Goal: Task Accomplishment & Management: Manage account settings

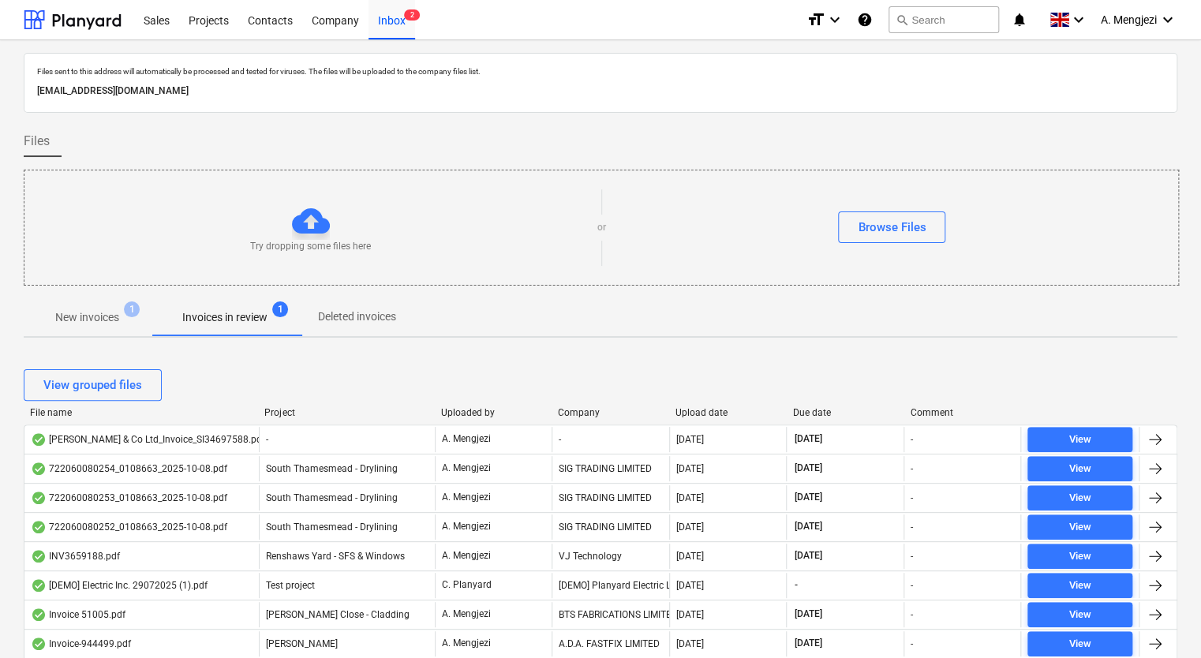
click at [592, 413] on div "Company" at bounding box center [610, 412] width 105 height 11
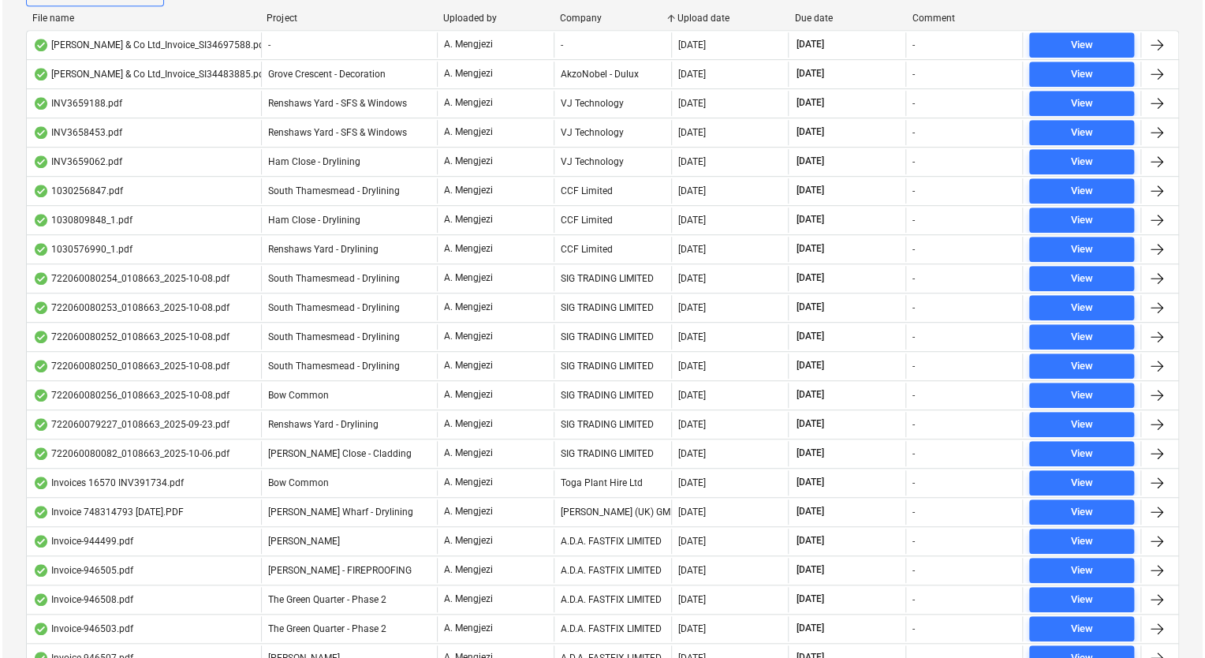
scroll to position [789, 0]
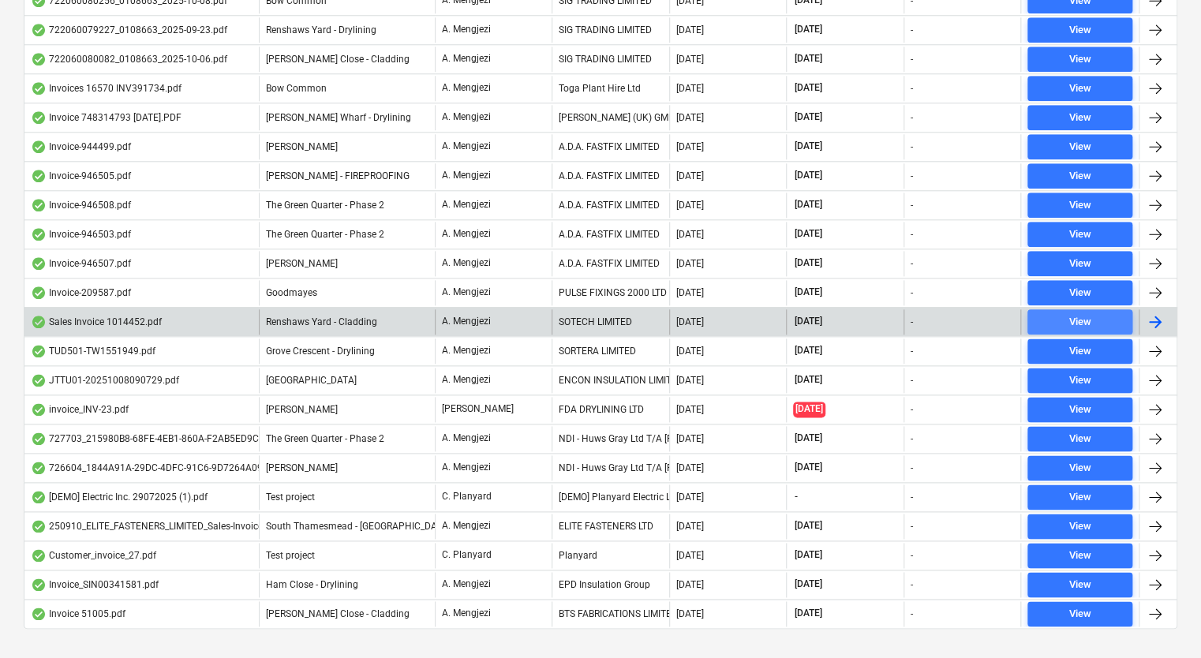
click at [1086, 315] on div "View" at bounding box center [1079, 322] width 22 height 18
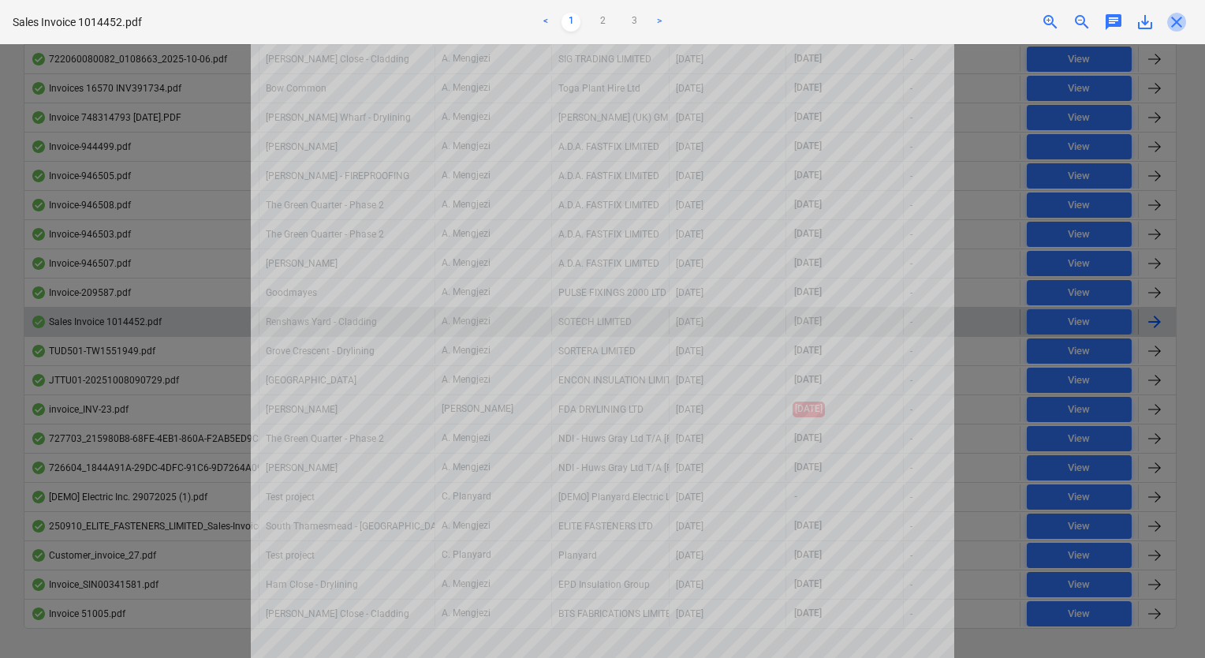
click at [1177, 18] on span "close" at bounding box center [1177, 22] width 19 height 19
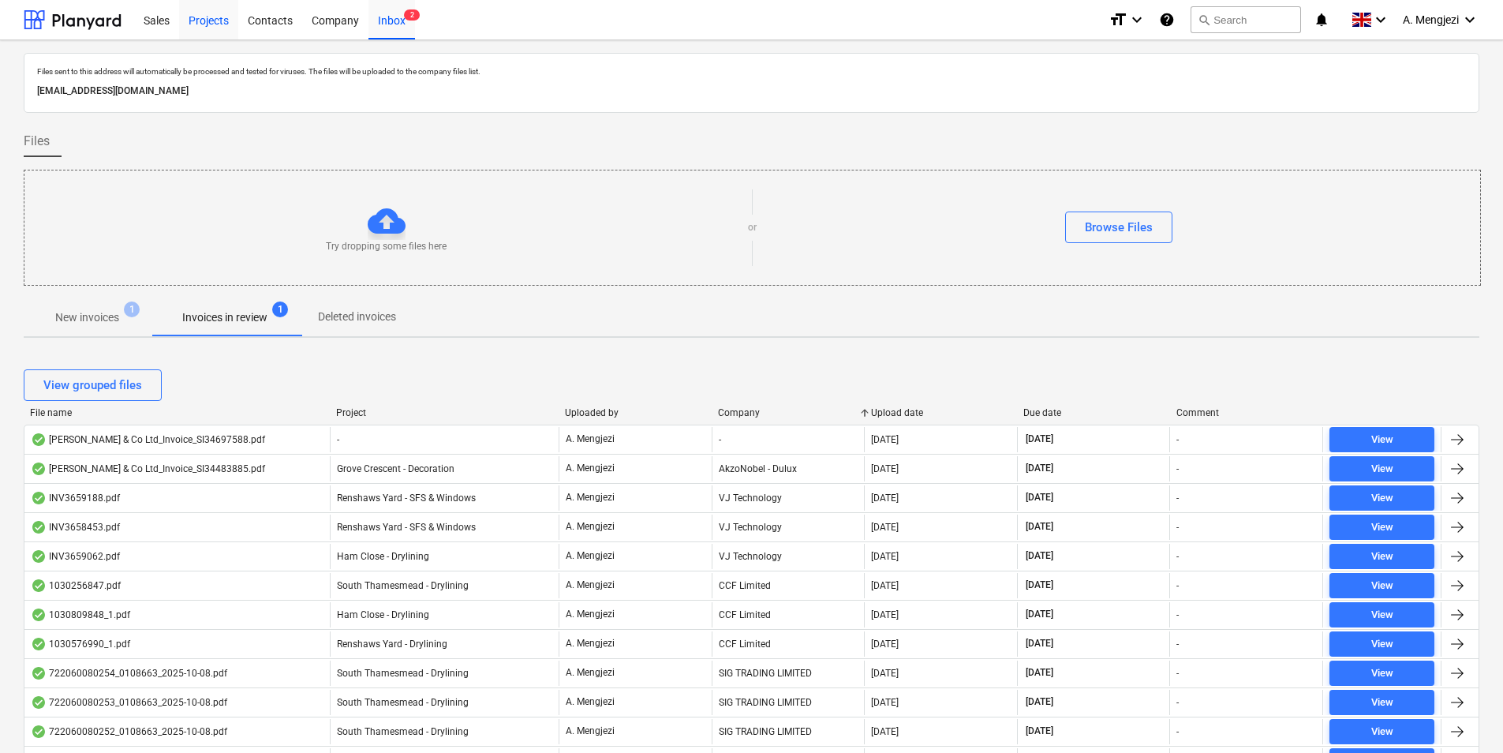
click at [204, 13] on div "Projects" at bounding box center [208, 19] width 59 height 40
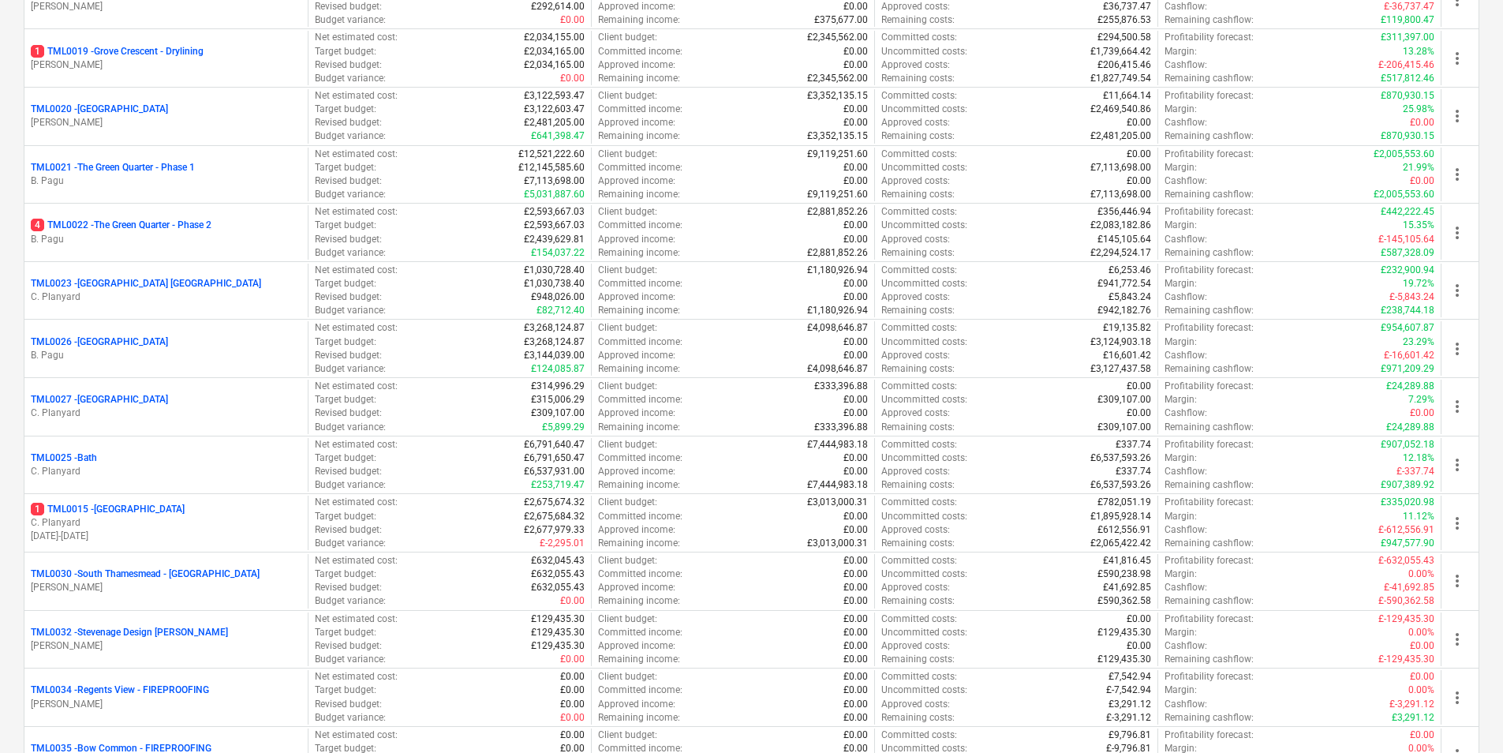
scroll to position [1605, 0]
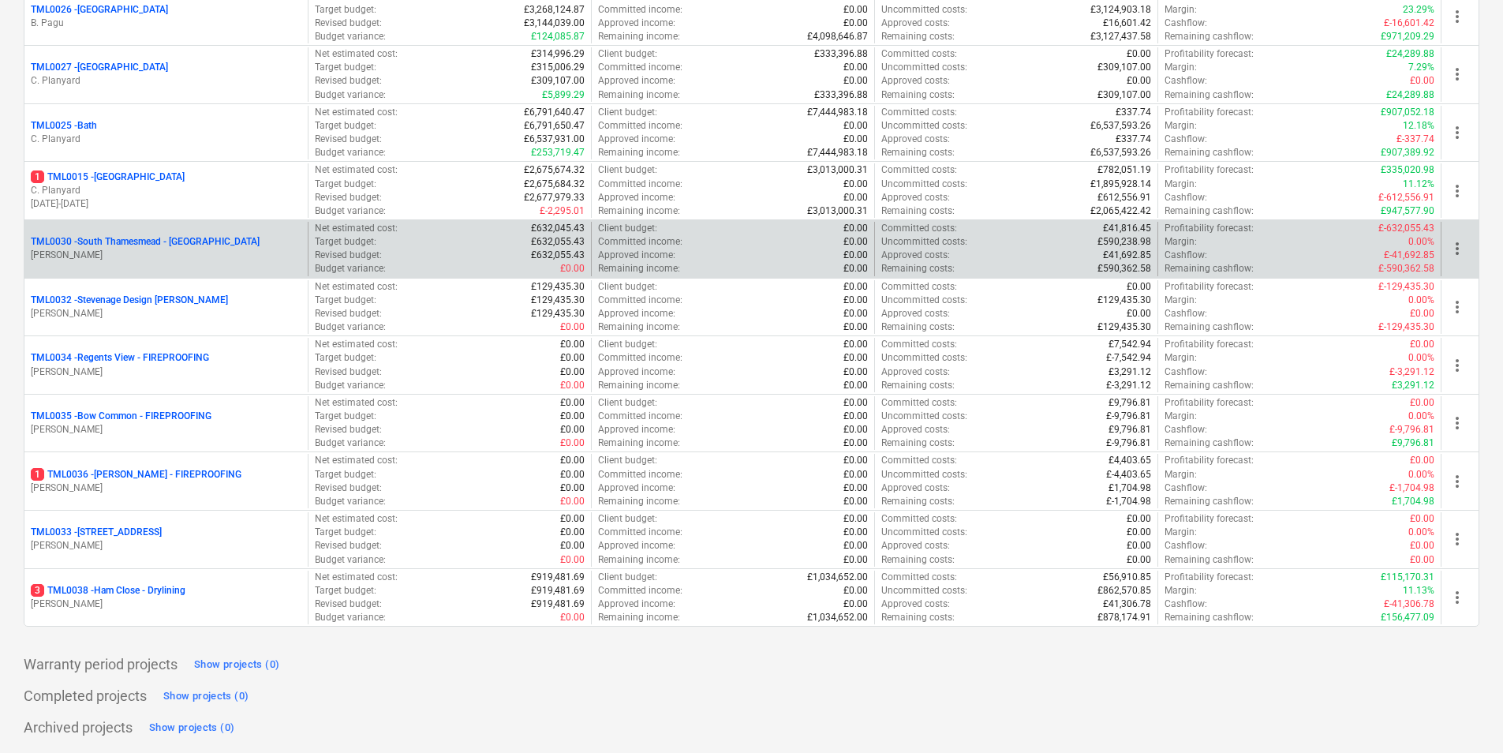
click at [149, 253] on p "M. Tomlinson" at bounding box center [166, 255] width 271 height 13
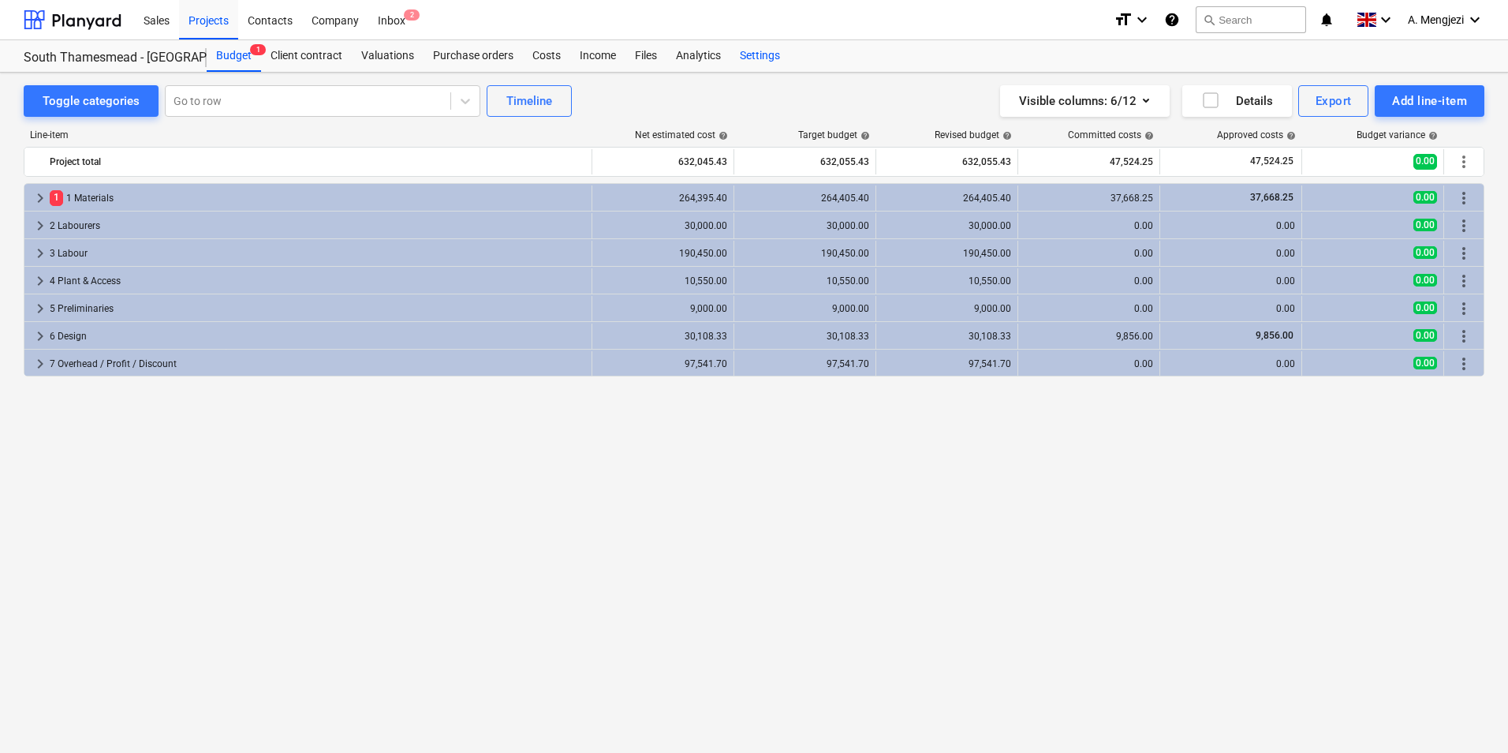
click at [775, 57] on div "Settings" at bounding box center [760, 56] width 59 height 32
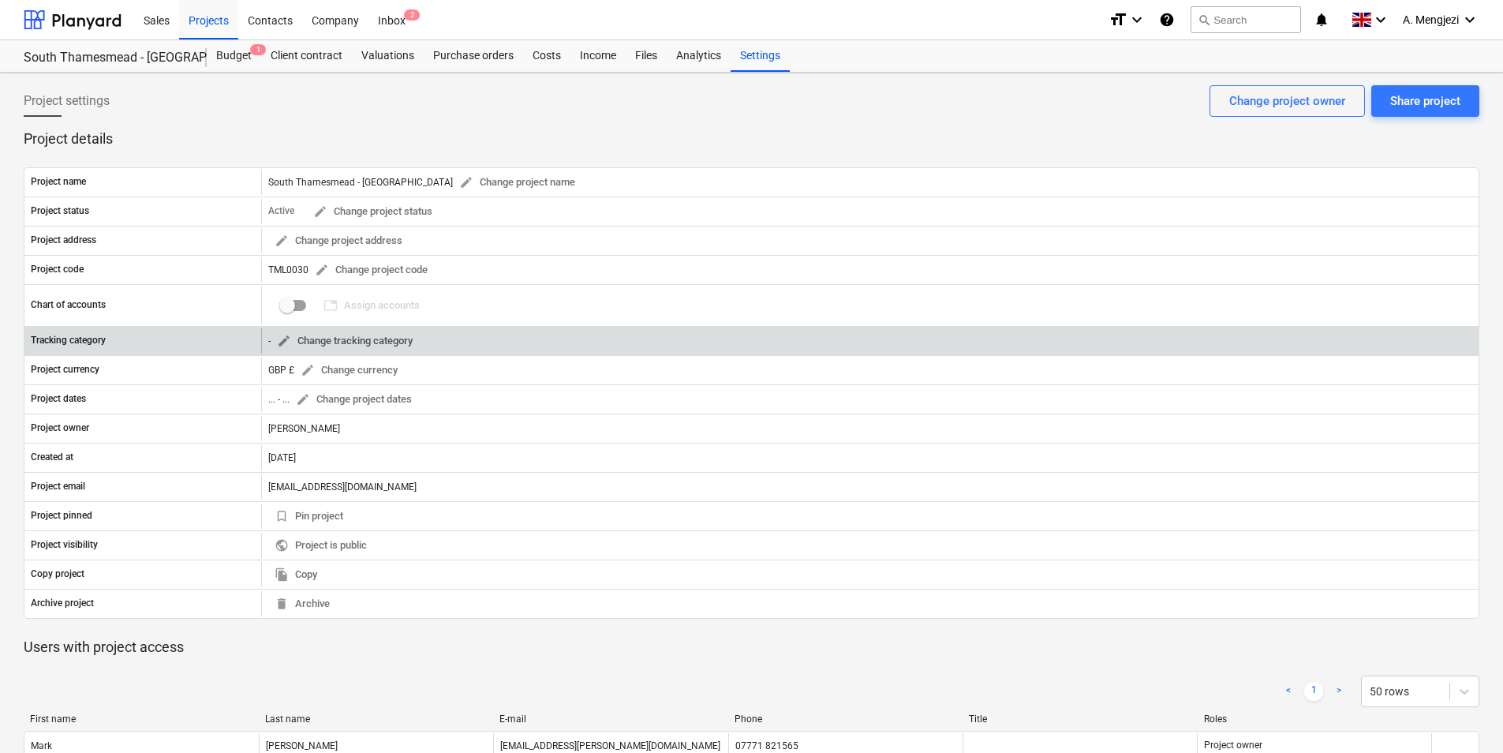
click at [405, 334] on span "edit Change tracking category" at bounding box center [345, 341] width 136 height 18
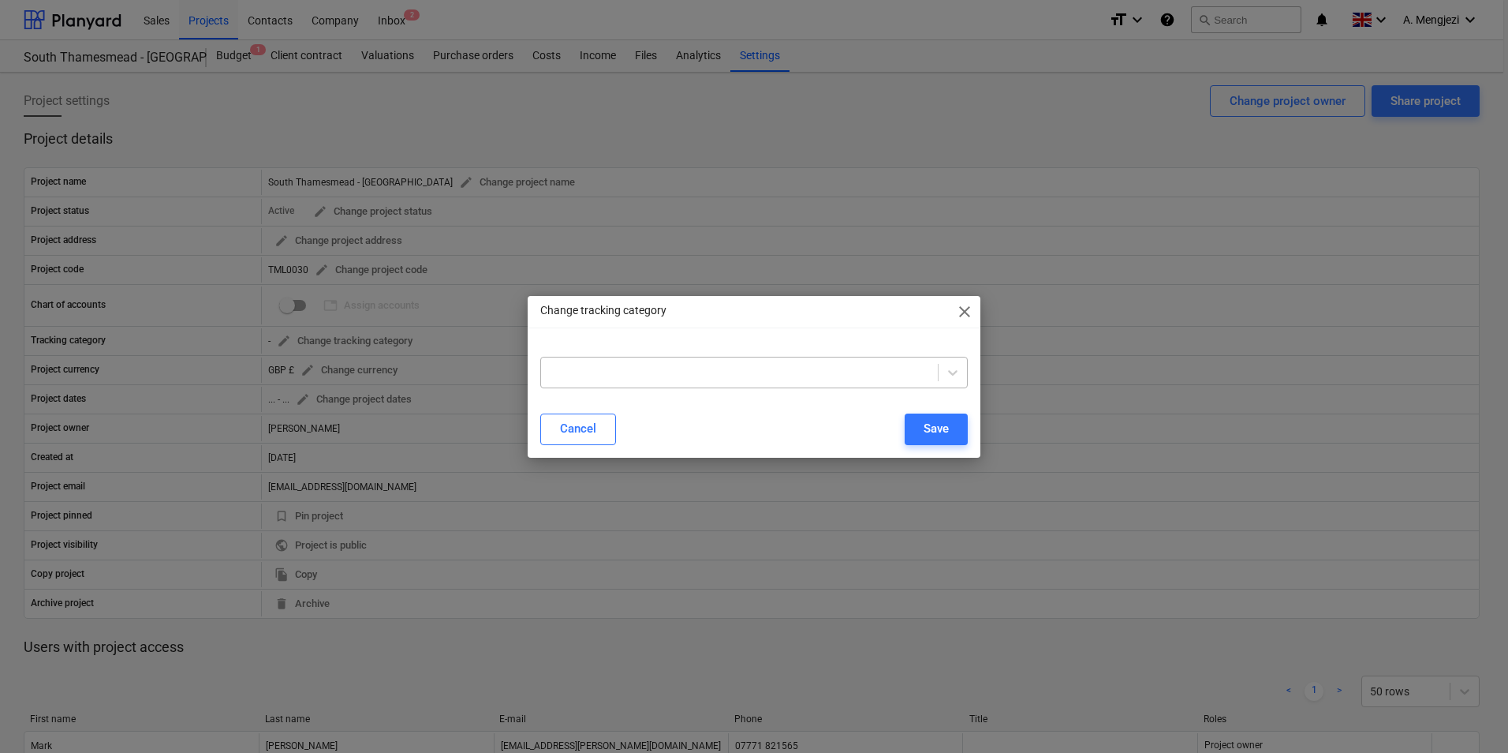
click at [652, 371] on div at bounding box center [739, 372] width 381 height 16
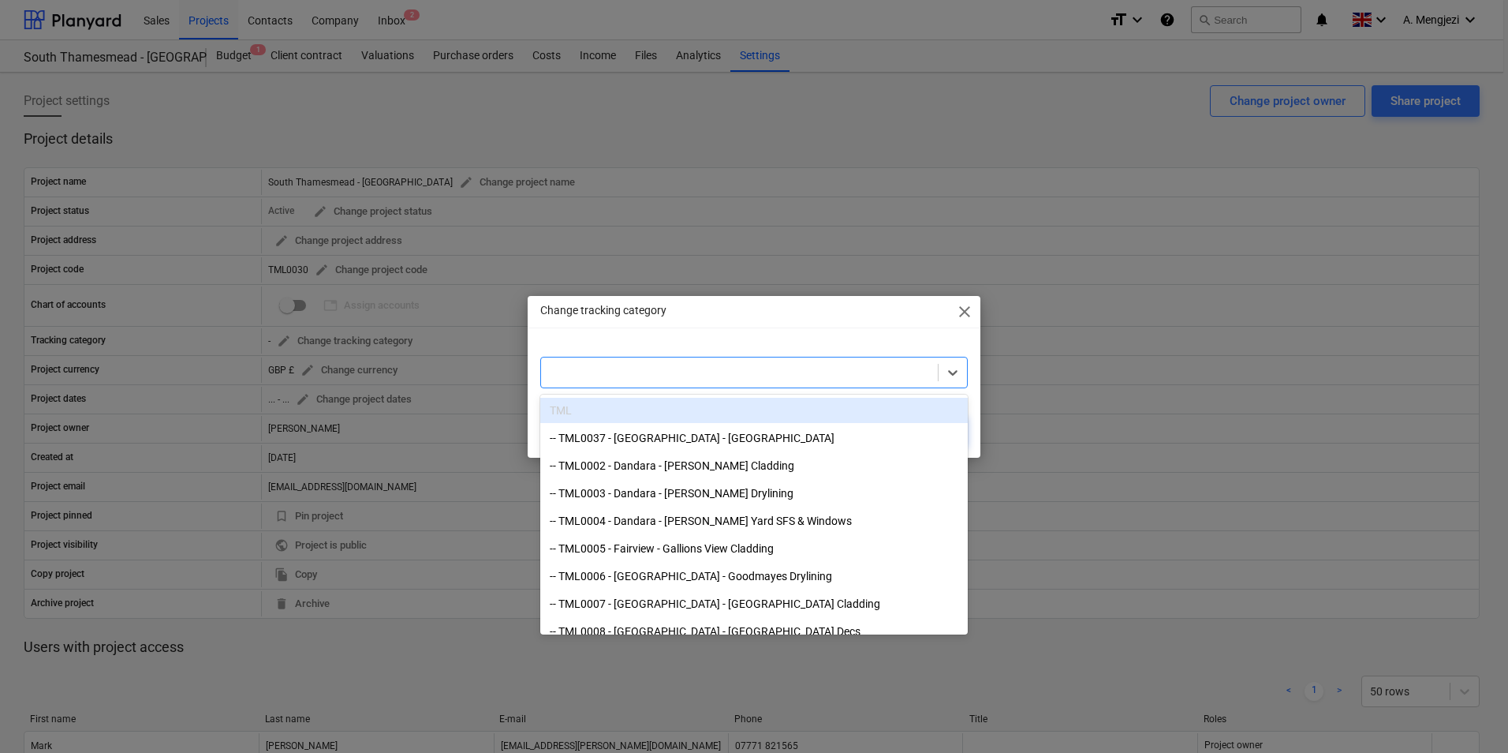
paste input "TML0030 - Lovell - South Thamesmead - Soffit Package"
type input "TML0030 - Lovell - South Thamesmead - Soffit Package"
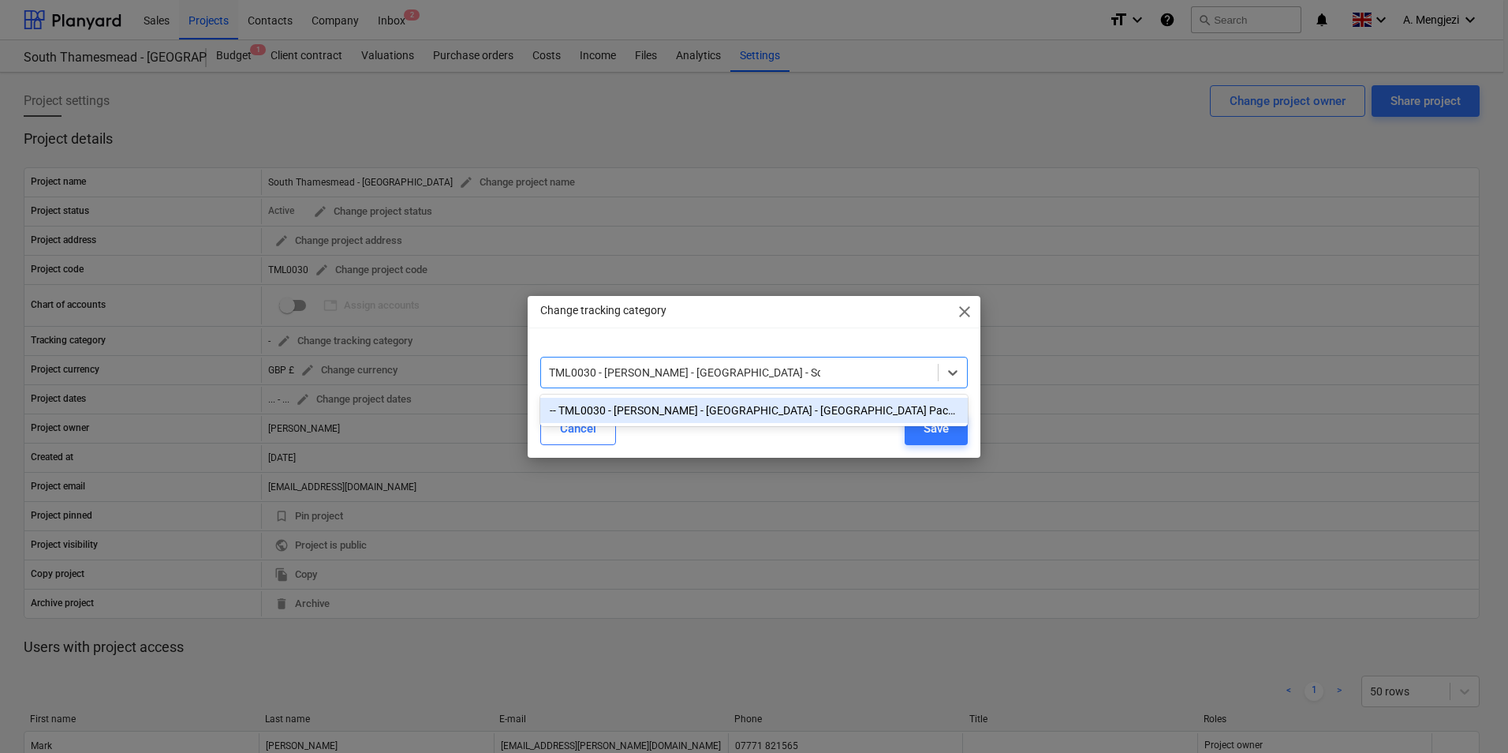
click at [703, 413] on div "-- TML0030 - Lovell - South Thamesmead - Soffit Package" at bounding box center [754, 410] width 428 height 25
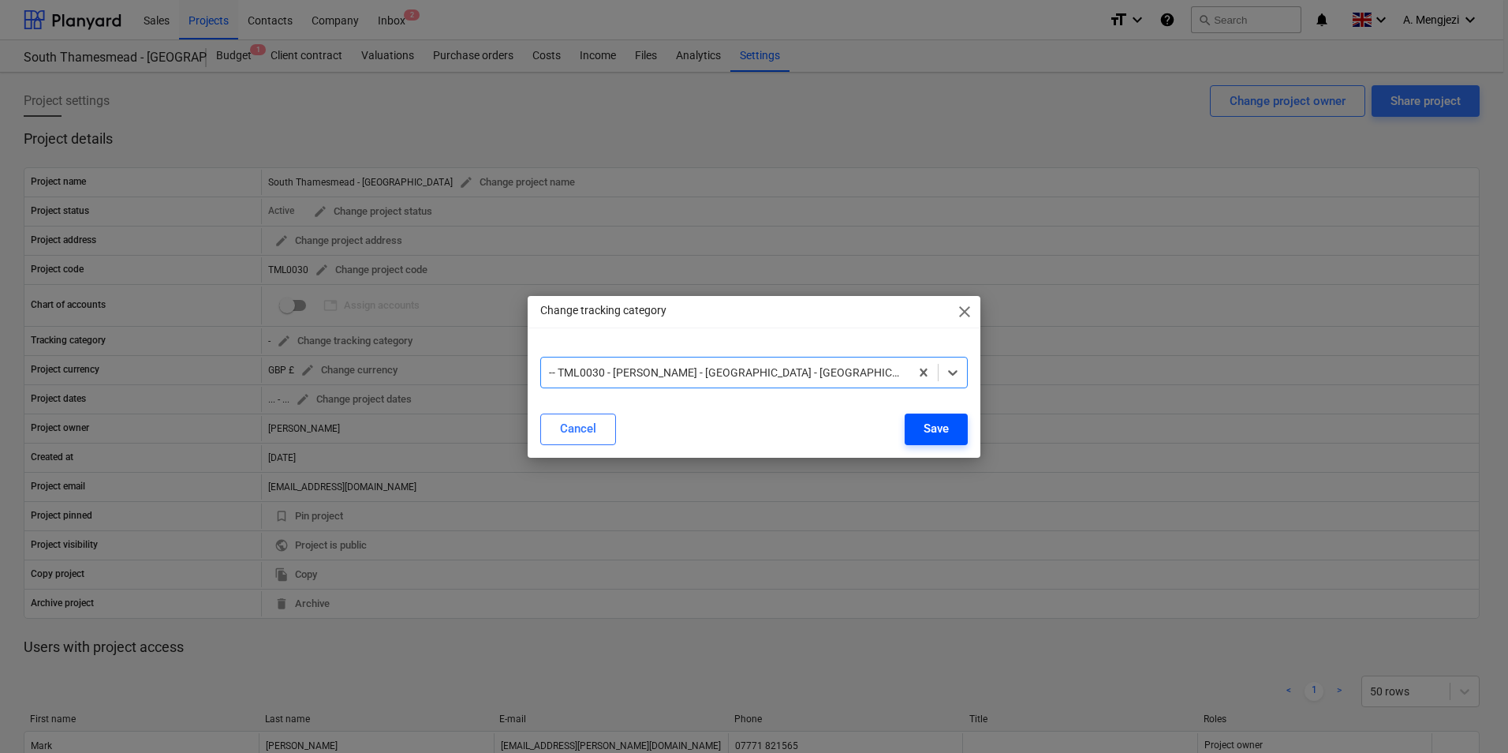
click at [932, 434] on div "Save" at bounding box center [936, 428] width 25 height 21
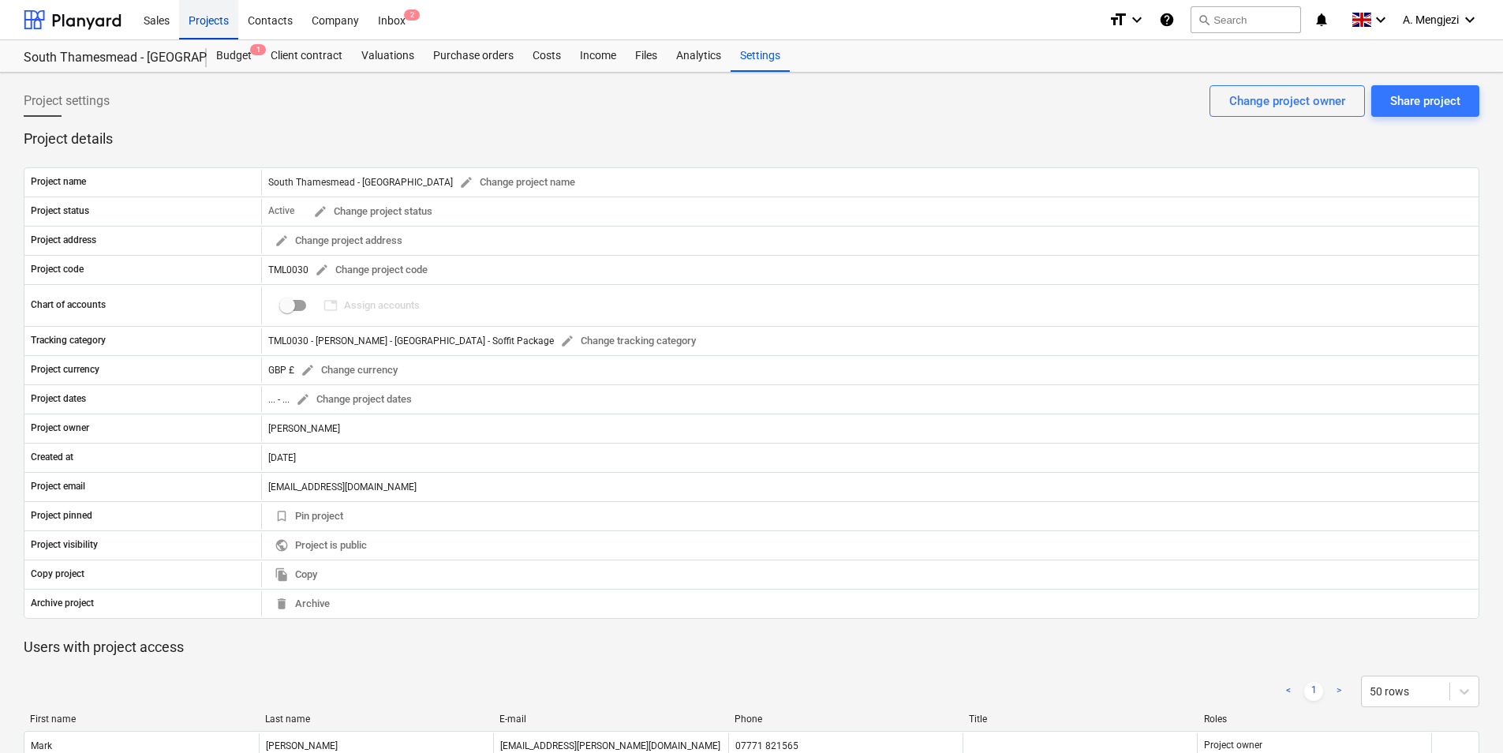
click at [220, 13] on div "Projects" at bounding box center [208, 19] width 59 height 40
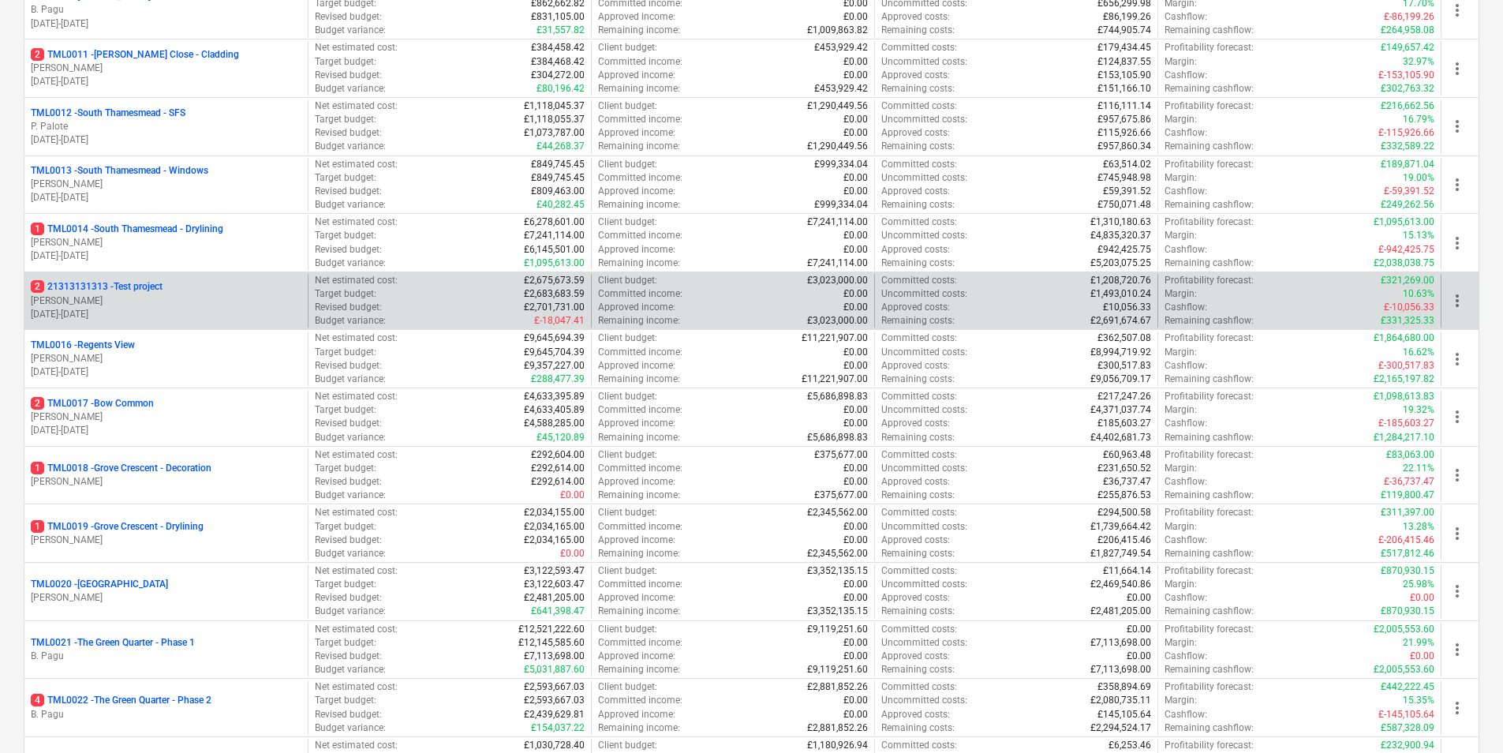
scroll to position [1605, 0]
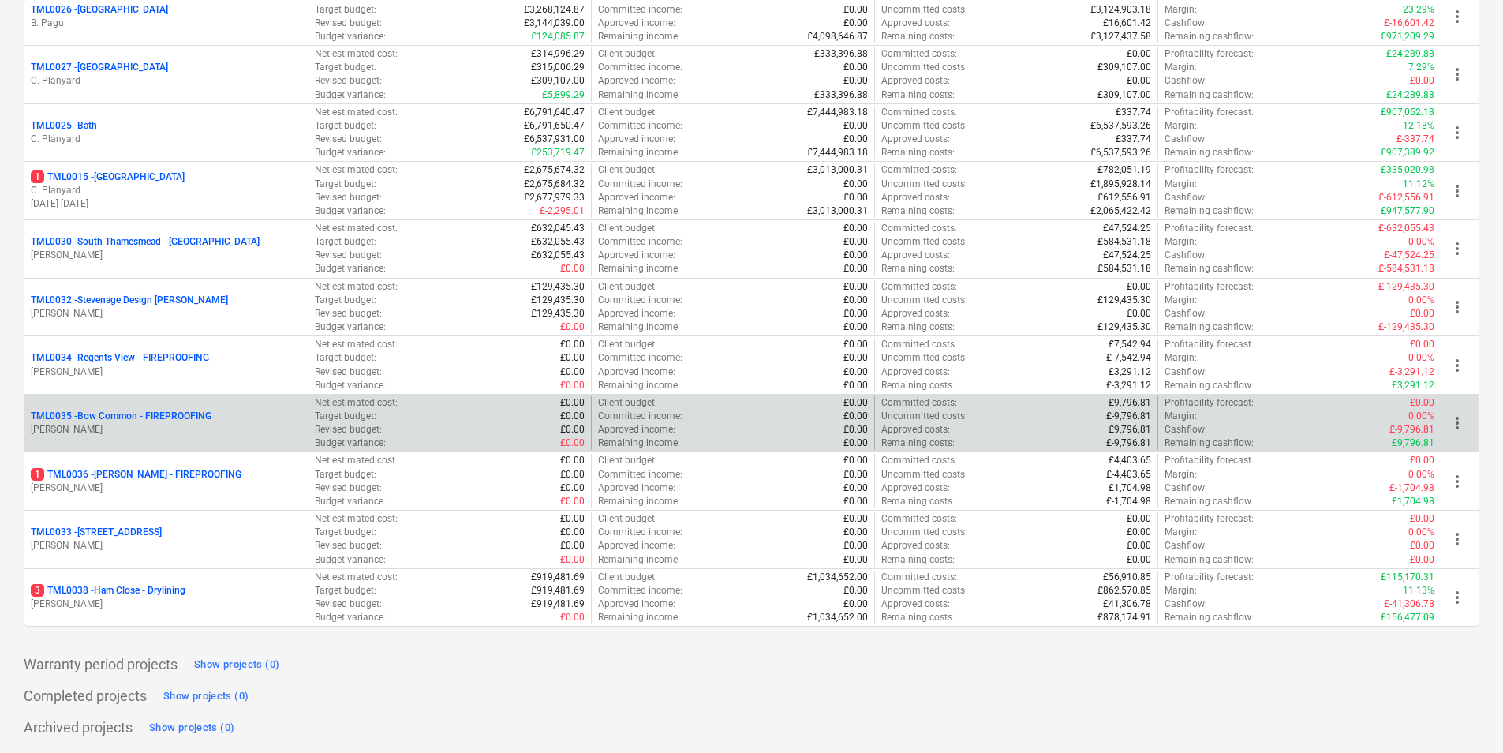
click at [140, 428] on p "M. Tomlinson" at bounding box center [166, 429] width 271 height 13
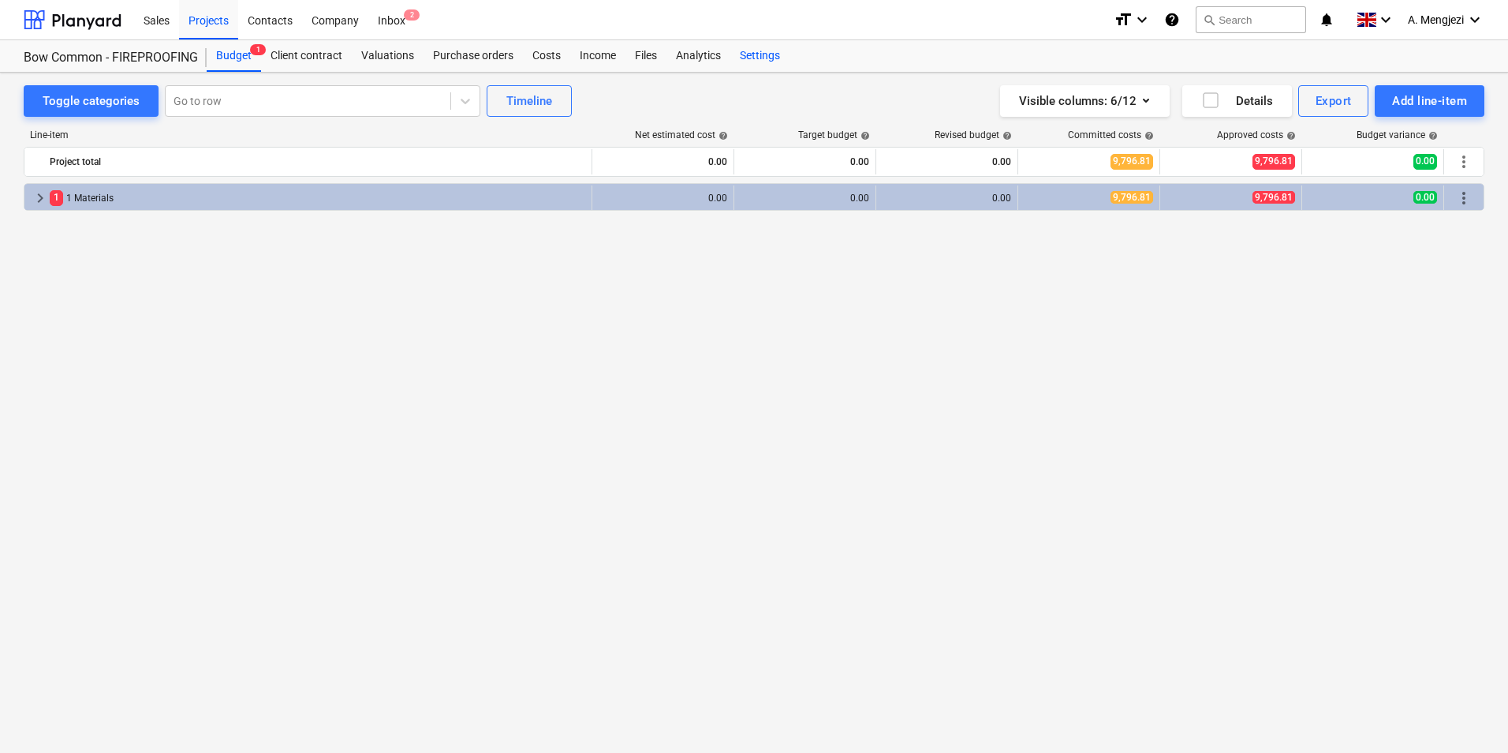
click at [768, 54] on div "Settings" at bounding box center [760, 56] width 59 height 32
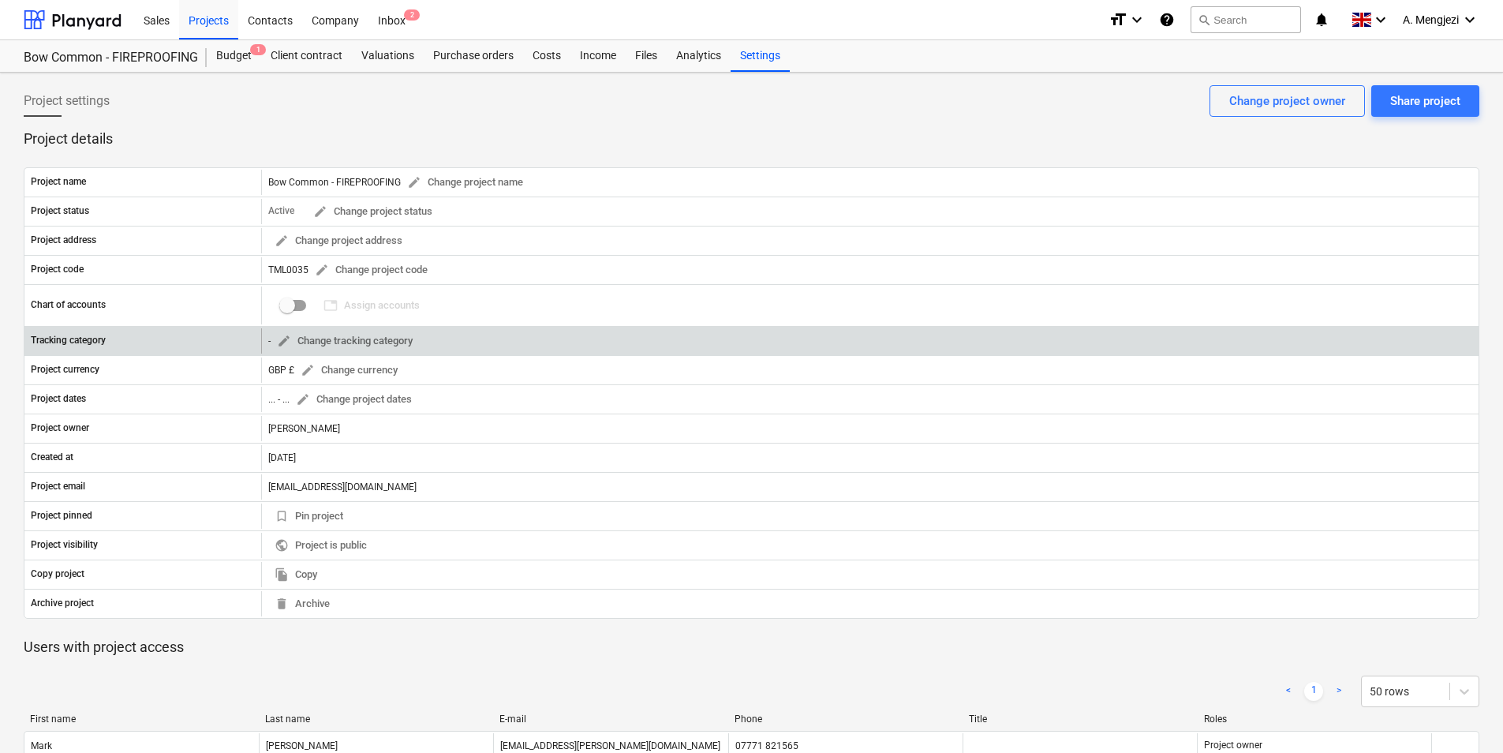
click at [518, 338] on div "- edit Change tracking category" at bounding box center [869, 340] width 1217 height 25
click at [359, 338] on span "edit Change tracking category" at bounding box center [345, 341] width 136 height 18
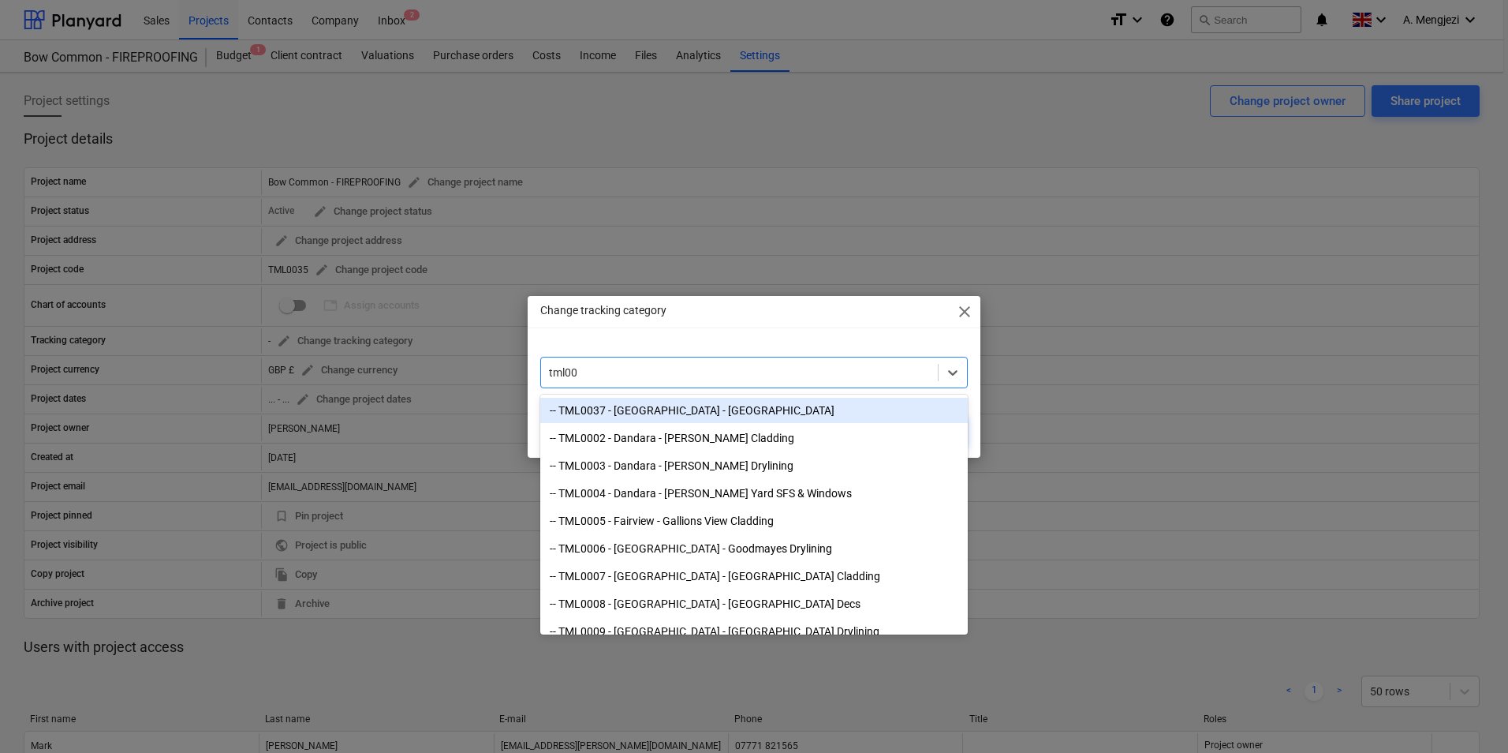
type input "tml003"
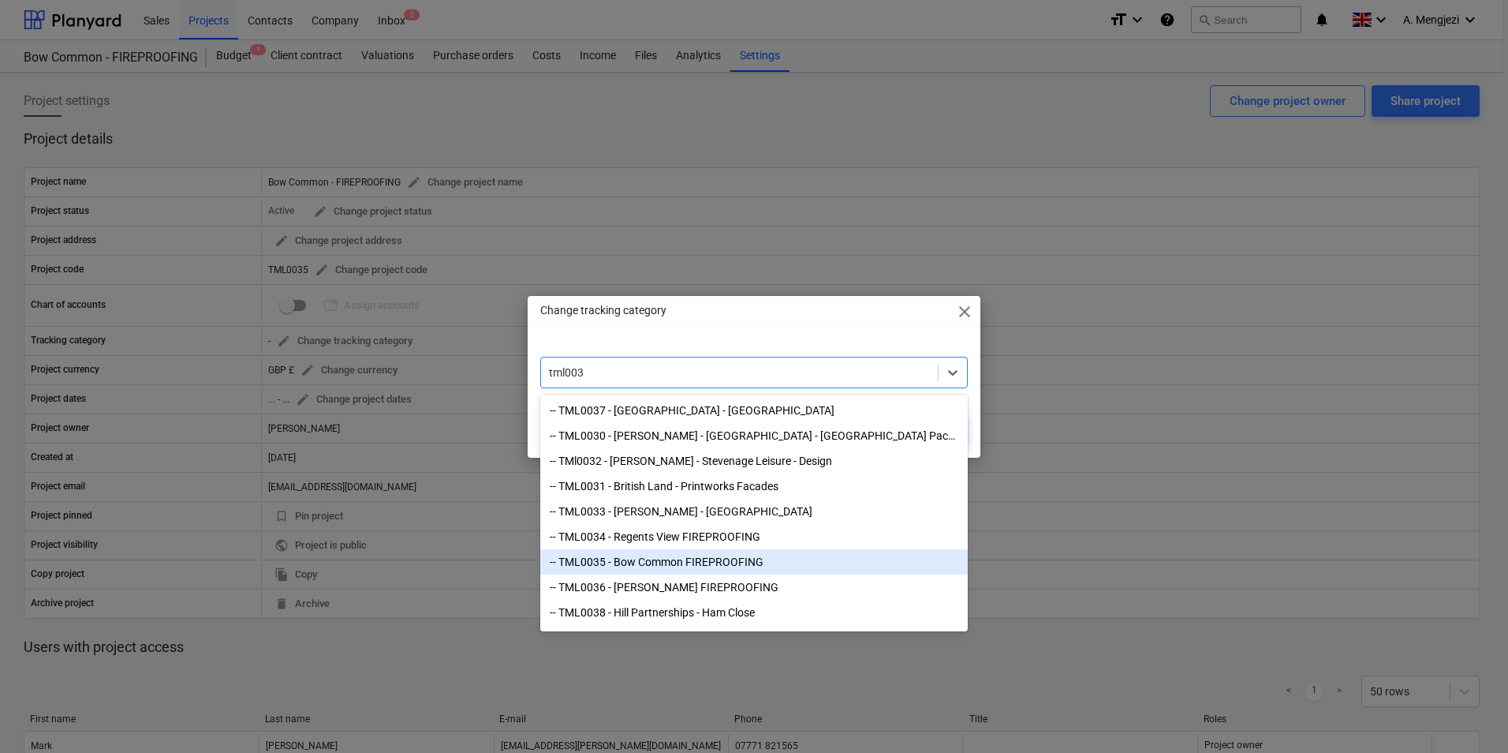
click at [690, 571] on div "-- TML0035 - Bow Common FIREPROOFING" at bounding box center [754, 561] width 428 height 25
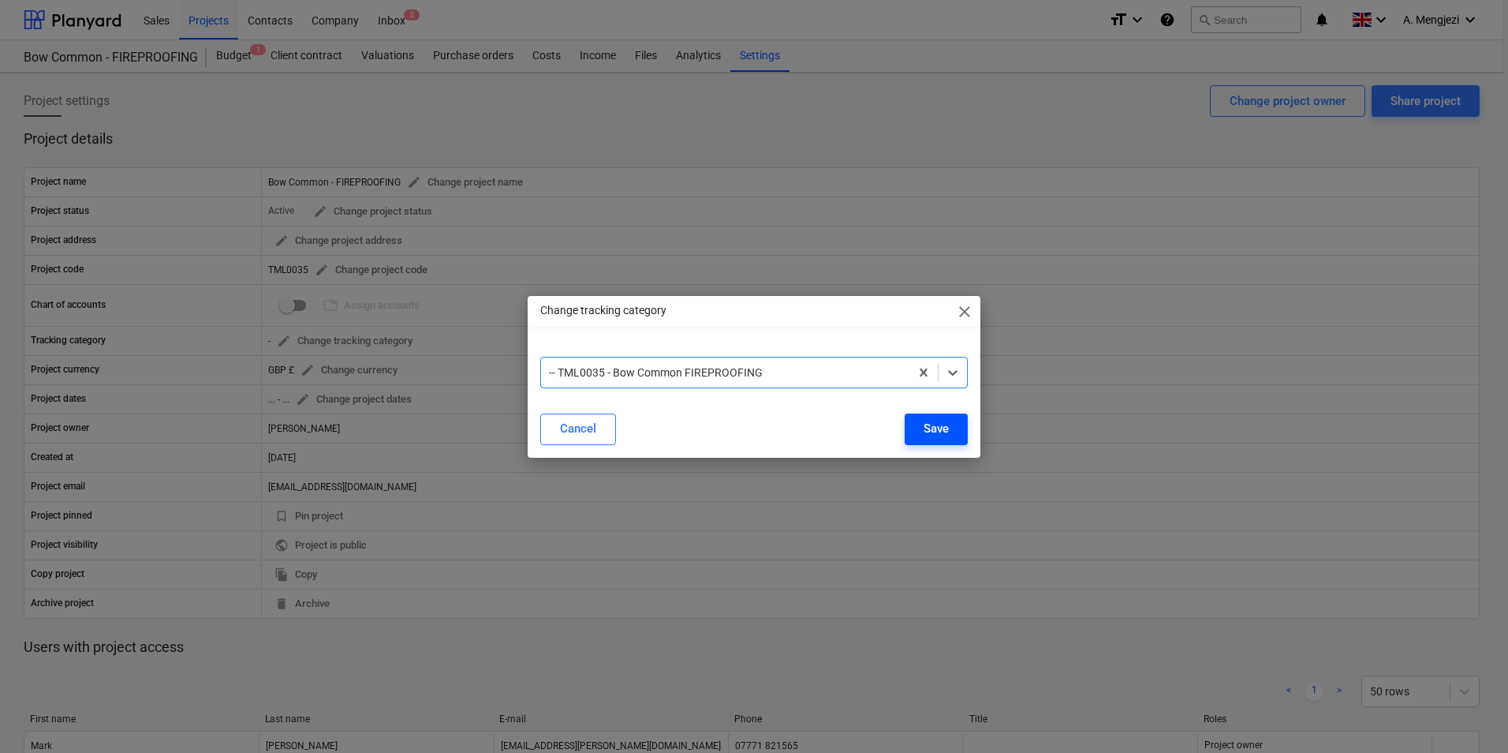
click at [959, 421] on button "Save" at bounding box center [936, 429] width 63 height 32
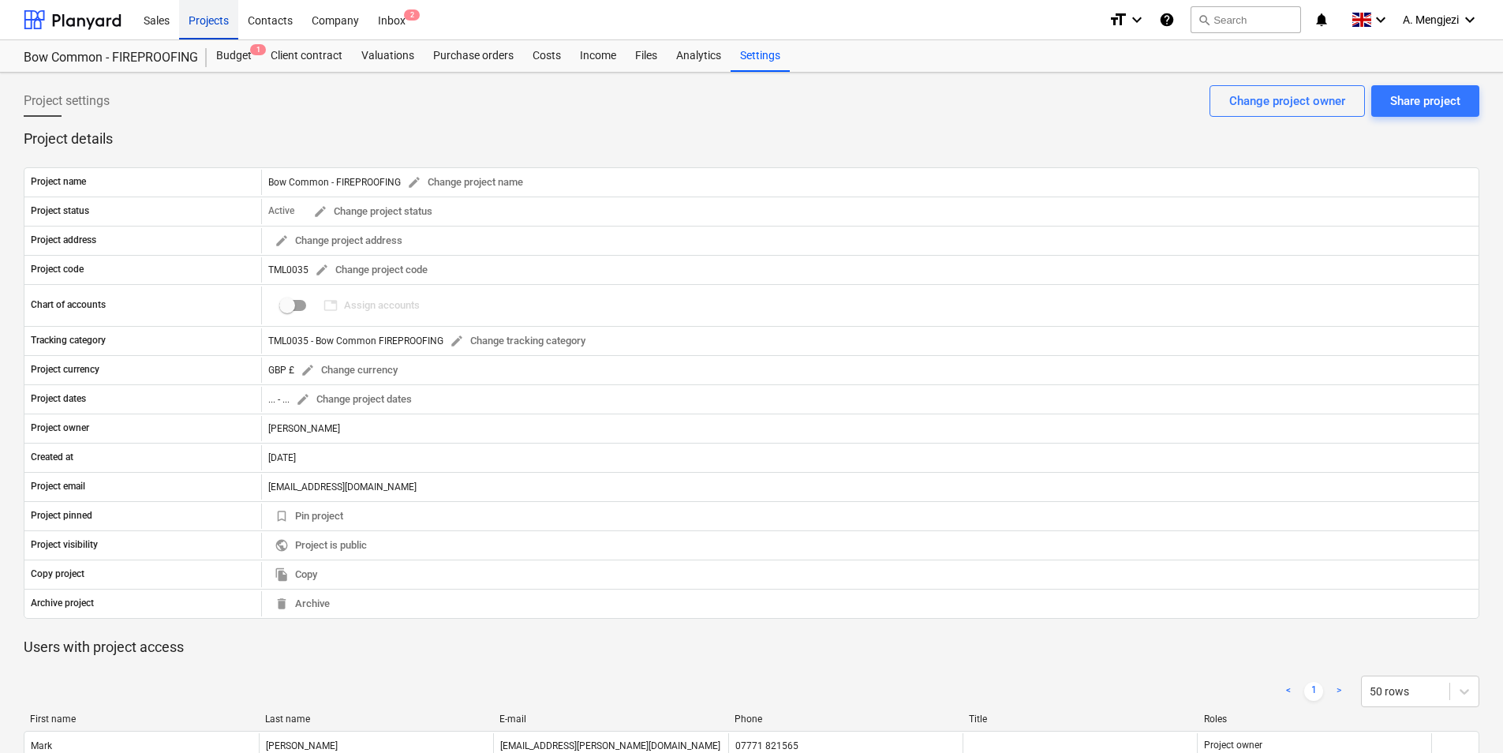
click at [203, 21] on div "Projects" at bounding box center [208, 19] width 59 height 40
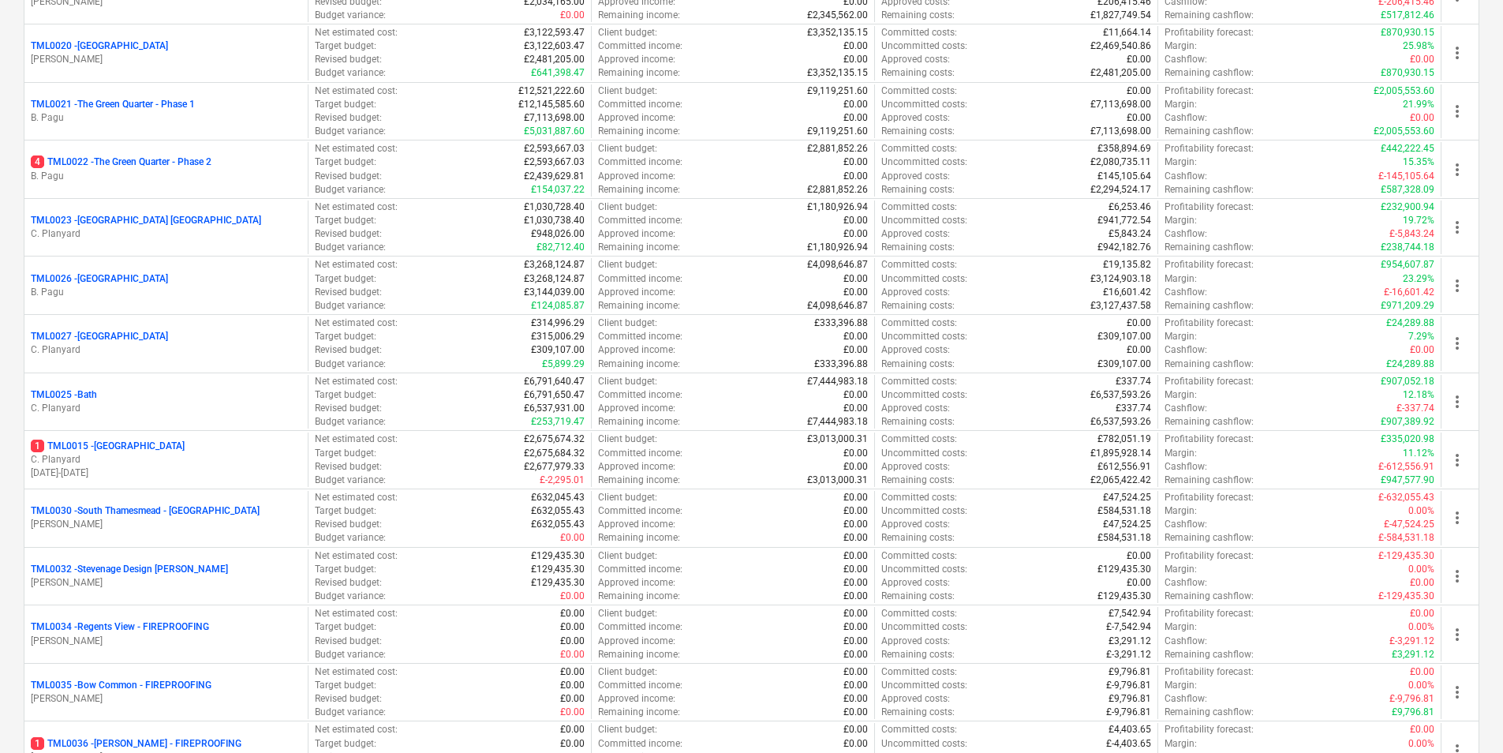
scroll to position [1605, 0]
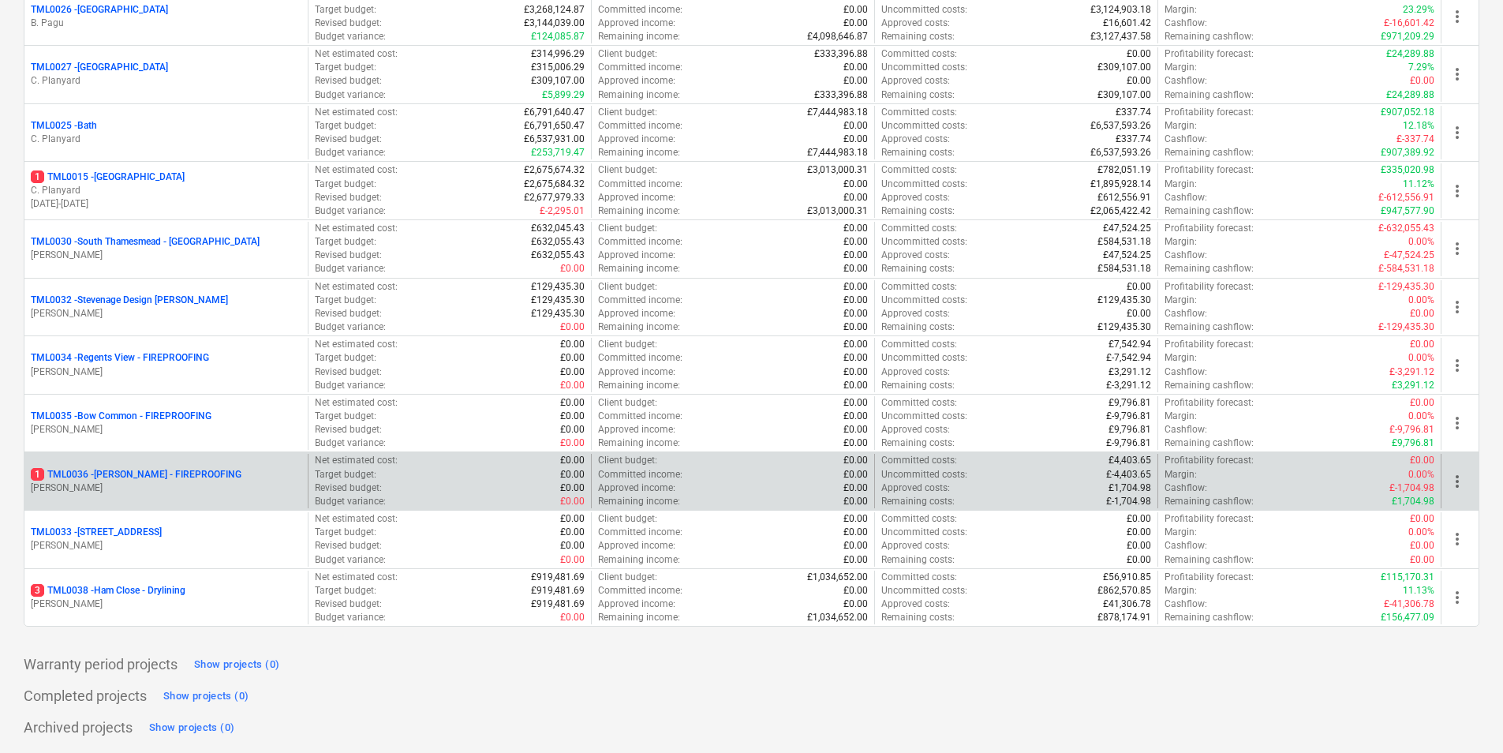
click at [159, 475] on p "1 TML0036 - Montgomery - FIREPROOFING" at bounding box center [136, 474] width 211 height 13
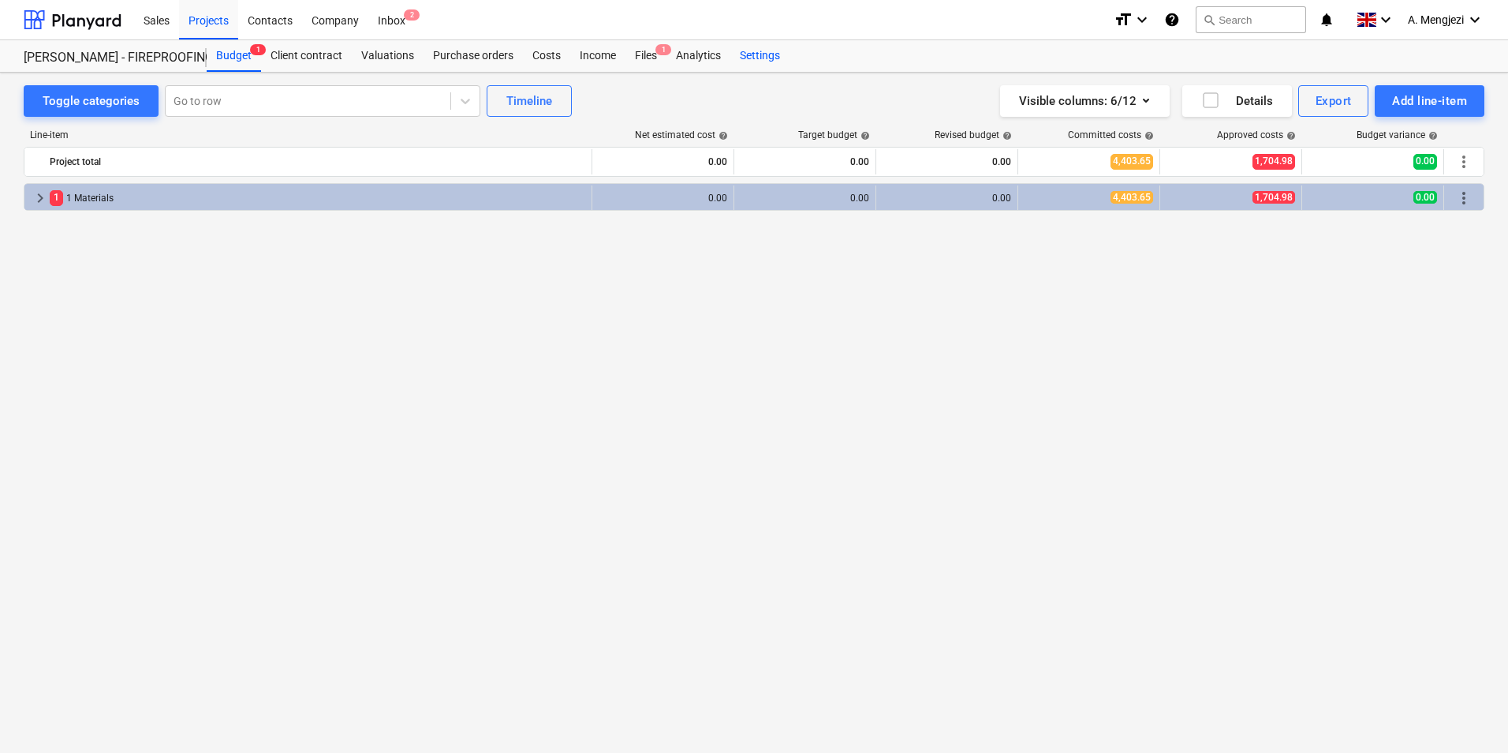
click at [760, 53] on div "Settings" at bounding box center [760, 56] width 59 height 32
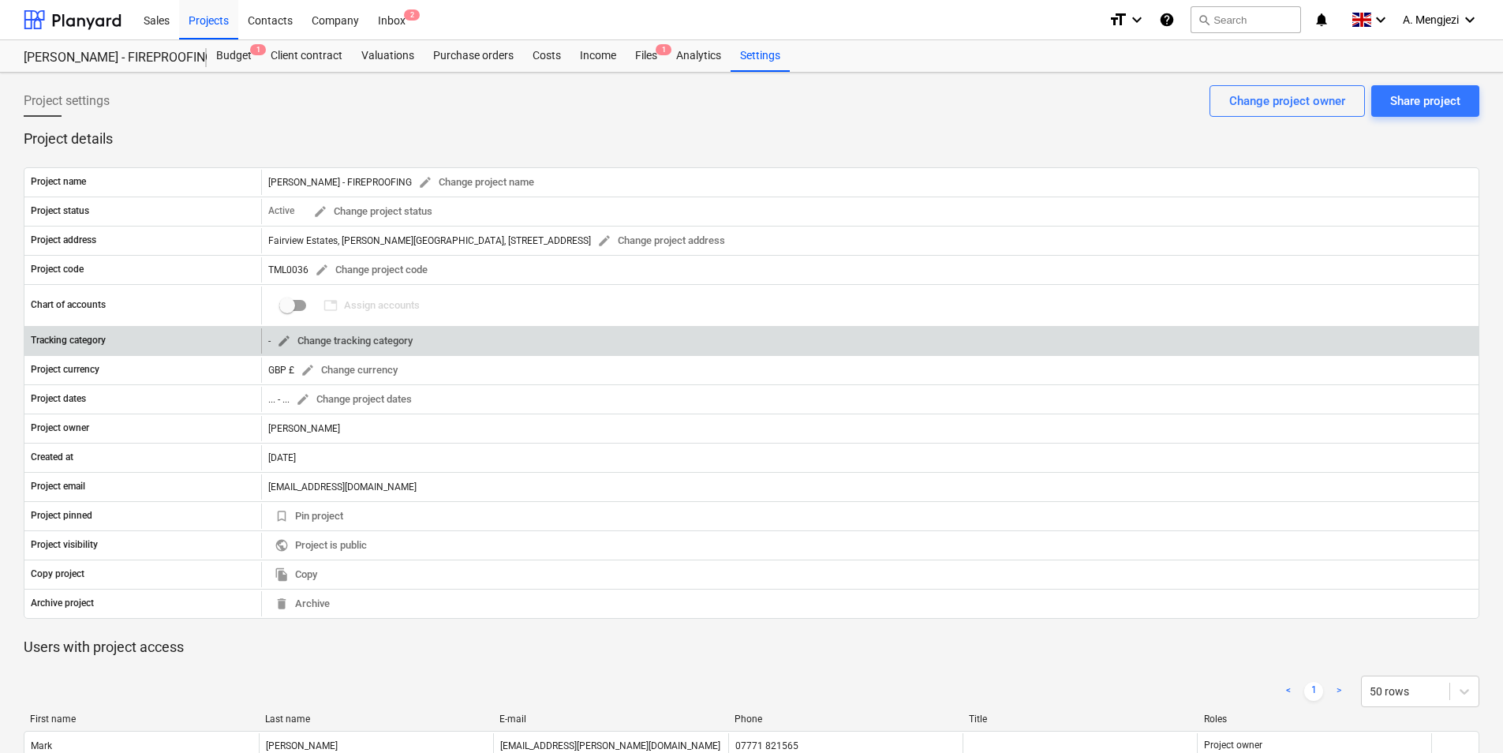
click at [390, 337] on span "edit Change tracking category" at bounding box center [345, 341] width 136 height 18
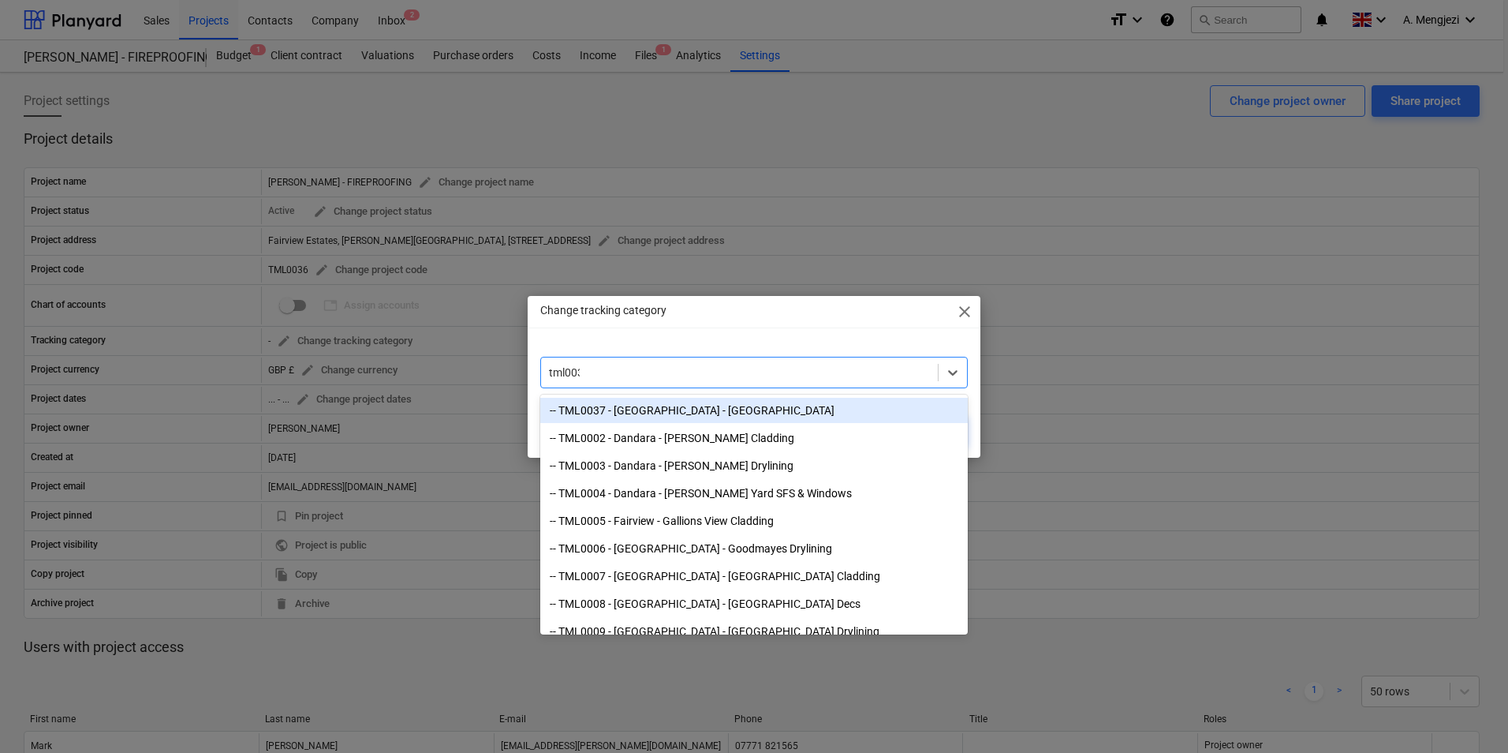
type input "tml0036"
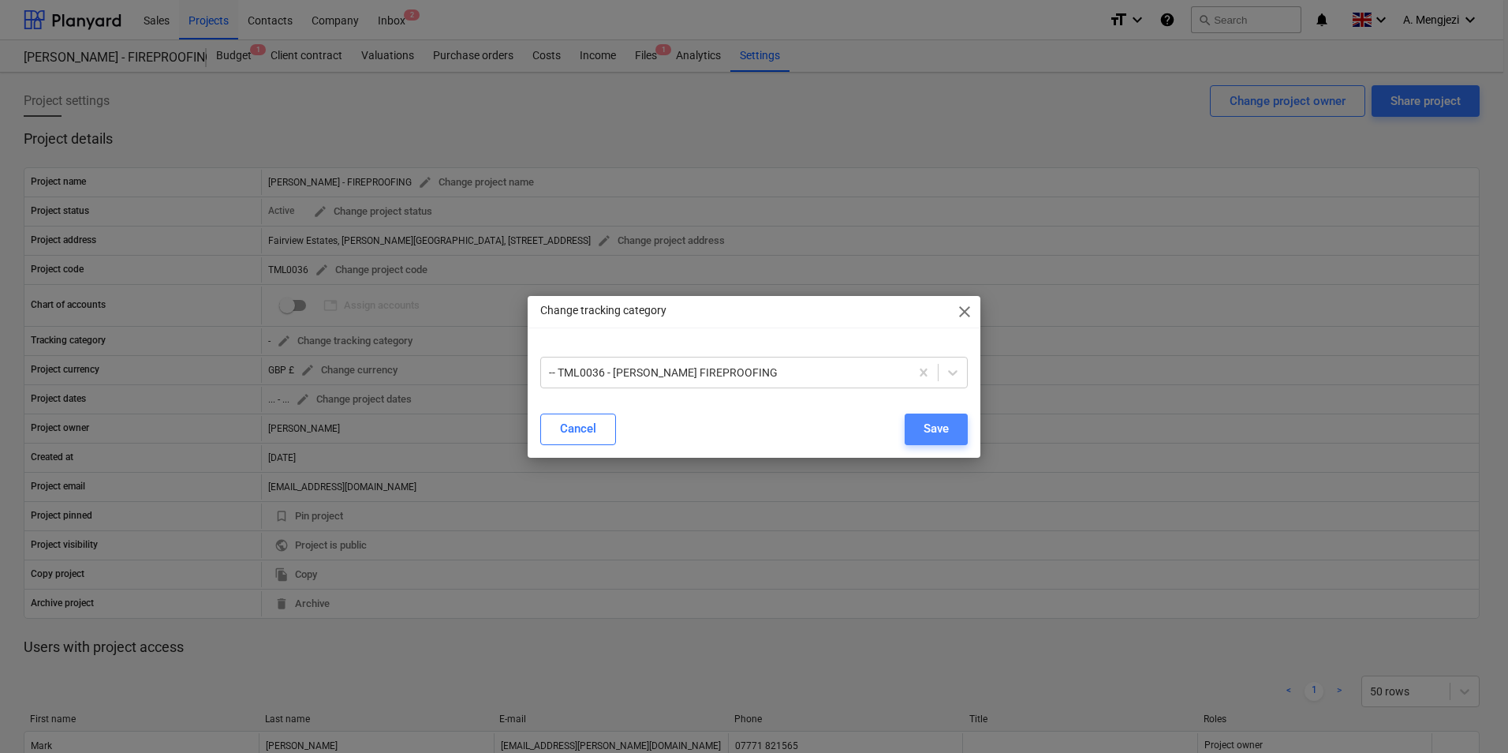
click at [916, 431] on button "Save" at bounding box center [936, 429] width 63 height 32
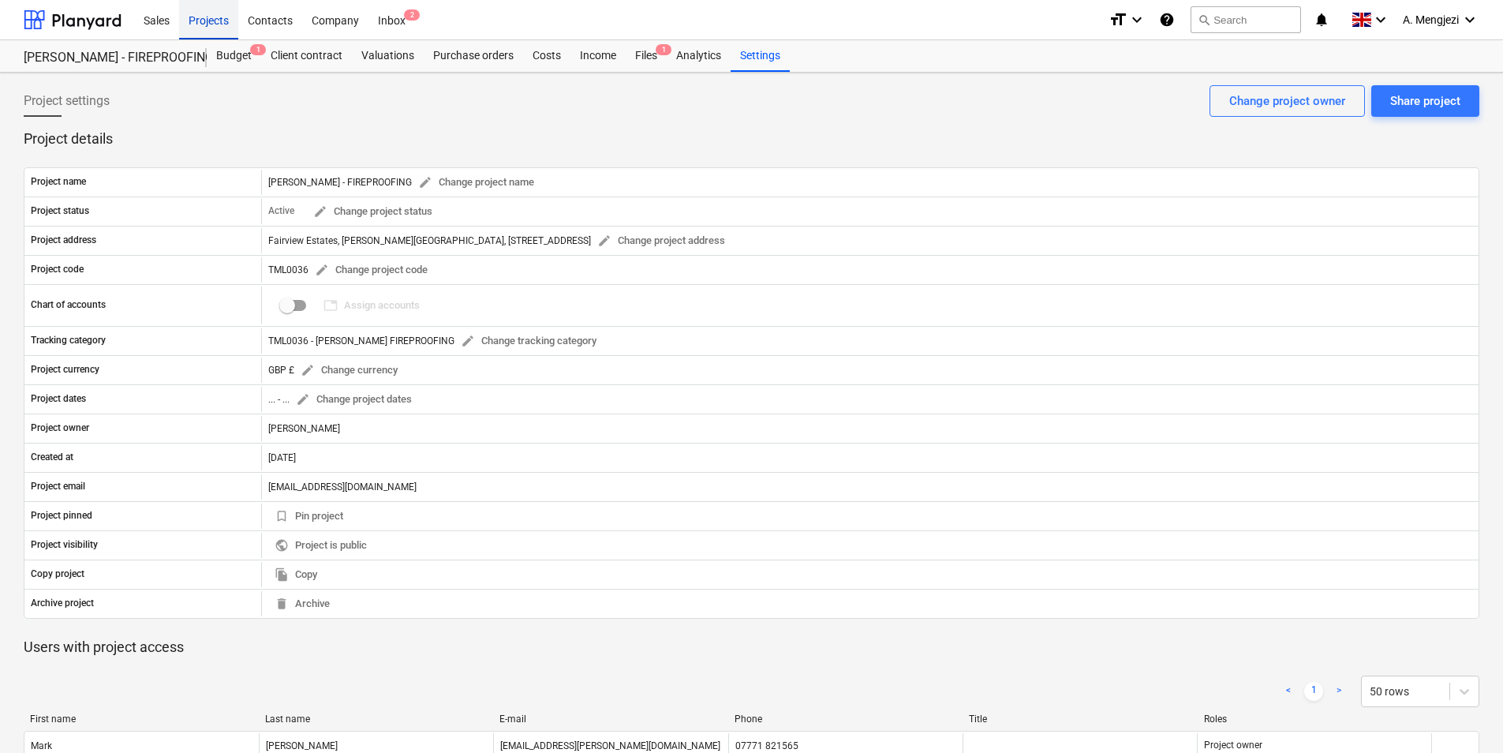
drag, startPoint x: 221, startPoint y: 15, endPoint x: 211, endPoint y: 39, distance: 25.8
click at [221, 15] on div "Projects" at bounding box center [208, 19] width 59 height 40
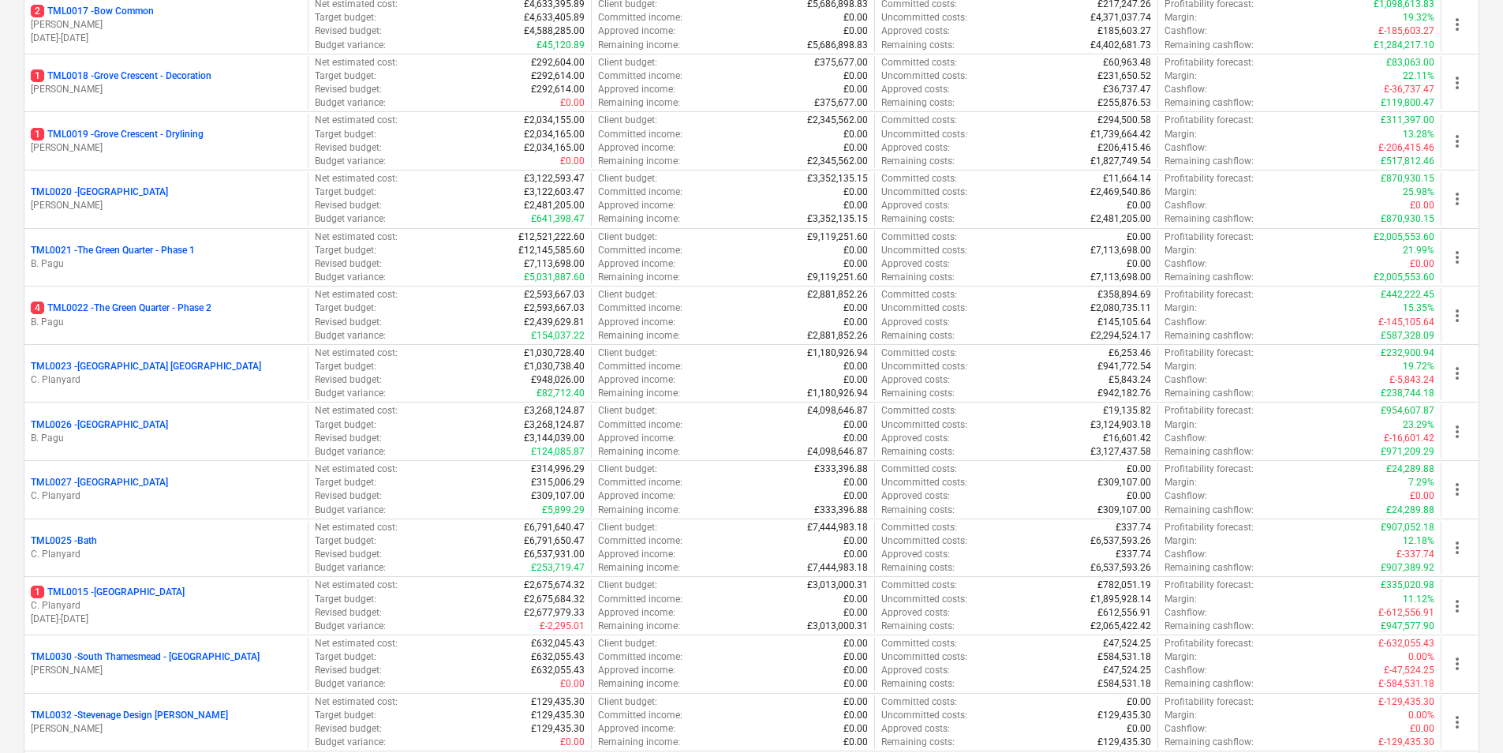
scroll to position [1605, 0]
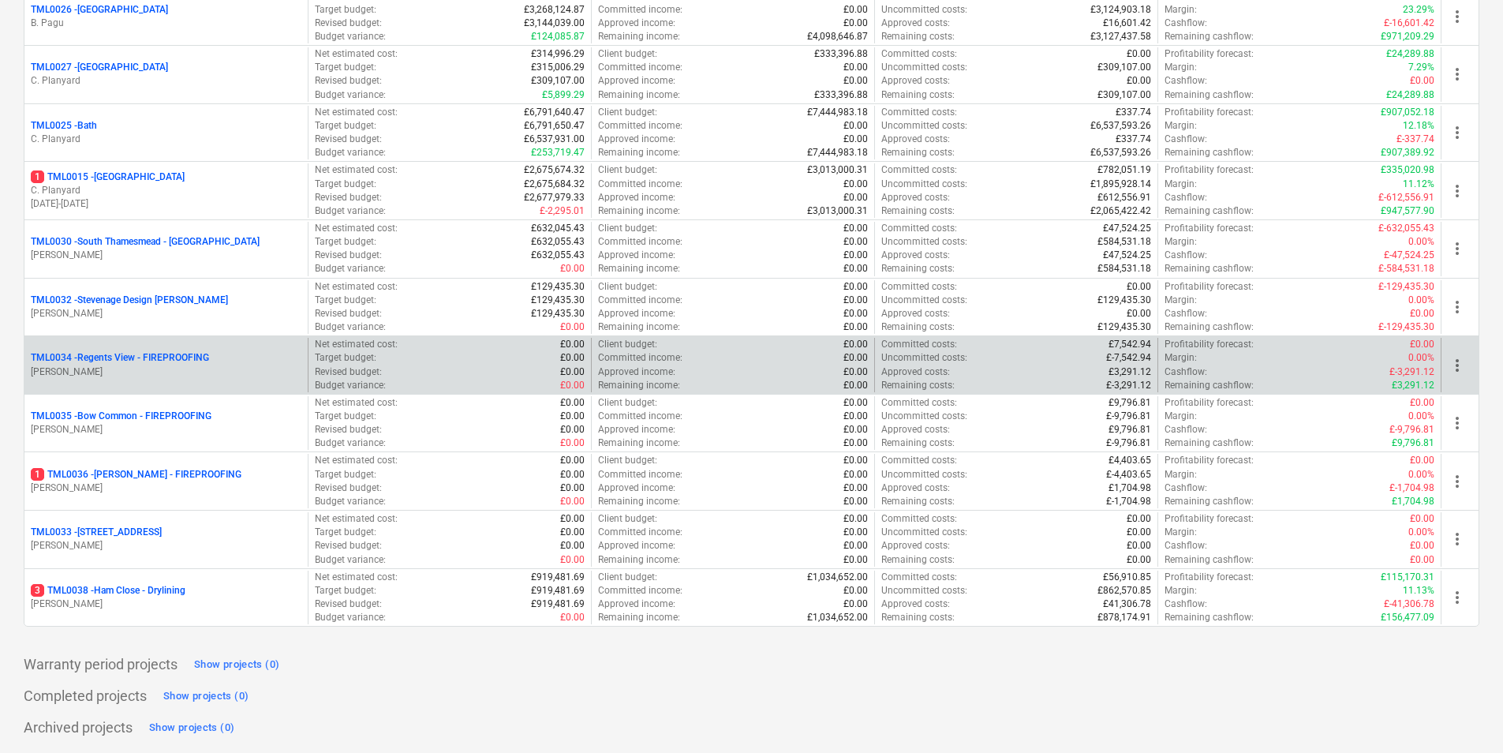
click at [81, 358] on p "TML0034 - Regents View - FIREPROOFING" at bounding box center [120, 357] width 178 height 13
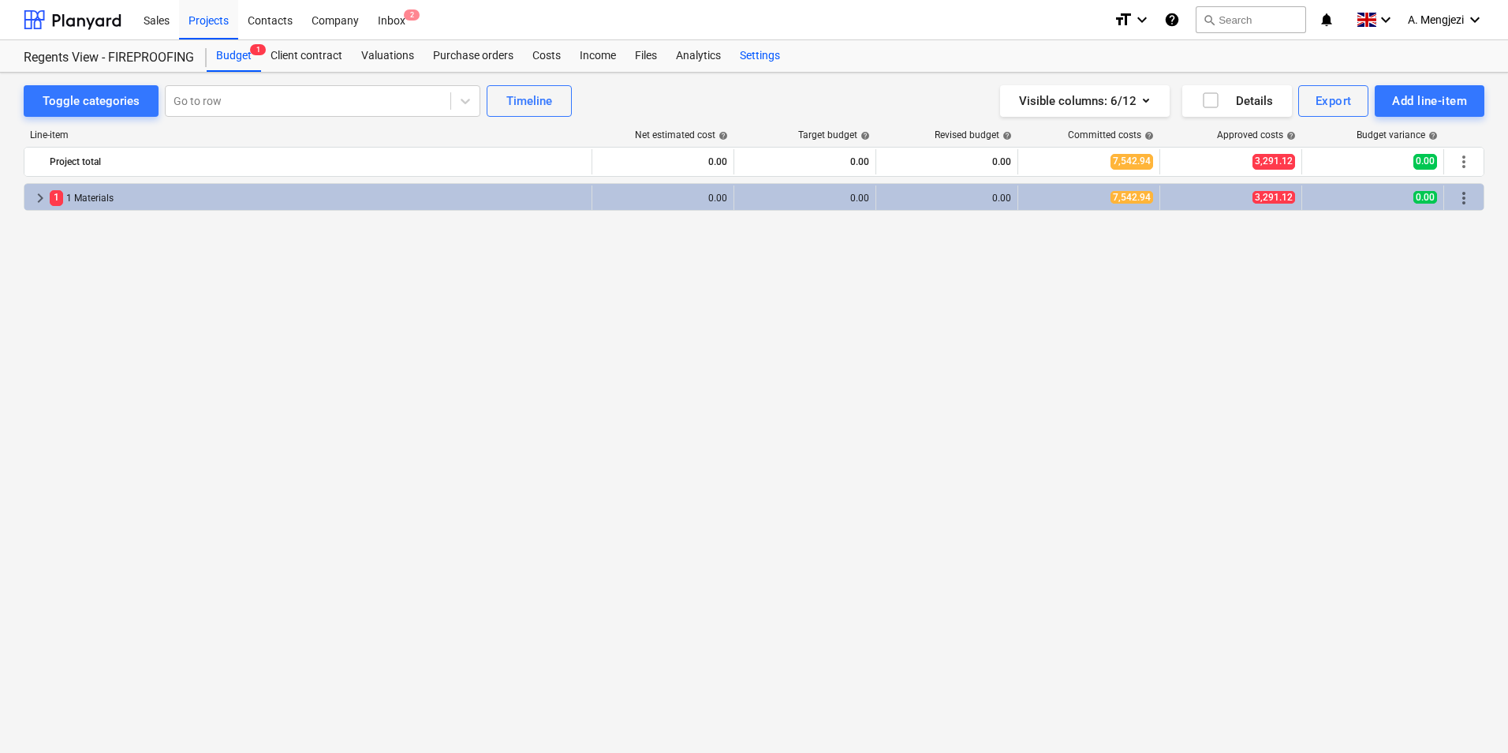
click at [755, 53] on div "Settings" at bounding box center [760, 56] width 59 height 32
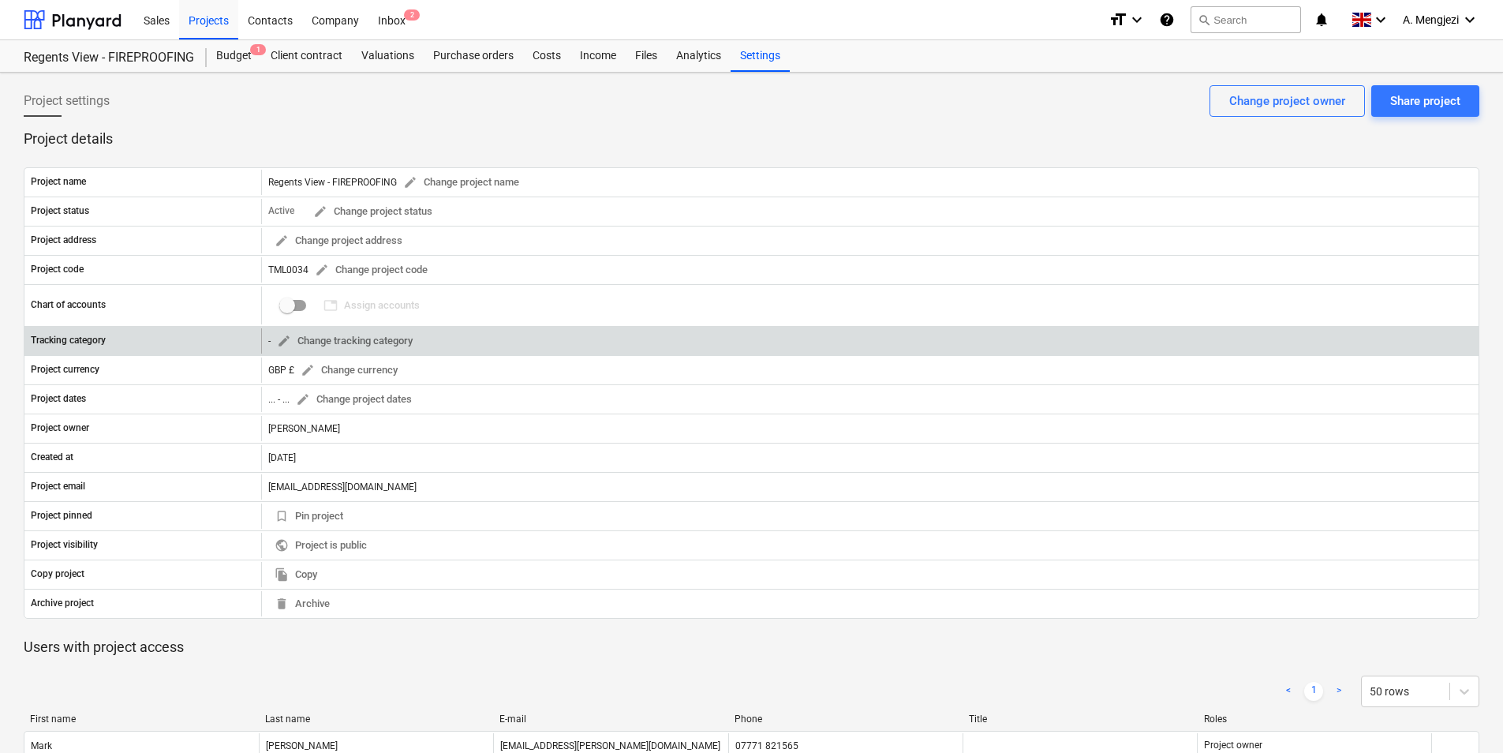
click at [443, 345] on div "- edit Change tracking category" at bounding box center [869, 340] width 1217 height 25
click at [315, 338] on span "edit Change tracking category" at bounding box center [345, 341] width 136 height 18
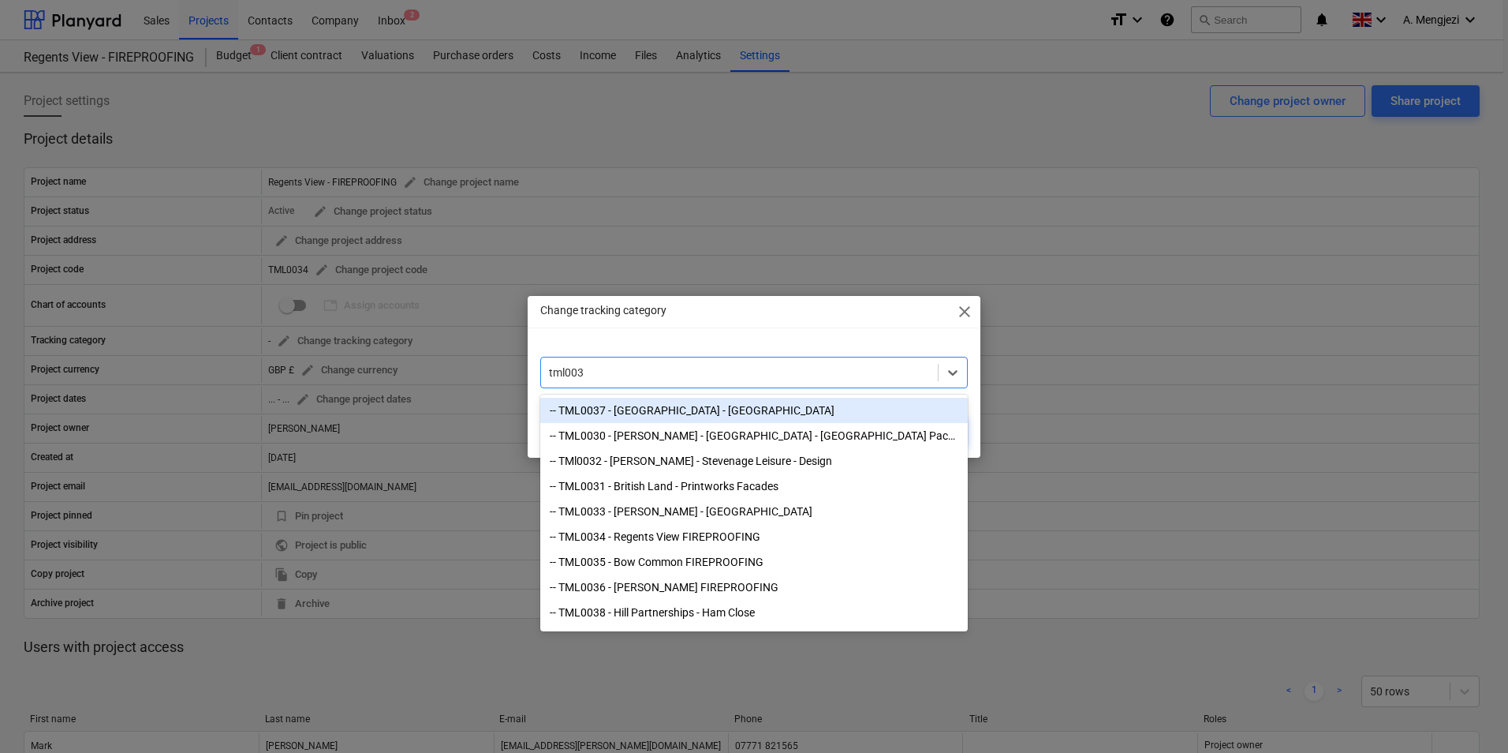
type input "tml0034"
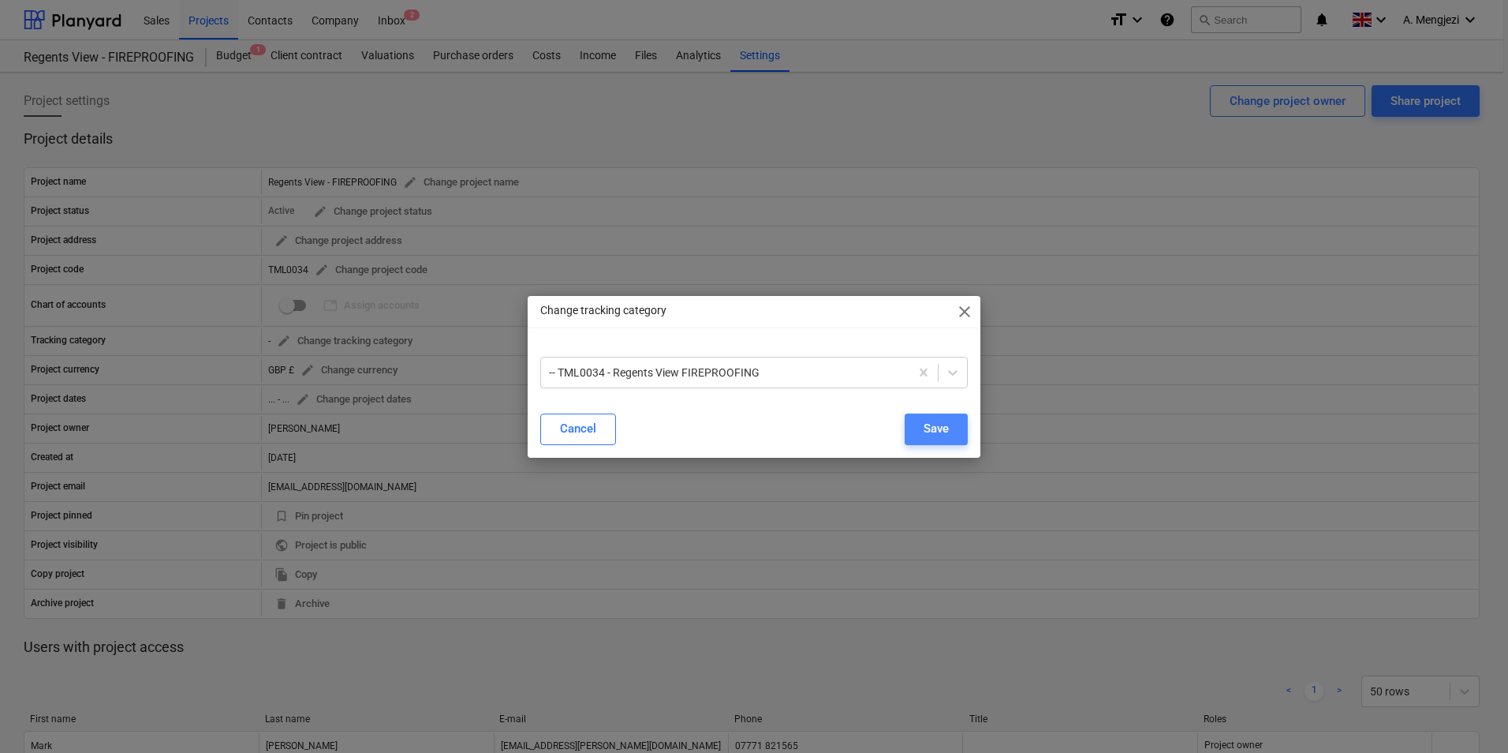
click at [963, 421] on button "Save" at bounding box center [936, 429] width 63 height 32
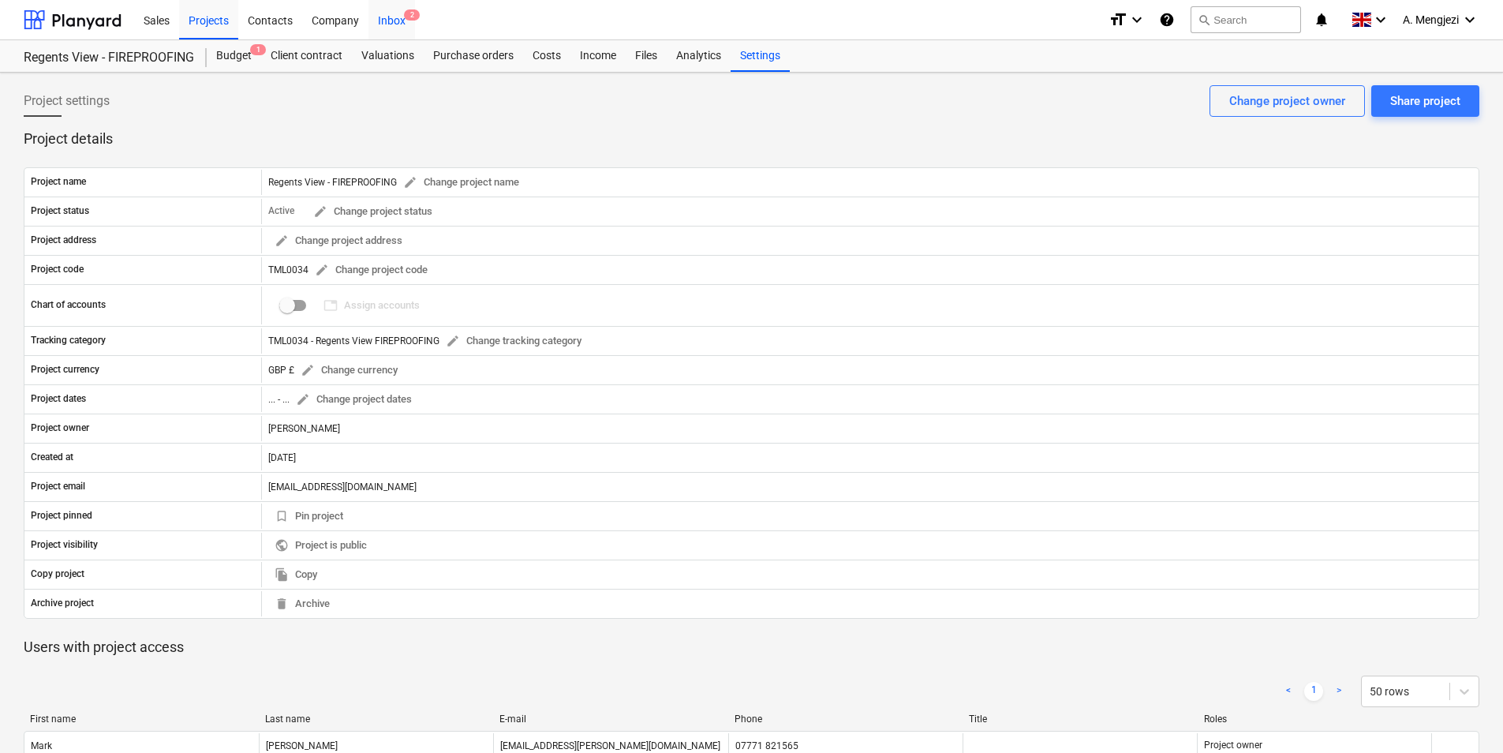
click at [399, 20] on div "Inbox 2" at bounding box center [391, 19] width 47 height 40
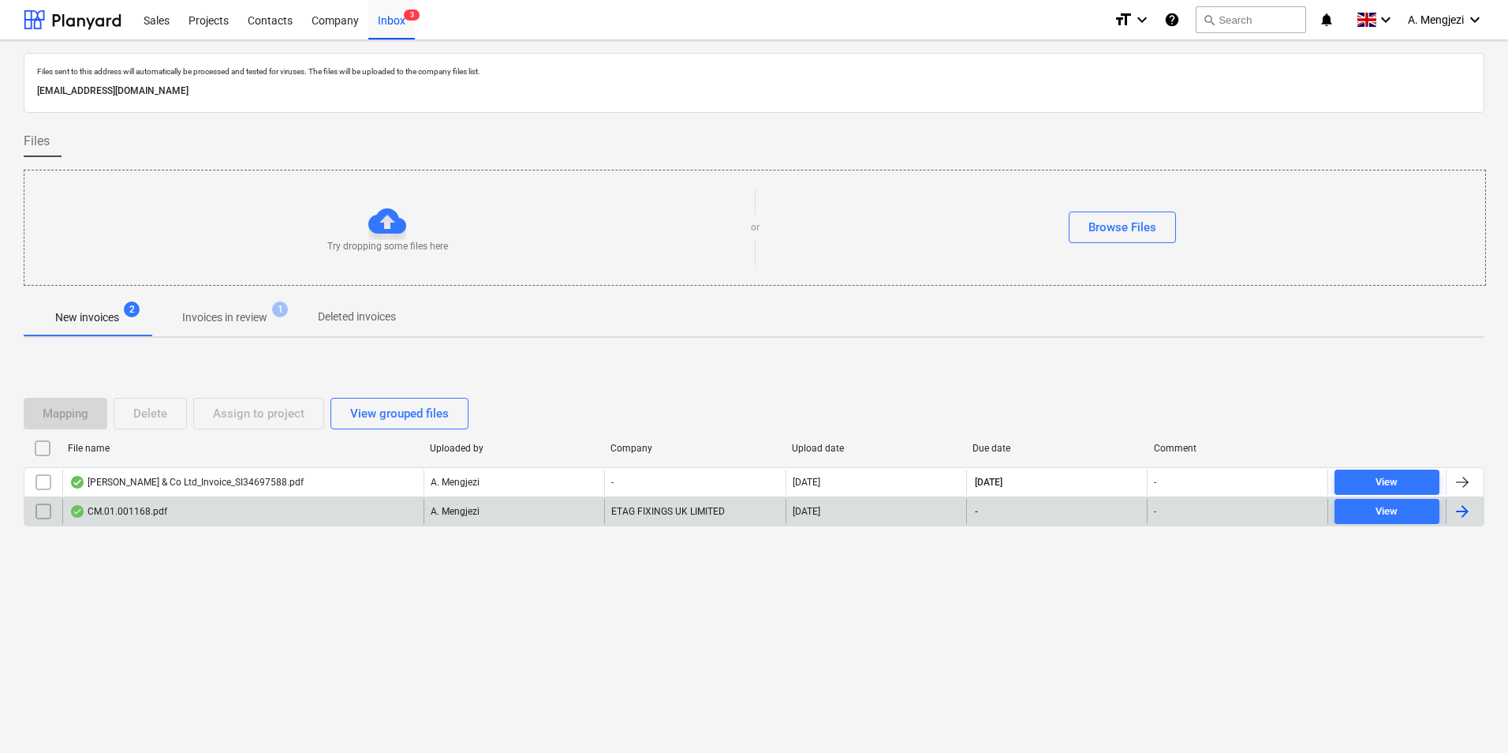
click at [283, 509] on div "CM.01.001168.pdf" at bounding box center [242, 511] width 361 height 25
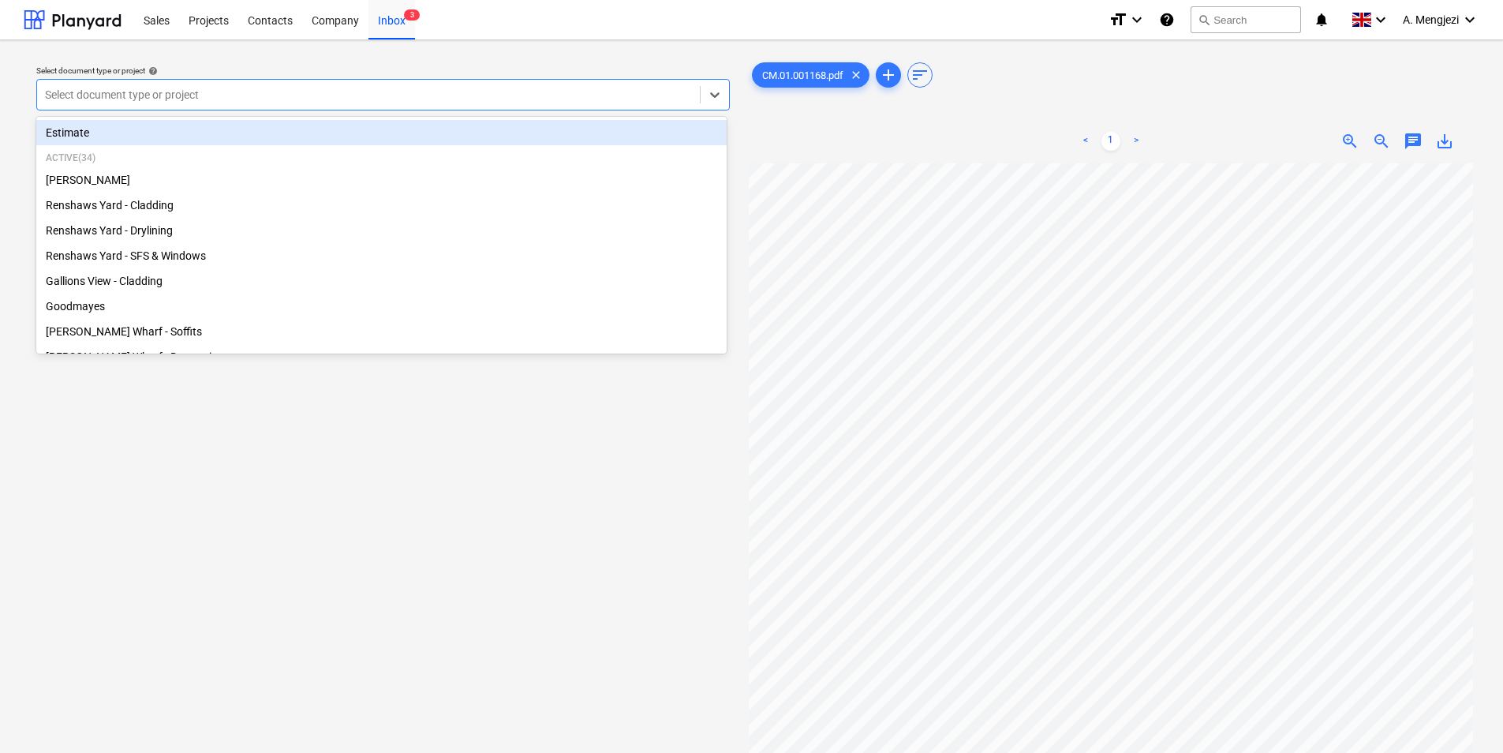
click at [480, 90] on div at bounding box center [368, 95] width 647 height 16
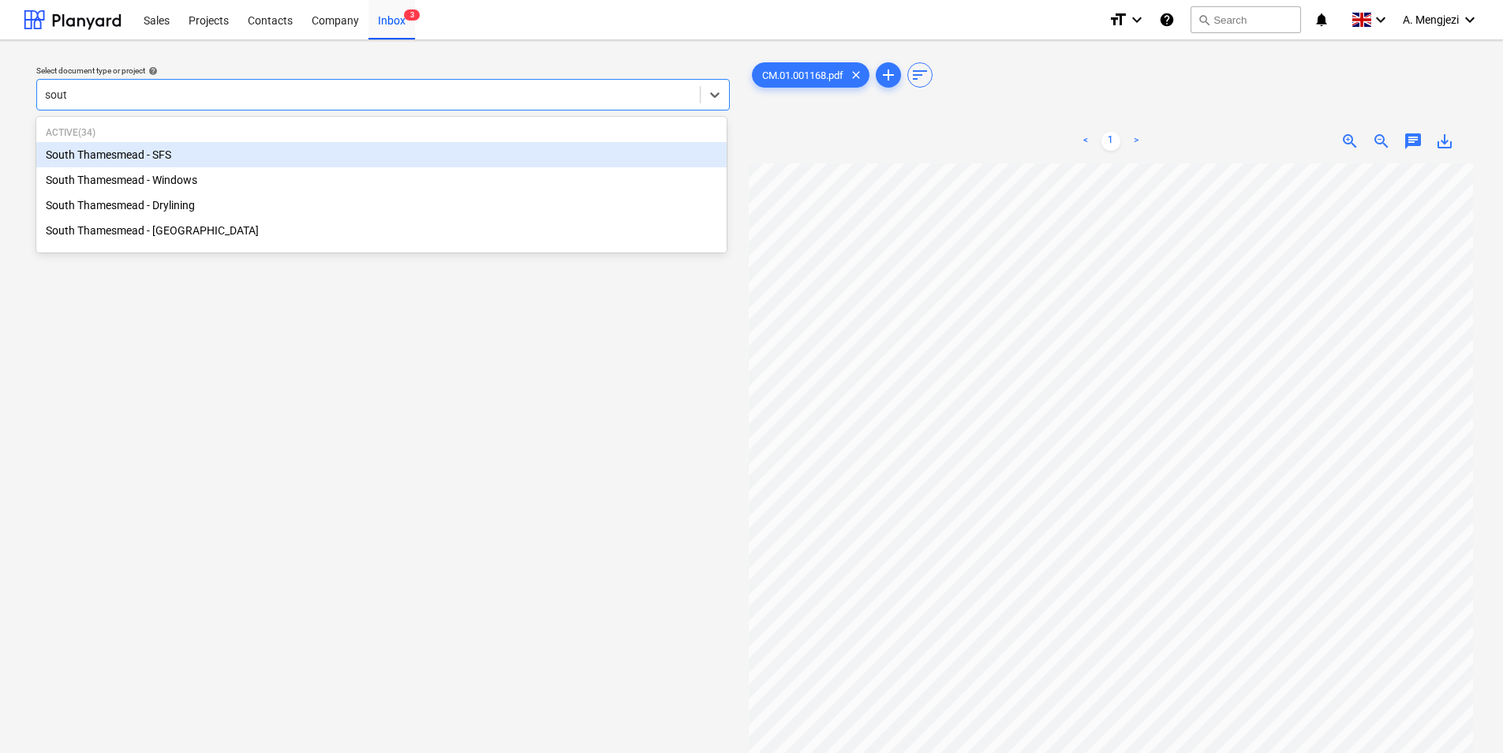
type input "south"
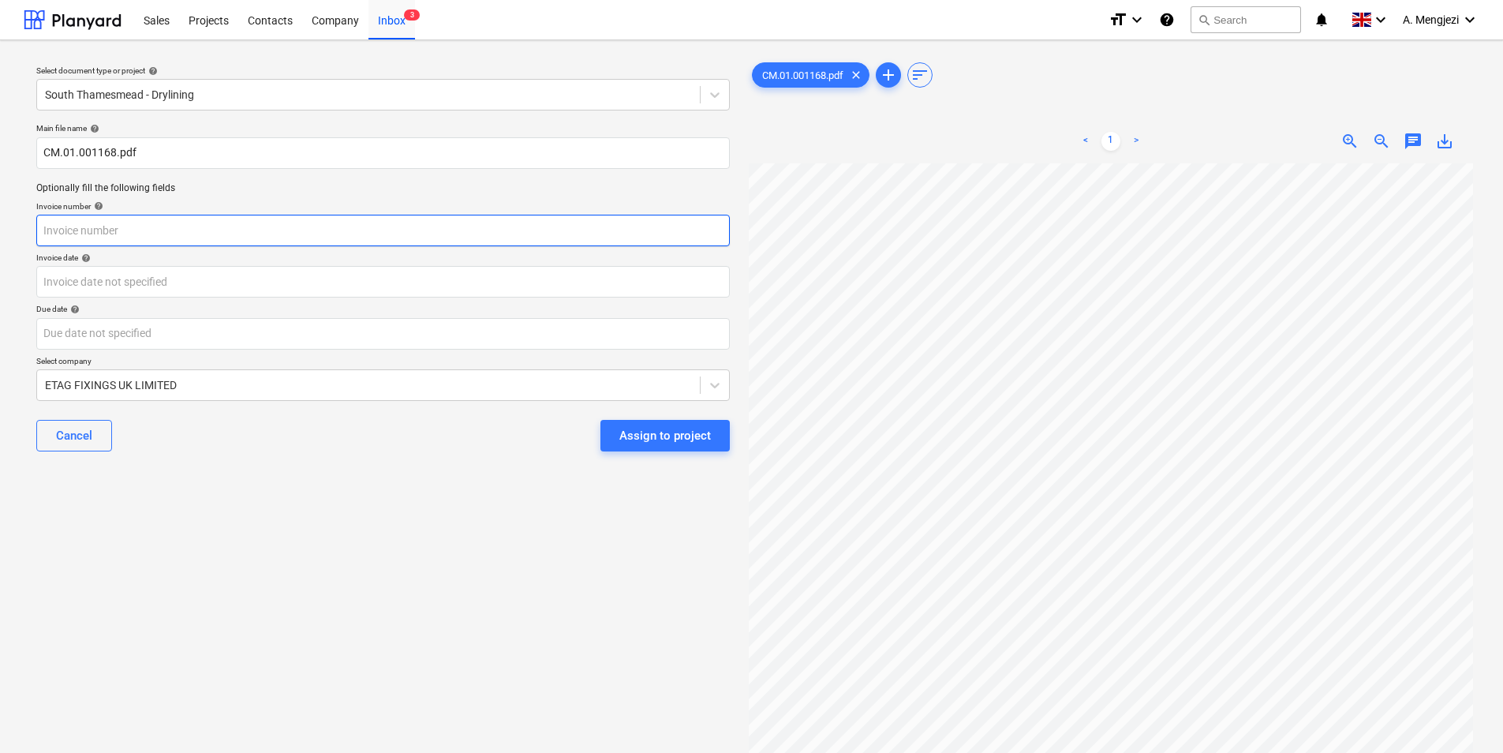
click at [181, 229] on input "text" at bounding box center [382, 231] width 693 height 32
paste input "#CM.01.001168"
type input "#CM.01.001168"
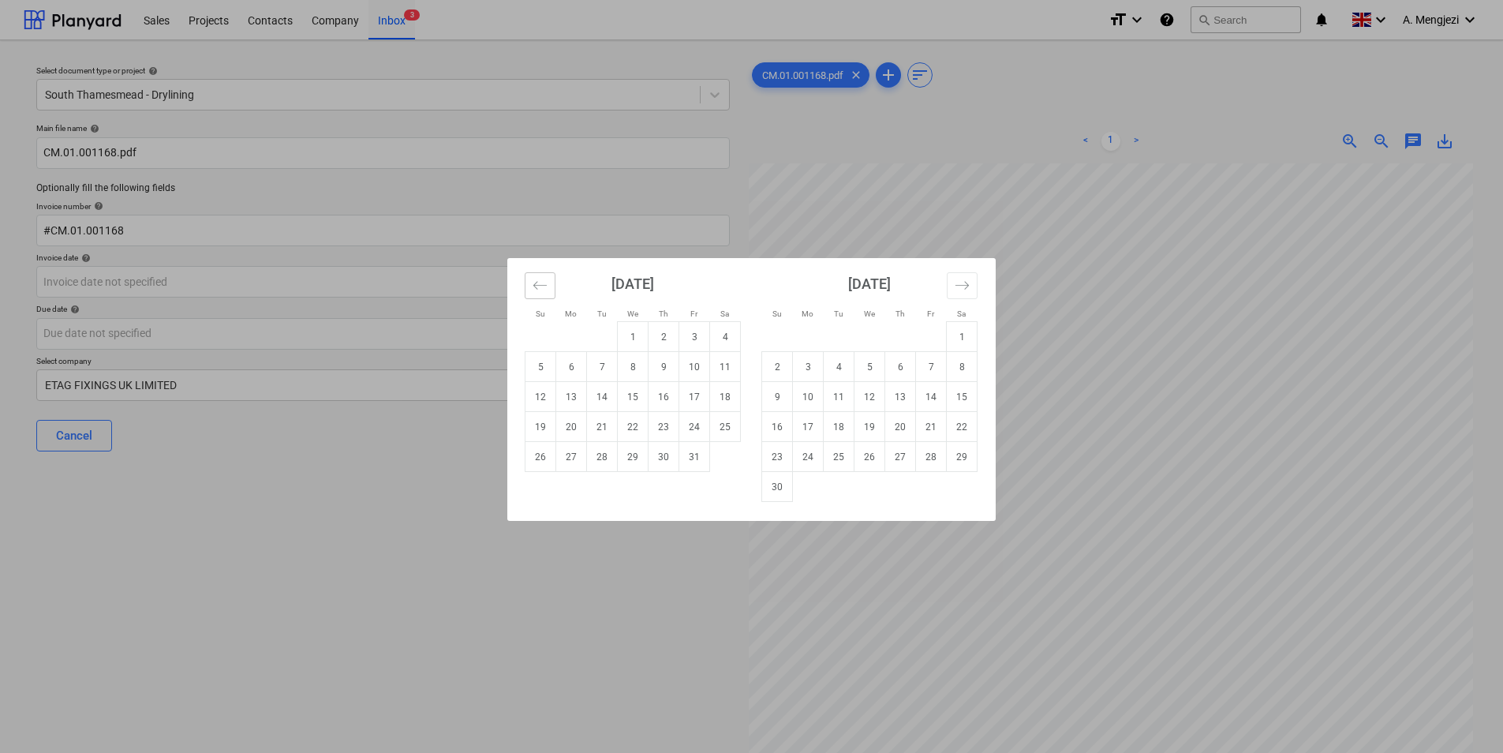
click at [544, 281] on icon "Move backward to switch to the previous month." at bounding box center [540, 285] width 15 height 15
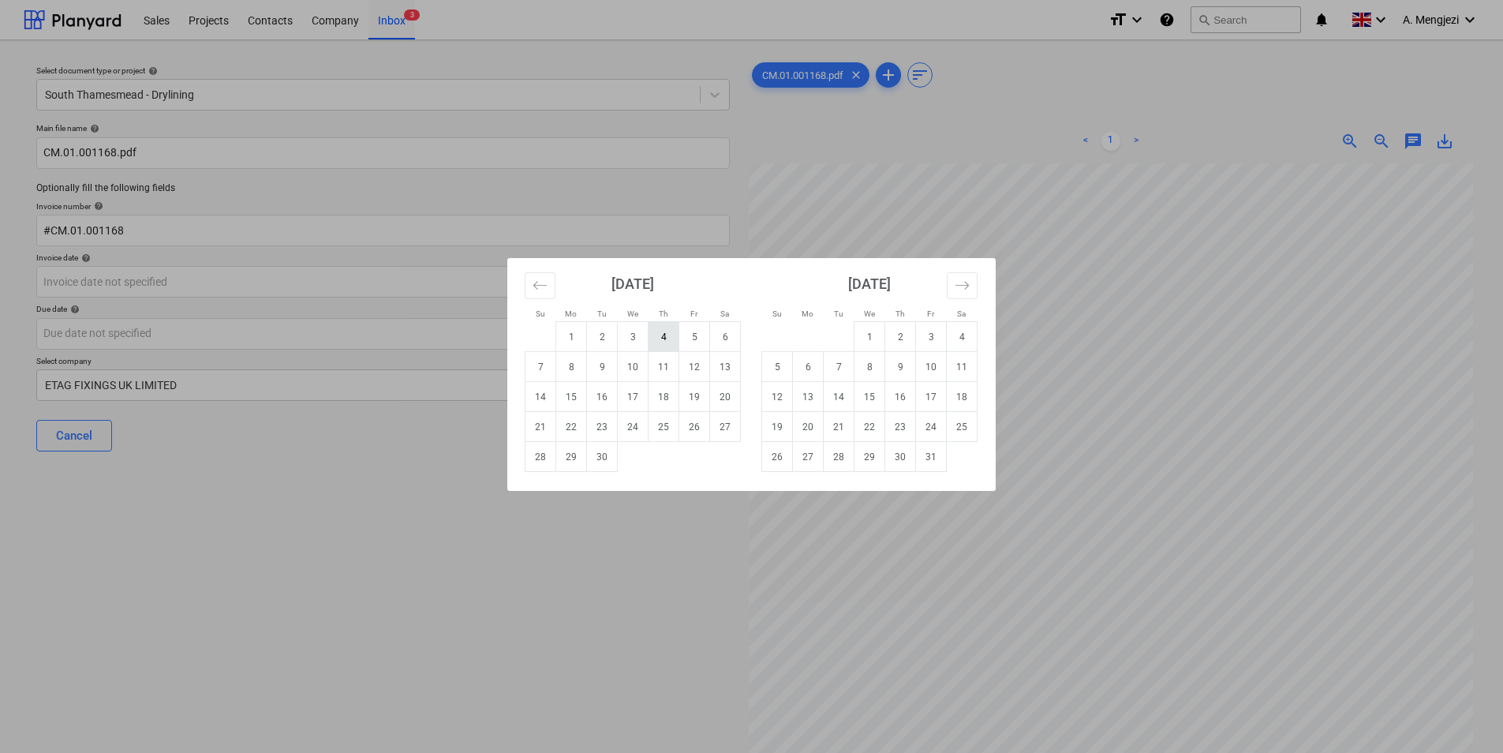
click at [667, 331] on td "4" at bounding box center [663, 337] width 31 height 30
type input "04 Sep 2025"
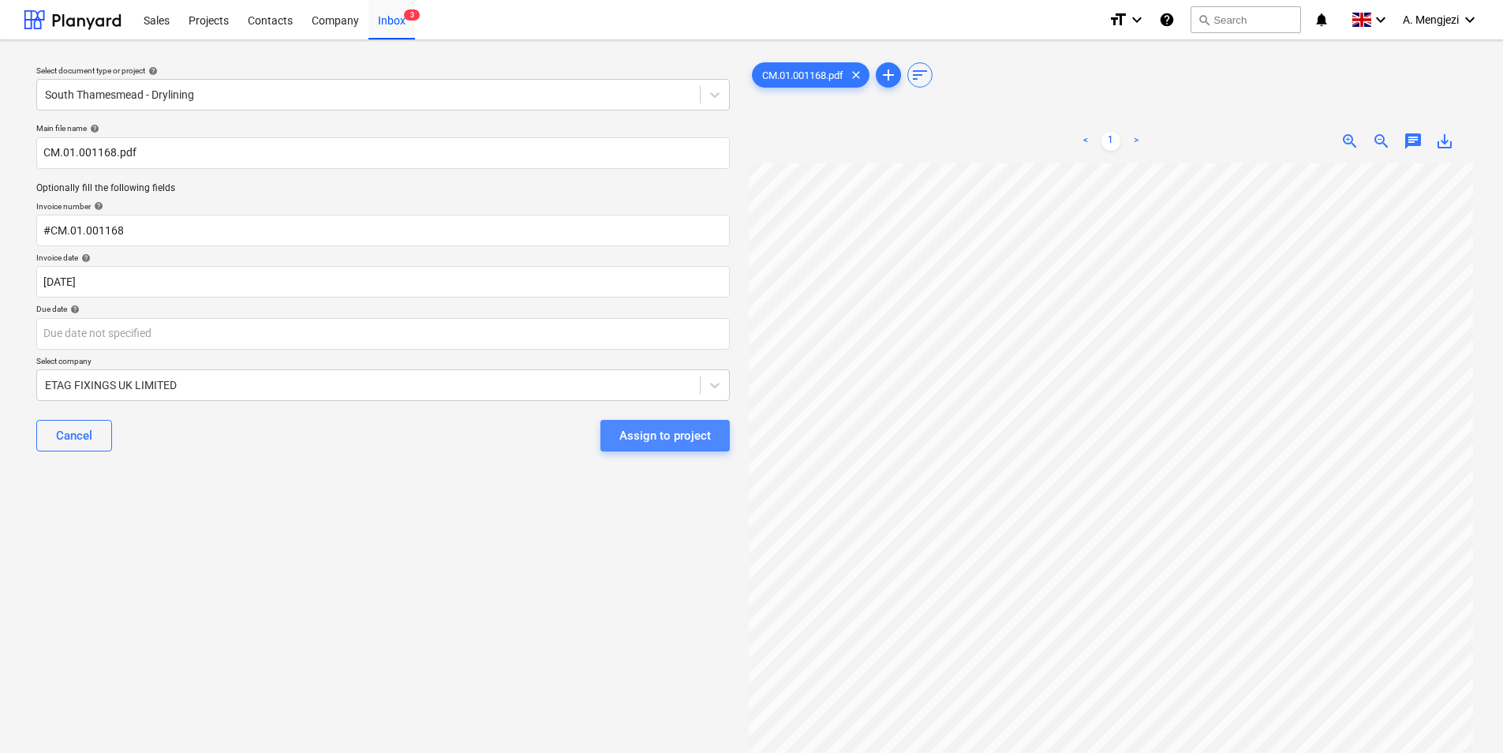
click at [656, 432] on div "Assign to project" at bounding box center [665, 435] width 92 height 21
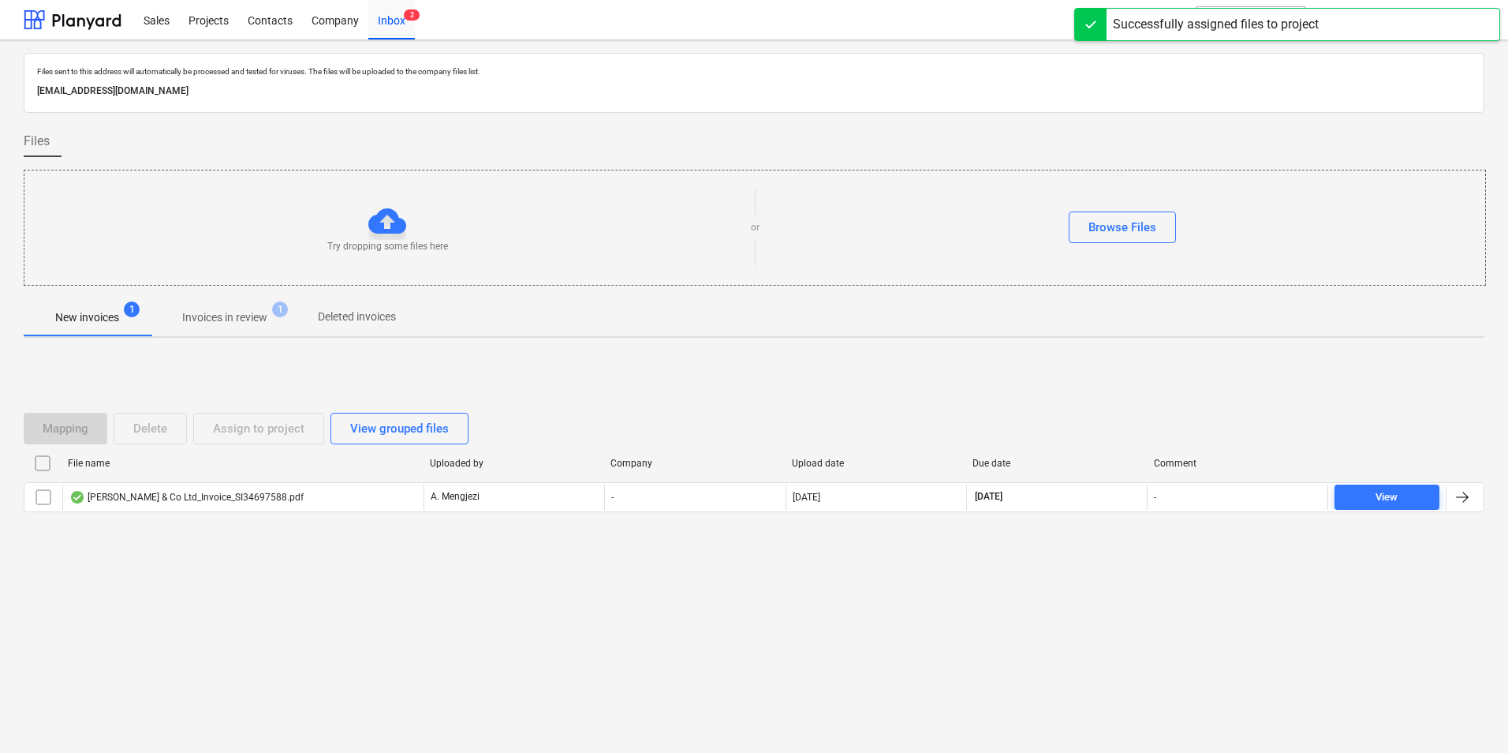
click at [211, 316] on p "Invoices in review" at bounding box center [224, 317] width 85 height 17
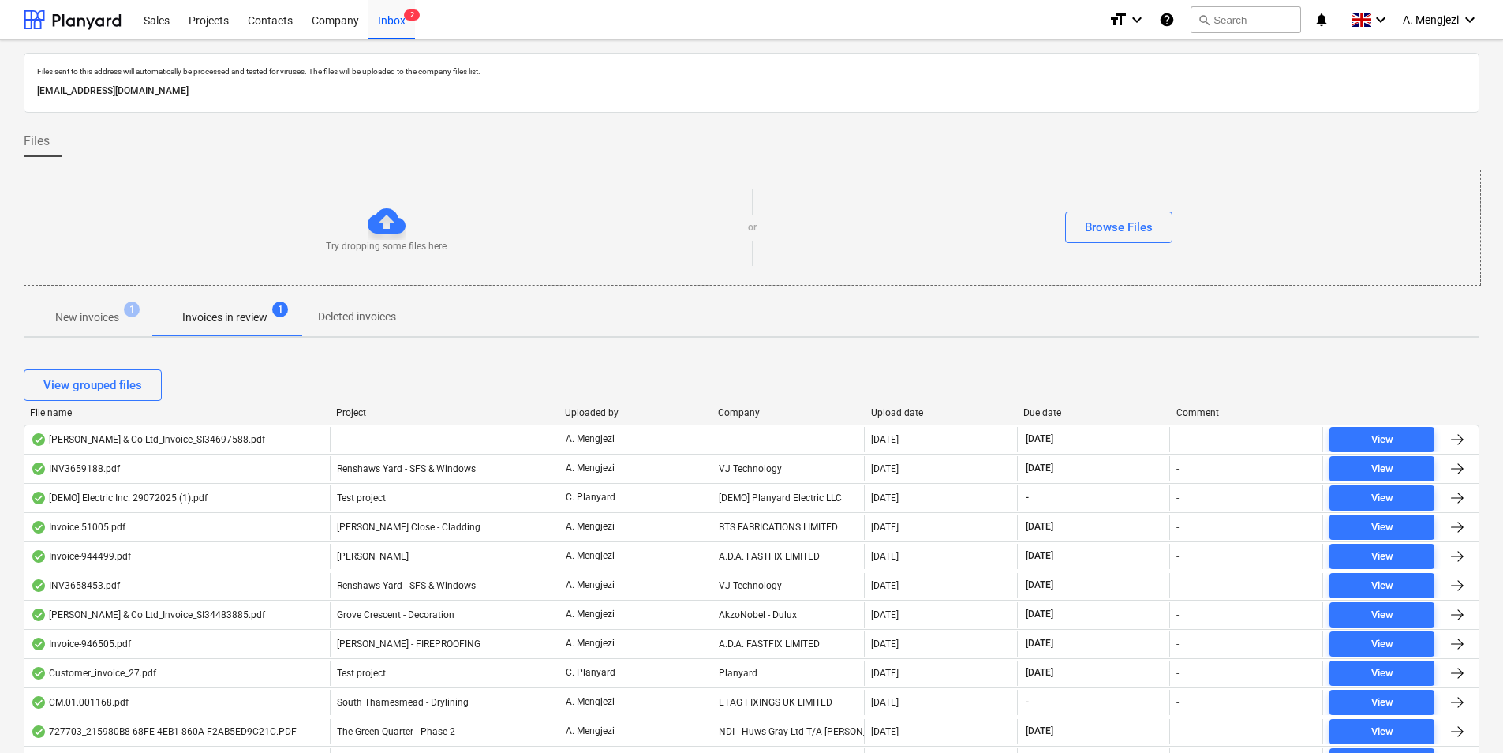
click at [906, 408] on div "Upload date" at bounding box center [941, 412] width 140 height 11
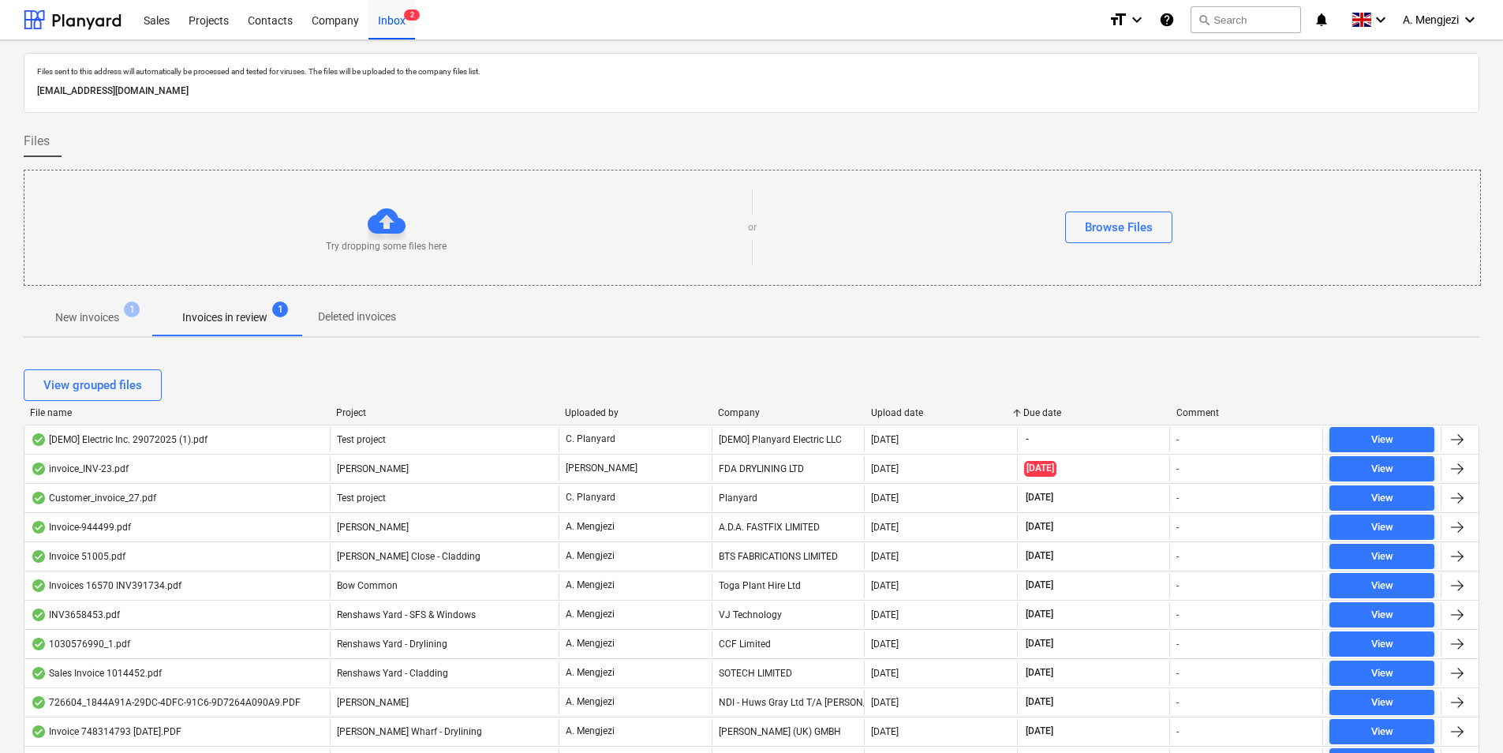
click at [906, 408] on div "Upload date" at bounding box center [941, 412] width 140 height 11
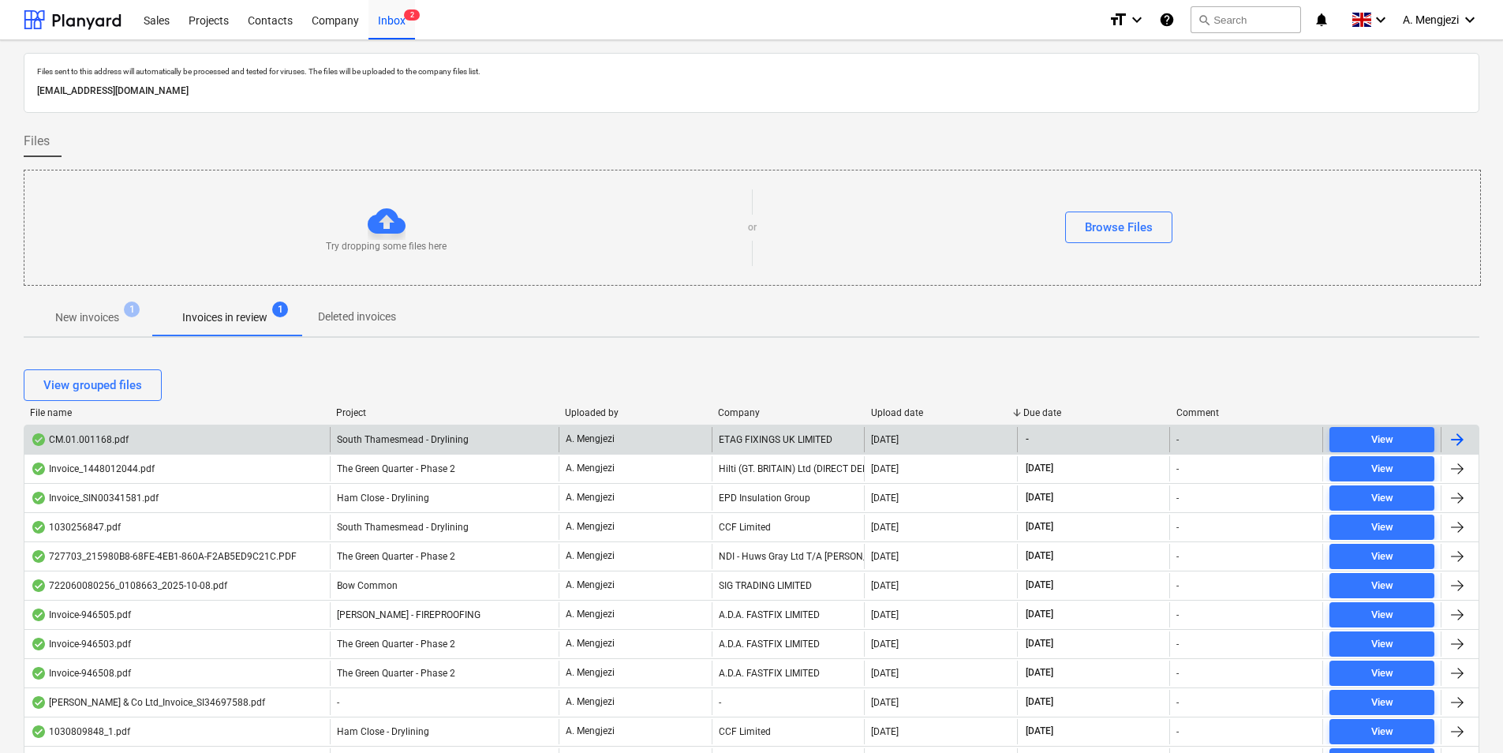
click at [245, 438] on div "CM.01.001168.pdf" at bounding box center [176, 439] width 305 height 25
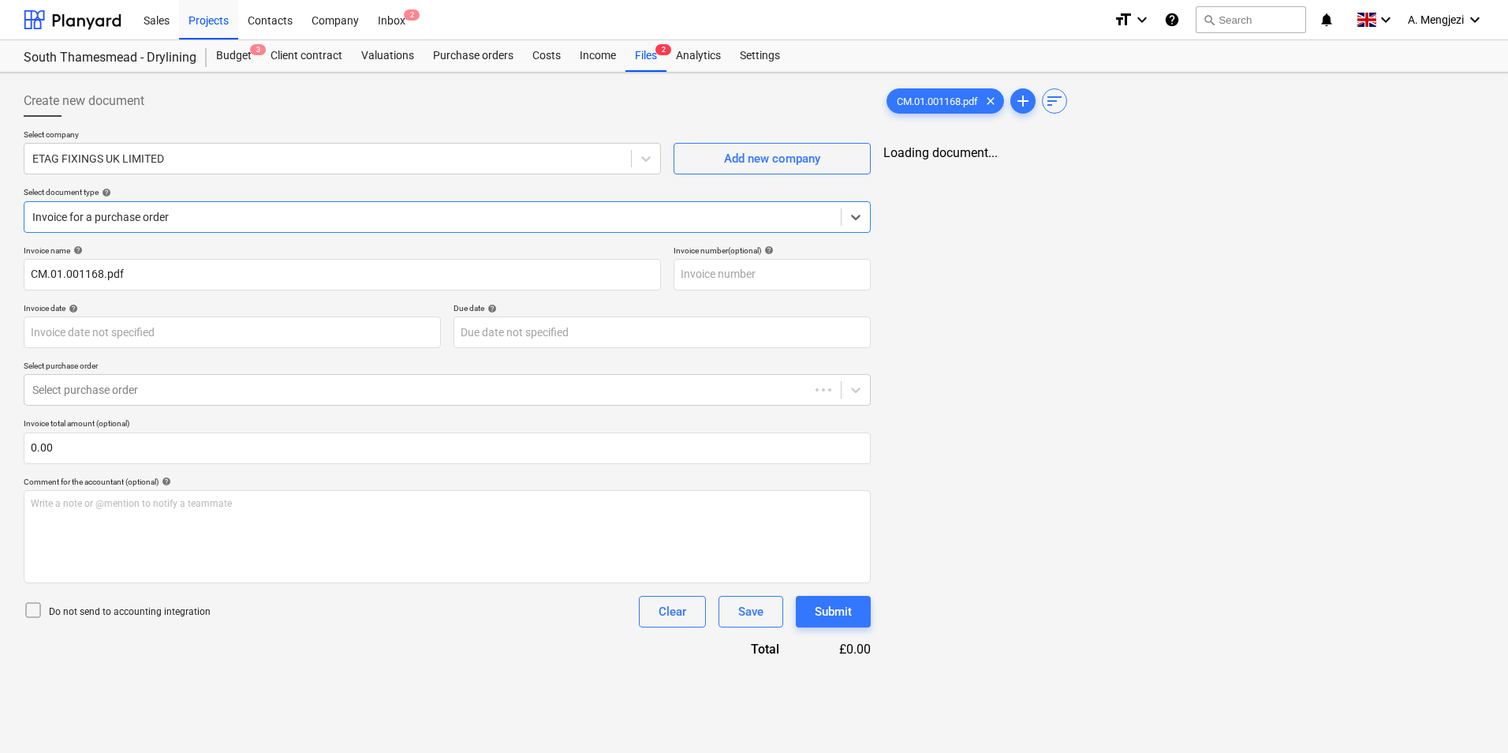
type input "#CM.01.001168"
type input "04 Sep 2025"
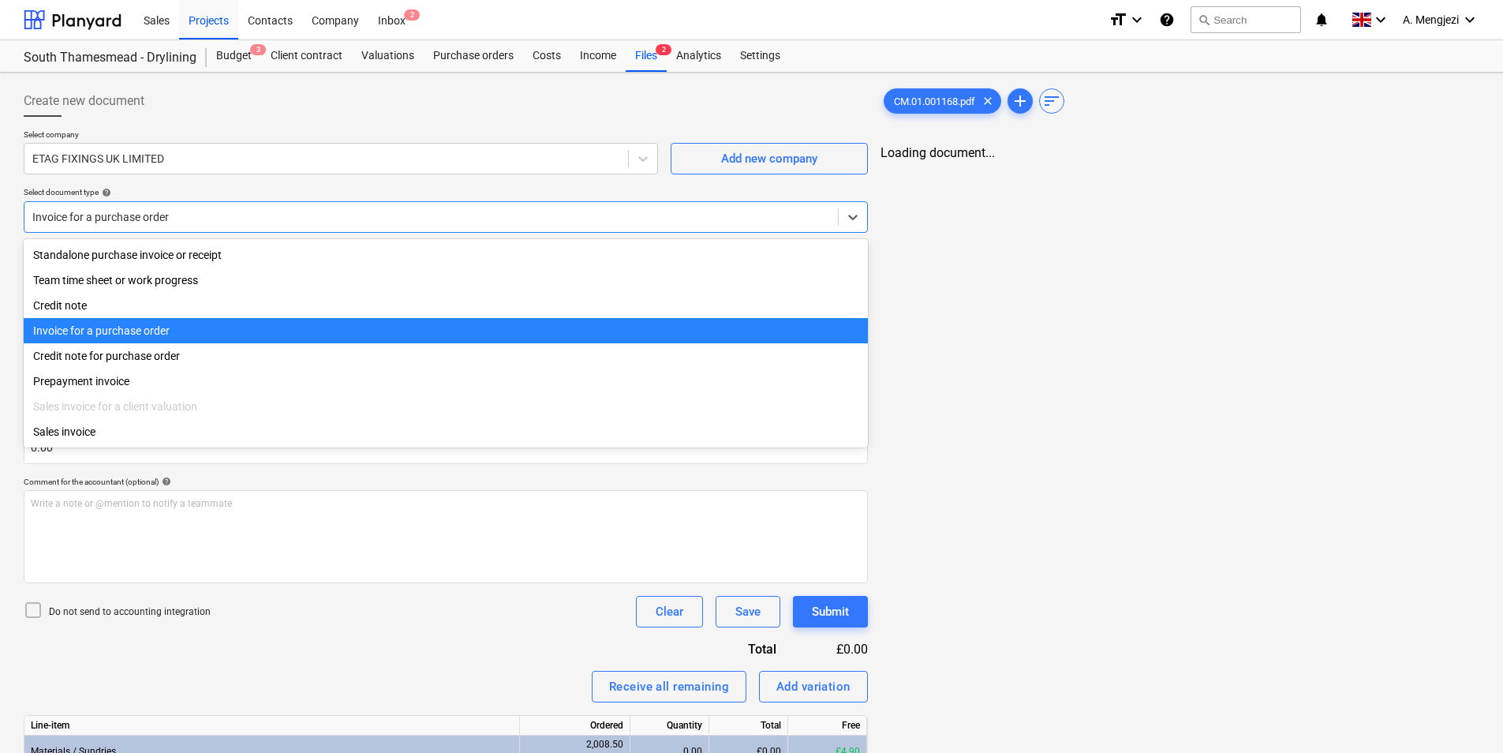
click at [207, 211] on div at bounding box center [431, 217] width 798 height 16
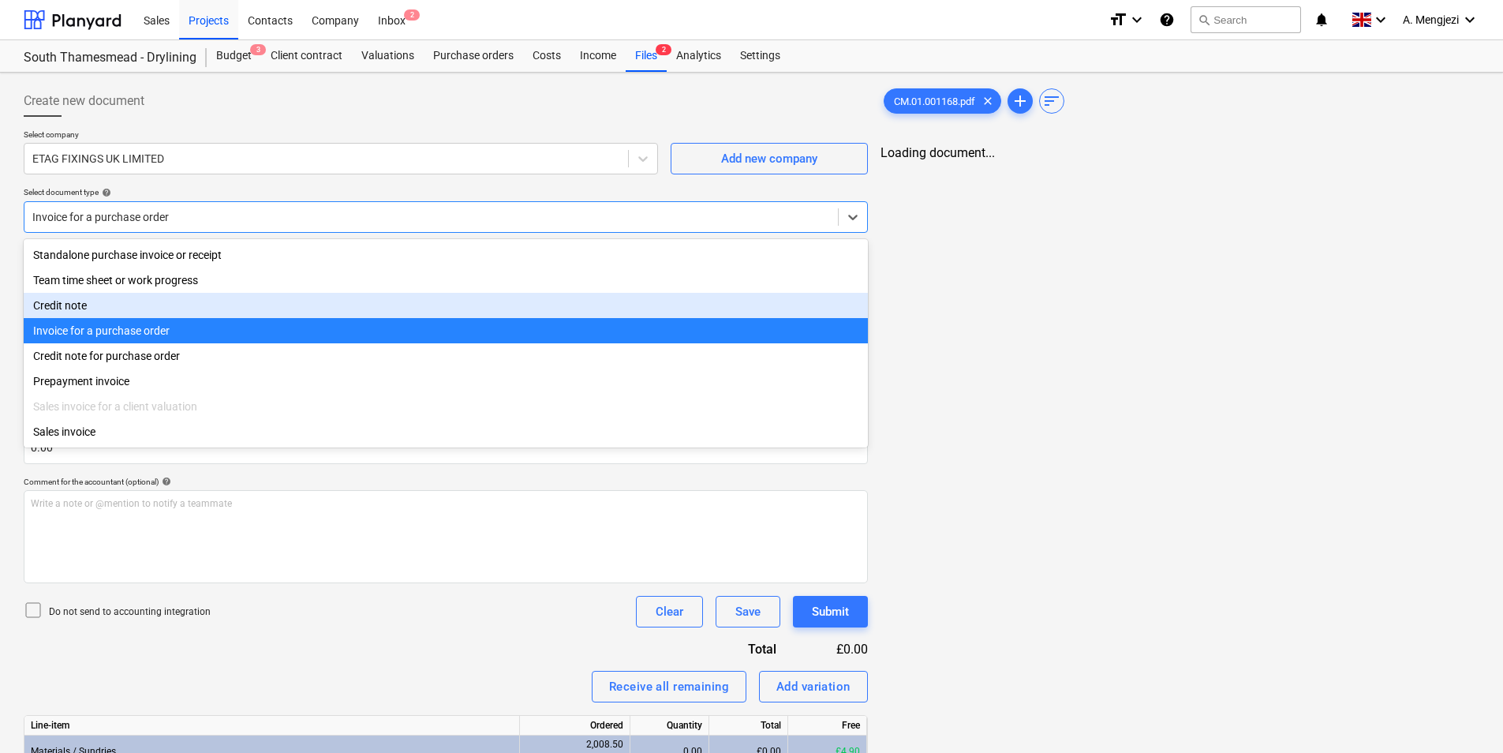
click at [181, 313] on div "Credit note" at bounding box center [446, 305] width 844 height 25
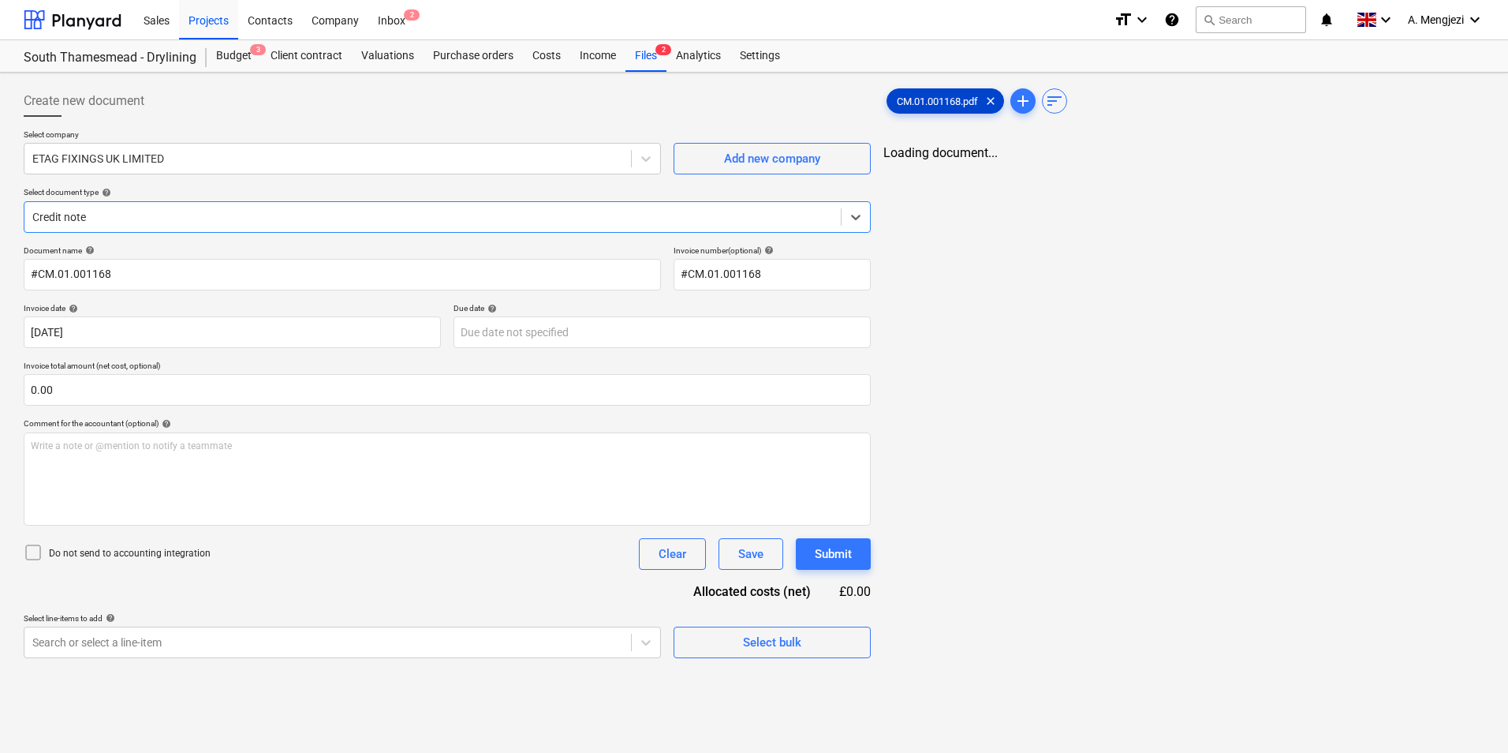
click at [934, 100] on span "CM.01.001168.pdf" at bounding box center [938, 101] width 100 height 12
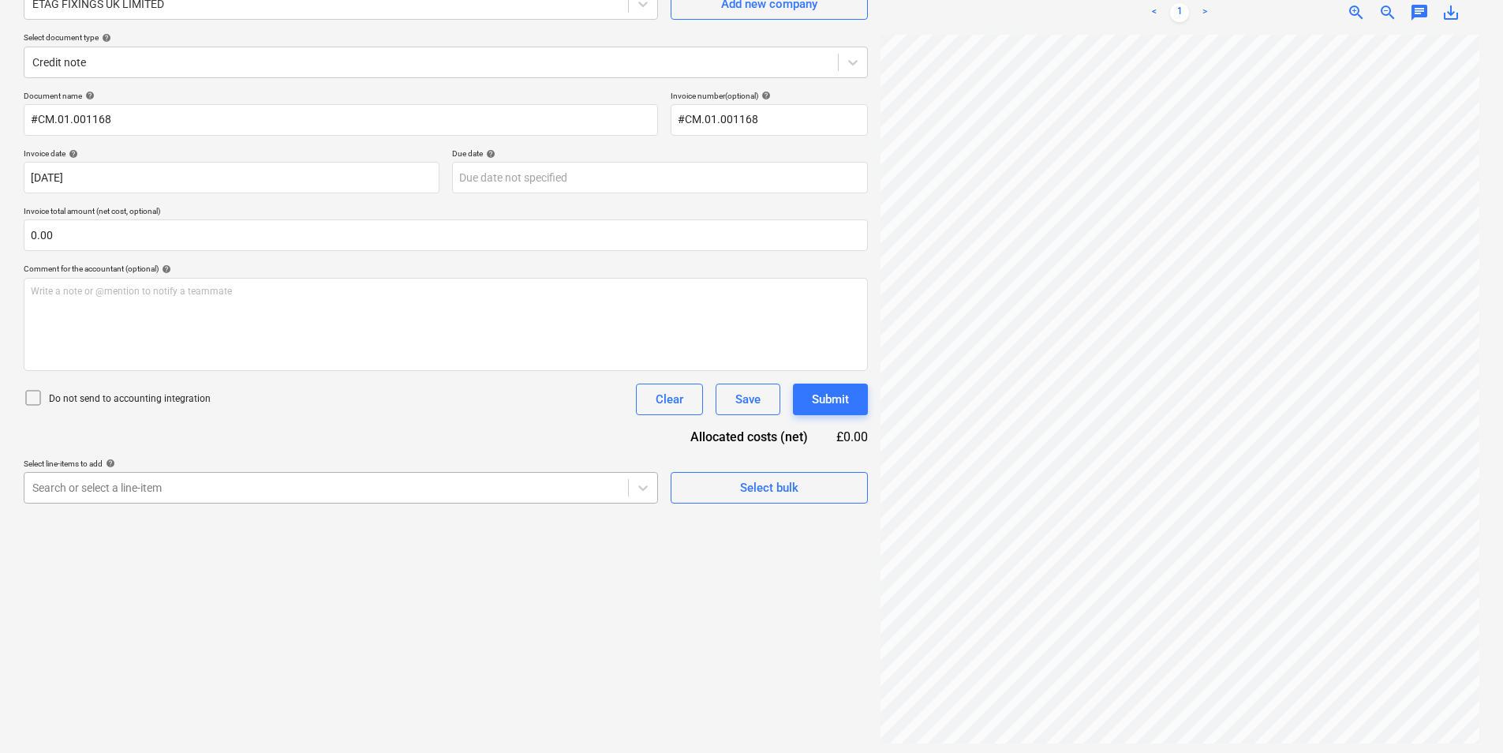
click at [315, 598] on body "Sales Projects Contacts Company Inbox 2 format_size keyboard_arrow_down help se…" at bounding box center [751, 221] width 1503 height 753
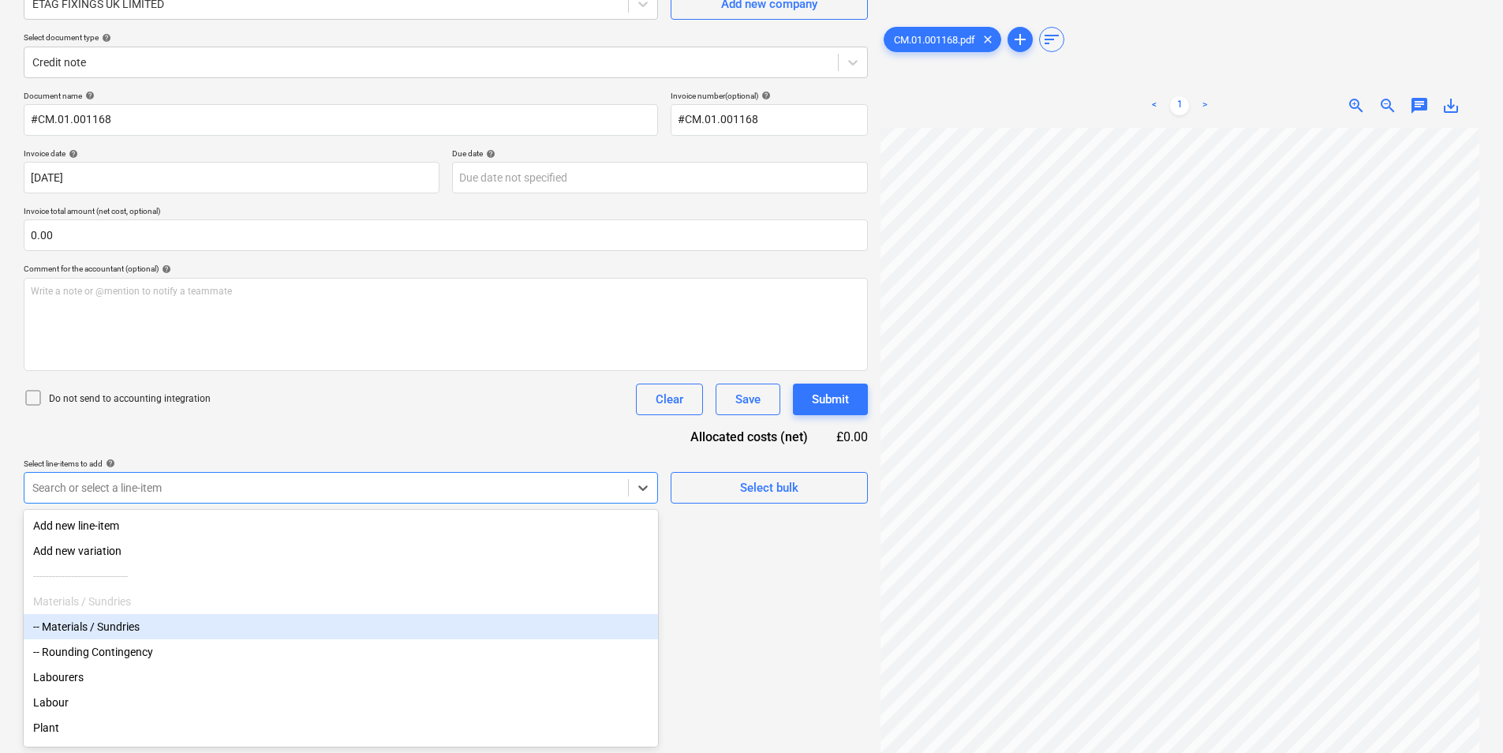
click at [250, 638] on div "-- Materials / Sundries" at bounding box center [341, 626] width 634 height 25
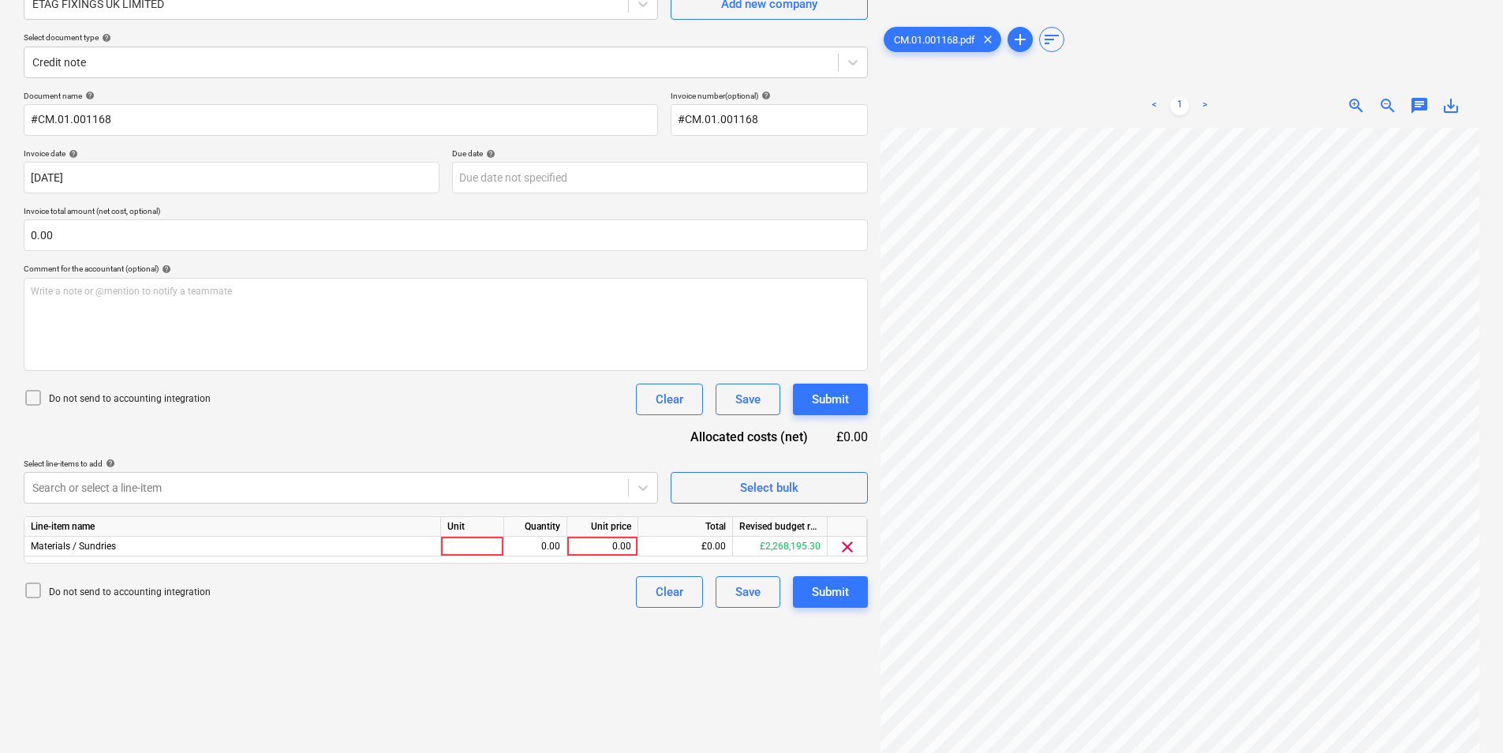
click at [827, 667] on div "Create new document Select company ETAG FIXINGS UK LIMITED Add new company Sele…" at bounding box center [445, 336] width 857 height 825
click at [479, 550] on div at bounding box center [472, 546] width 63 height 20
type input "pcs"
click at [514, 551] on div "1.00" at bounding box center [535, 546] width 50 height 20
type input "-1"
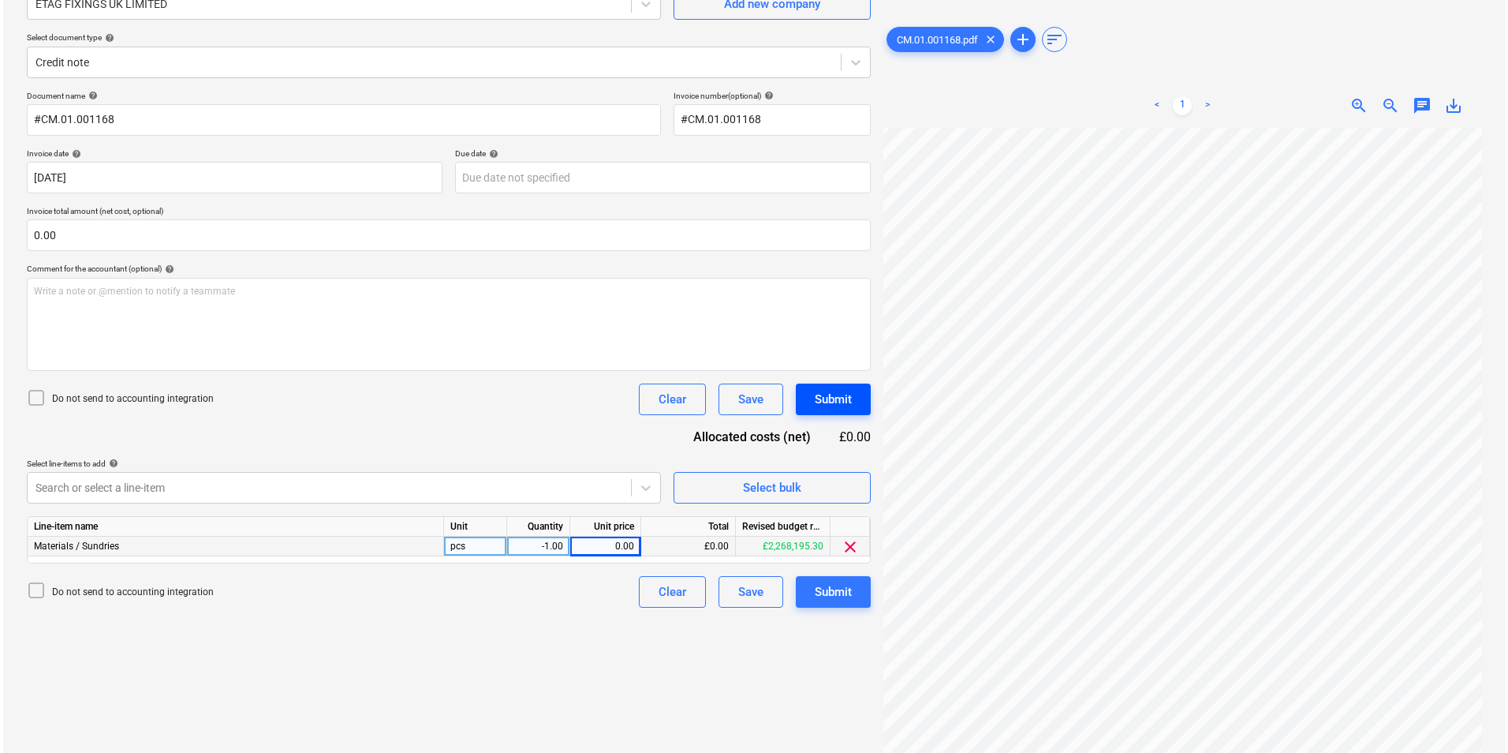
scroll to position [77, 134]
click at [585, 550] on div "0.00" at bounding box center [603, 546] width 58 height 20
type input "129.6"
click at [813, 596] on div "Submit" at bounding box center [830, 591] width 37 height 21
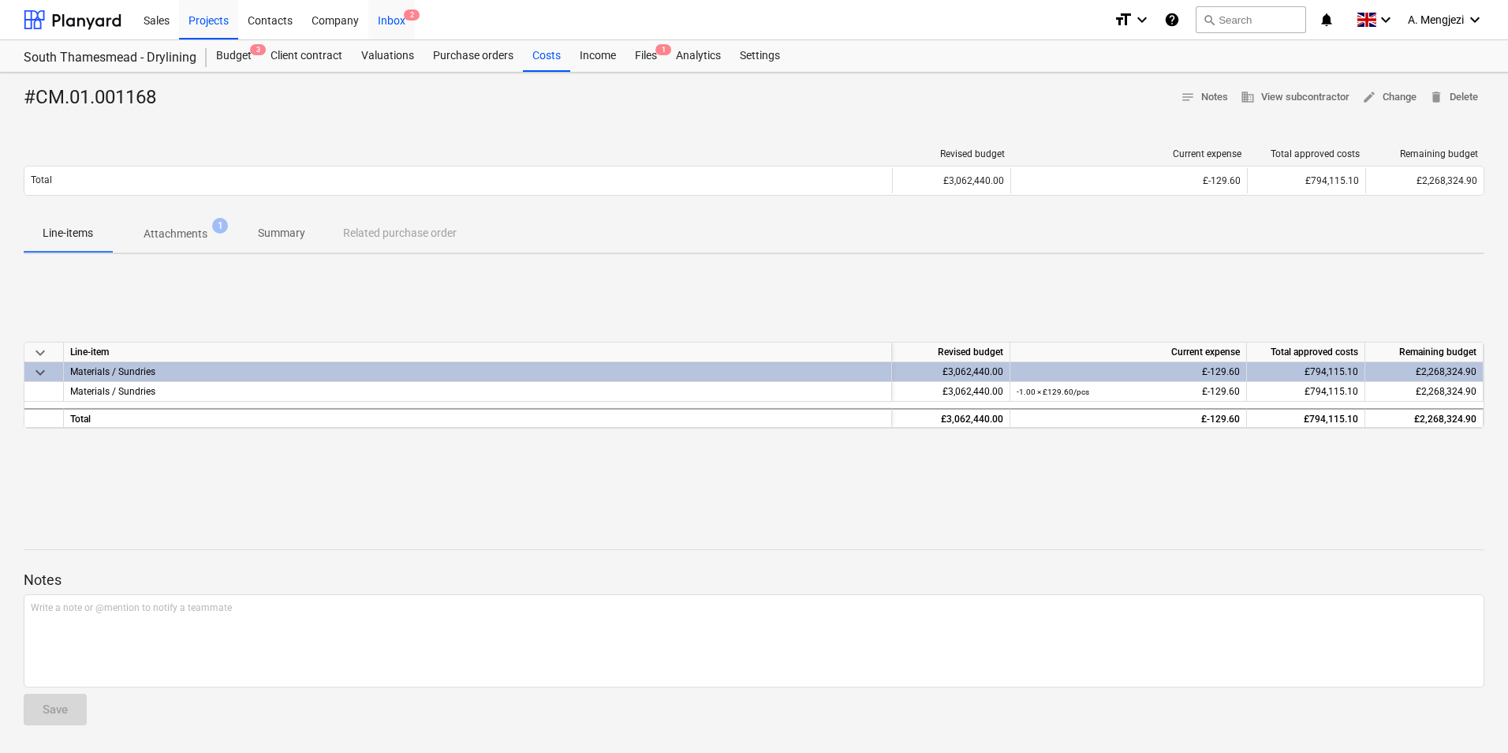
click at [383, 19] on div "Inbox 2" at bounding box center [391, 19] width 47 height 40
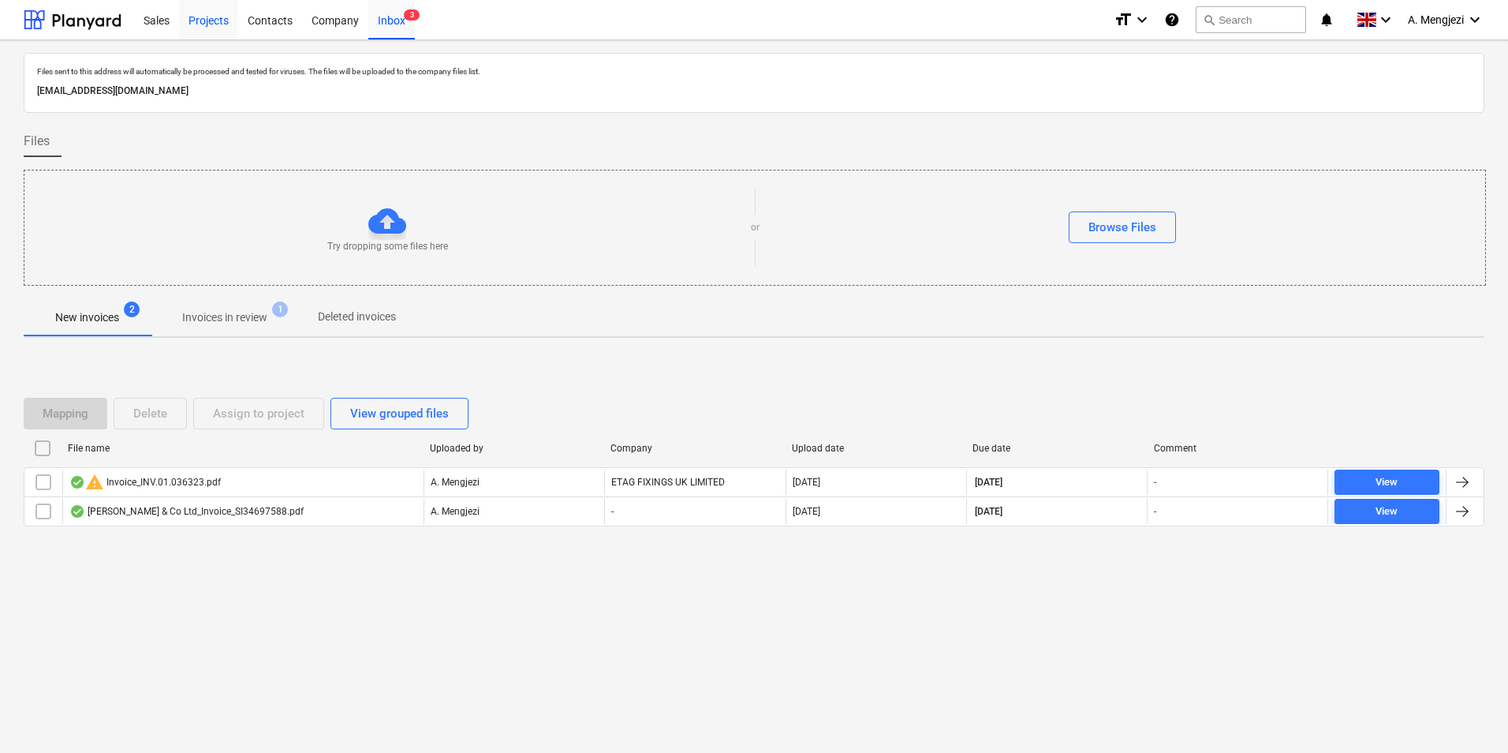
click at [215, 17] on div "Projects" at bounding box center [208, 19] width 59 height 40
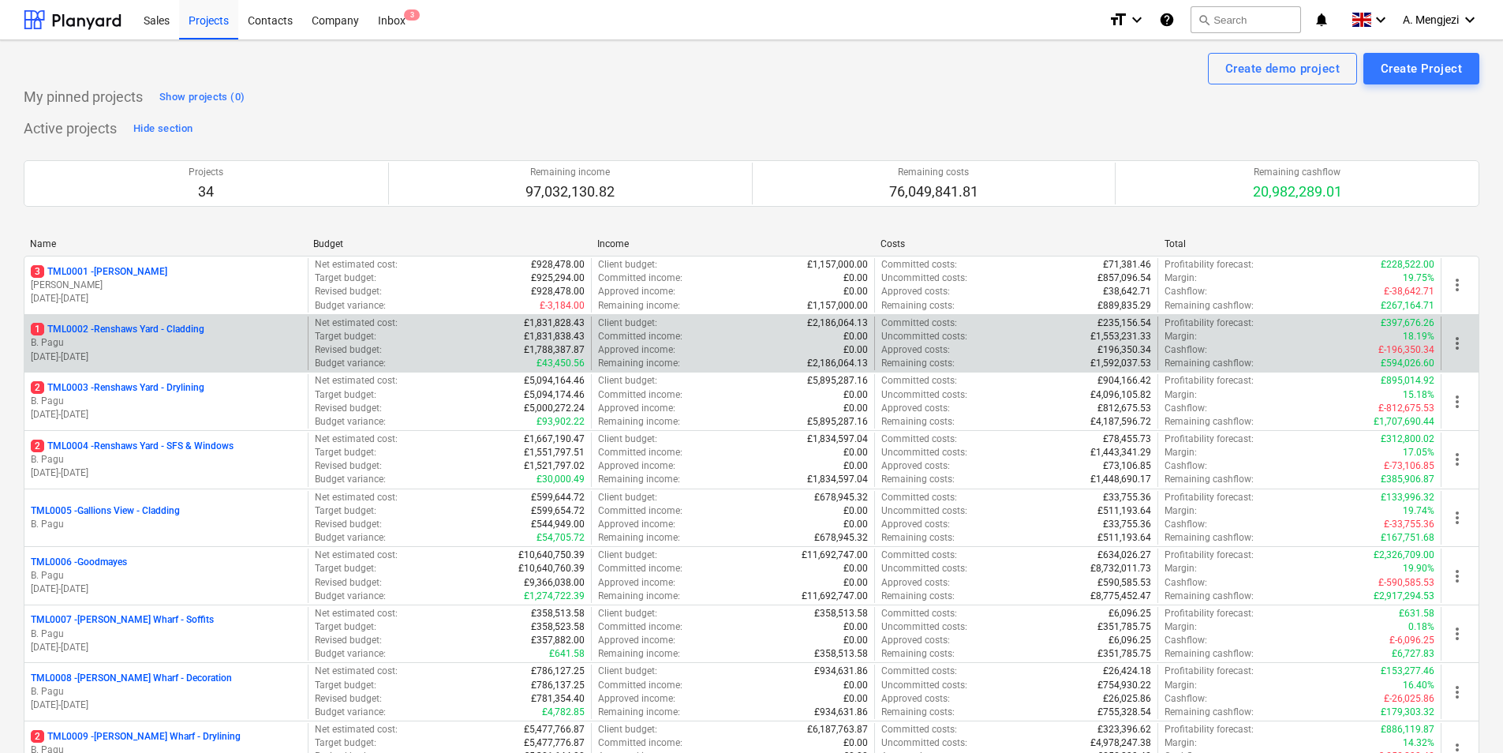
click at [174, 327] on p "1 TML0002 - Renshaws Yard - Cladding" at bounding box center [118, 329] width 174 height 13
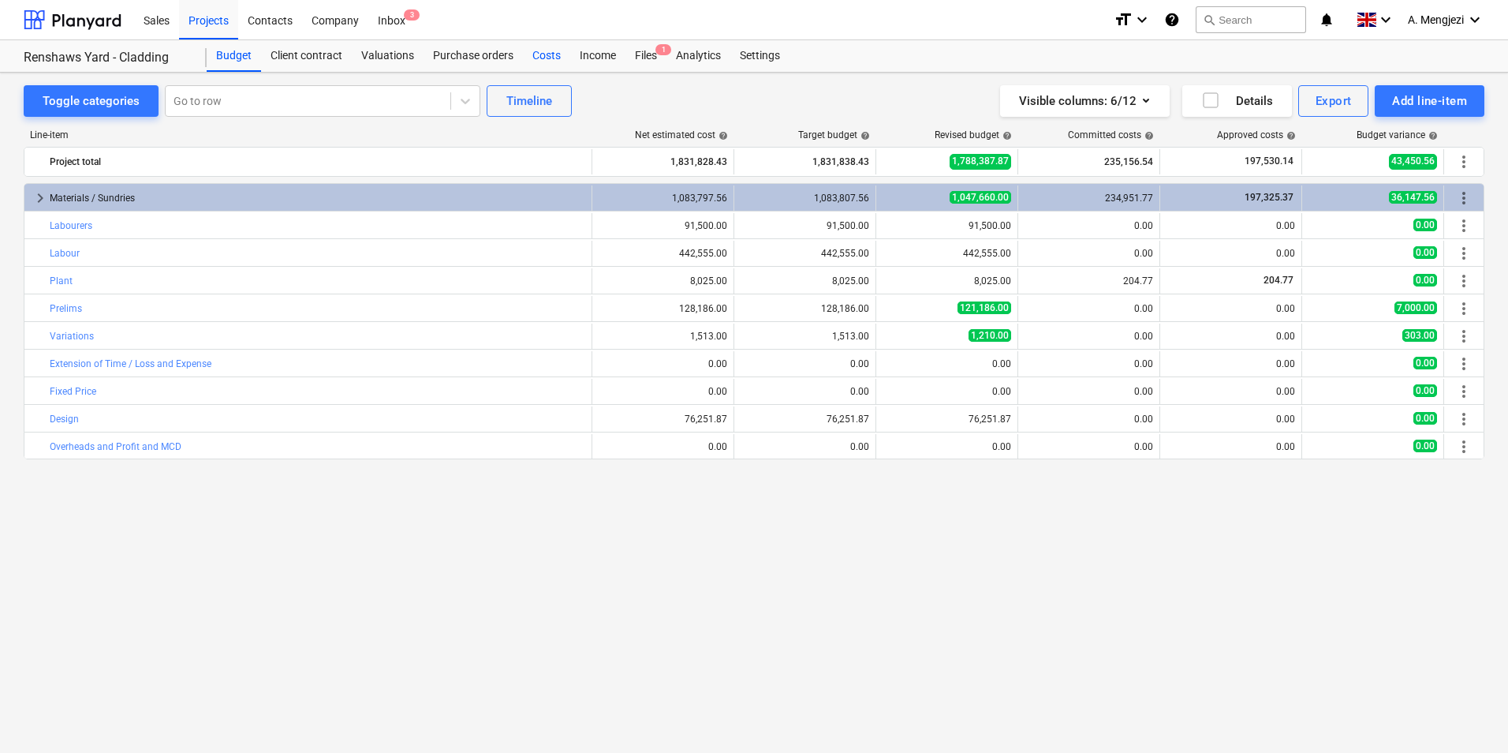
click at [553, 48] on div "Costs" at bounding box center [546, 56] width 47 height 32
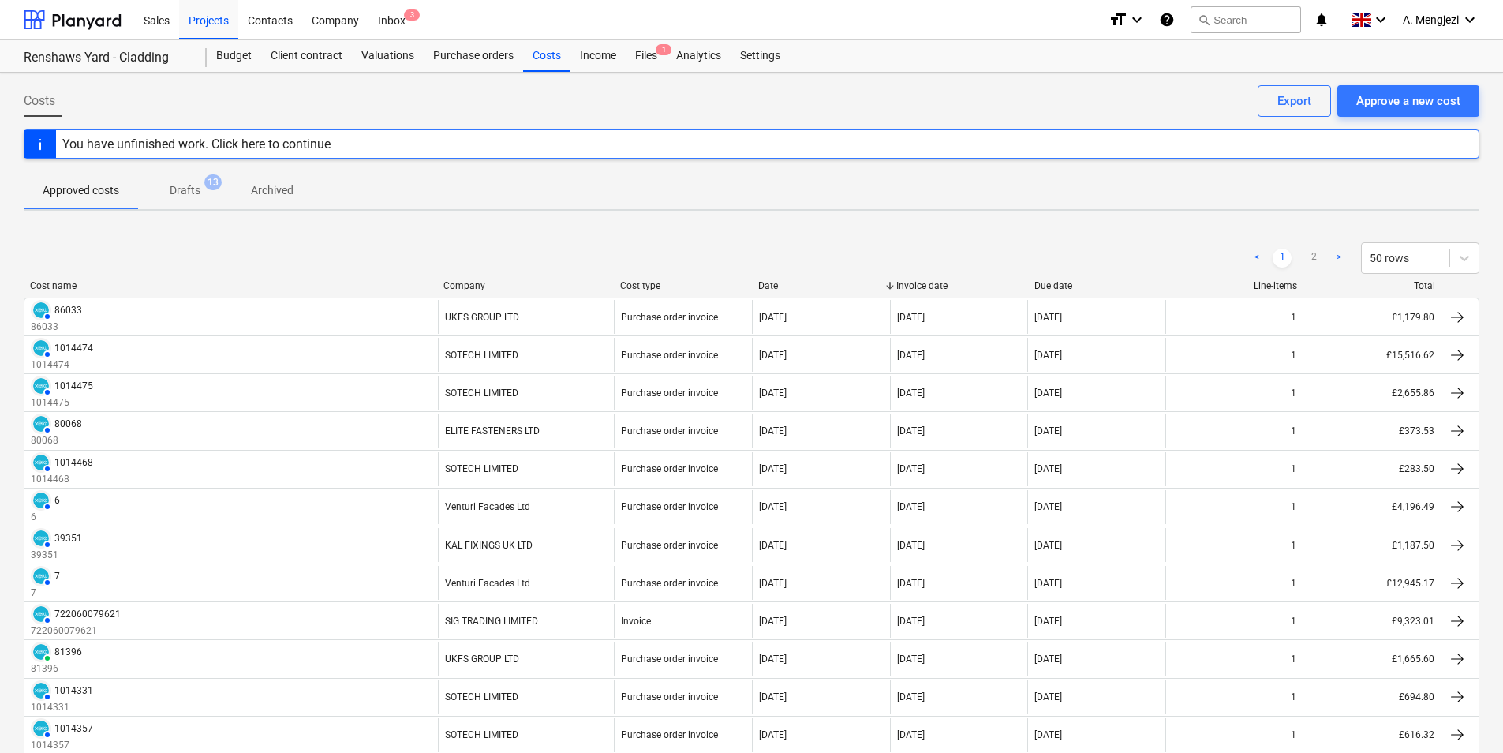
click at [557, 285] on div "Company" at bounding box center [525, 285] width 164 height 11
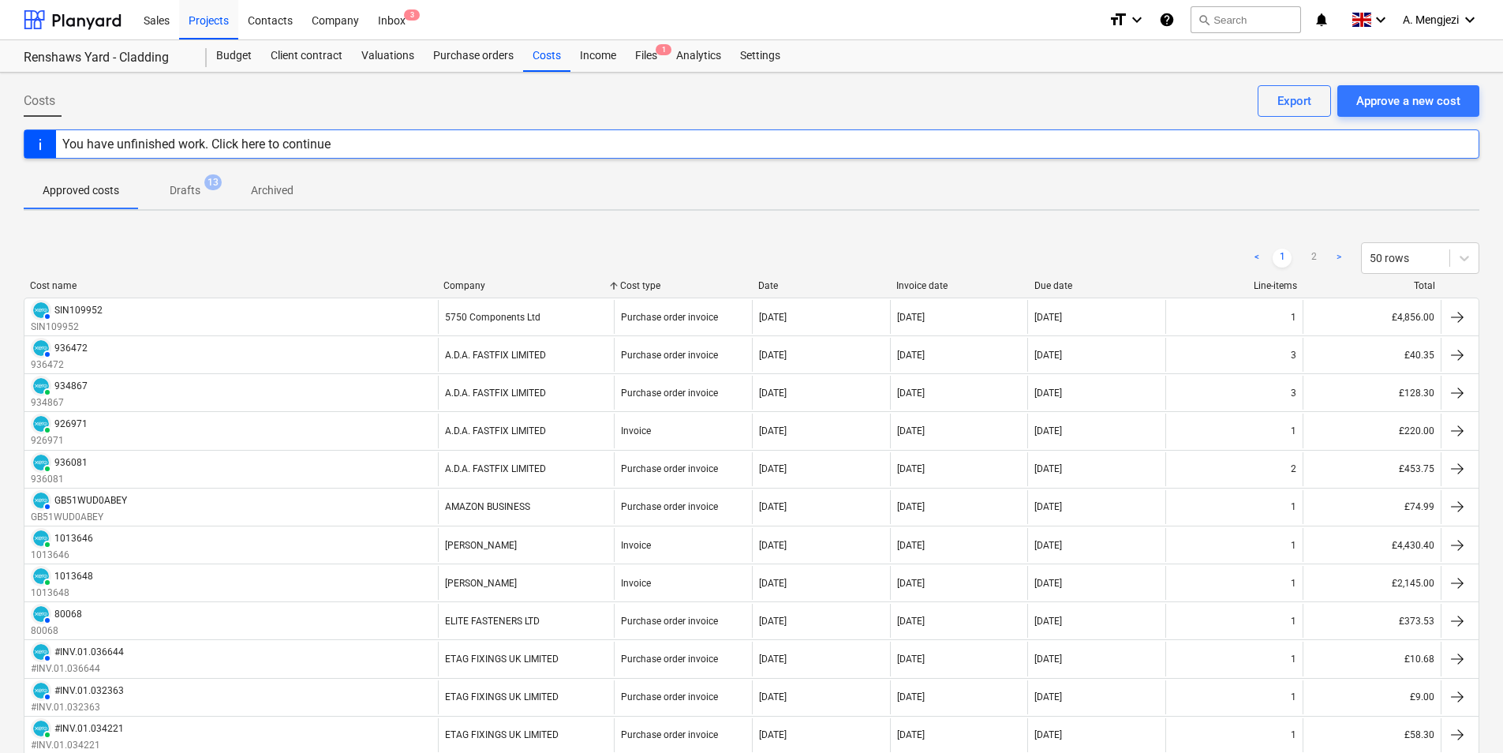
click at [273, 196] on p "Archived" at bounding box center [272, 190] width 43 height 17
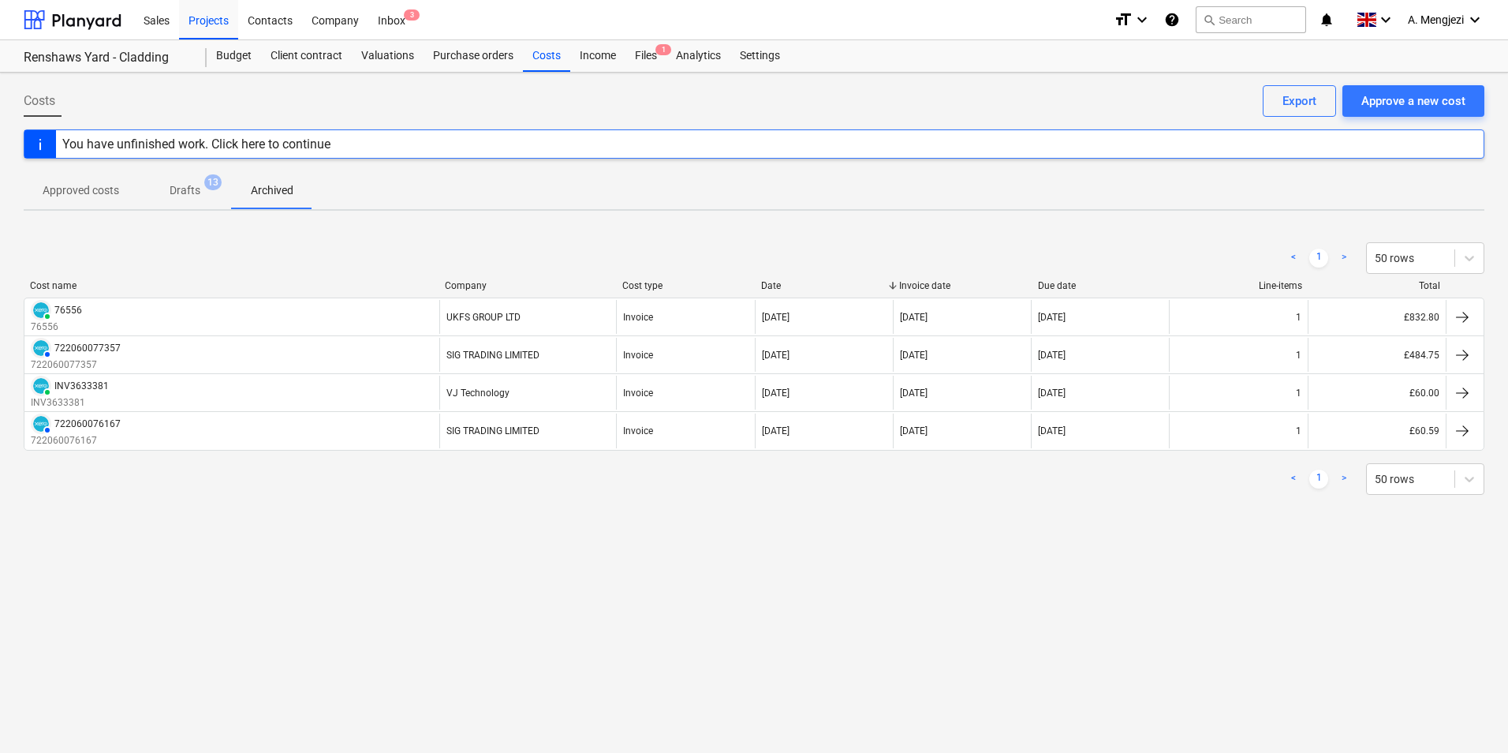
click at [102, 188] on p "Approved costs" at bounding box center [81, 190] width 77 height 17
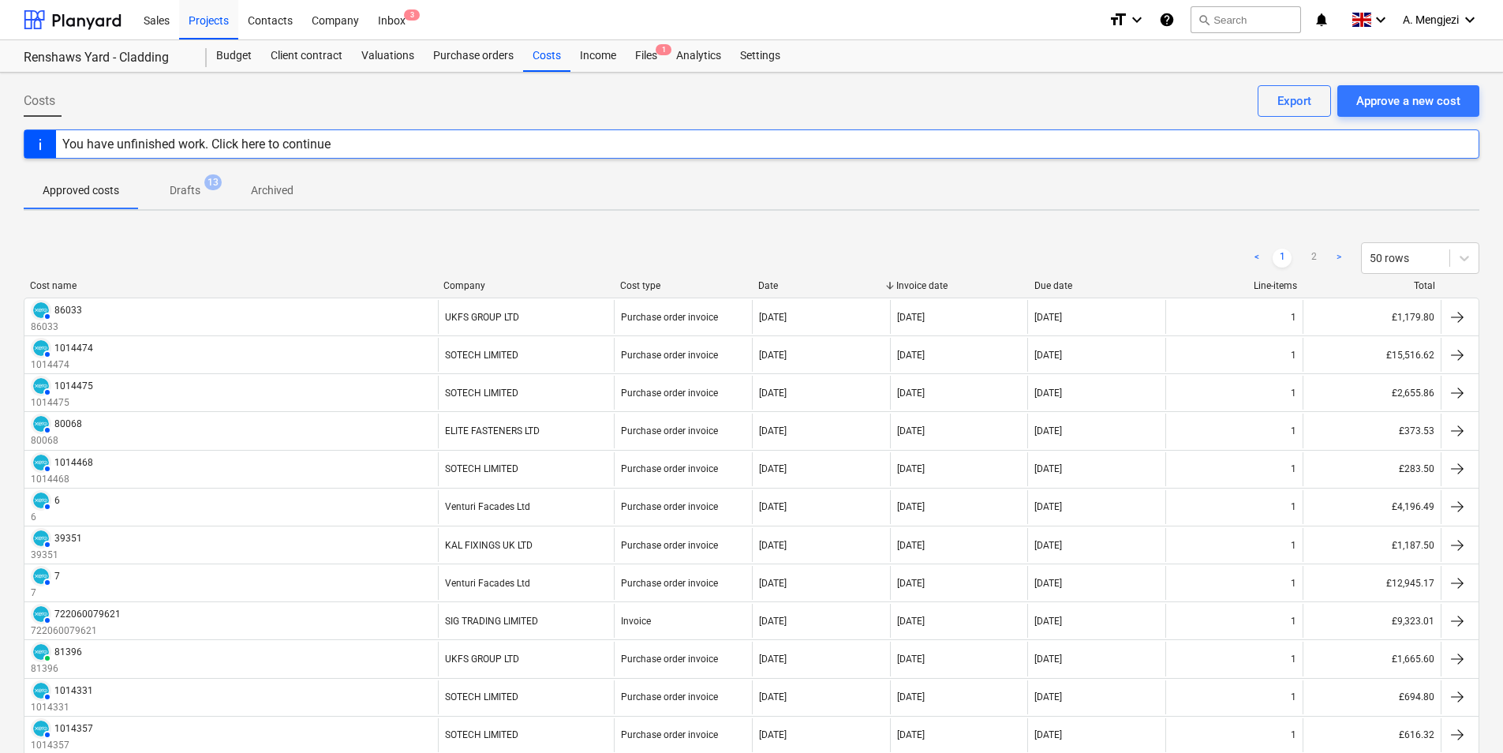
click at [188, 189] on p "Drafts" at bounding box center [185, 190] width 31 height 17
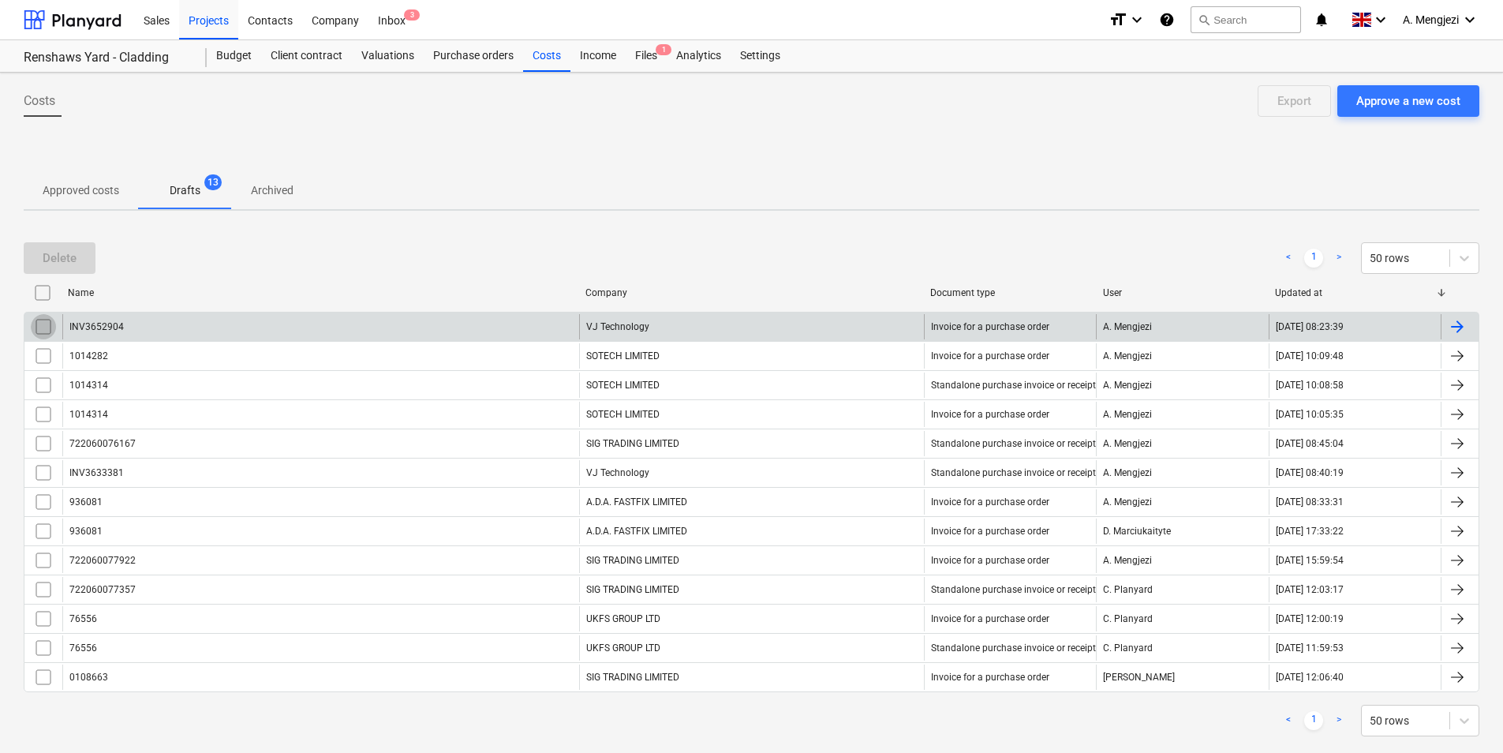
click at [43, 323] on input "checkbox" at bounding box center [43, 326] width 25 height 25
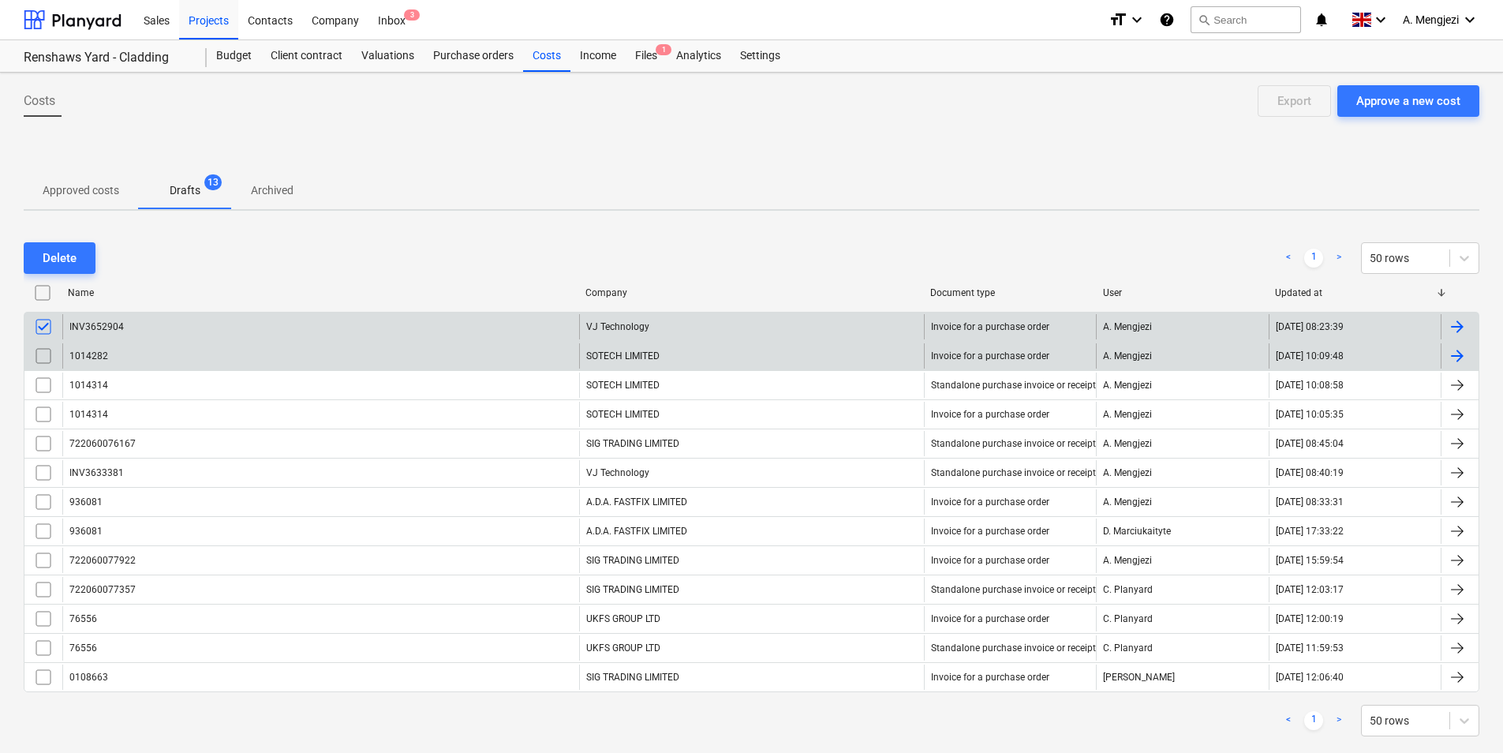
click at [43, 353] on input "checkbox" at bounding box center [43, 355] width 25 height 25
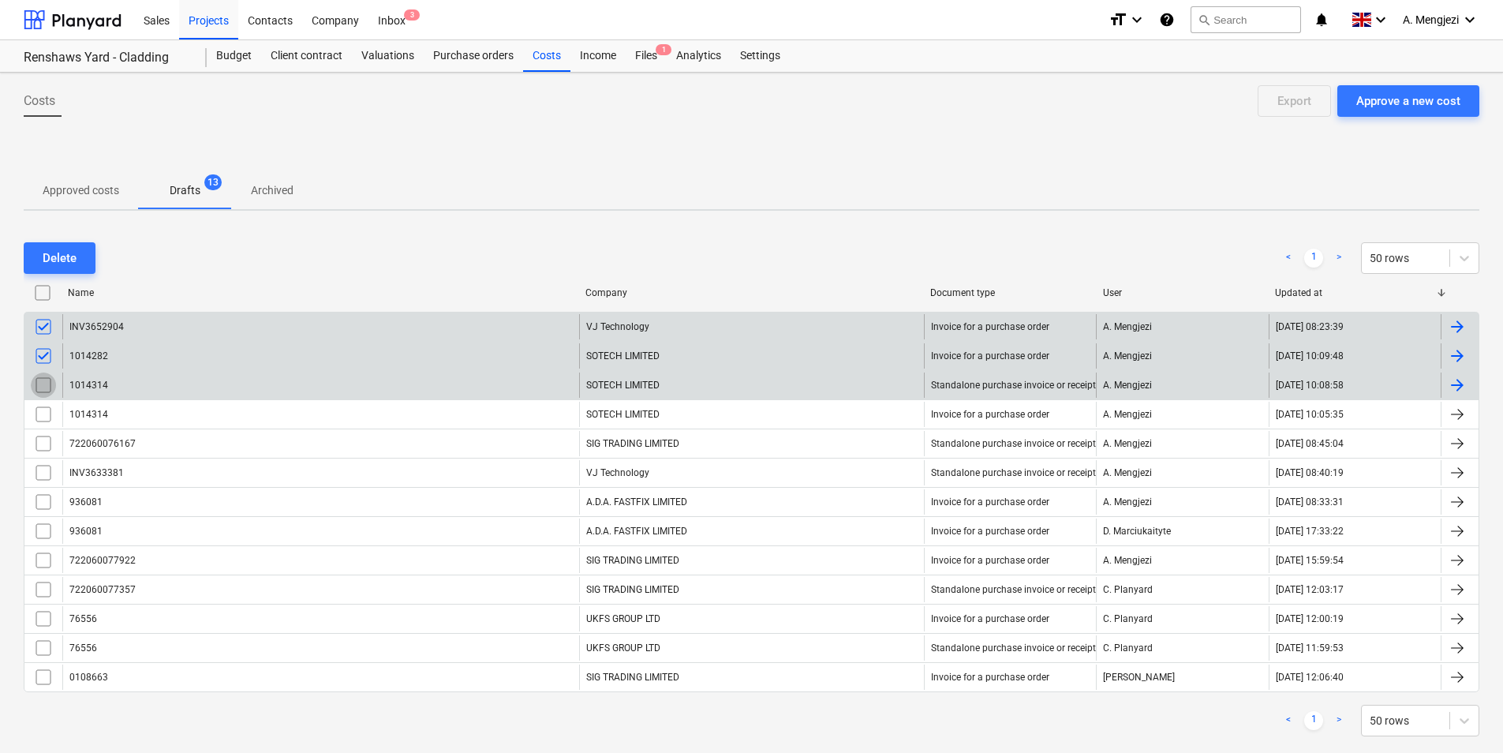
click at [43, 379] on input "checkbox" at bounding box center [43, 384] width 25 height 25
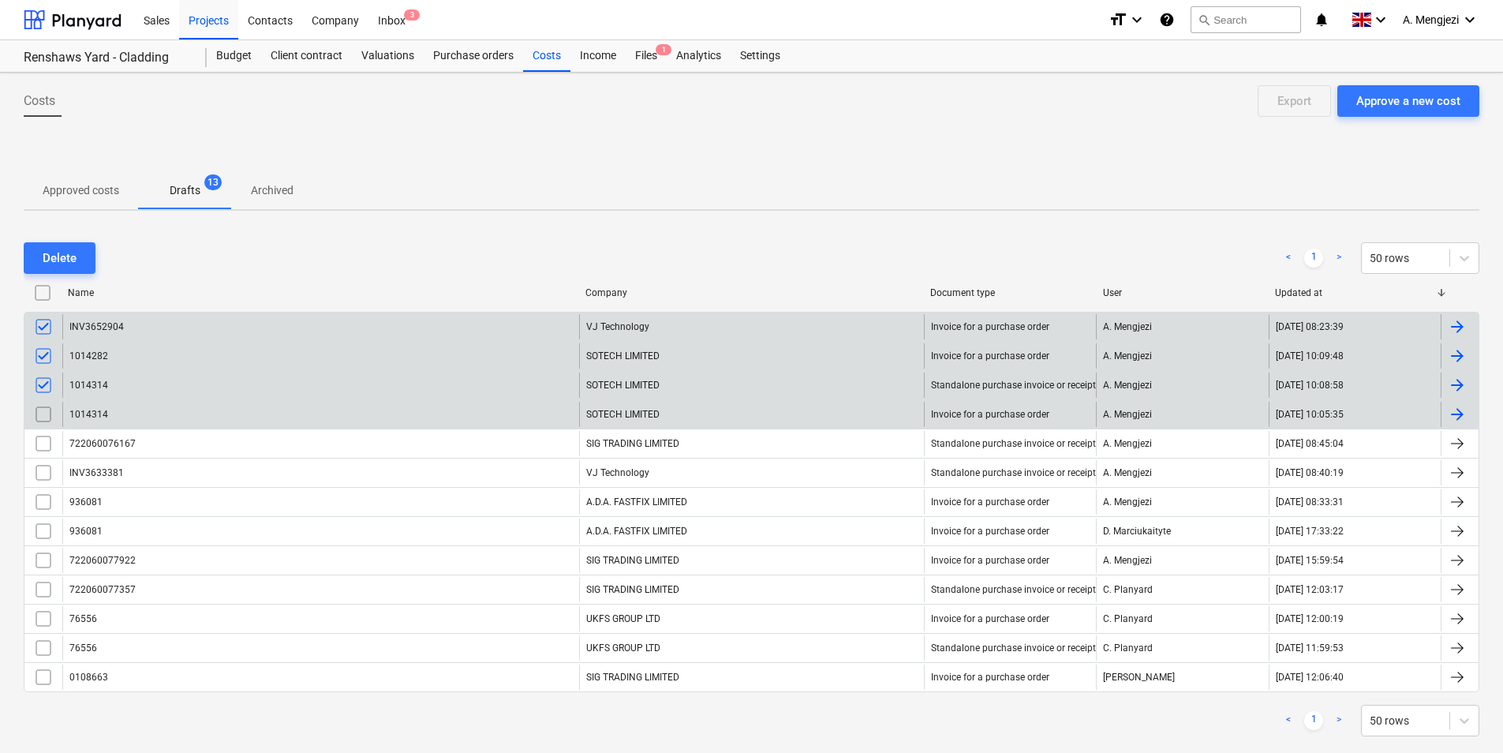
click at [42, 408] on input "checkbox" at bounding box center [43, 414] width 25 height 25
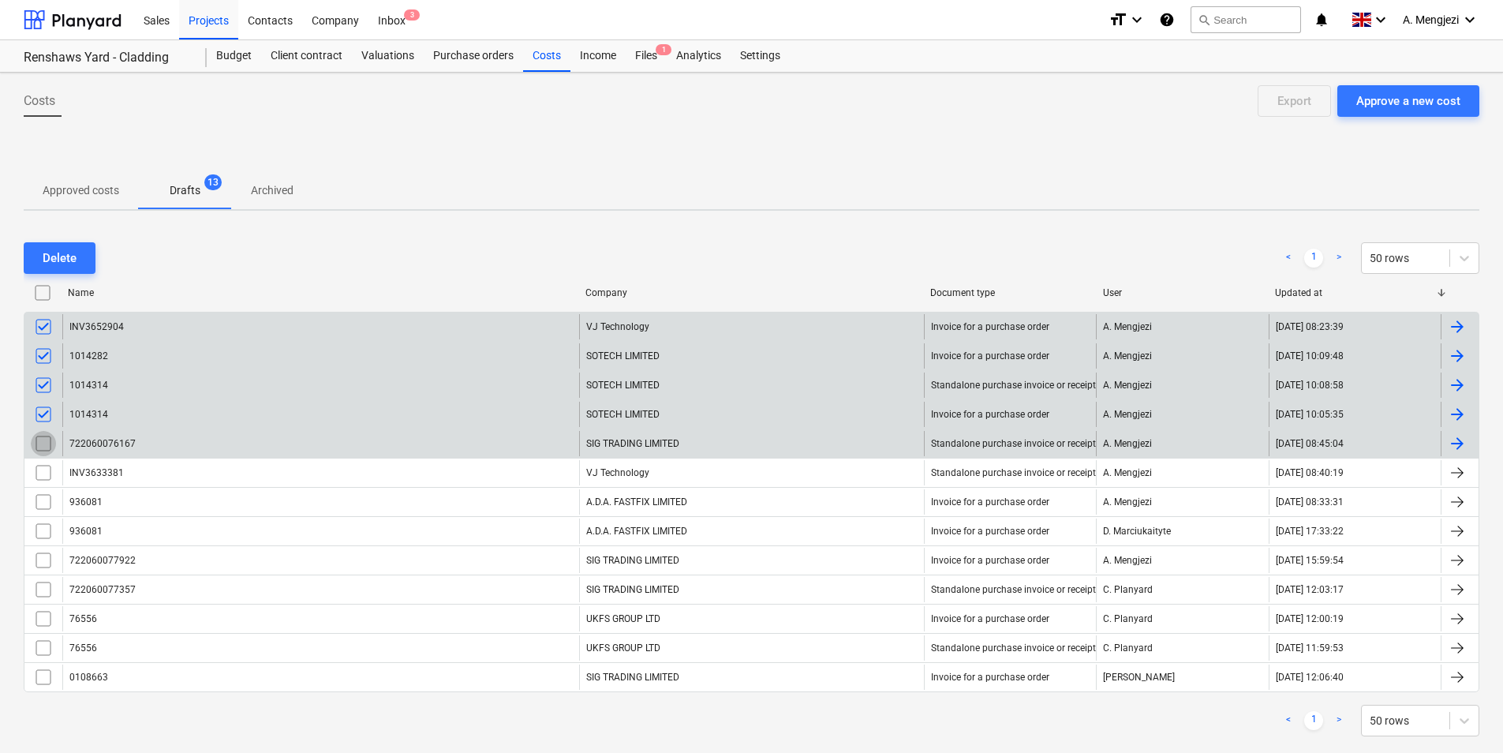
click at [42, 445] on input "checkbox" at bounding box center [43, 443] width 25 height 25
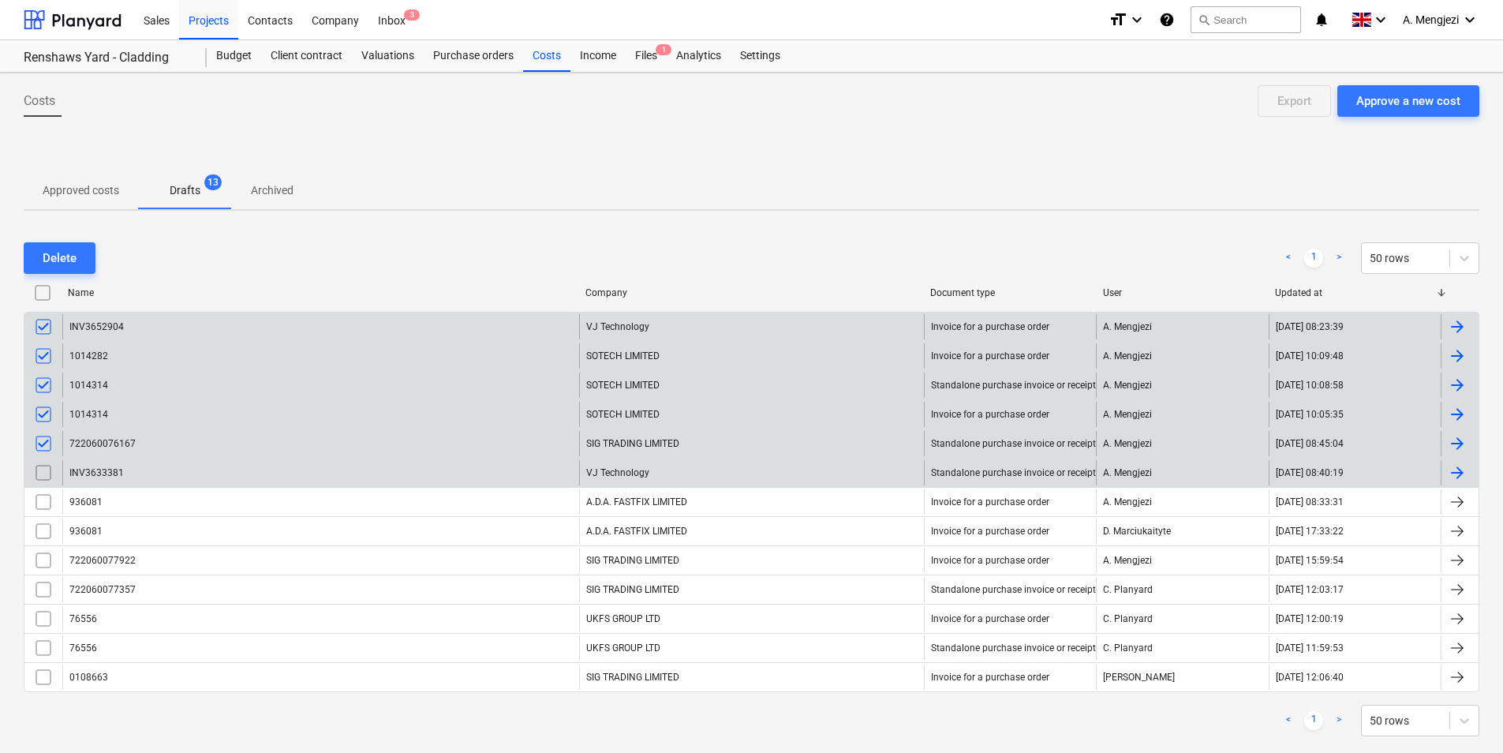
click at [42, 462] on input "checkbox" at bounding box center [43, 472] width 25 height 25
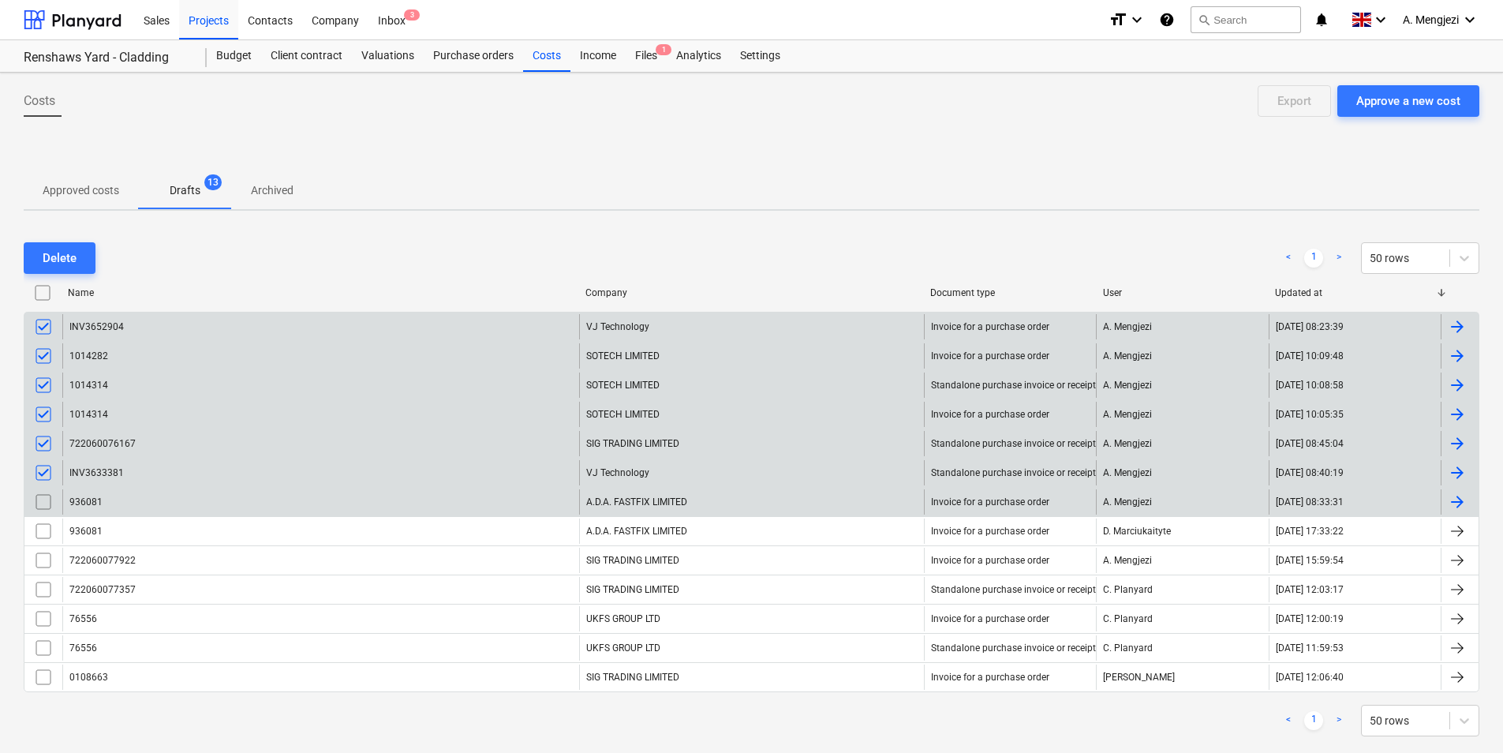
click at [43, 497] on input "checkbox" at bounding box center [43, 501] width 25 height 25
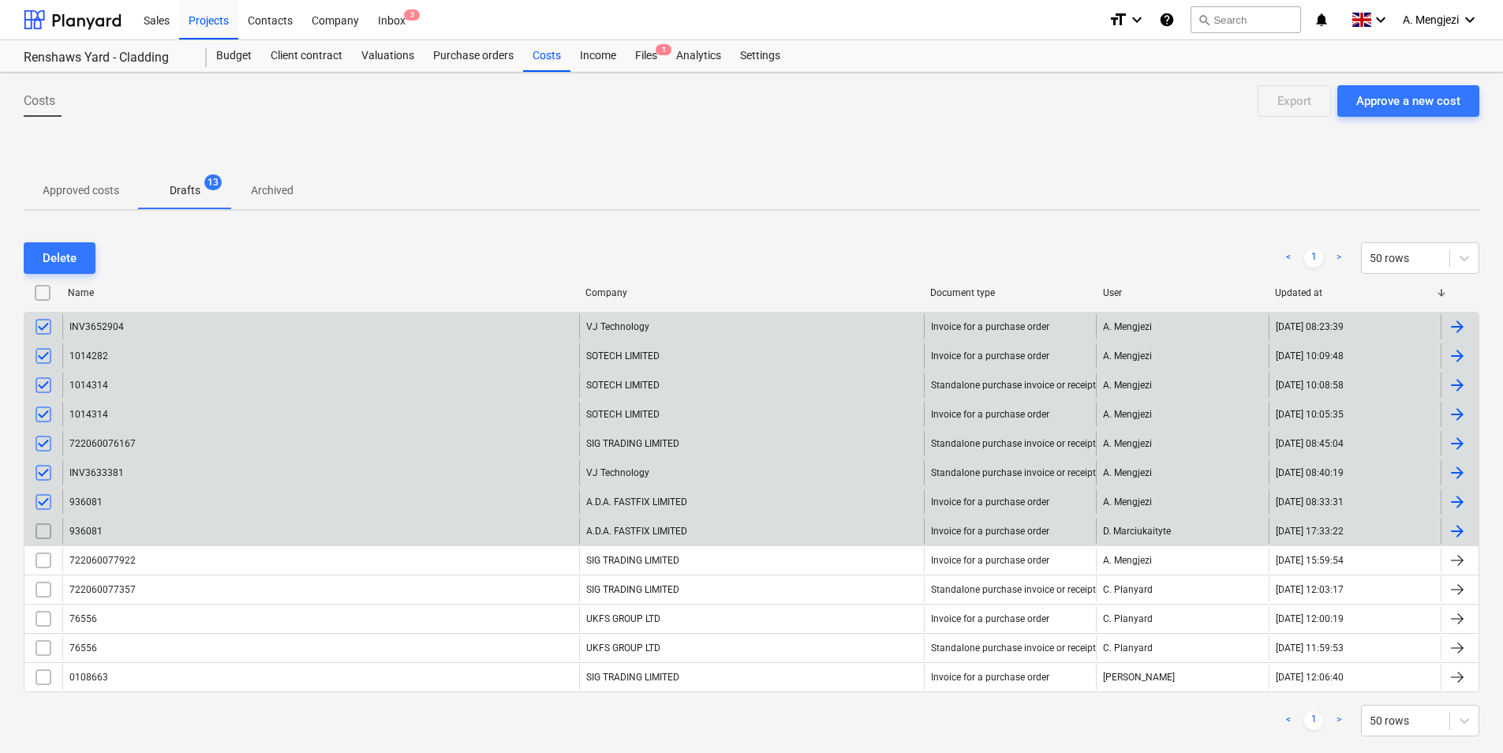
click at [42, 533] on input "checkbox" at bounding box center [43, 530] width 25 height 25
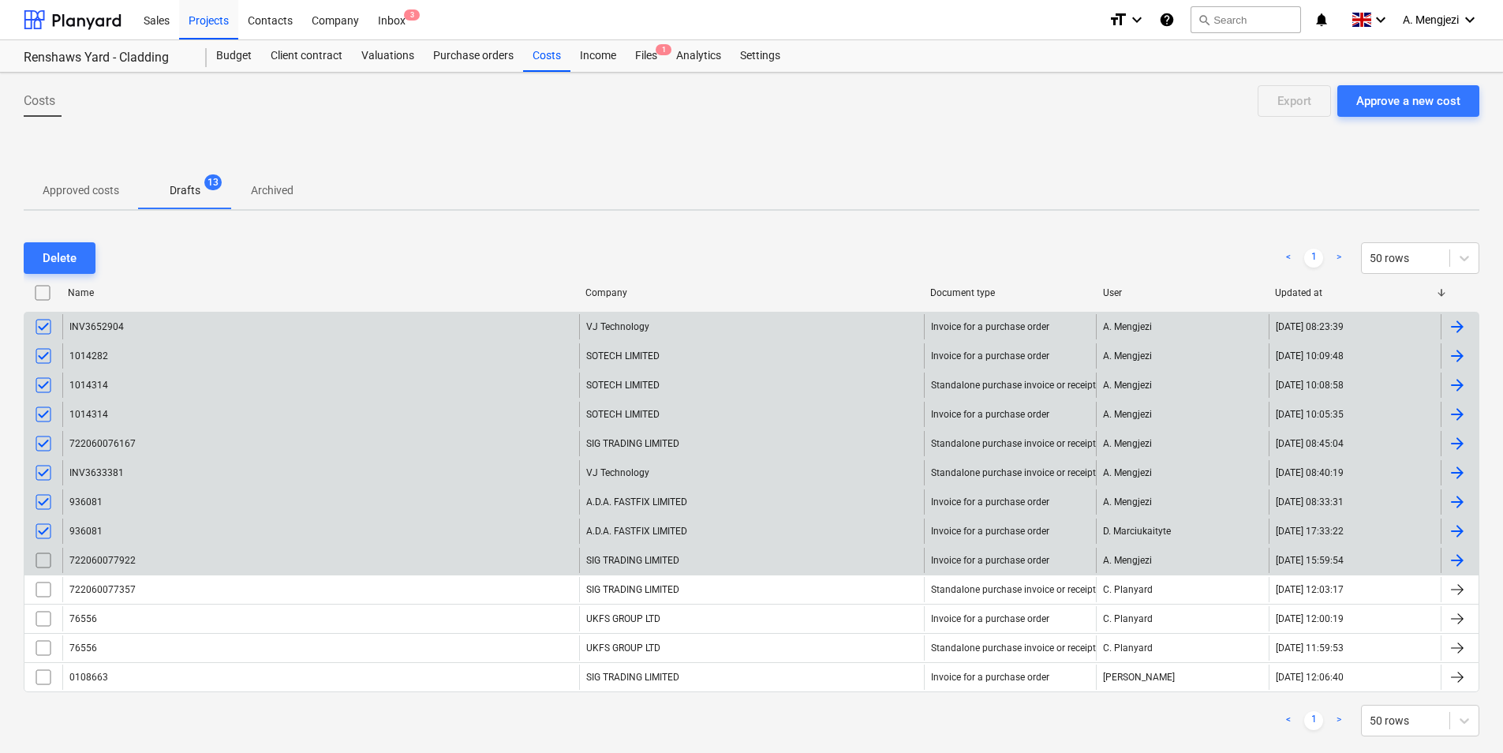
click at [43, 555] on input "checkbox" at bounding box center [43, 559] width 25 height 25
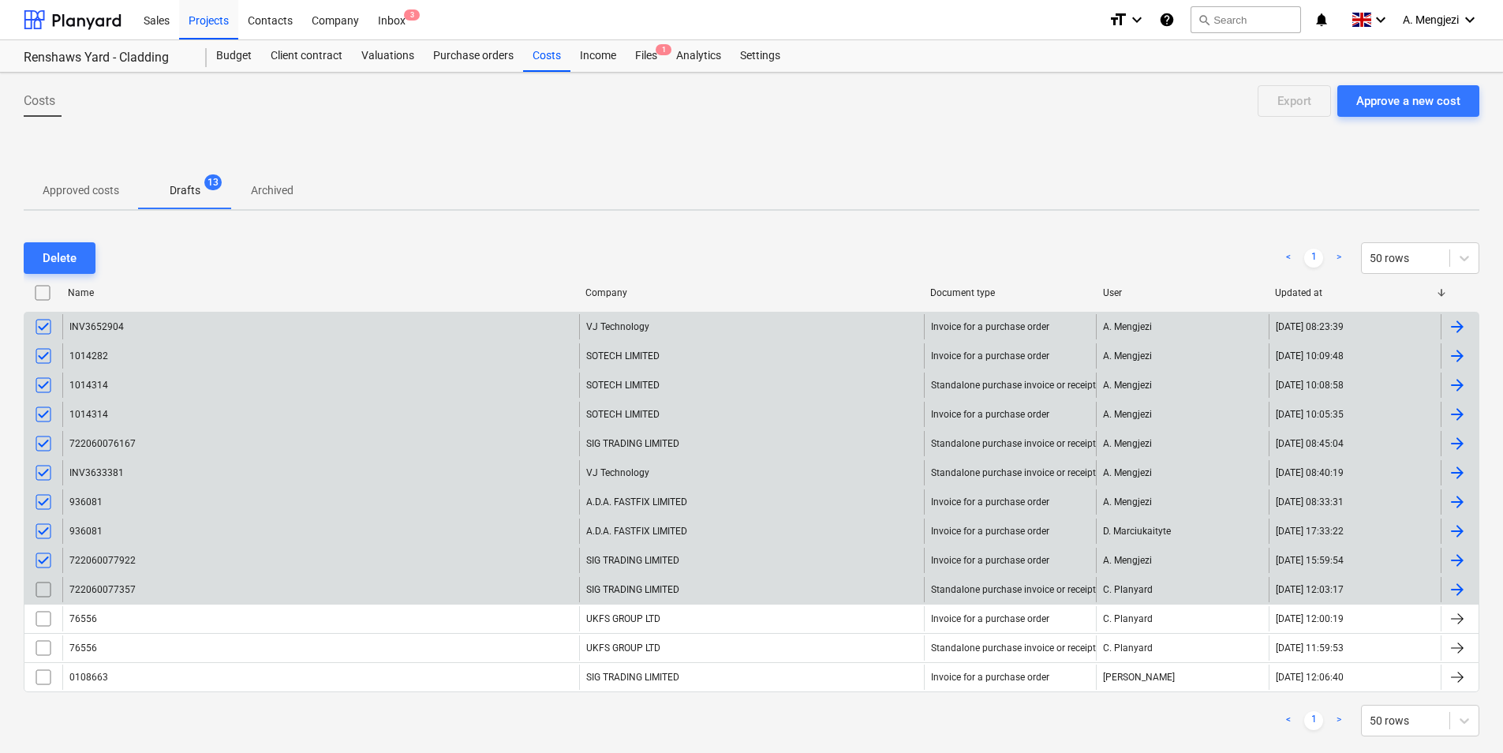
click at [43, 582] on input "checkbox" at bounding box center [43, 589] width 25 height 25
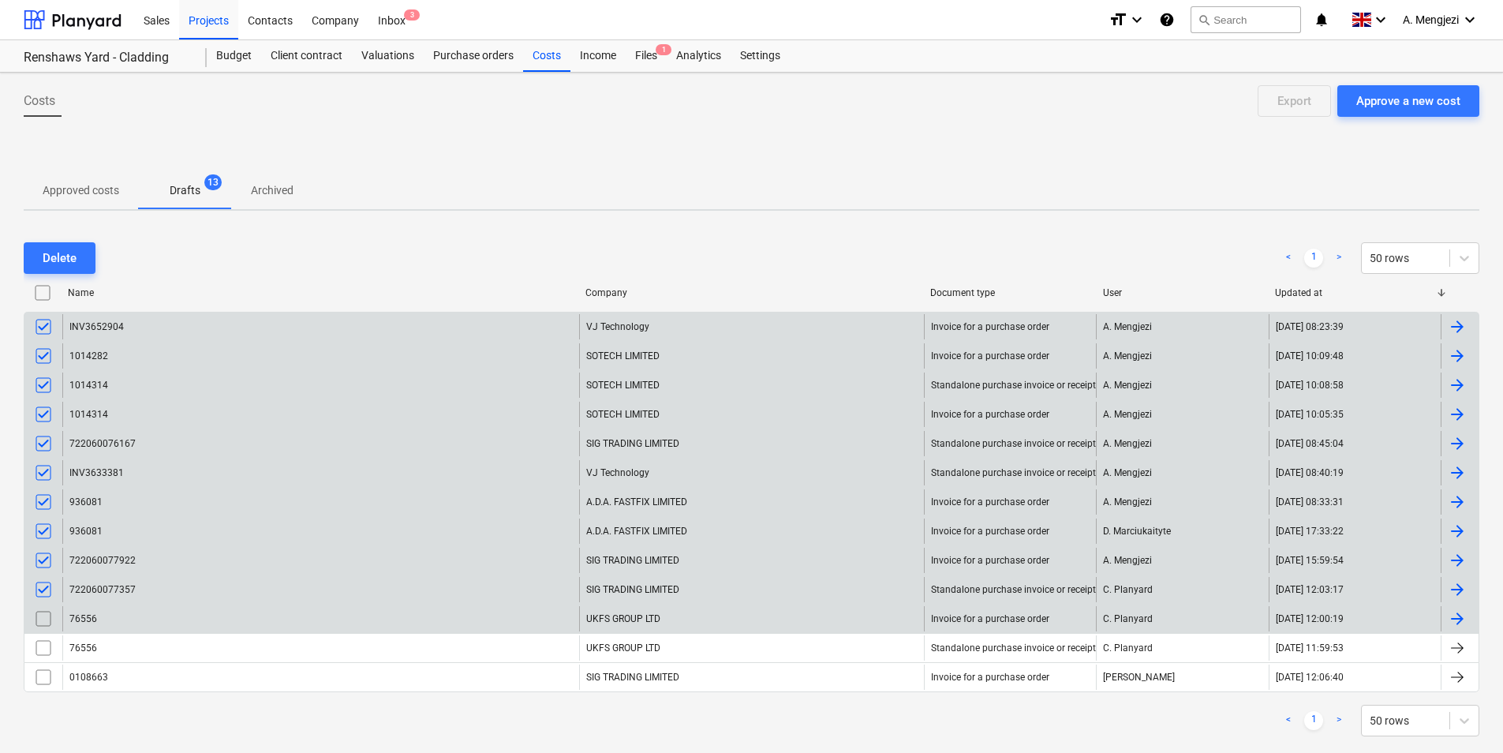
click at [50, 609] on input "checkbox" at bounding box center [43, 618] width 25 height 25
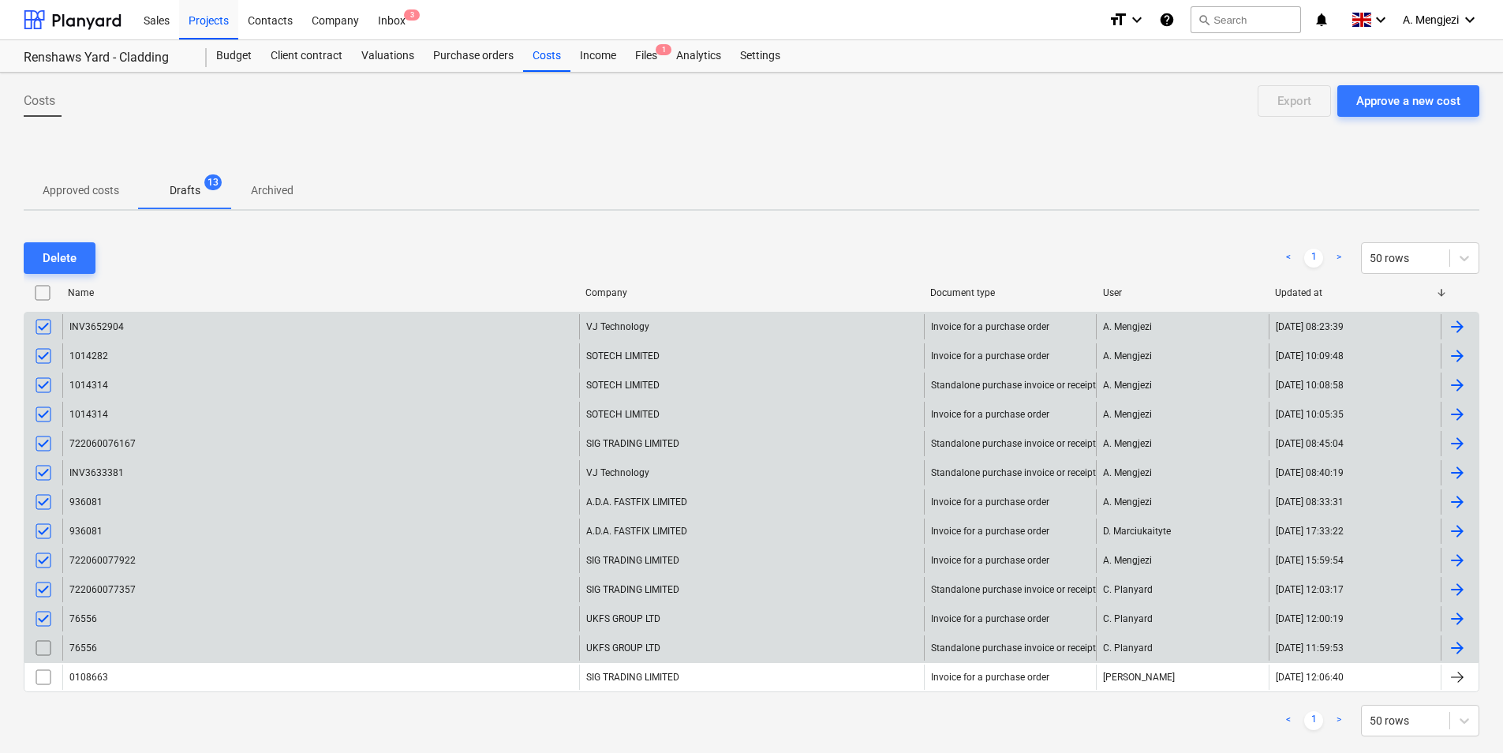
click at [50, 642] on input "checkbox" at bounding box center [43, 647] width 25 height 25
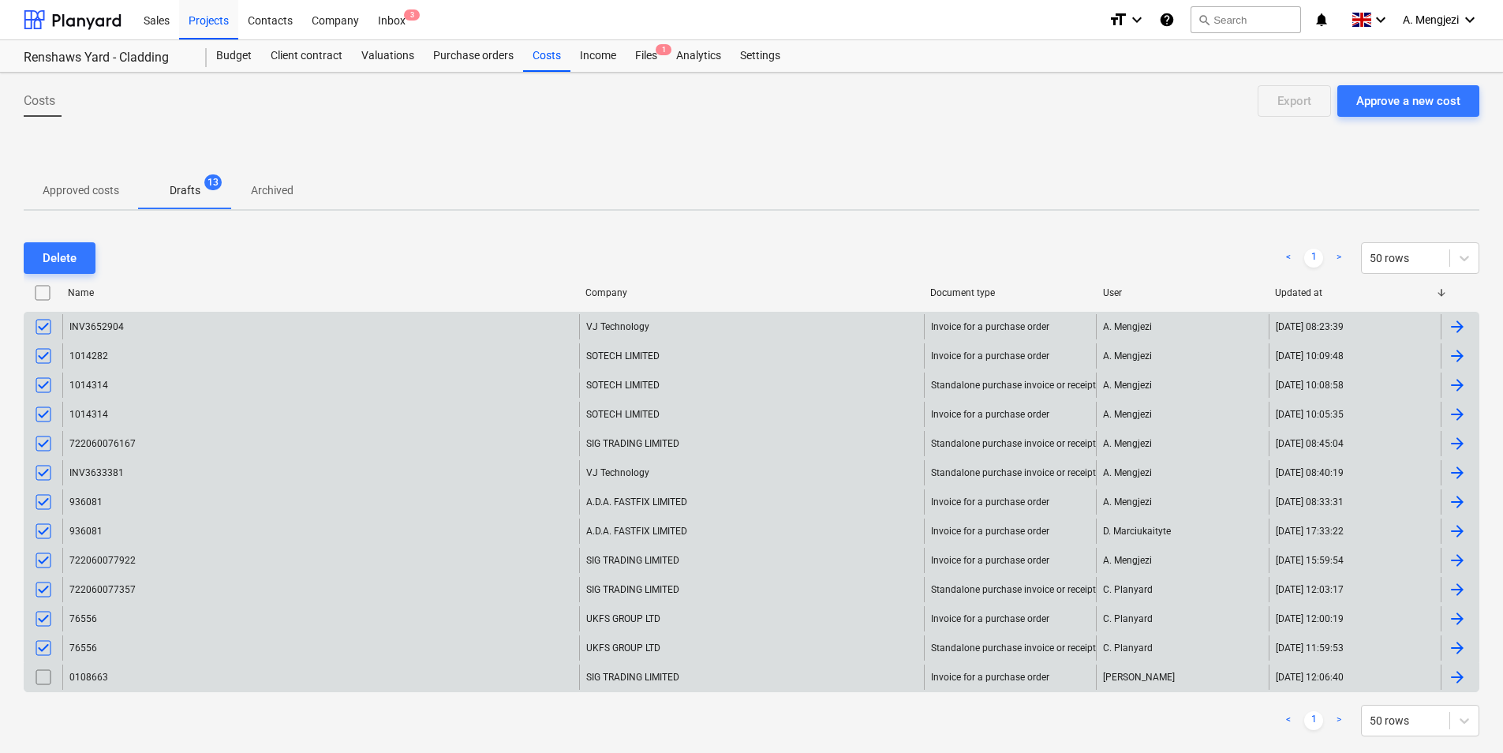
click at [43, 678] on input "checkbox" at bounding box center [43, 676] width 25 height 25
click at [77, 260] on button "Delete" at bounding box center [60, 258] width 72 height 32
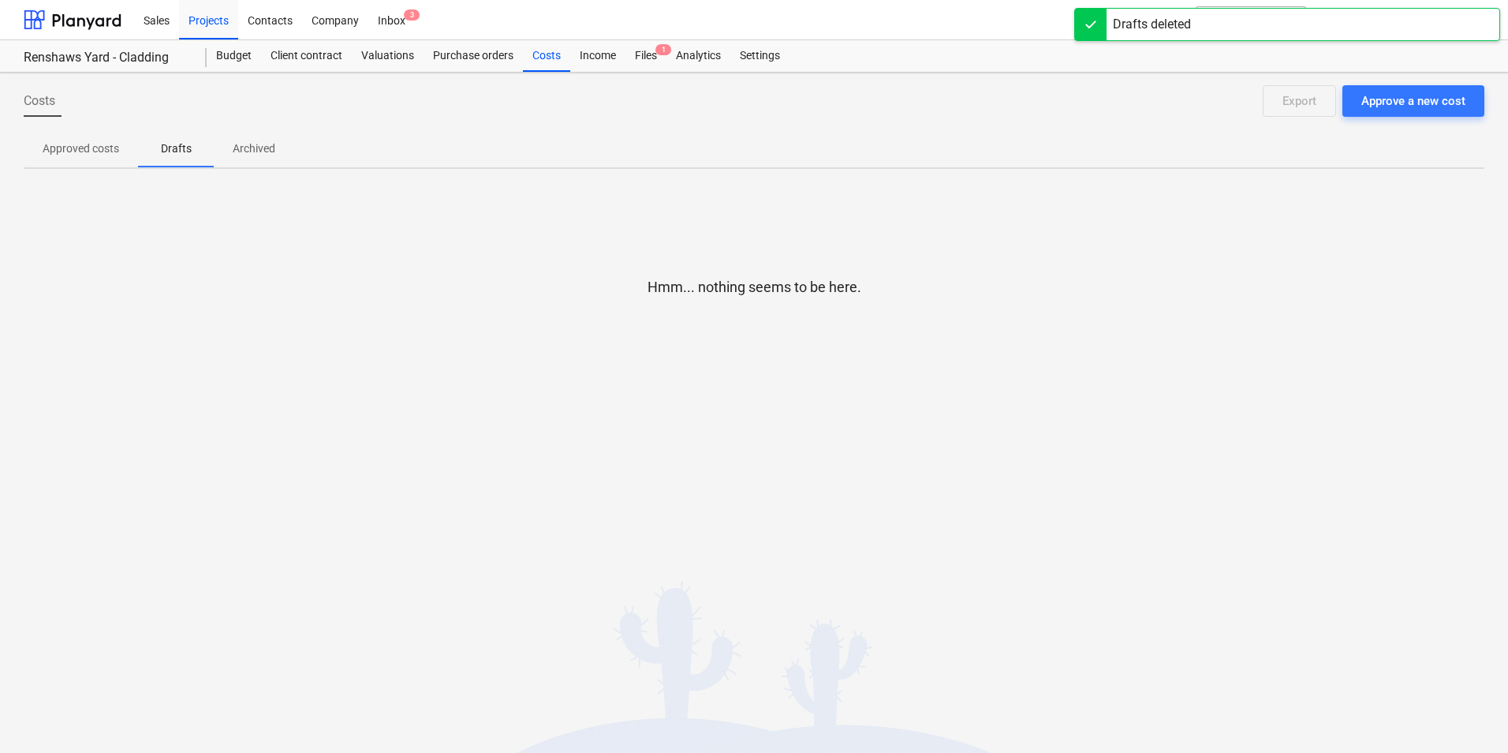
click at [110, 144] on p "Approved costs" at bounding box center [81, 148] width 77 height 17
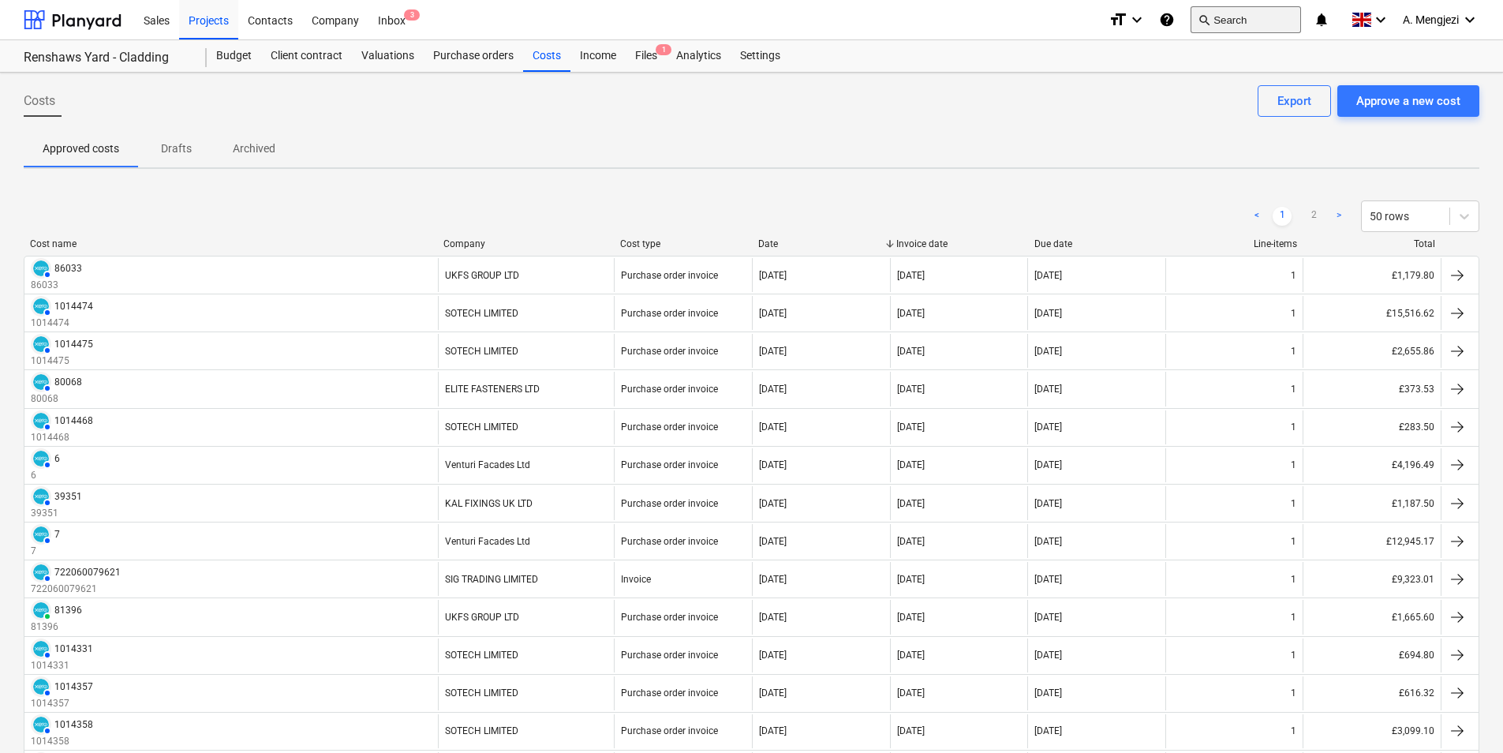
click at [1229, 19] on button "search Search" at bounding box center [1245, 19] width 110 height 27
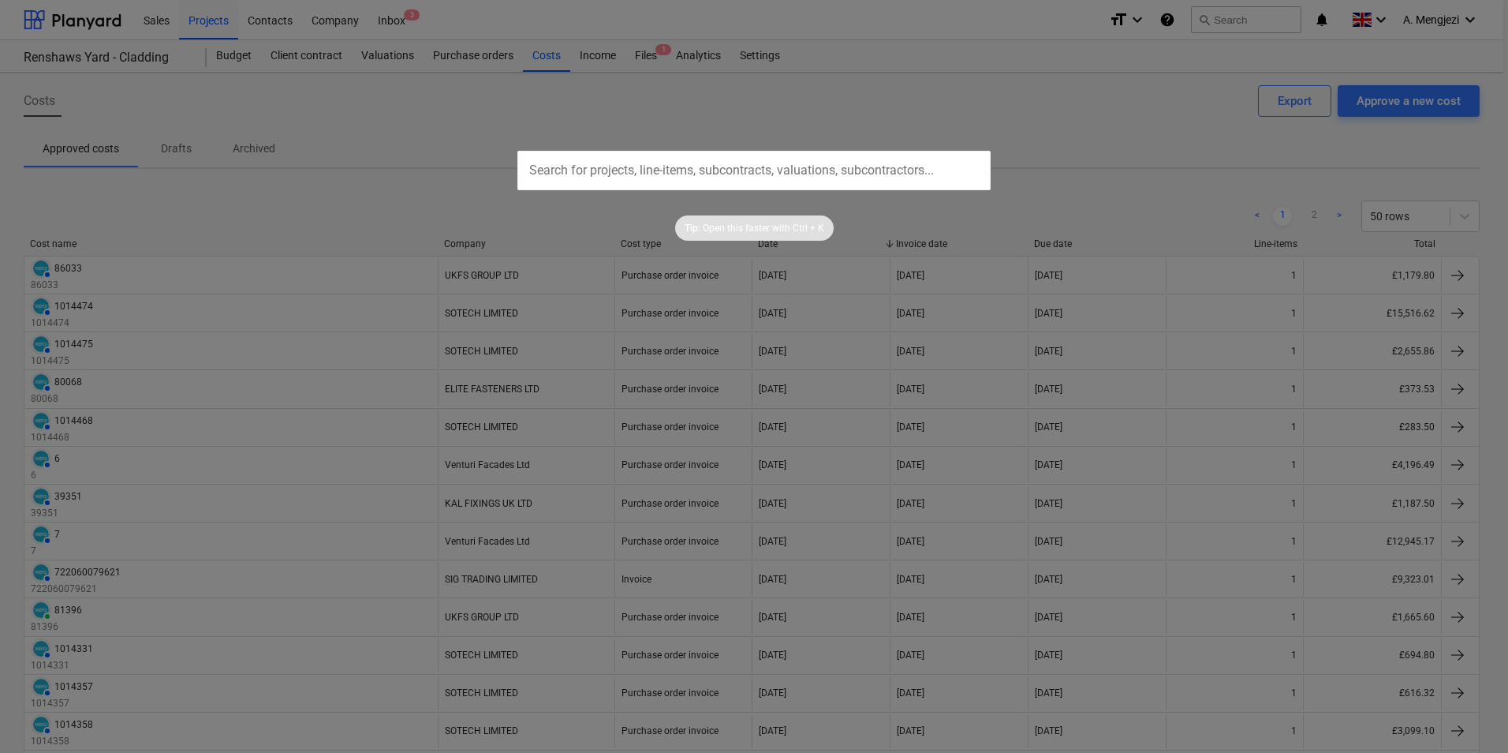
type input "#INV.01.036323"
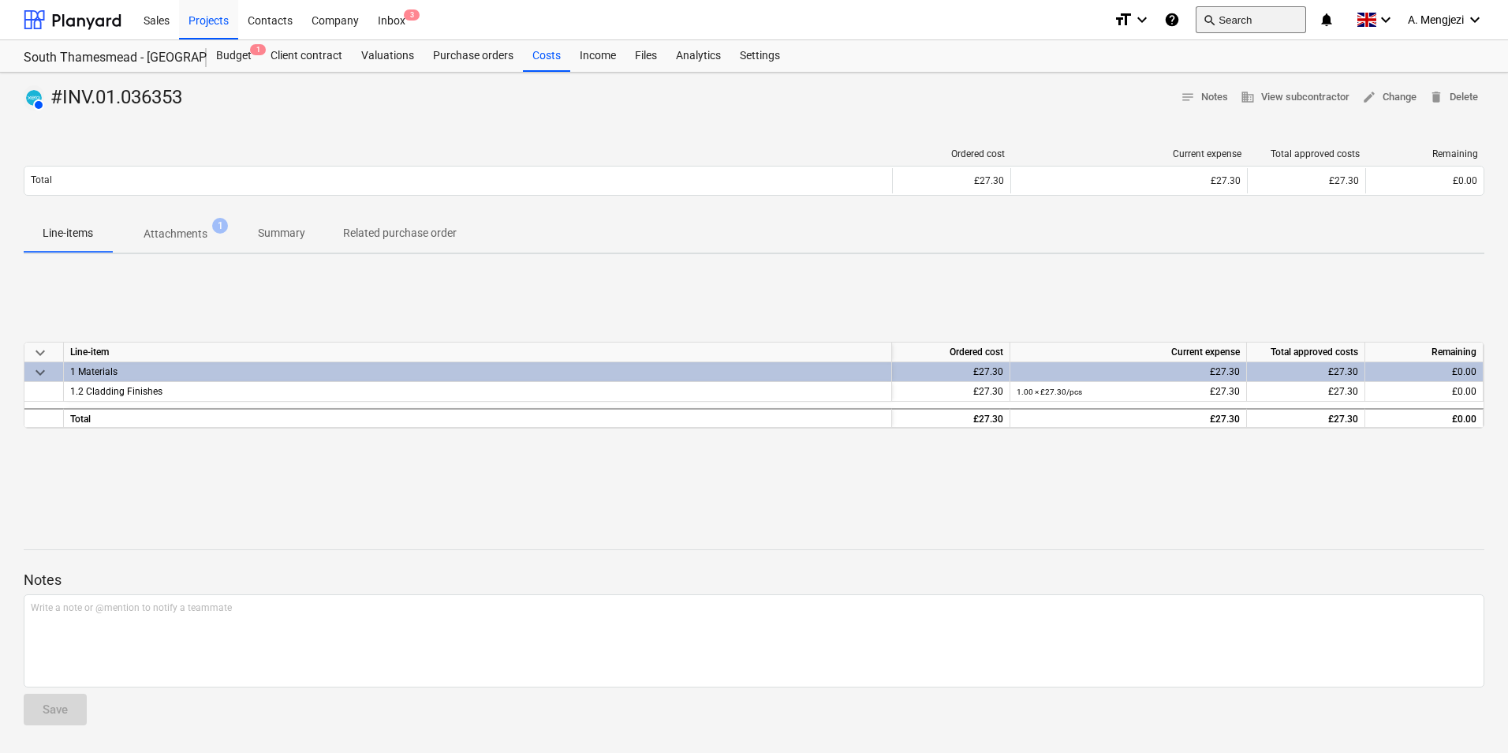
click at [1274, 12] on button "search Search" at bounding box center [1251, 19] width 110 height 27
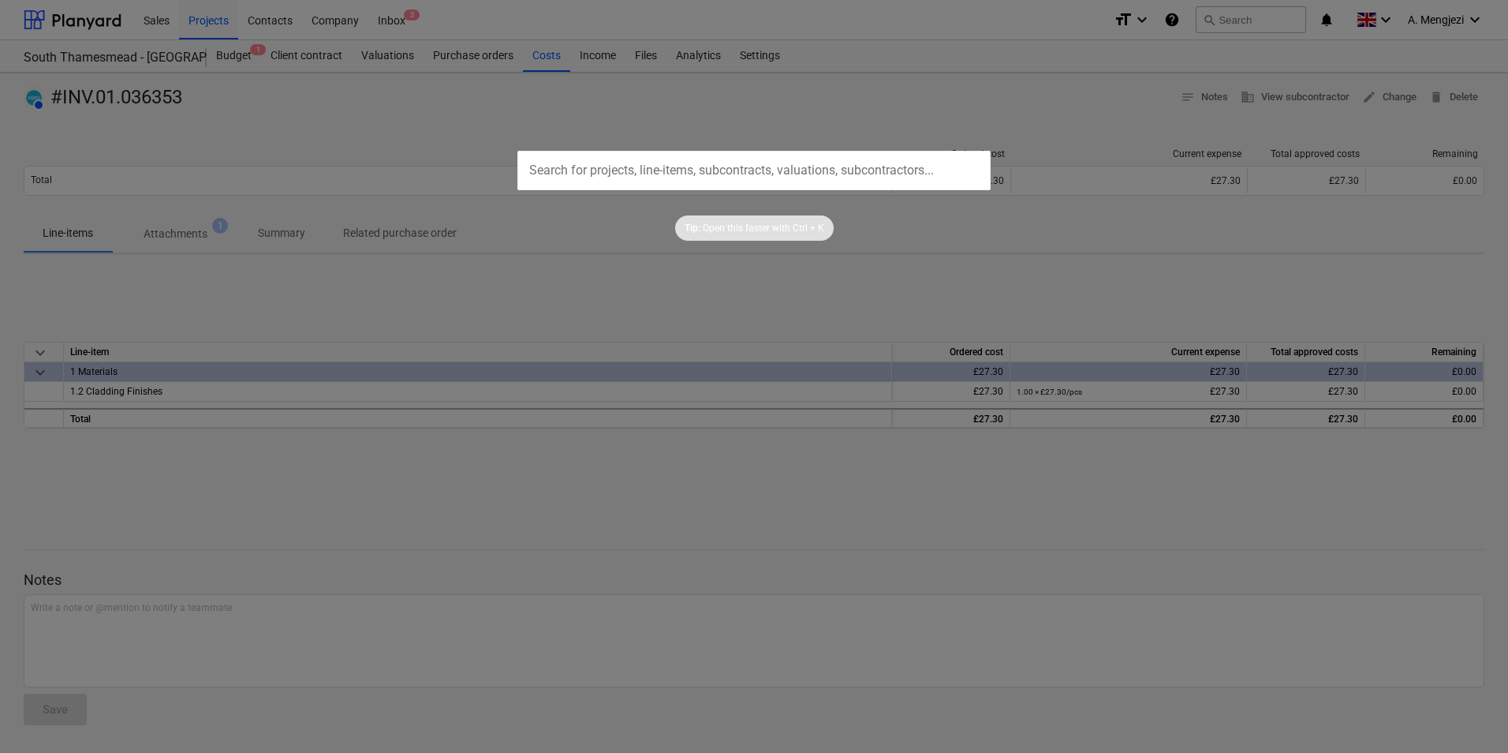
click at [749, 170] on input "text" at bounding box center [754, 170] width 473 height 39
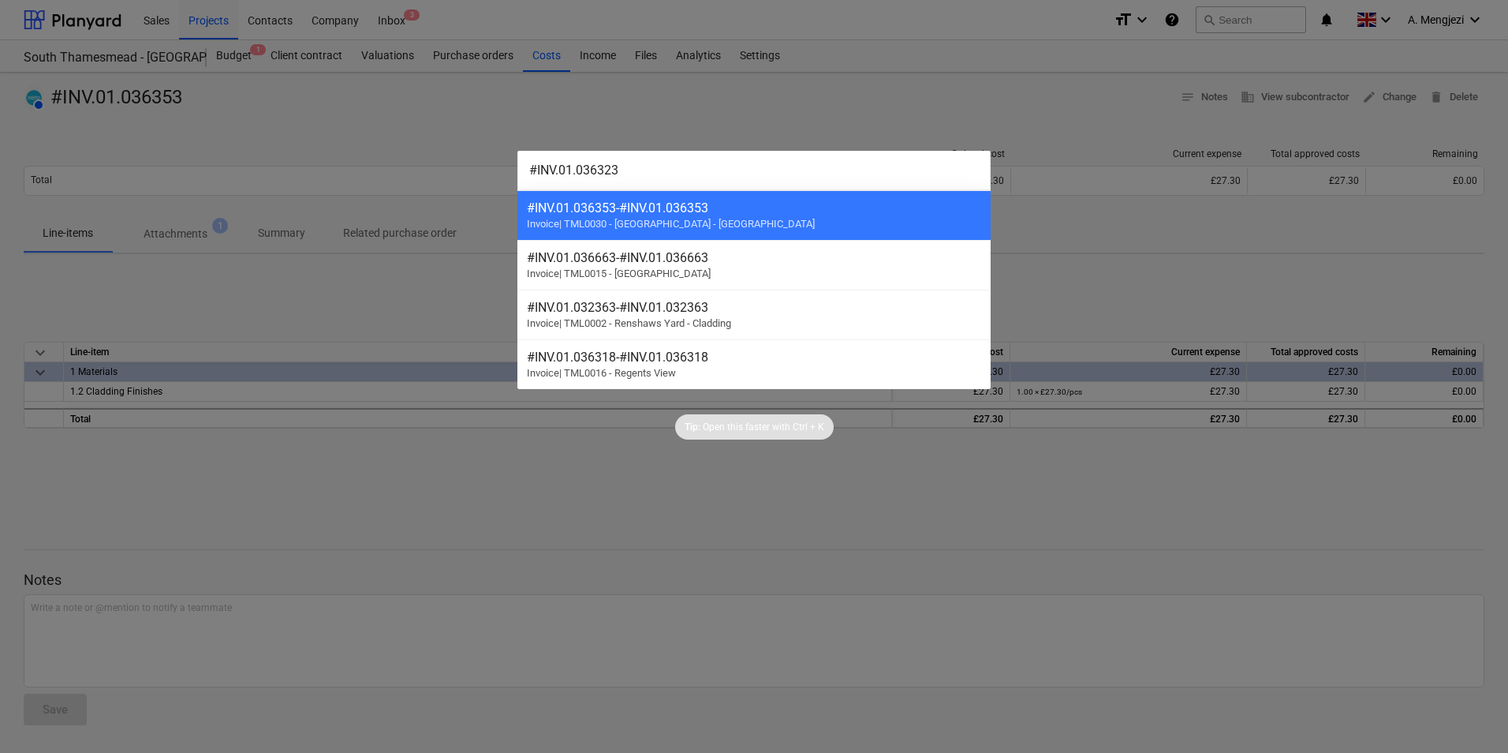
type input "#INV.01.036323"
click at [727, 84] on div at bounding box center [754, 376] width 1508 height 753
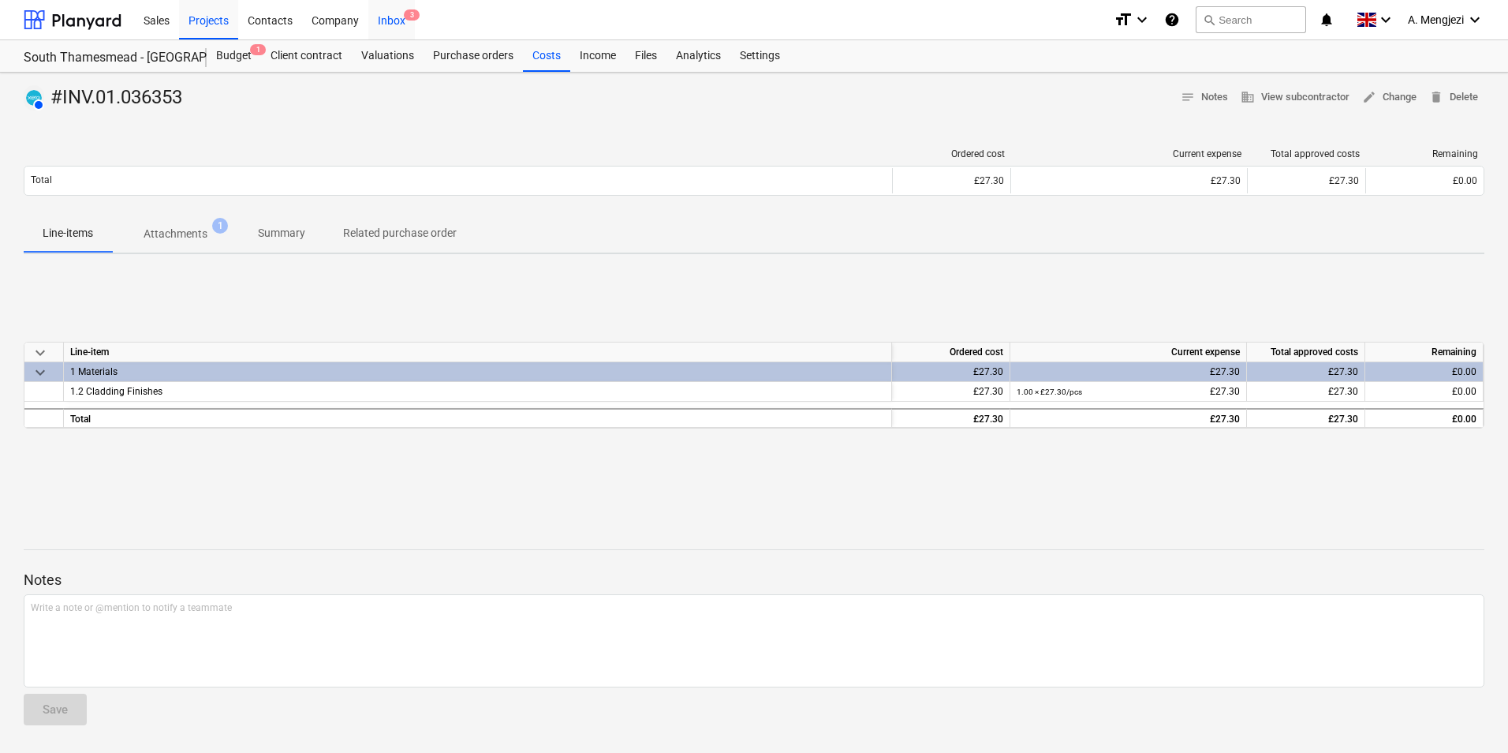
click at [384, 16] on div "Inbox 3" at bounding box center [391, 19] width 47 height 40
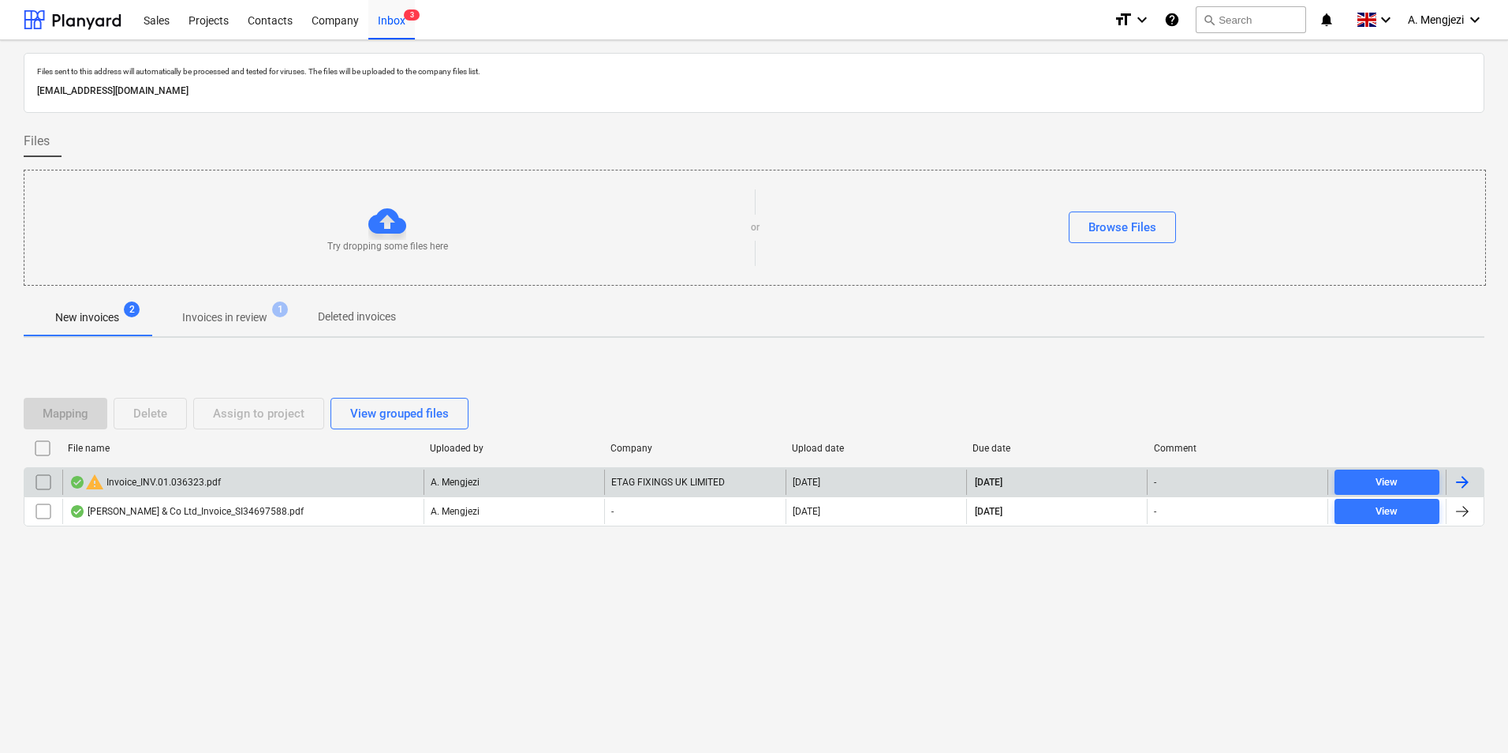
click at [267, 484] on div "warning Invoice_INV.01.036323.pdf" at bounding box center [242, 481] width 361 height 25
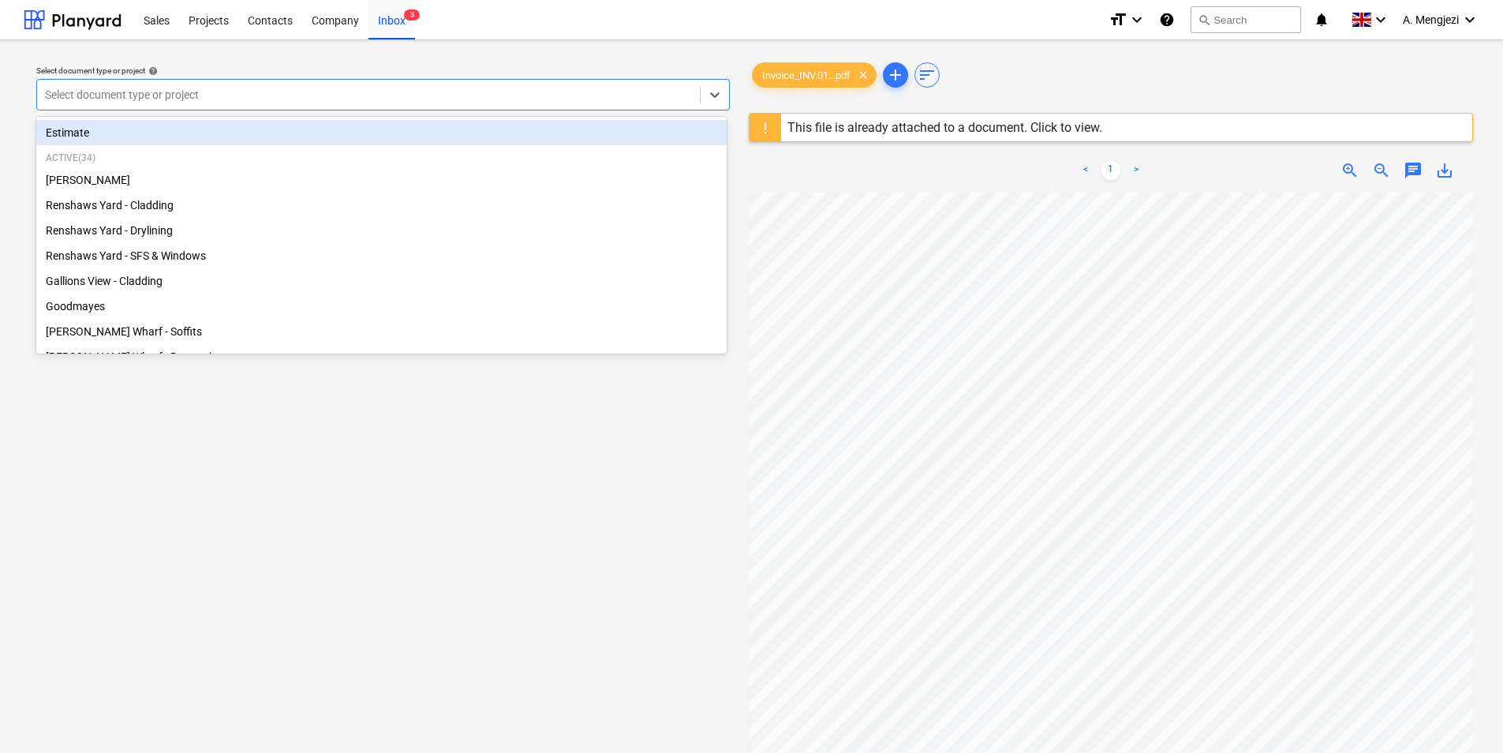
click at [252, 93] on div at bounding box center [368, 95] width 647 height 16
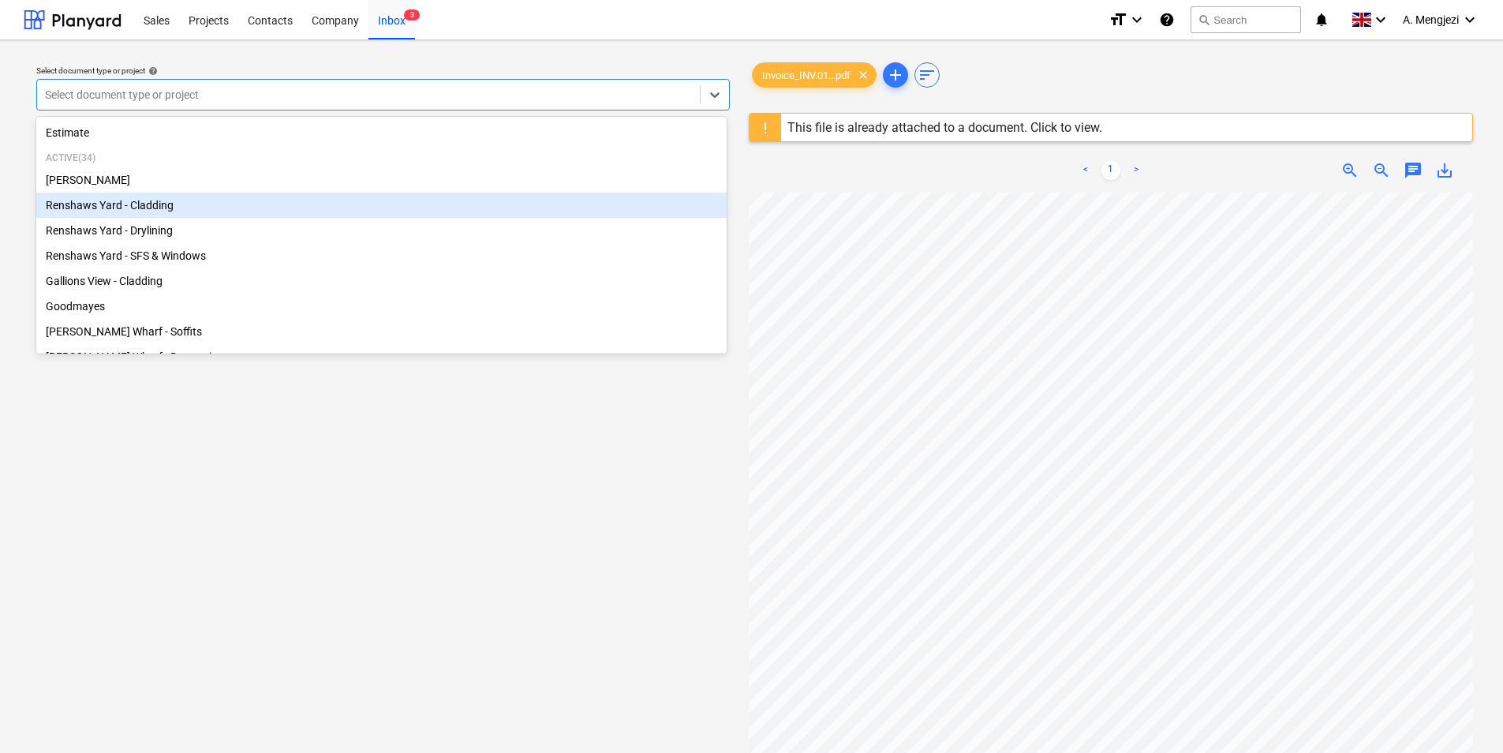
click at [222, 209] on div "Renshaws Yard - Cladding" at bounding box center [381, 204] width 690 height 25
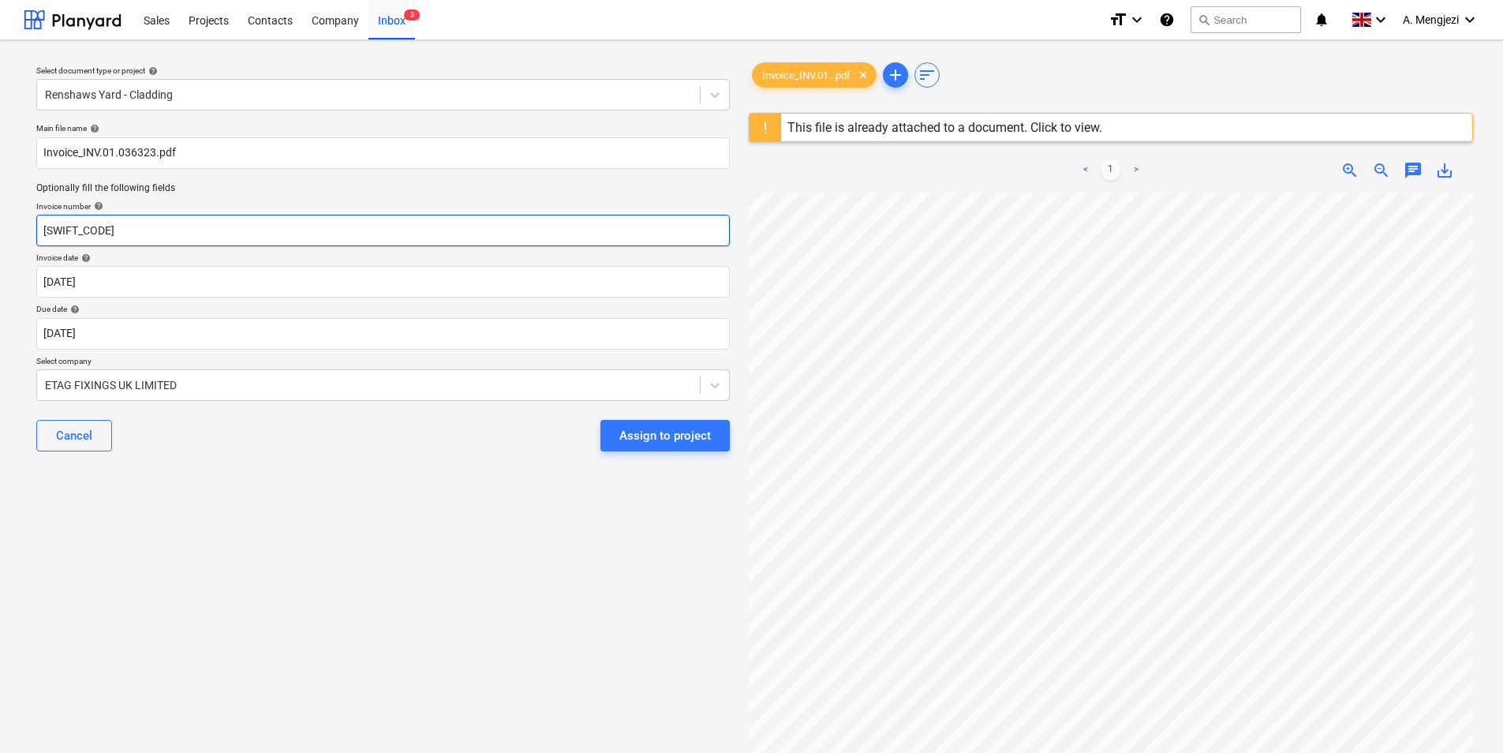
drag, startPoint x: 121, startPoint y: 230, endPoint x: -21, endPoint y: 221, distance: 142.3
click at [0, 221] on html "Sales Projects Contacts Company Inbox 3 format_size keyboard_arrow_down help se…" at bounding box center [751, 376] width 1503 height 753
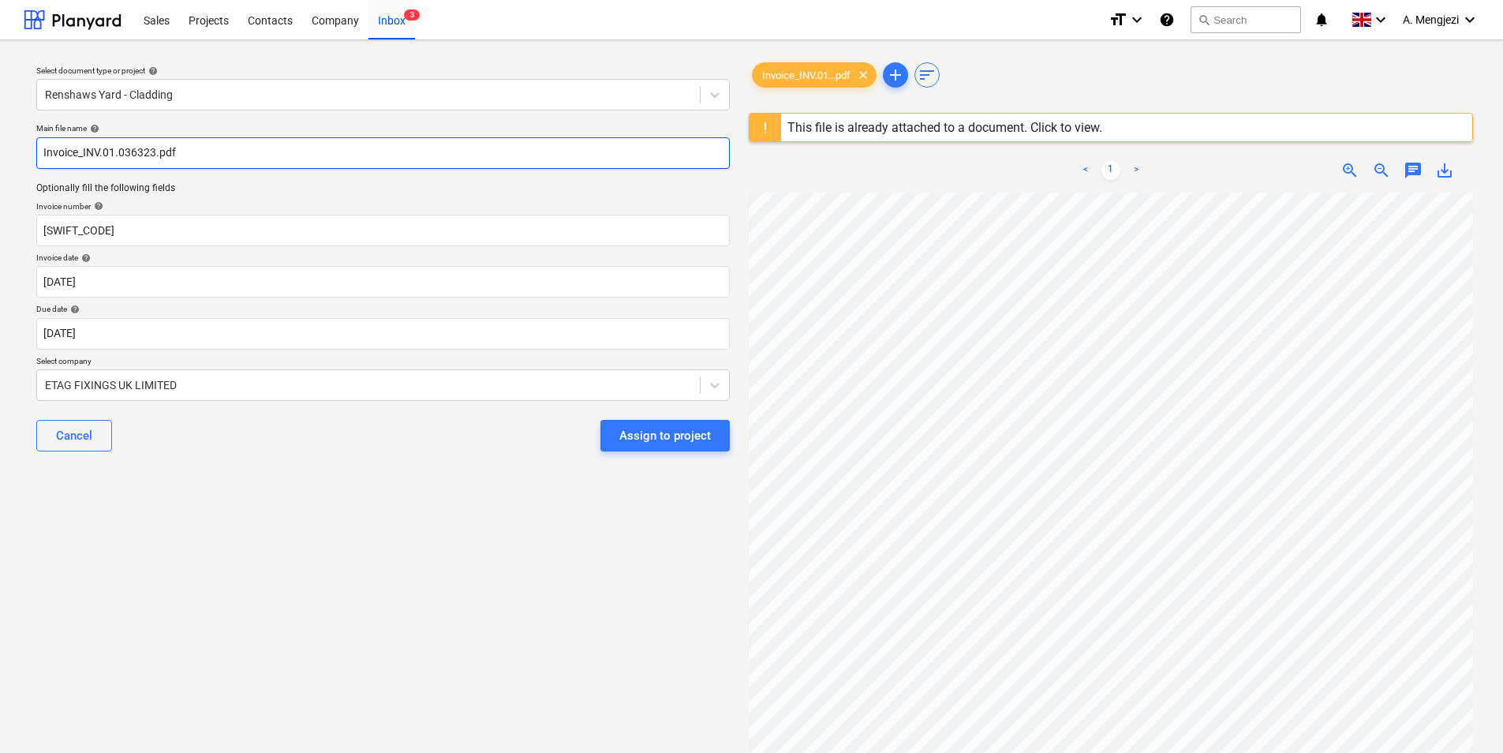
drag, startPoint x: 85, startPoint y: 155, endPoint x: 112, endPoint y: 155, distance: 26.8
click at [112, 155] on input "Invoice_INV.01.036323.pdf" at bounding box center [382, 153] width 693 height 32
drag, startPoint x: 154, startPoint y: 156, endPoint x: 84, endPoint y: 156, distance: 70.2
click at [84, 156] on input "Invoice_INV.01.036323.pdf" at bounding box center [382, 153] width 693 height 32
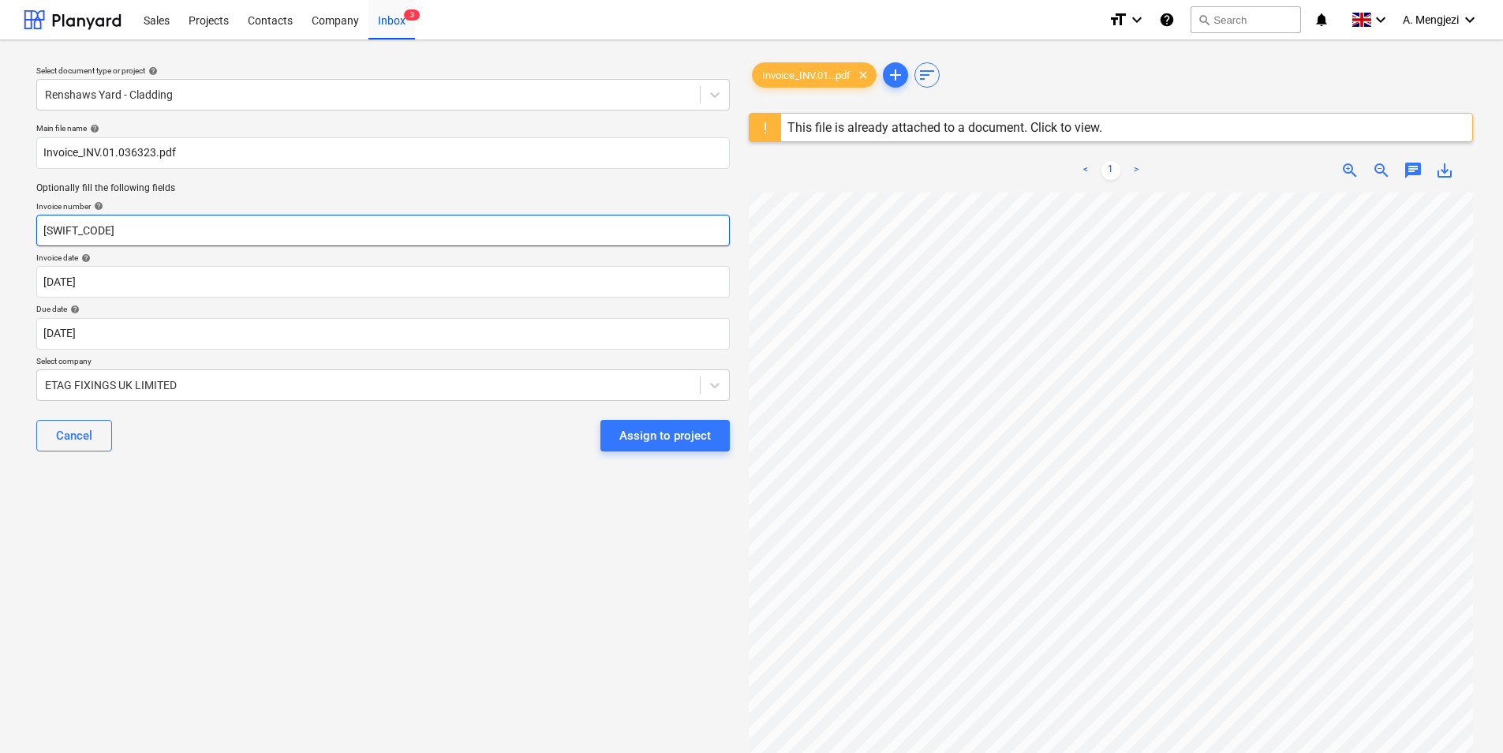
drag, startPoint x: 136, startPoint y: 225, endPoint x: 3, endPoint y: 228, distance: 133.4
click at [3, 228] on div "Select document type or project help Renshaws Yard - Cladding Main file name he…" at bounding box center [751, 480] width 1503 height 880
paste input "INV.01.036323"
type input "#INV.01.036323"
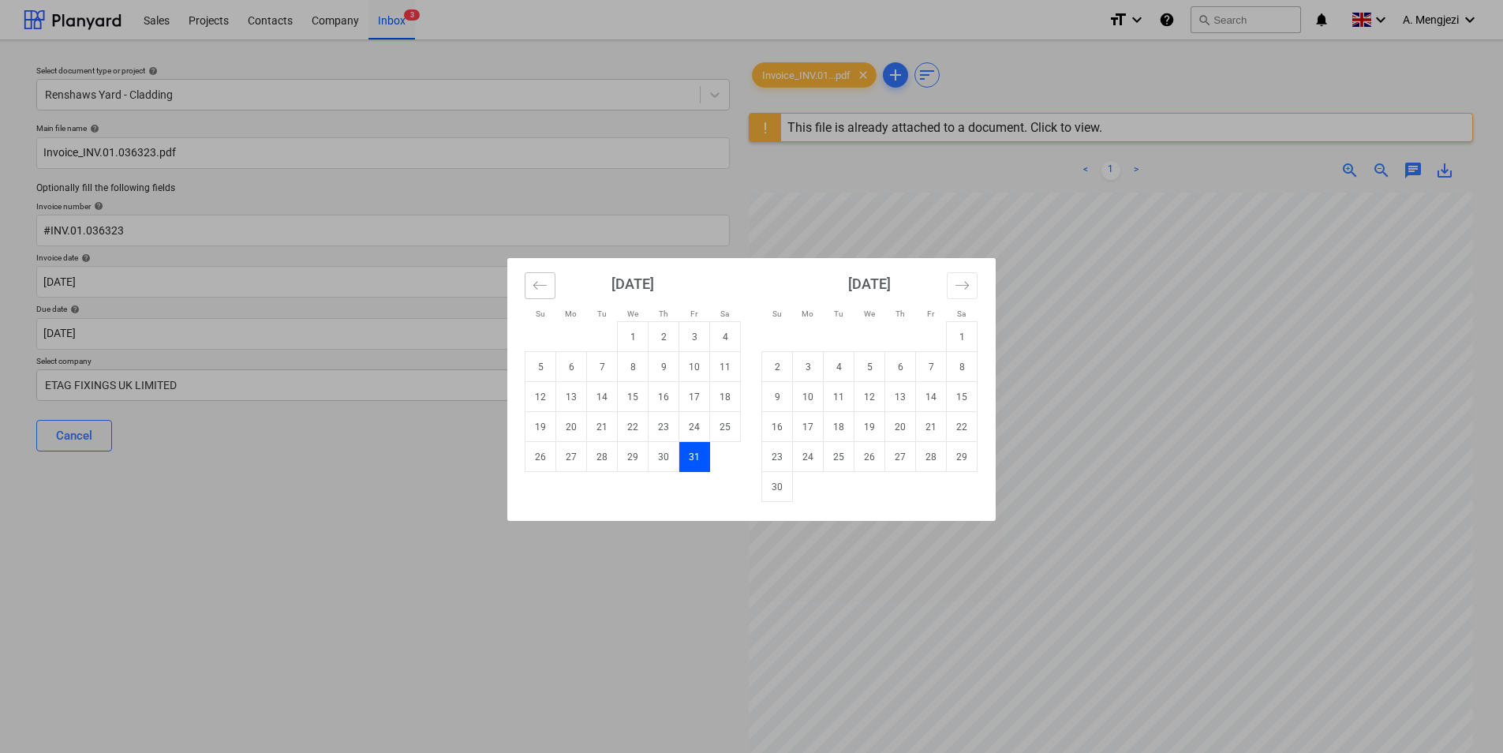
click at [540, 286] on icon "Move backward to switch to the previous month." at bounding box center [539, 285] width 13 height 8
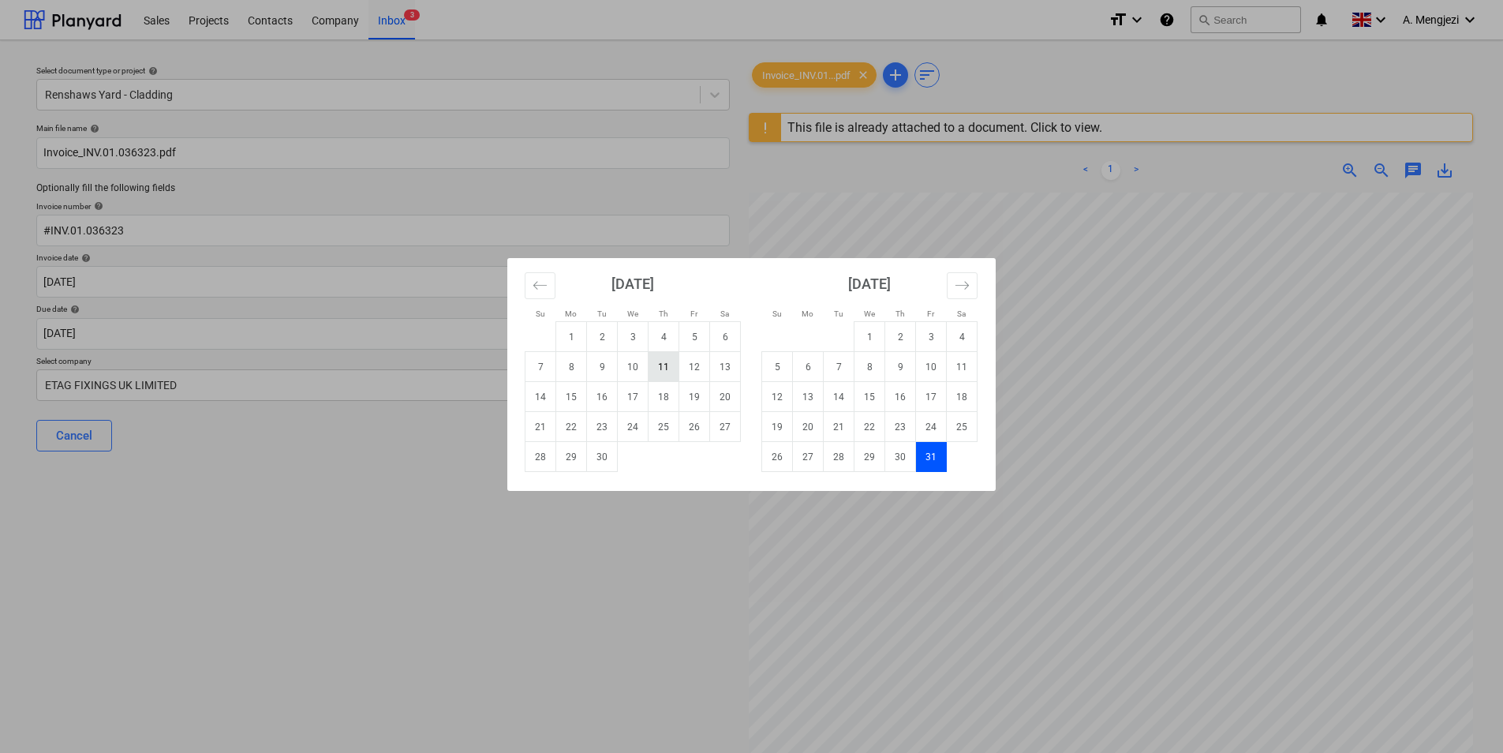
click at [663, 365] on td "11" at bounding box center [663, 367] width 31 height 30
type input "11 Sep 2025"
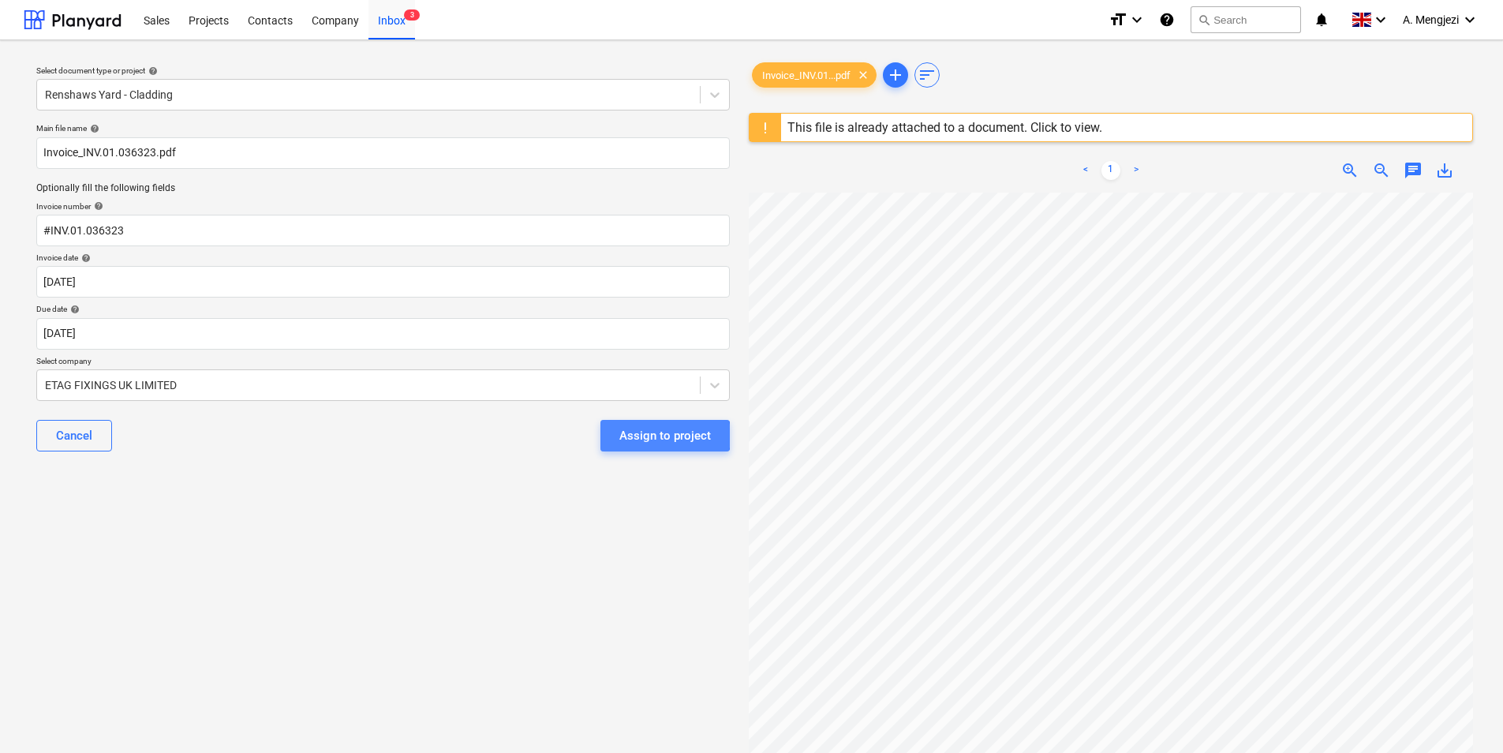
click at [645, 435] on div "Assign to project" at bounding box center [665, 435] width 92 height 21
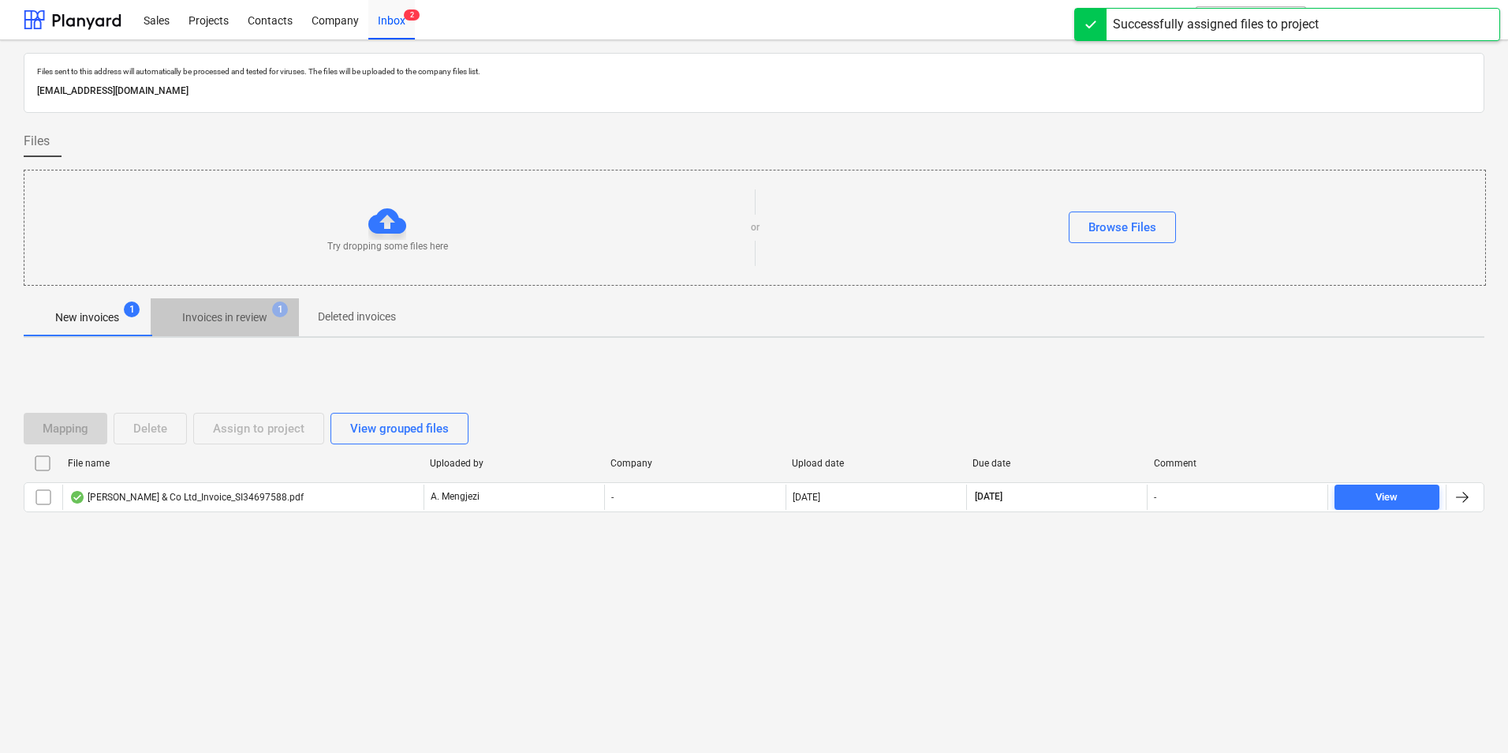
click at [209, 317] on p "Invoices in review" at bounding box center [224, 317] width 85 height 17
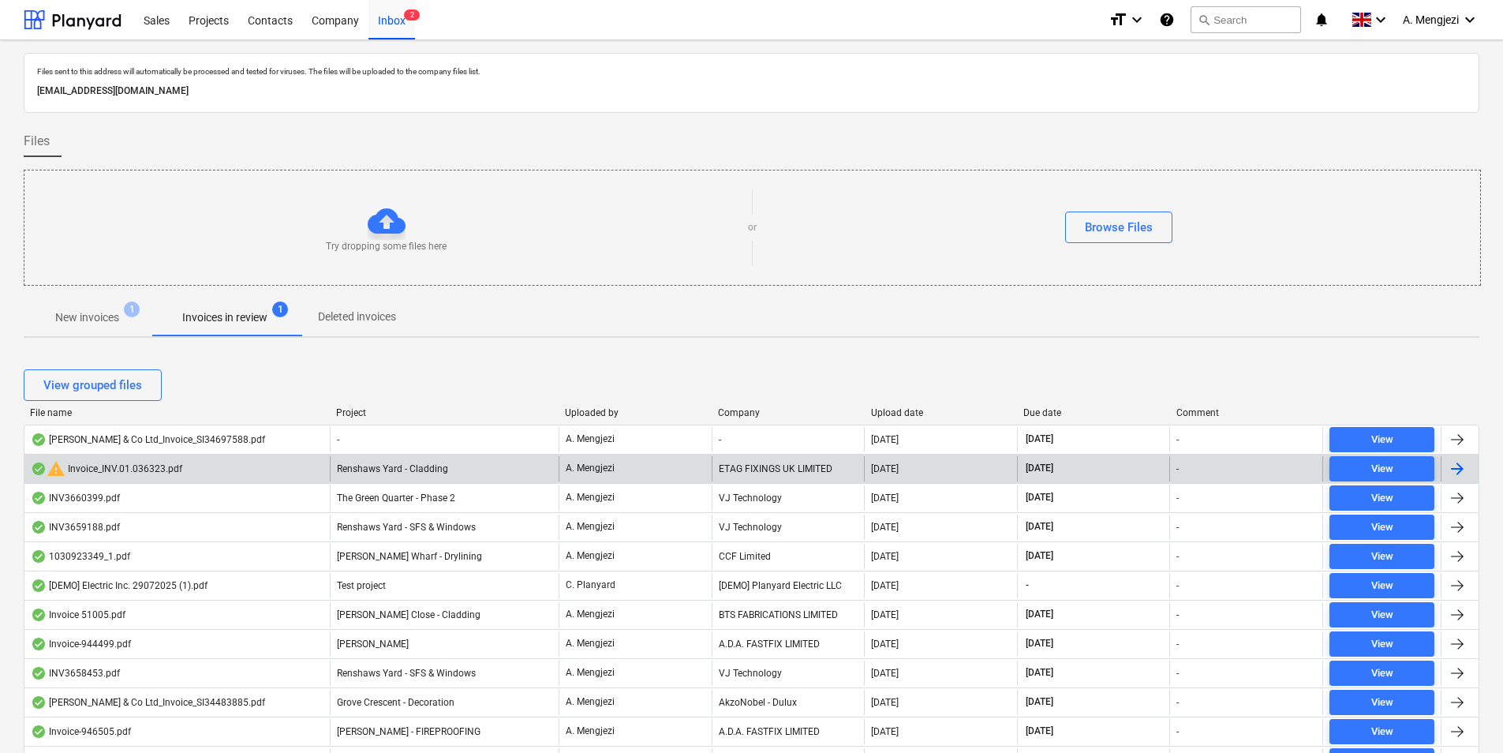
click at [236, 465] on div "warning Invoice_INV.01.036323.pdf" at bounding box center [176, 468] width 305 height 25
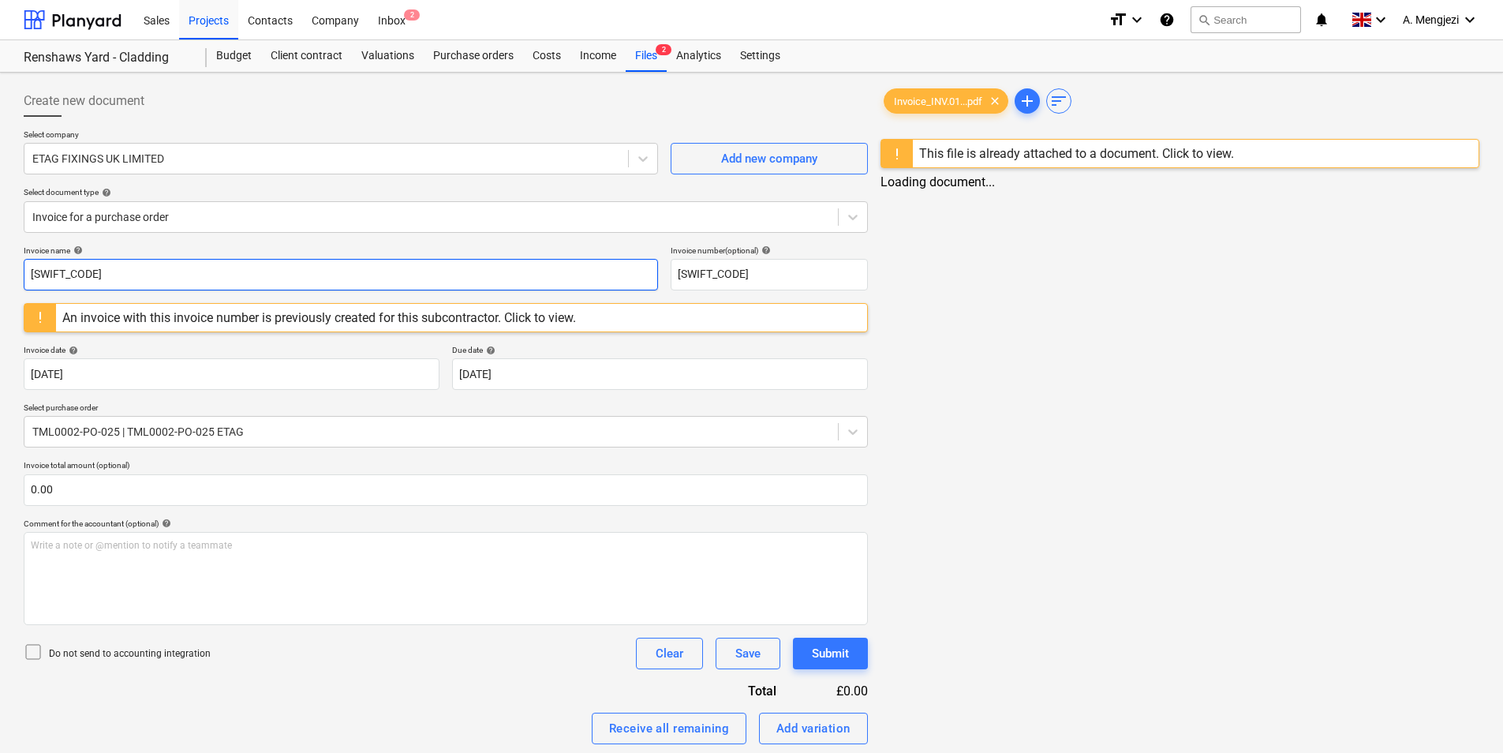
drag, startPoint x: 128, startPoint y: 283, endPoint x: 17, endPoint y: 282, distance: 111.2
click at [17, 282] on div "Create new document Select company ETAG FIXINGS UK LIMITED Add new company Sele…" at bounding box center [751, 520] width 1503 height 895
paste input "INV.01.036323"
type input "#INV.01.036323"
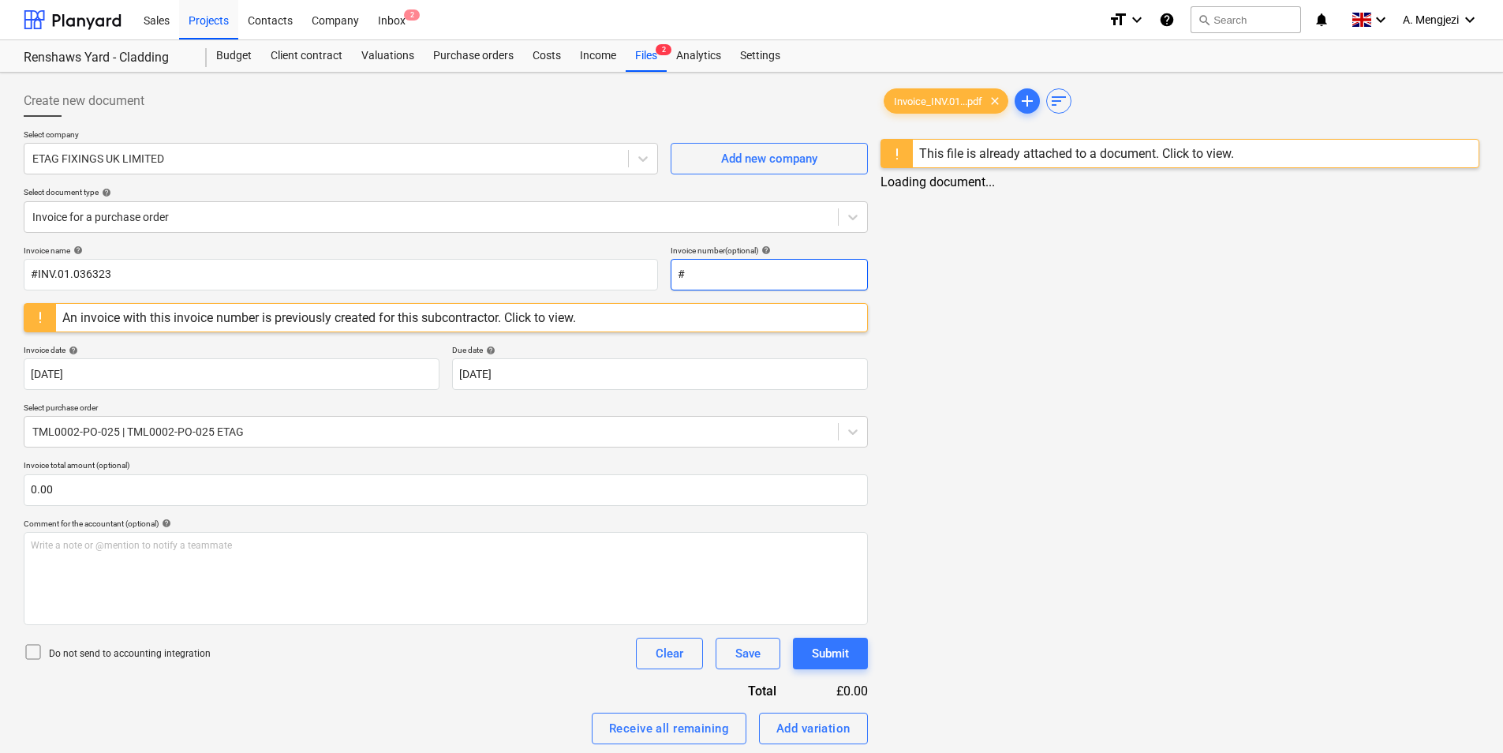
paste input "INV.01.036323"
type input "#INV.01.036323"
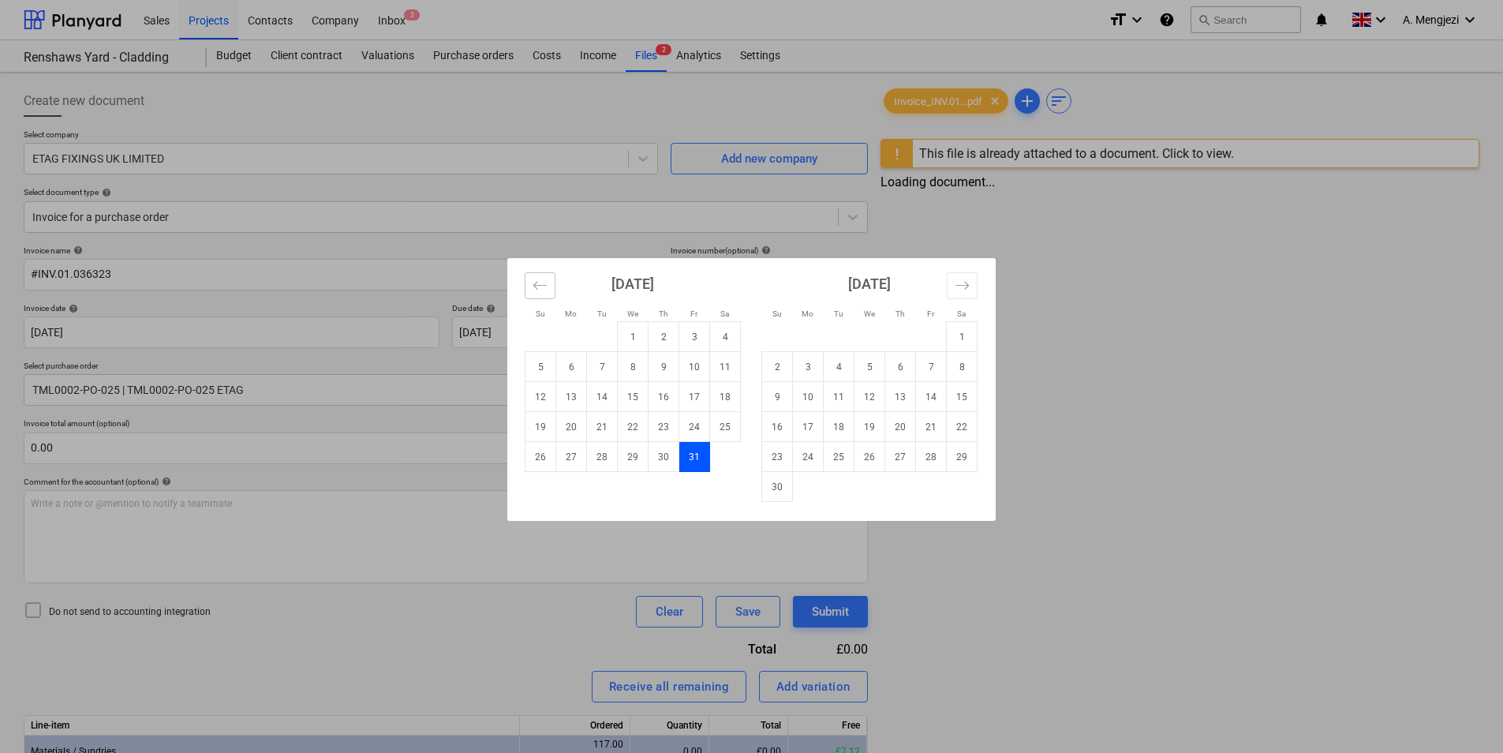
click at [544, 282] on icon "Move backward to switch to the previous month." at bounding box center [540, 285] width 15 height 15
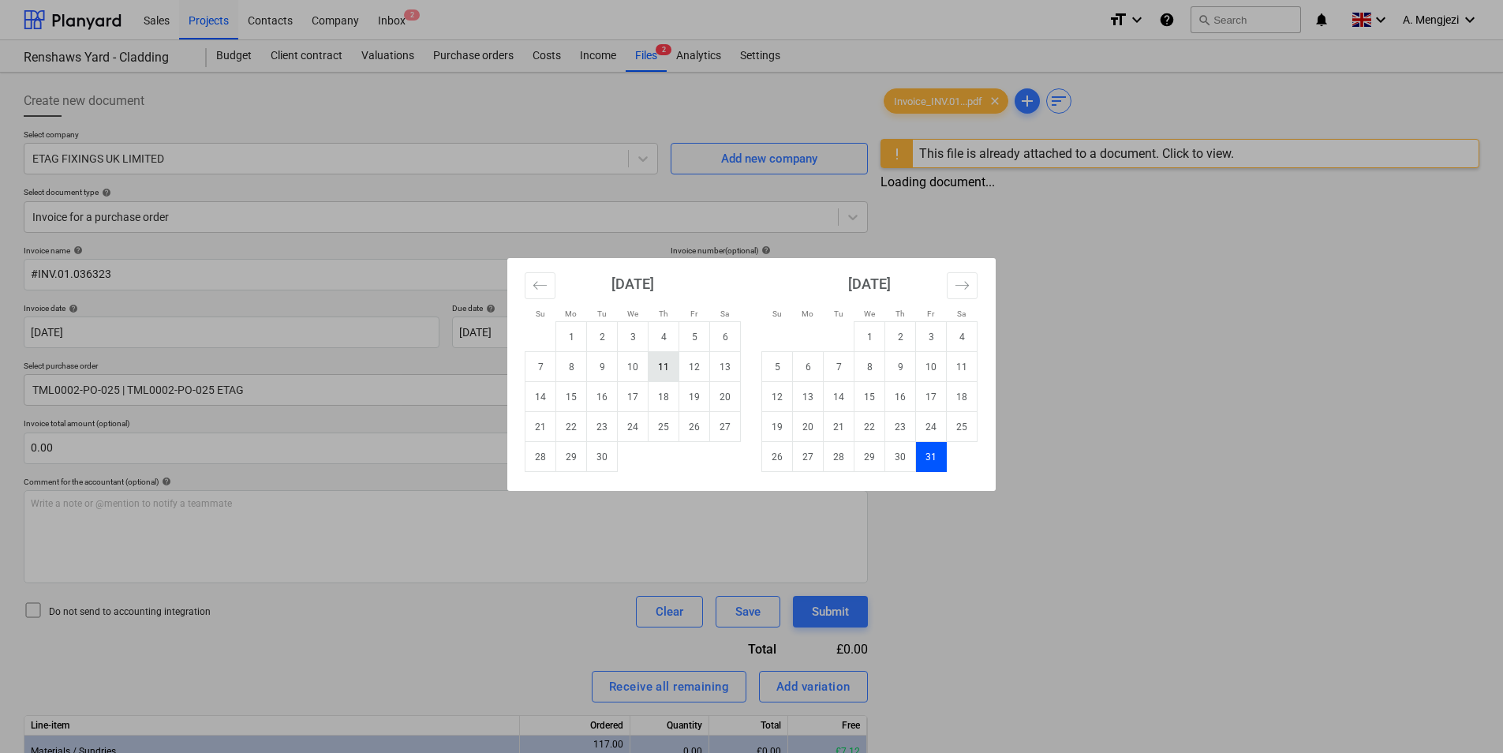
click at [664, 363] on td "11" at bounding box center [663, 367] width 31 height 30
type input "11 Sep 2025"
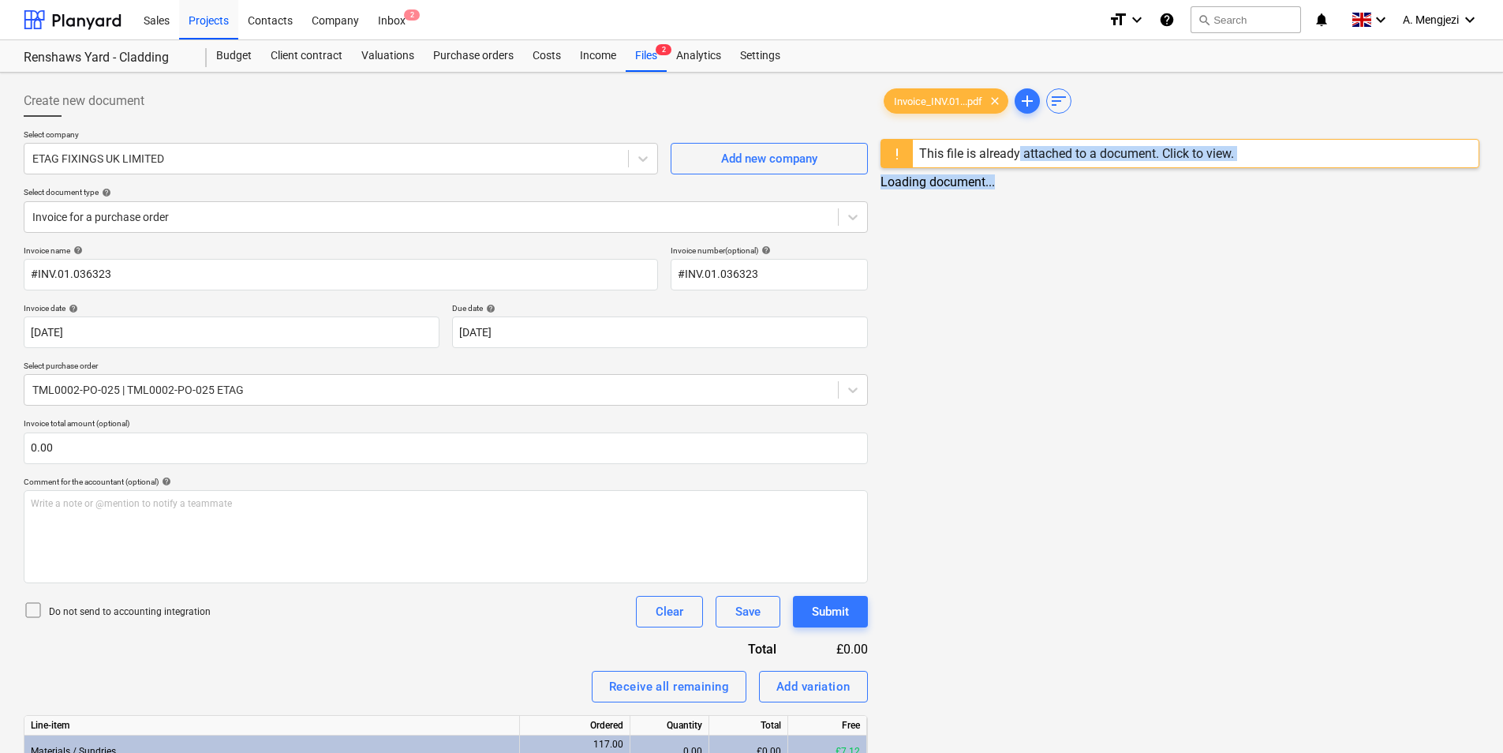
drag, startPoint x: 1020, startPoint y: 152, endPoint x: 1073, endPoint y: 354, distance: 208.8
click at [1073, 354] on div "Invoice_INV.01...pdf clear add sort This file is already attached to a document…" at bounding box center [1179, 499] width 611 height 840
click at [965, 100] on span "Invoice_INV.01...pdf" at bounding box center [937, 101] width 107 height 12
click at [961, 151] on div "This file is already attached to a document. Click to view." at bounding box center [1076, 153] width 315 height 15
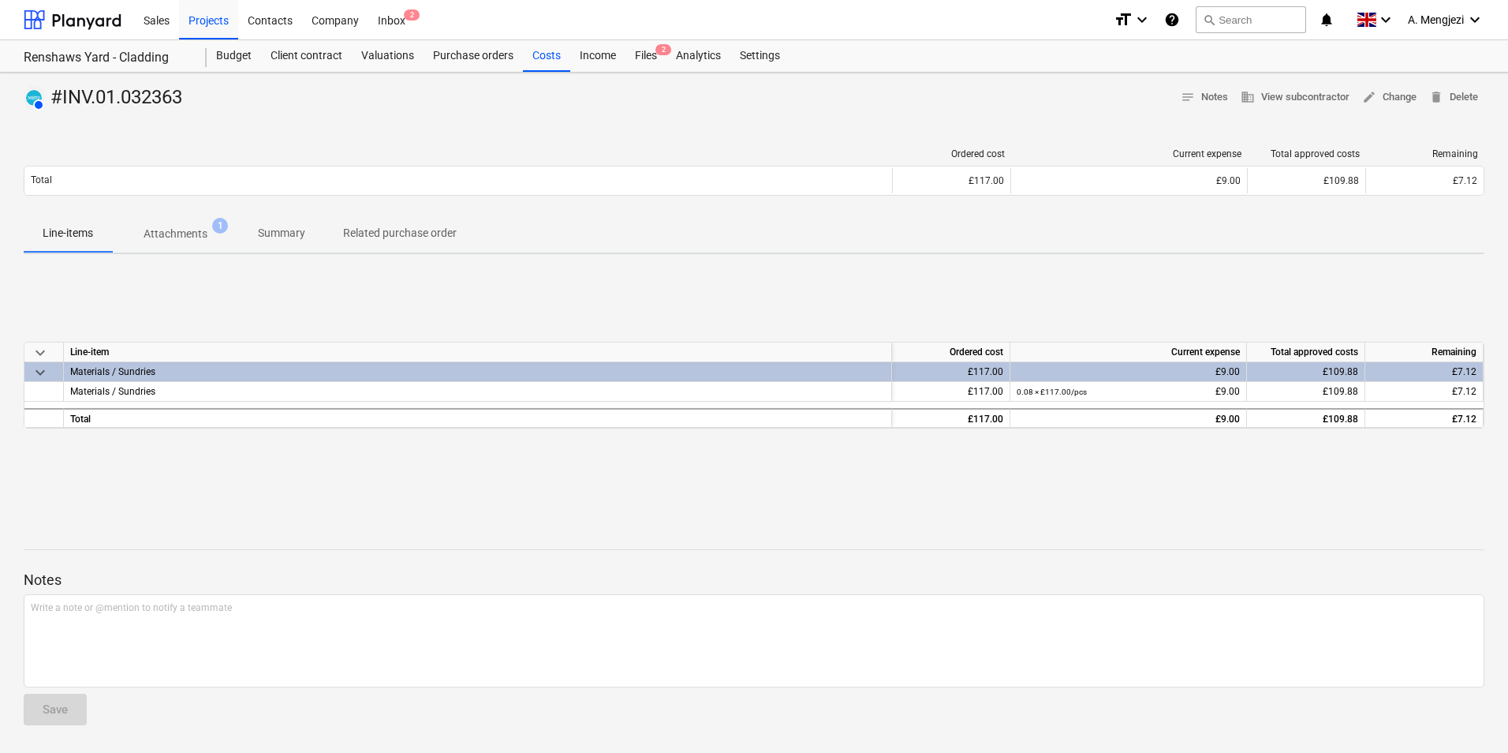
click at [197, 230] on p "Attachments" at bounding box center [176, 234] width 64 height 17
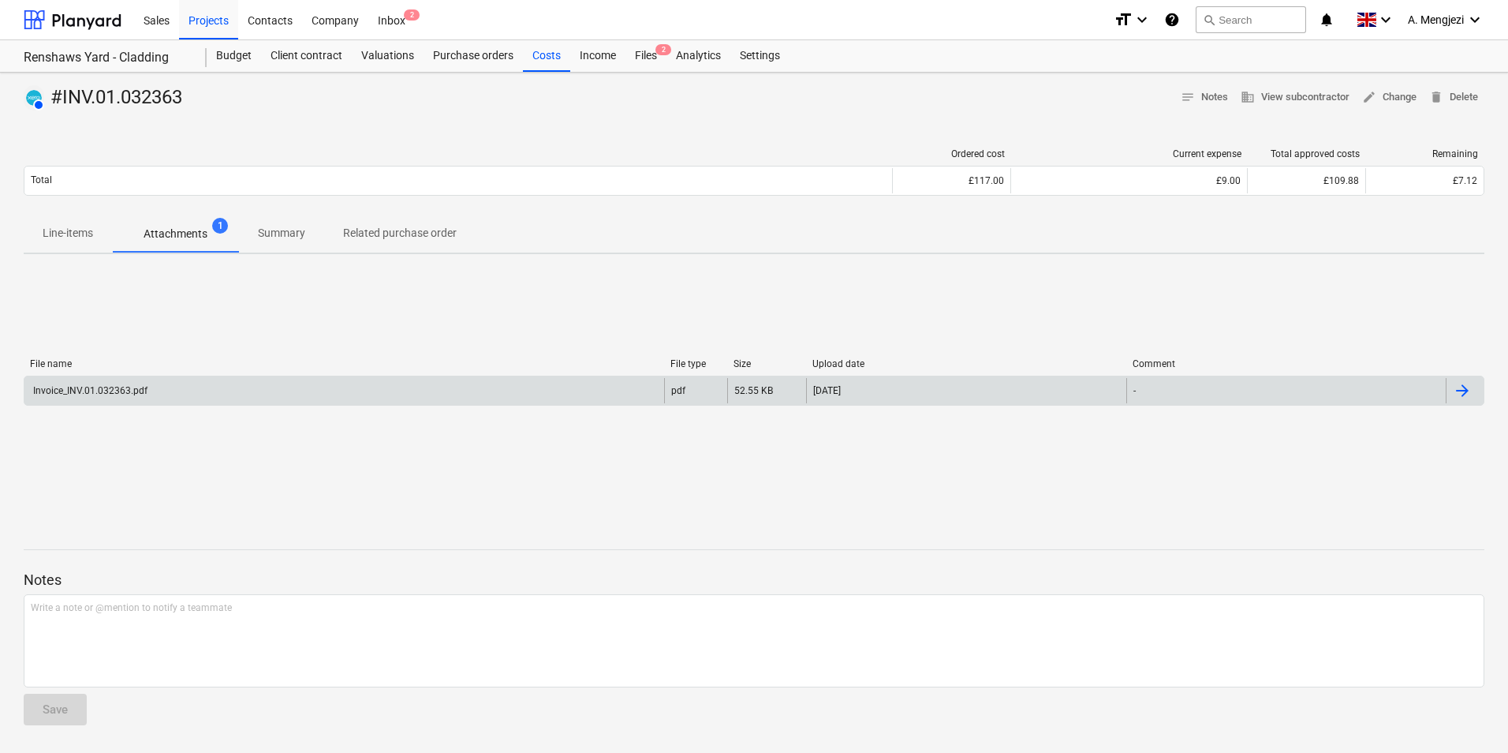
click at [212, 387] on div "Invoice_INV.01.032363.pdf" at bounding box center [344, 390] width 640 height 25
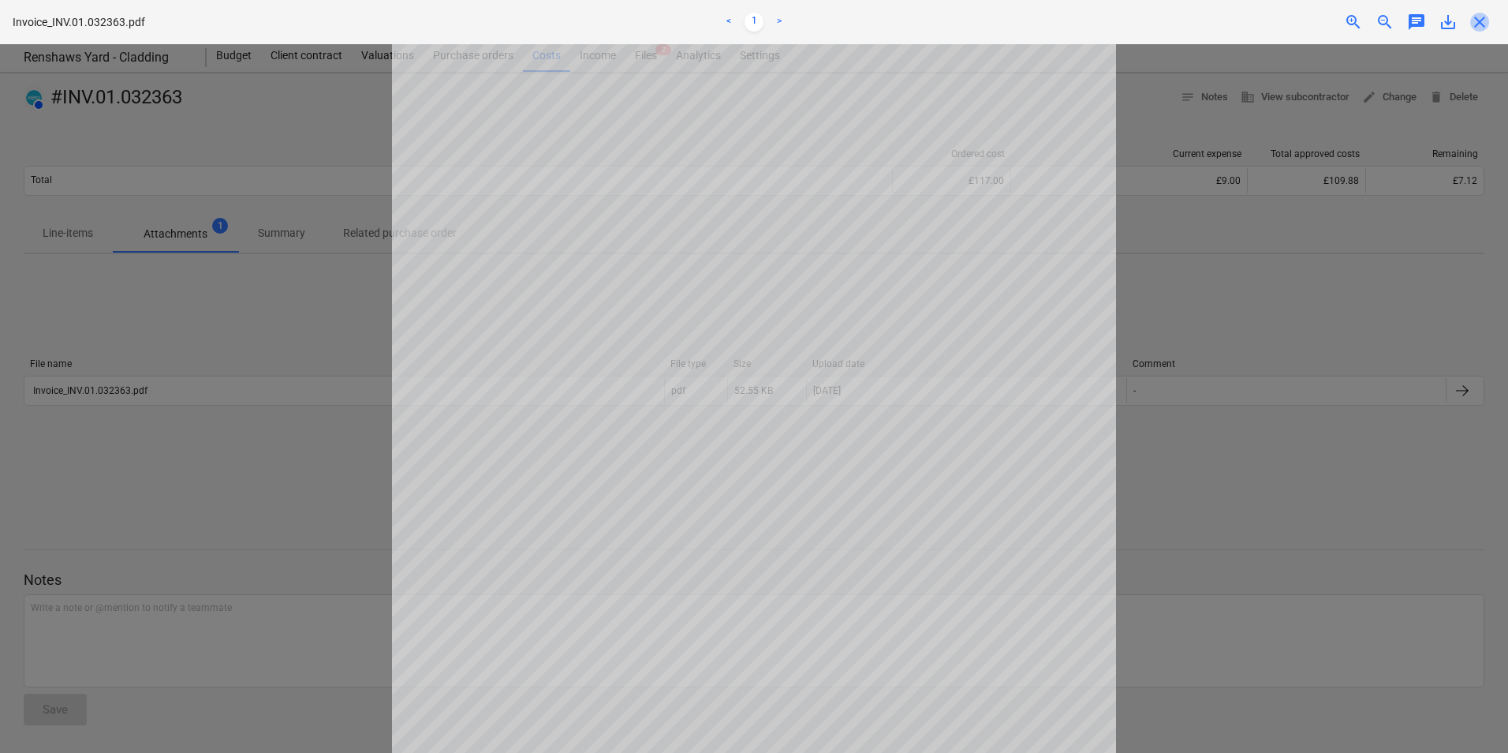
click at [1478, 22] on span "close" at bounding box center [1480, 22] width 19 height 19
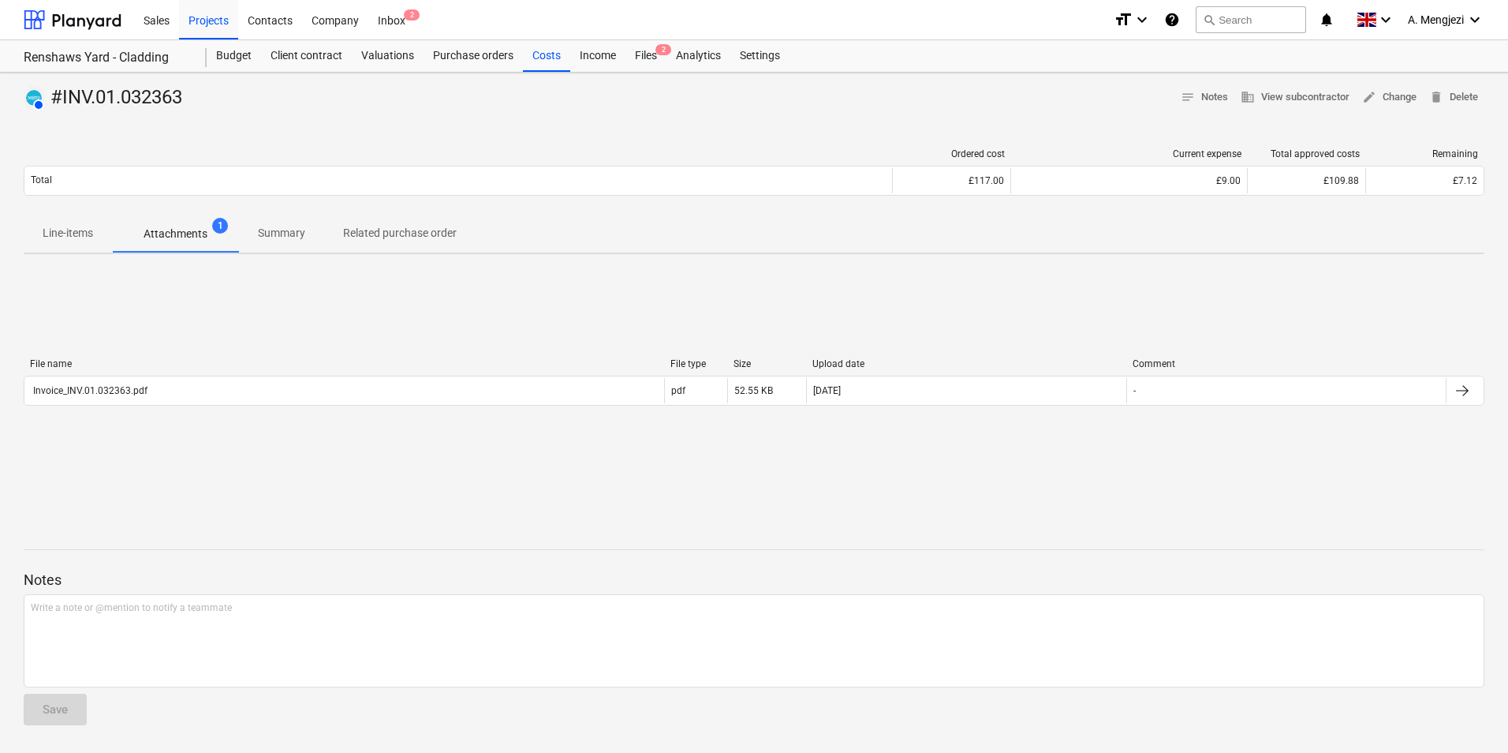
click at [403, 230] on p "Related purchase order" at bounding box center [400, 233] width 114 height 17
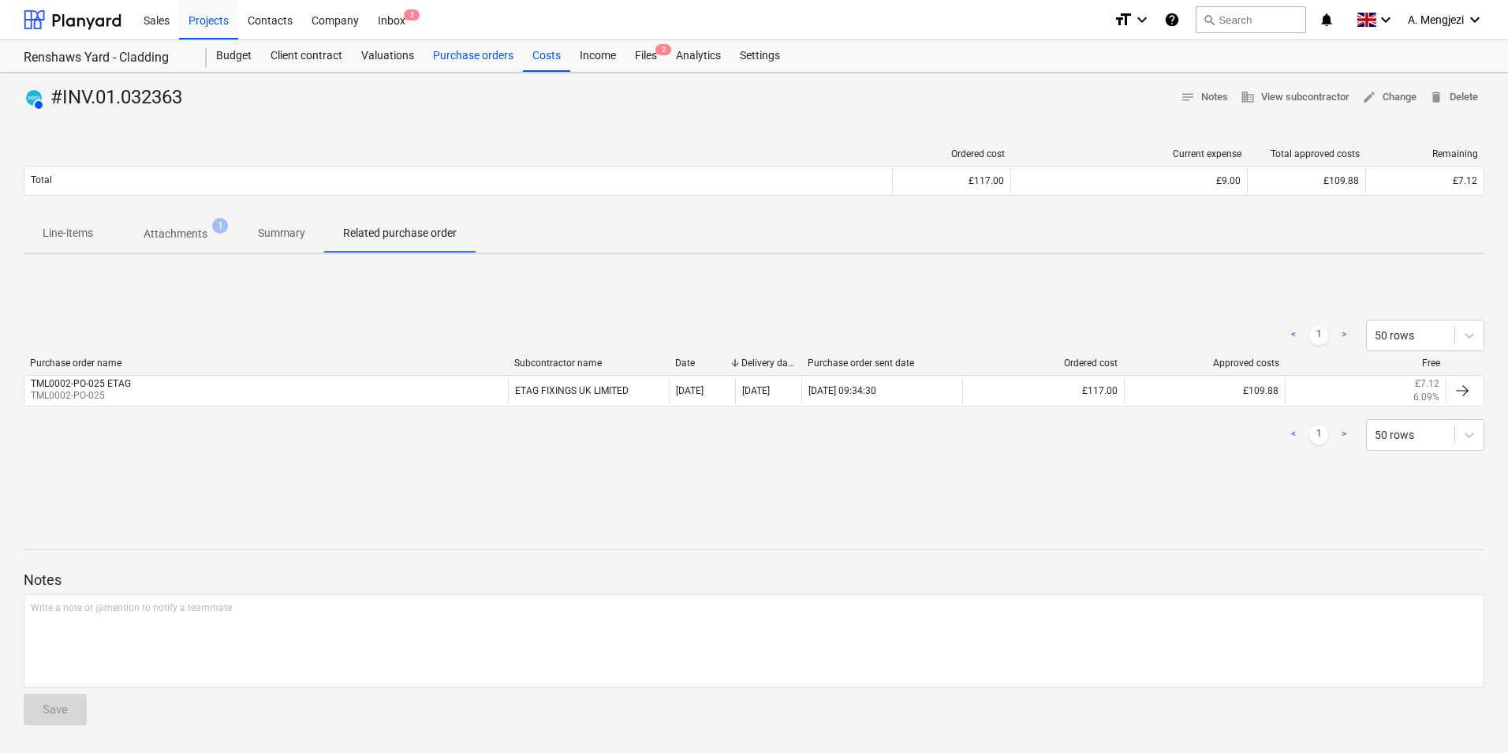
click at [491, 54] on div "Purchase orders" at bounding box center [473, 56] width 99 height 32
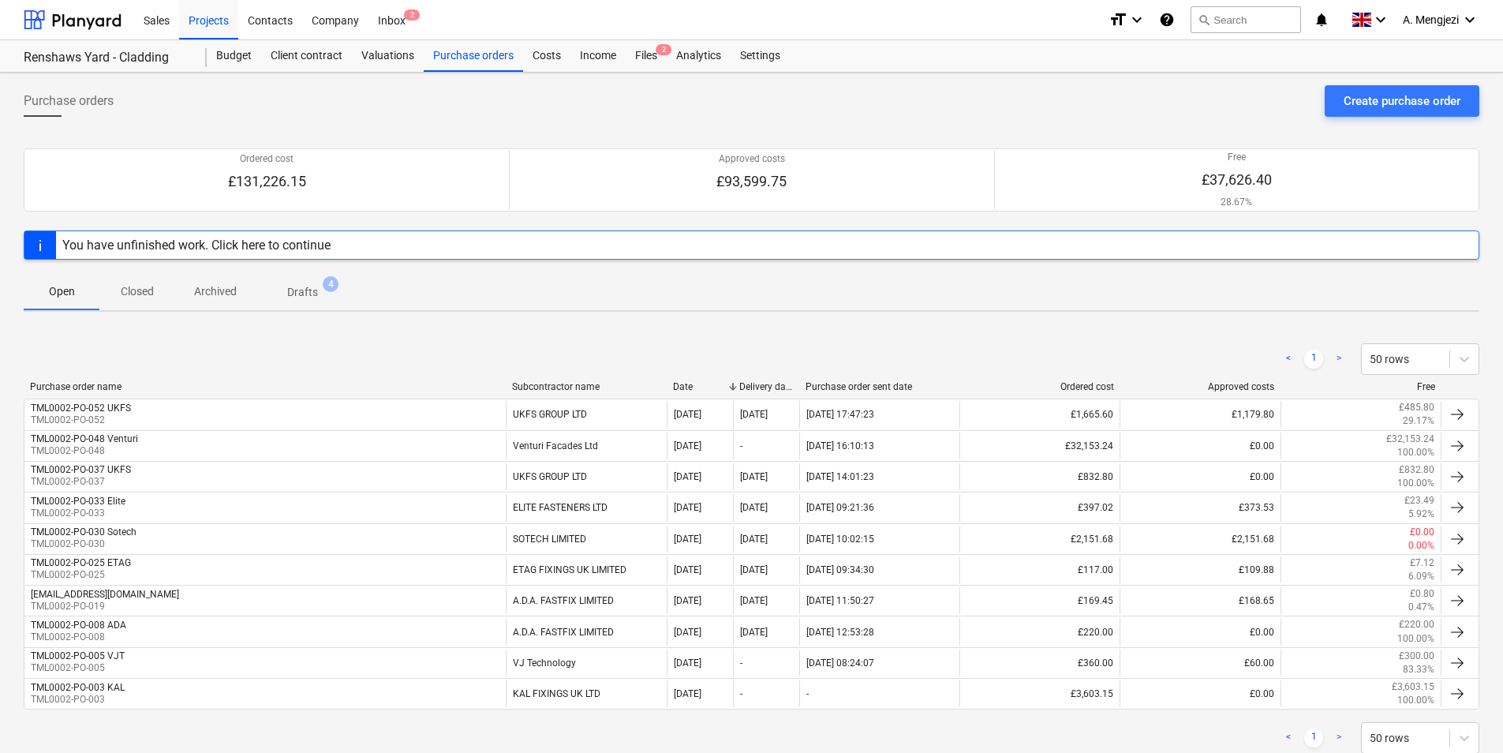
click at [145, 282] on span "Closed" at bounding box center [137, 291] width 76 height 26
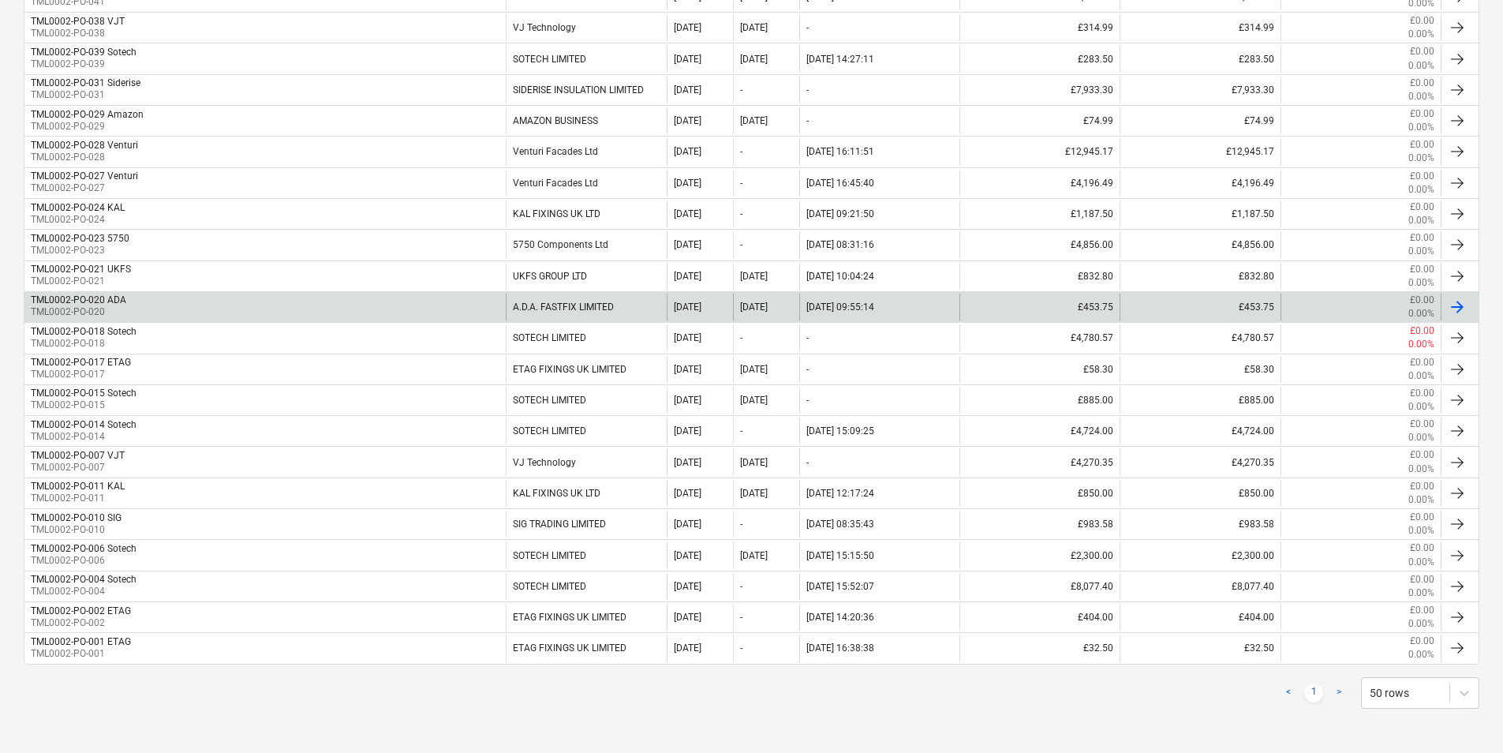
scroll to position [271, 0]
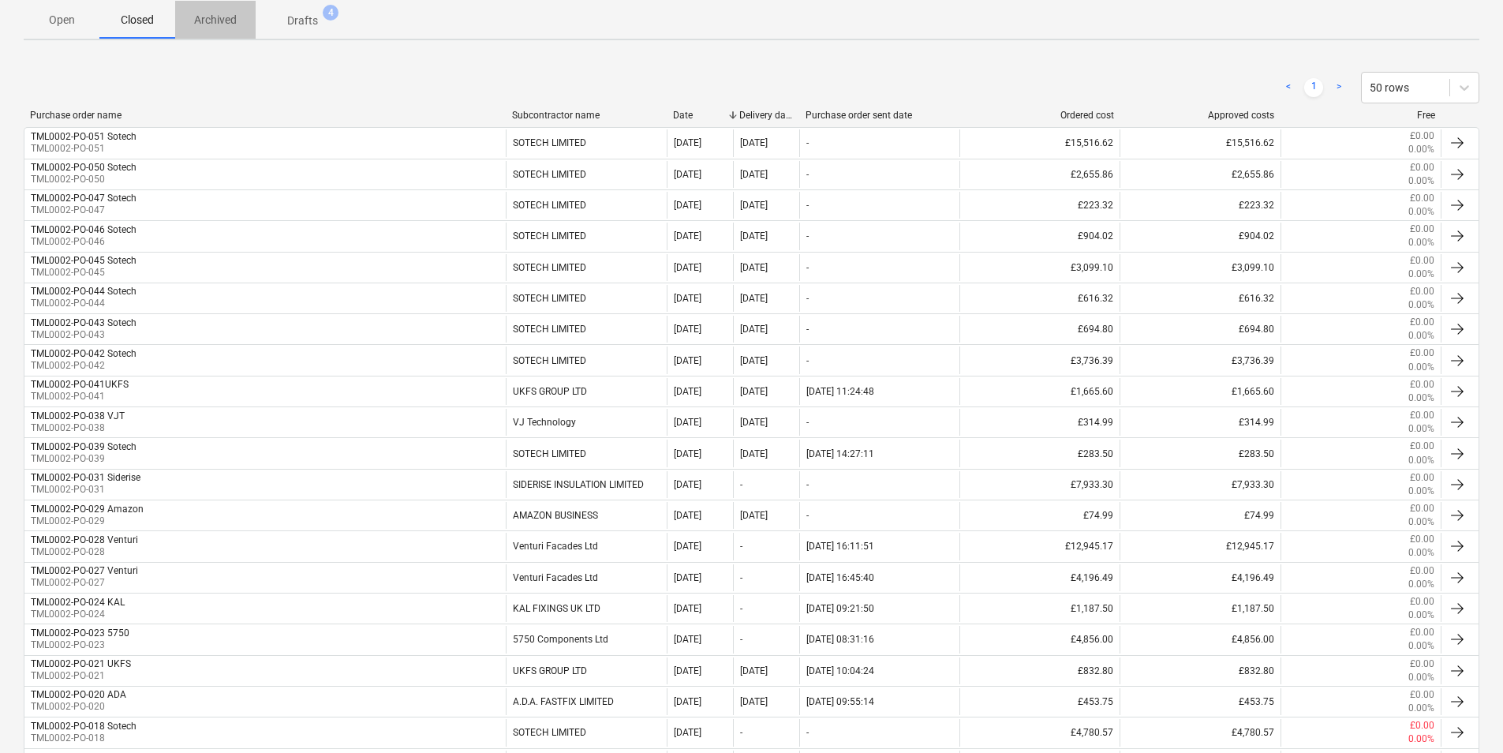
click at [224, 16] on p "Archived" at bounding box center [215, 20] width 43 height 17
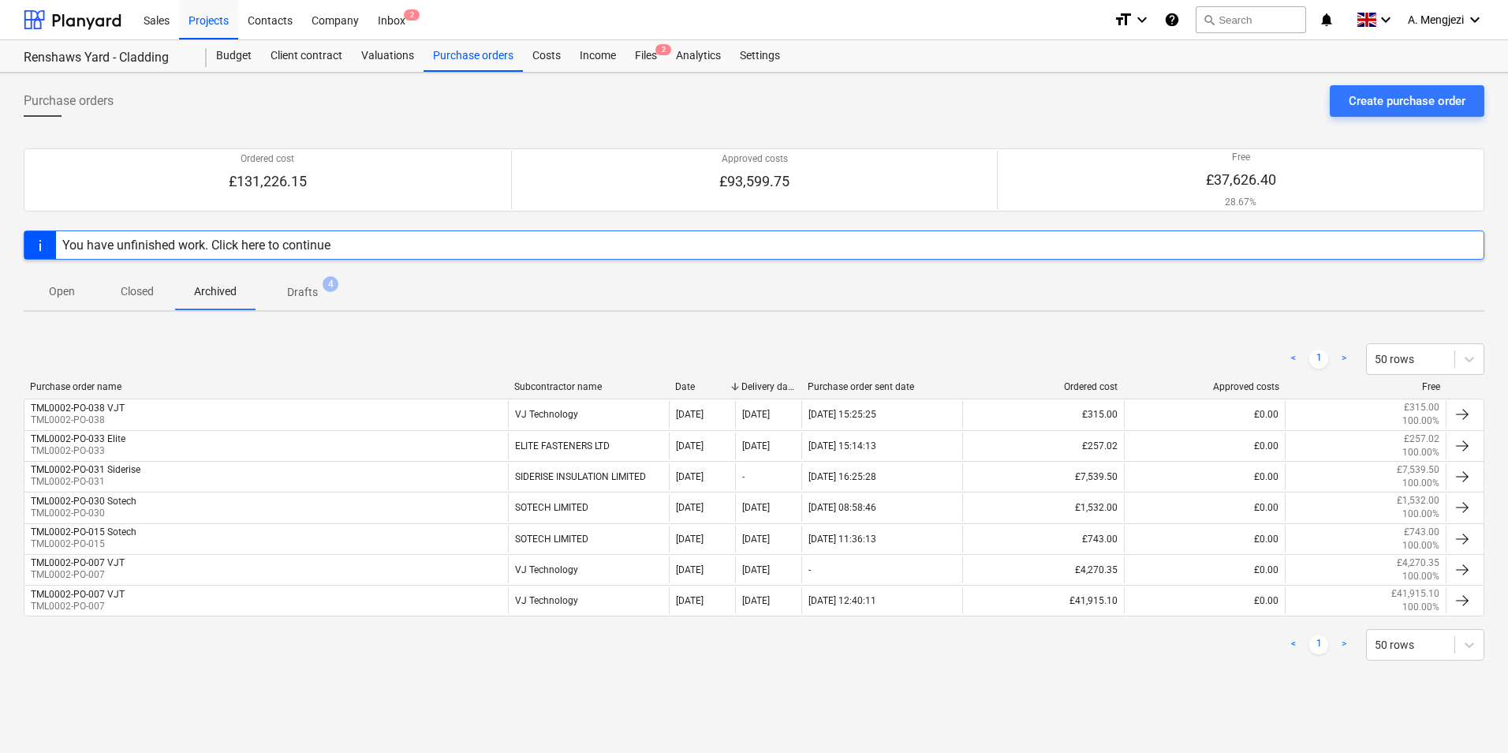
click at [69, 288] on p "Open" at bounding box center [62, 291] width 38 height 17
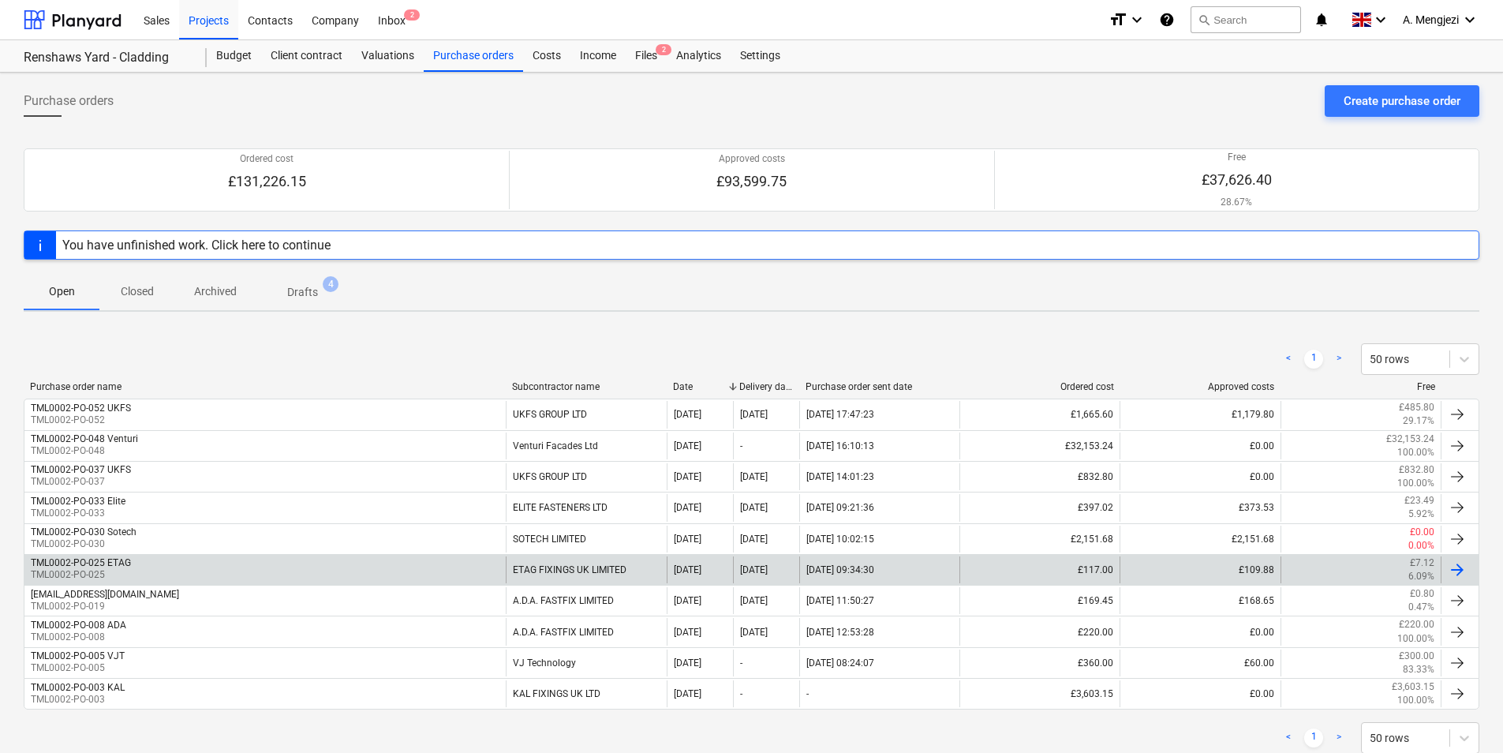
click at [186, 559] on div "TML0002-PO-025 ETAG TML0002-PO-025" at bounding box center [264, 569] width 481 height 27
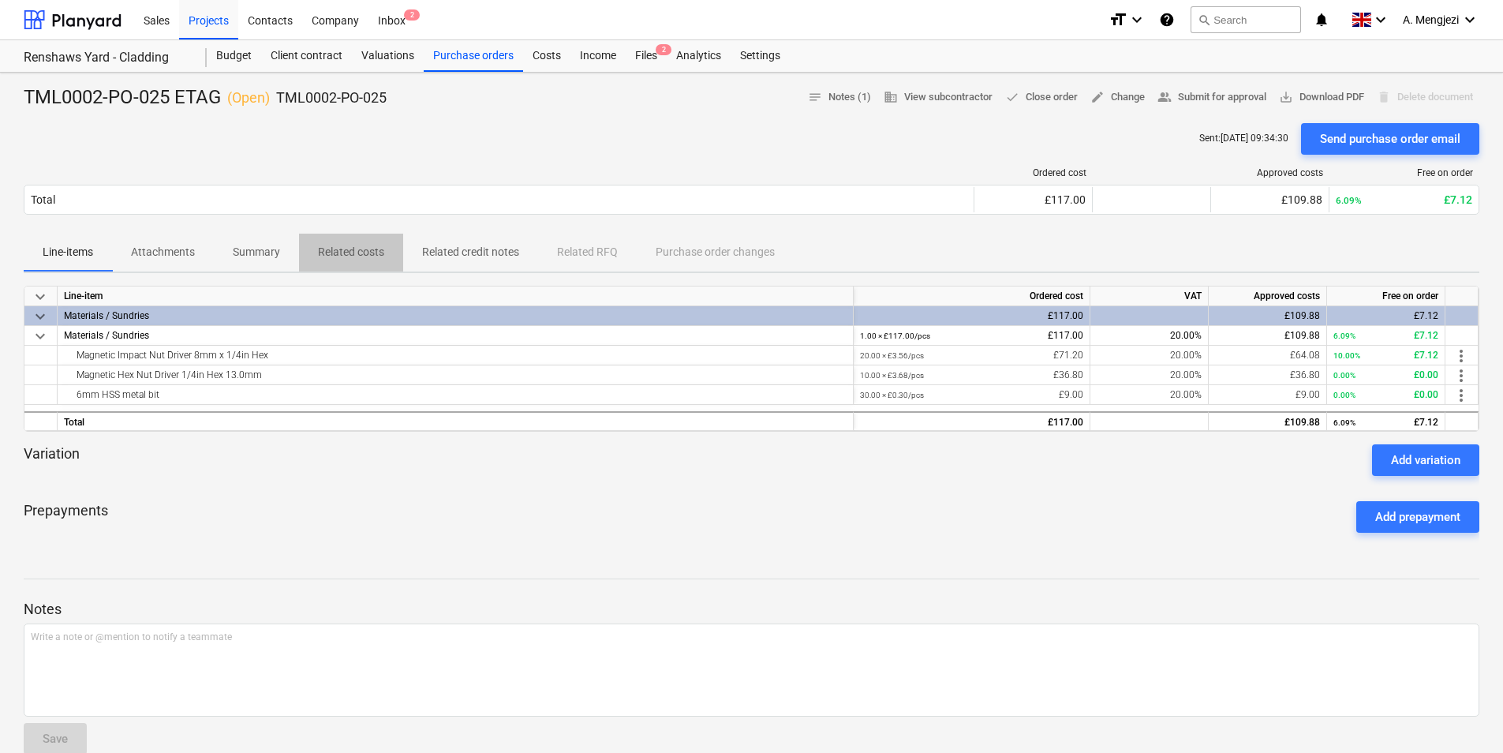
click at [343, 246] on p "Related costs" at bounding box center [351, 252] width 66 height 17
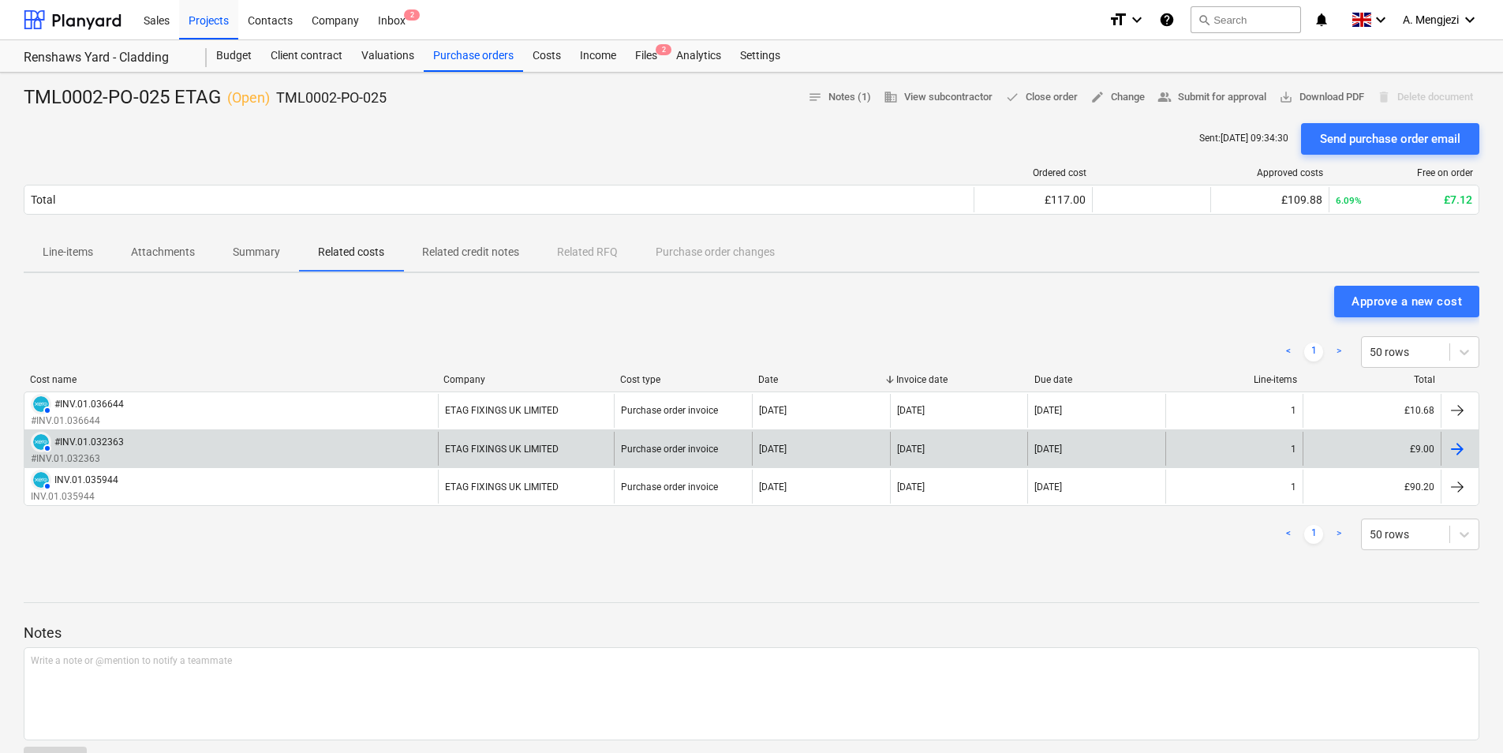
click at [219, 443] on div "AUTHORISED #INV.01.032363 #INV.01.032363" at bounding box center [230, 449] width 413 height 34
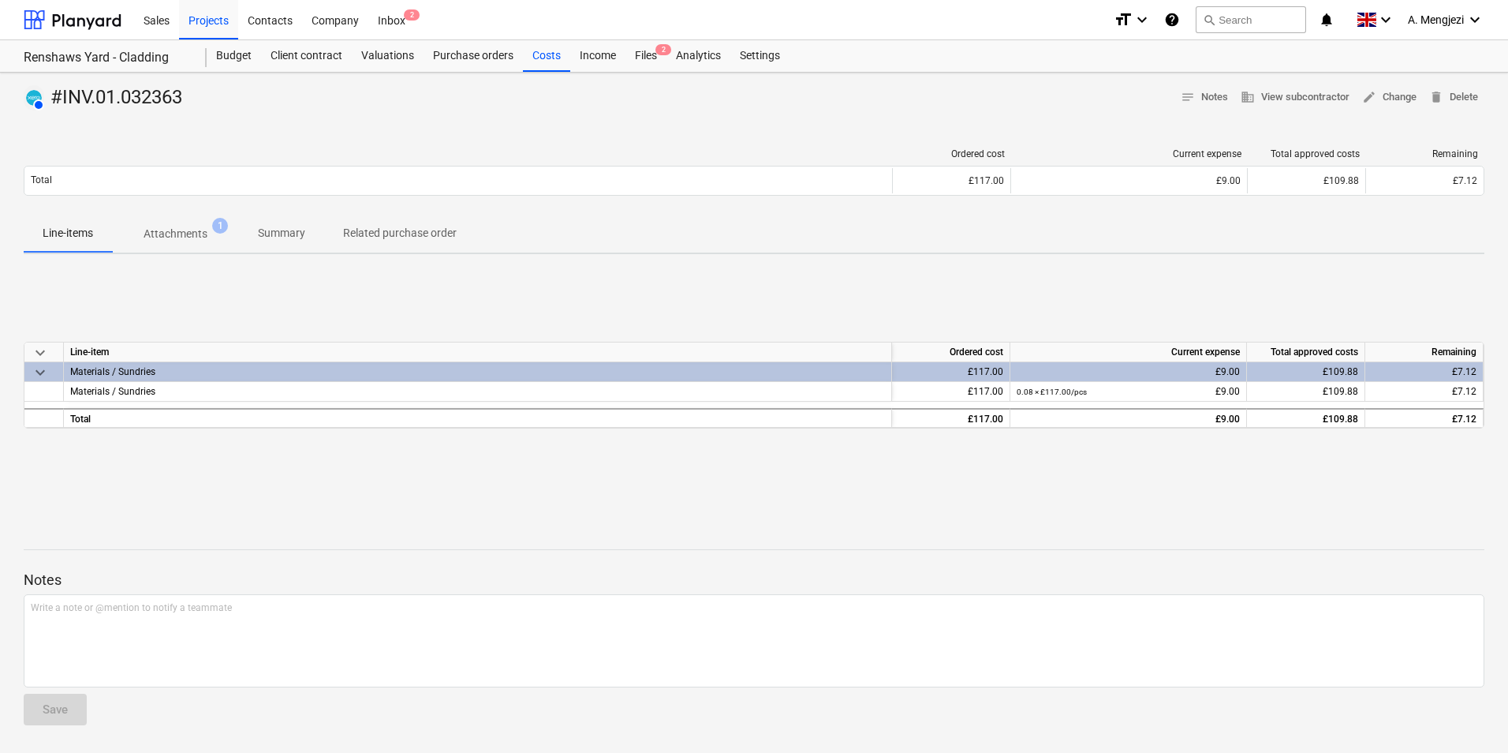
click at [192, 234] on p "Attachments" at bounding box center [176, 234] width 64 height 17
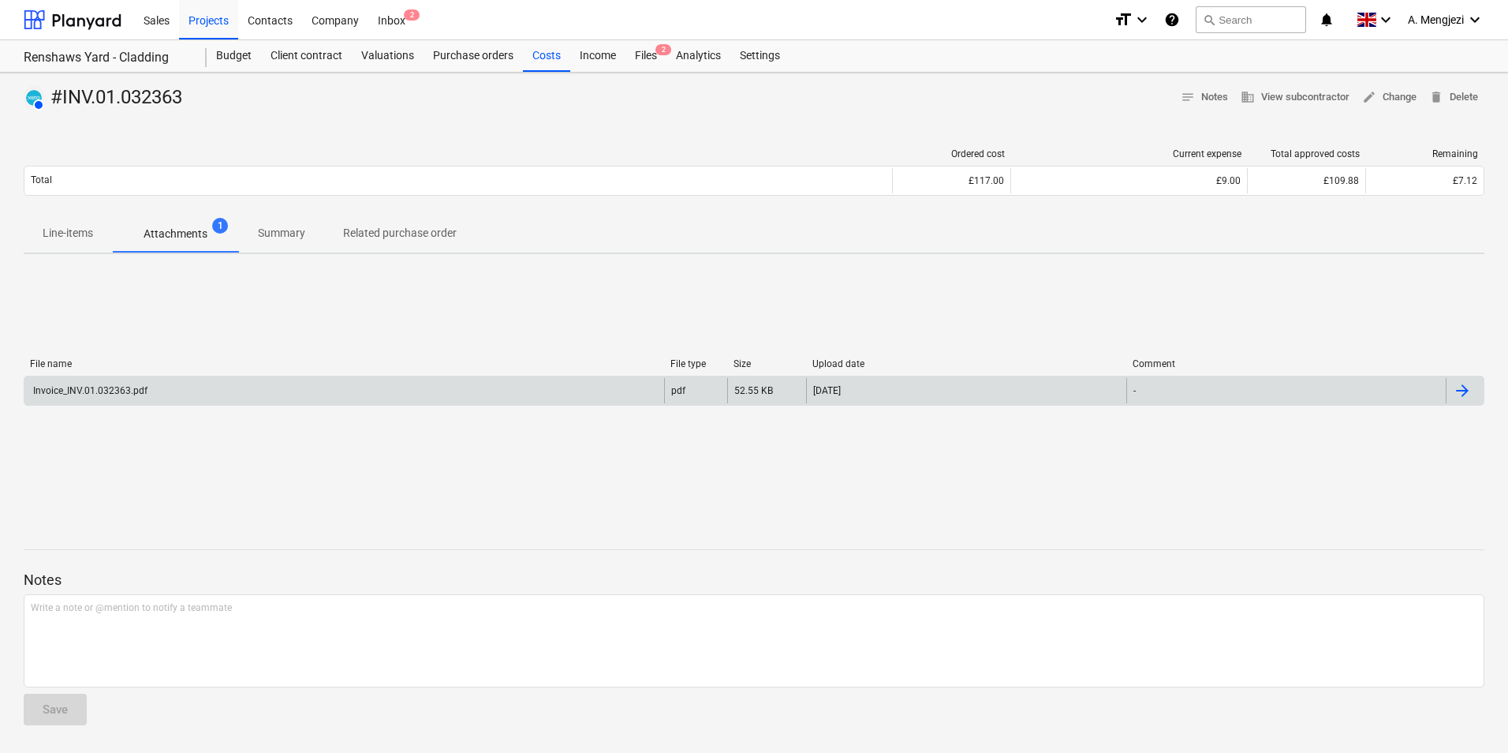
click at [246, 388] on div "Invoice_INV.01.032363.pdf" at bounding box center [344, 390] width 640 height 25
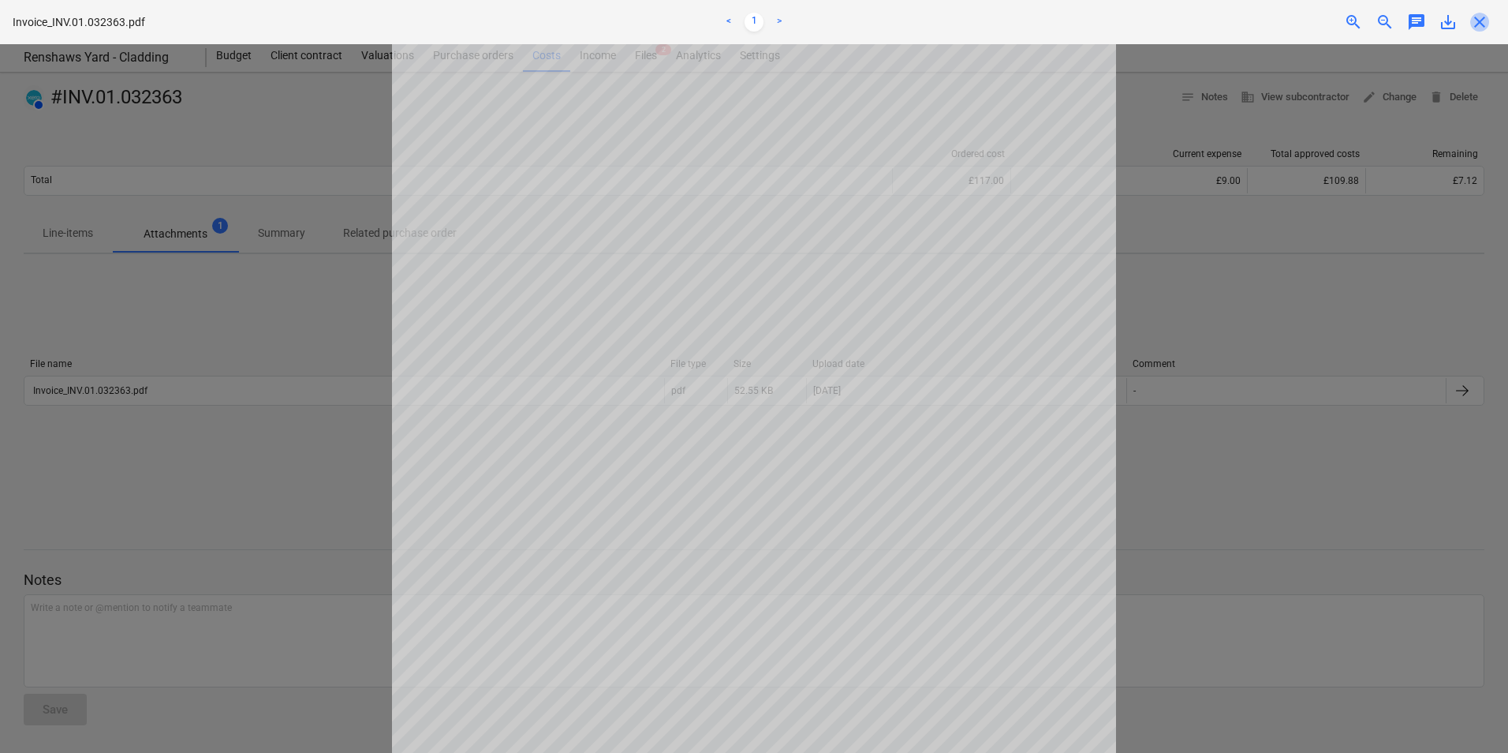
click at [1483, 20] on span "close" at bounding box center [1480, 22] width 19 height 19
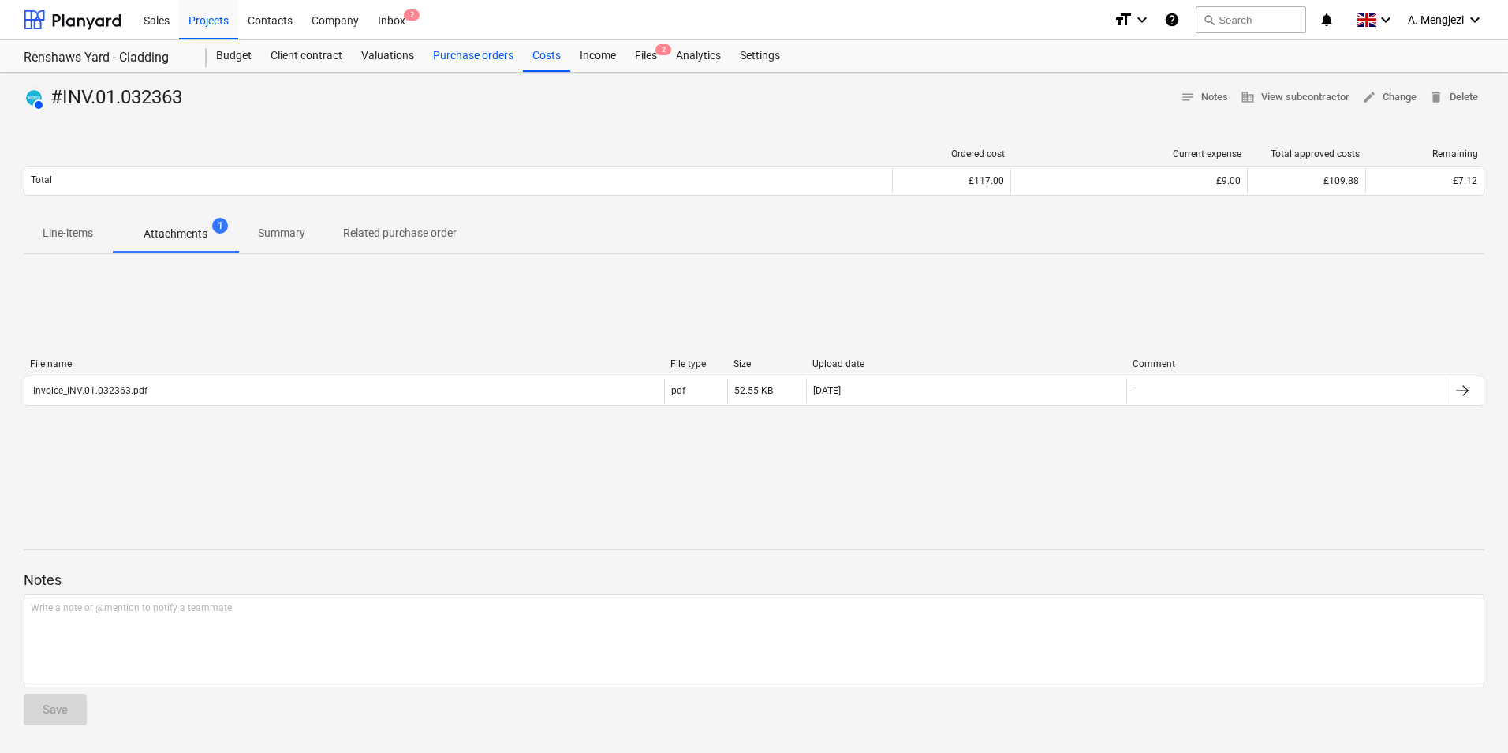
click at [456, 57] on div "Purchase orders" at bounding box center [473, 56] width 99 height 32
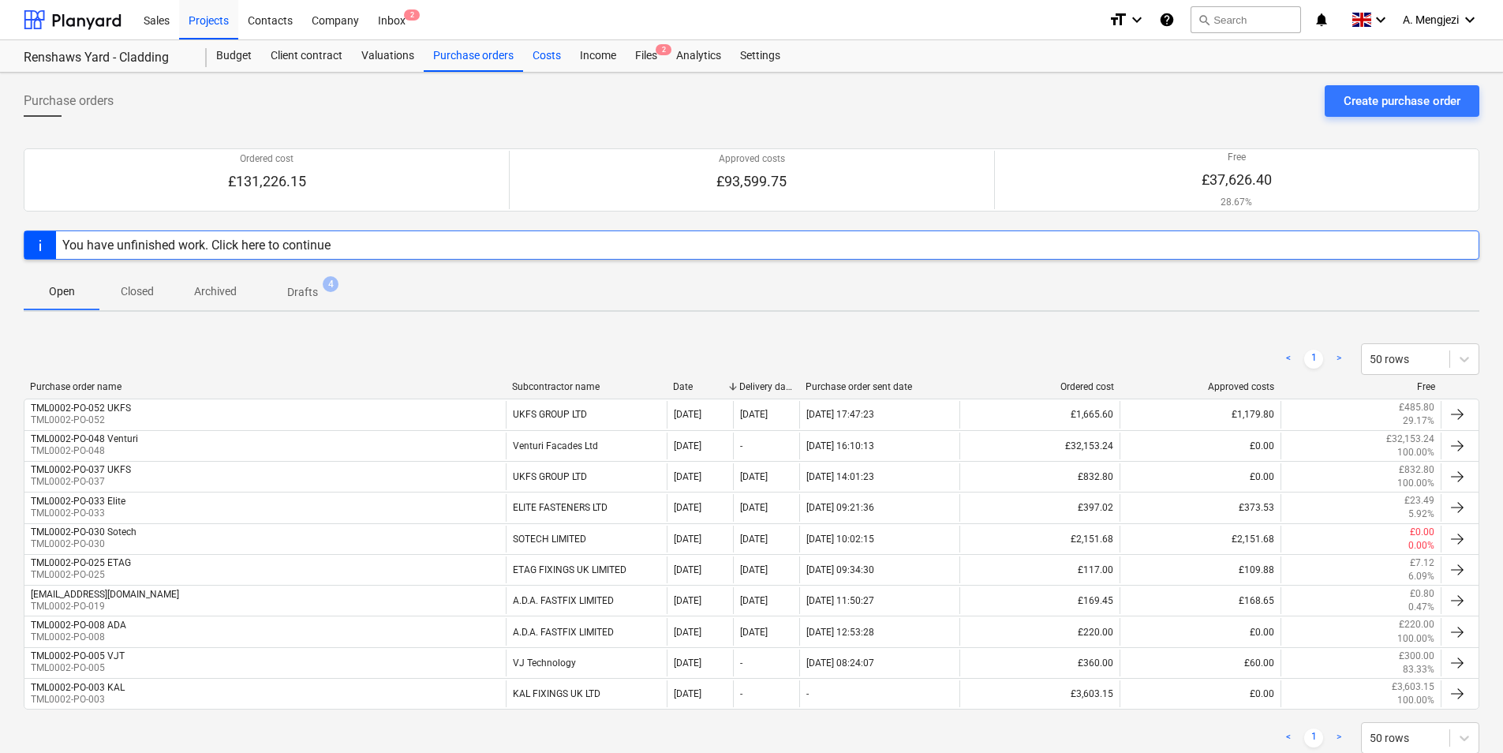
click at [552, 53] on div "Costs" at bounding box center [546, 56] width 47 height 32
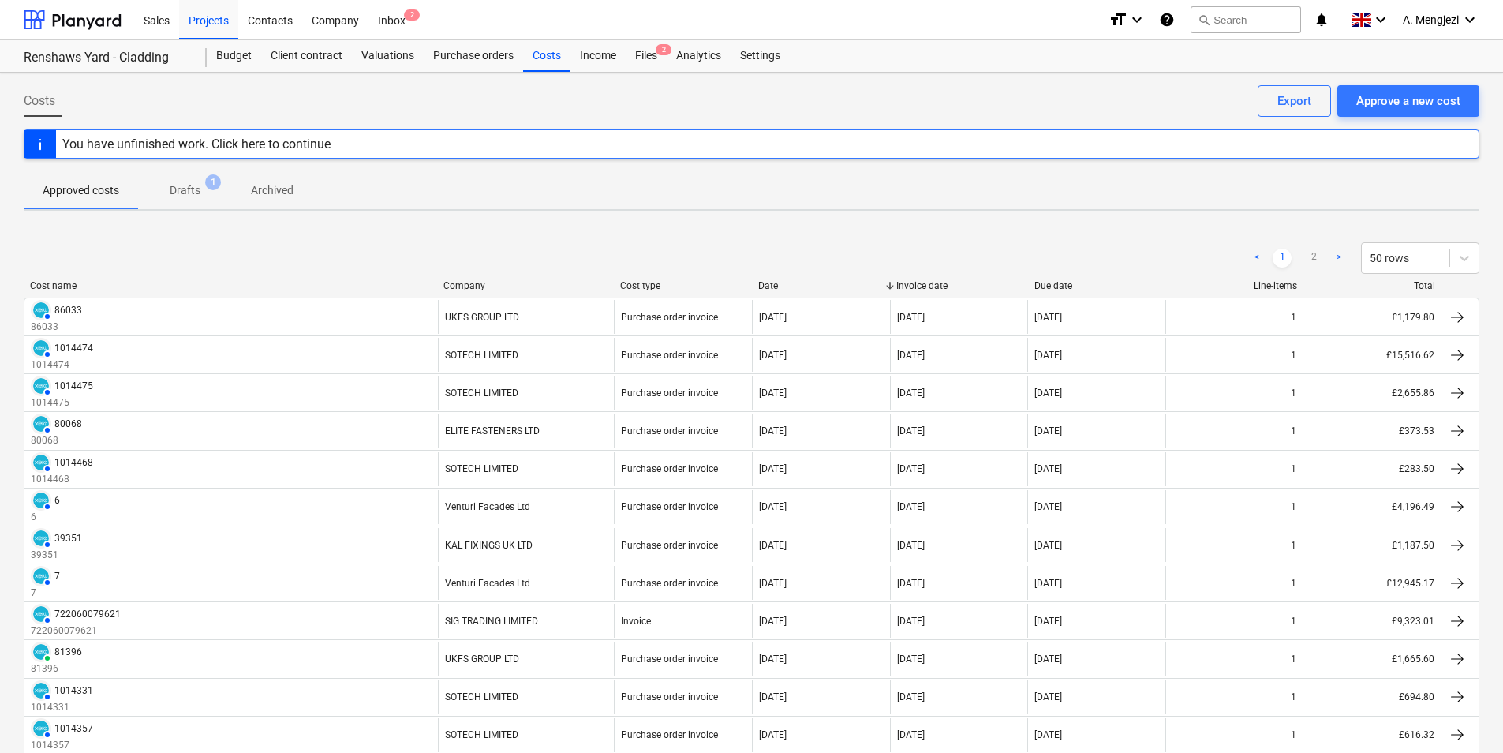
click at [469, 284] on div "Company" at bounding box center [525, 285] width 164 height 11
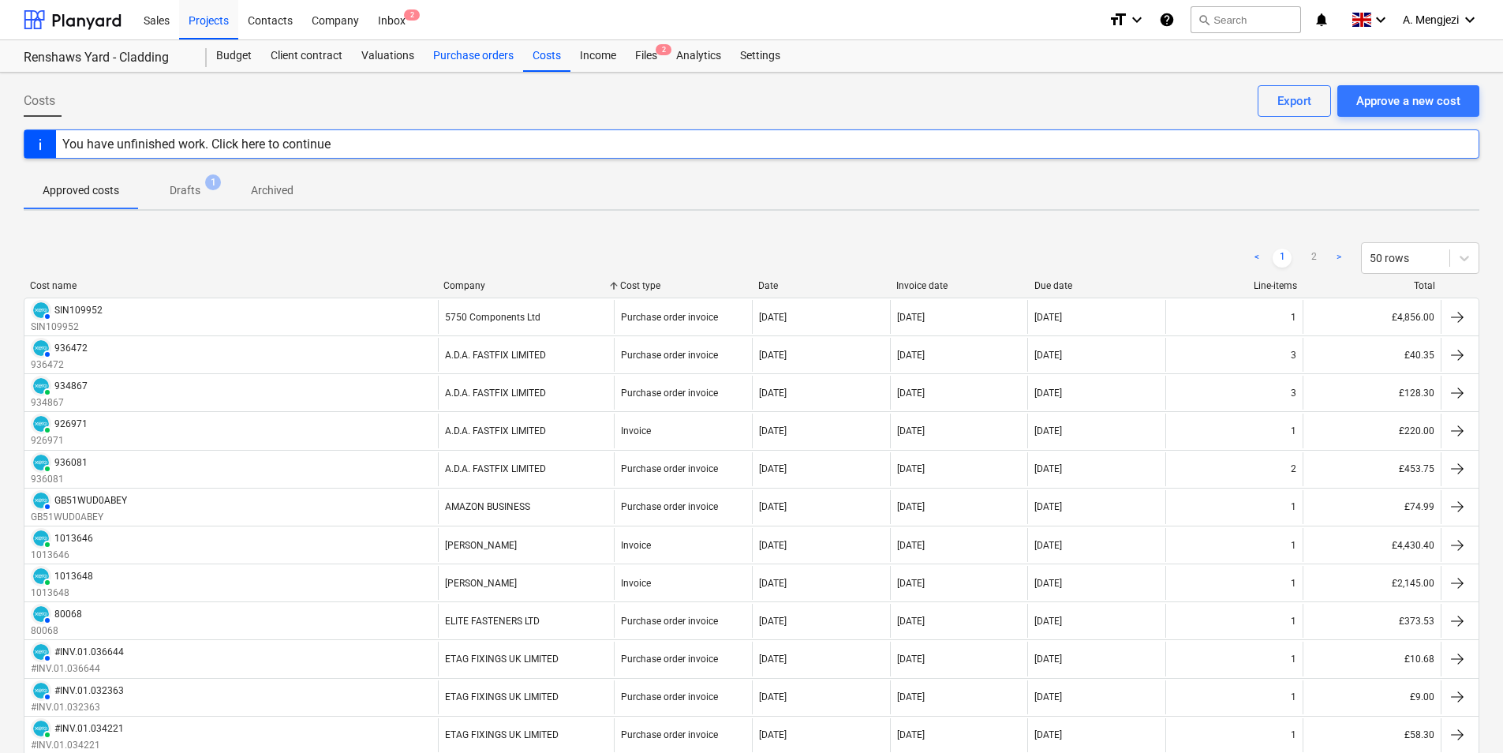
click at [483, 50] on div "Purchase orders" at bounding box center [473, 56] width 99 height 32
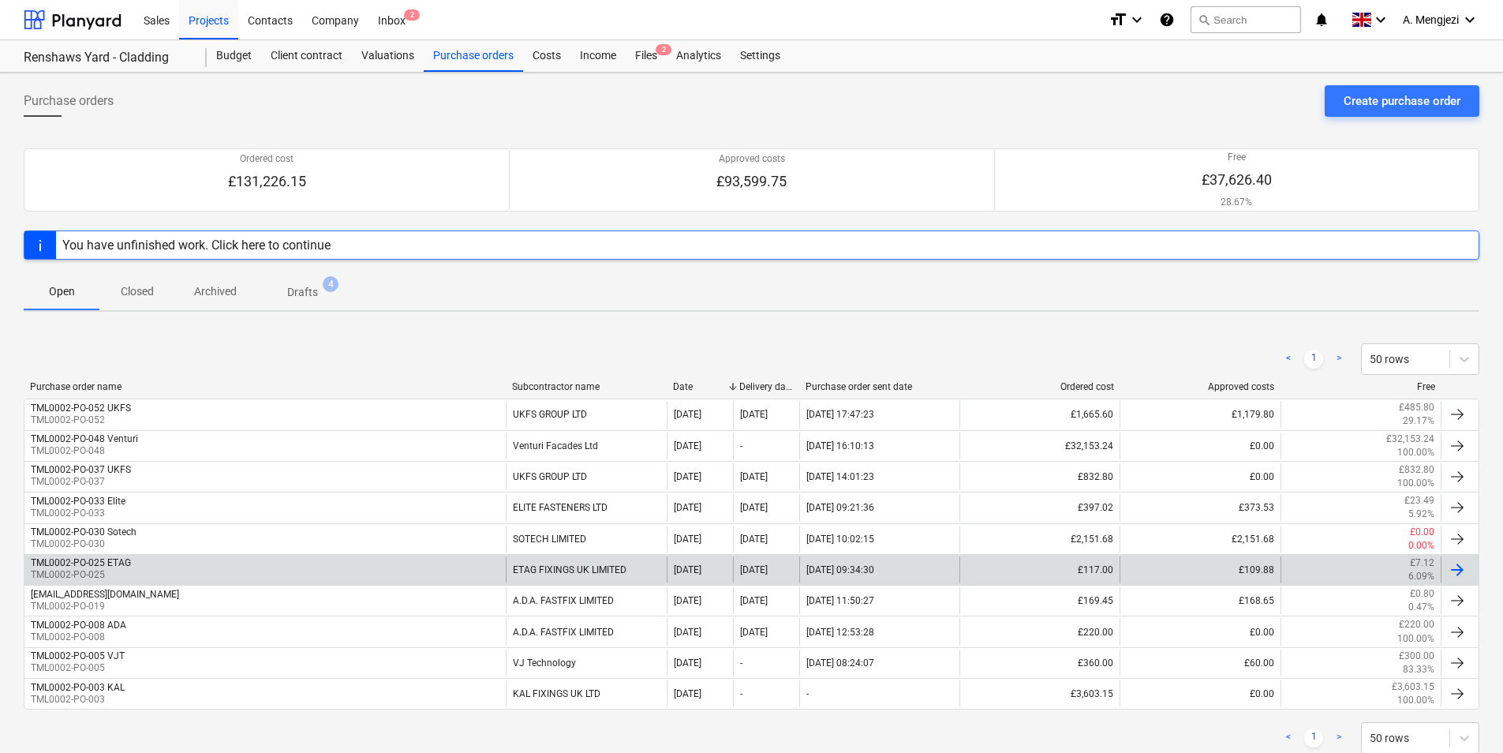
click at [288, 559] on div "TML0002-PO-025 ETAG TML0002-PO-025" at bounding box center [264, 569] width 481 height 27
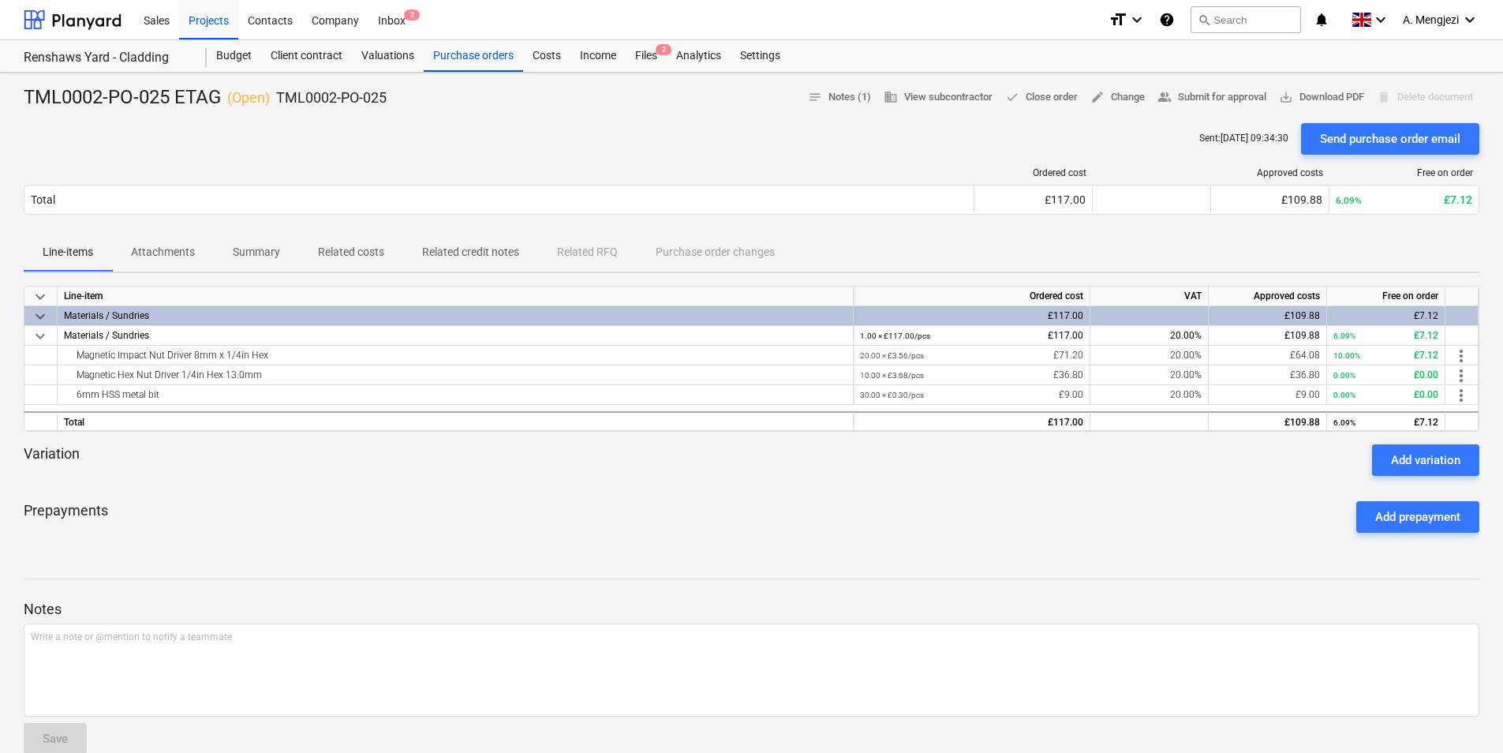
click at [343, 246] on p "Related costs" at bounding box center [351, 252] width 66 height 17
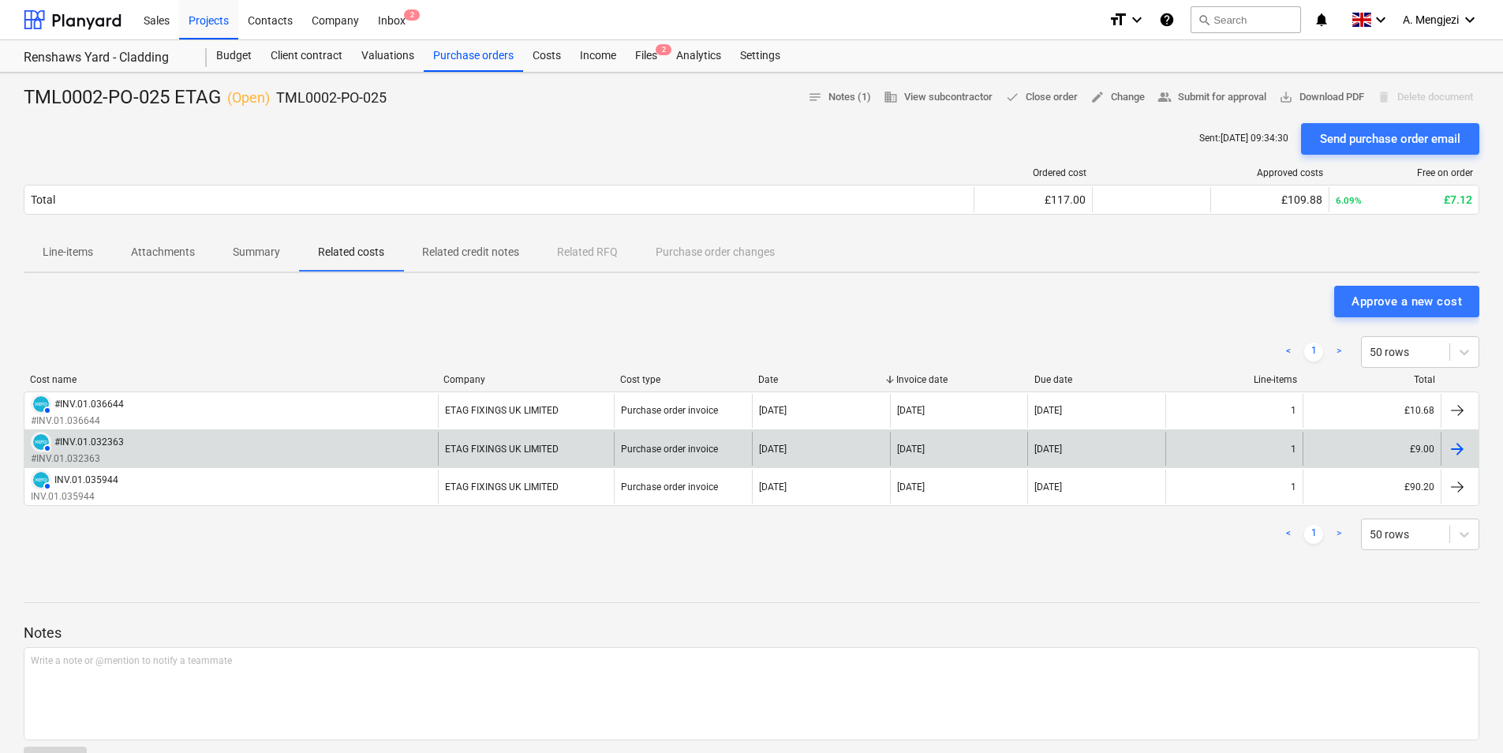
click at [212, 446] on div "AUTHORISED #INV.01.032363 #INV.01.032363" at bounding box center [230, 449] width 413 height 34
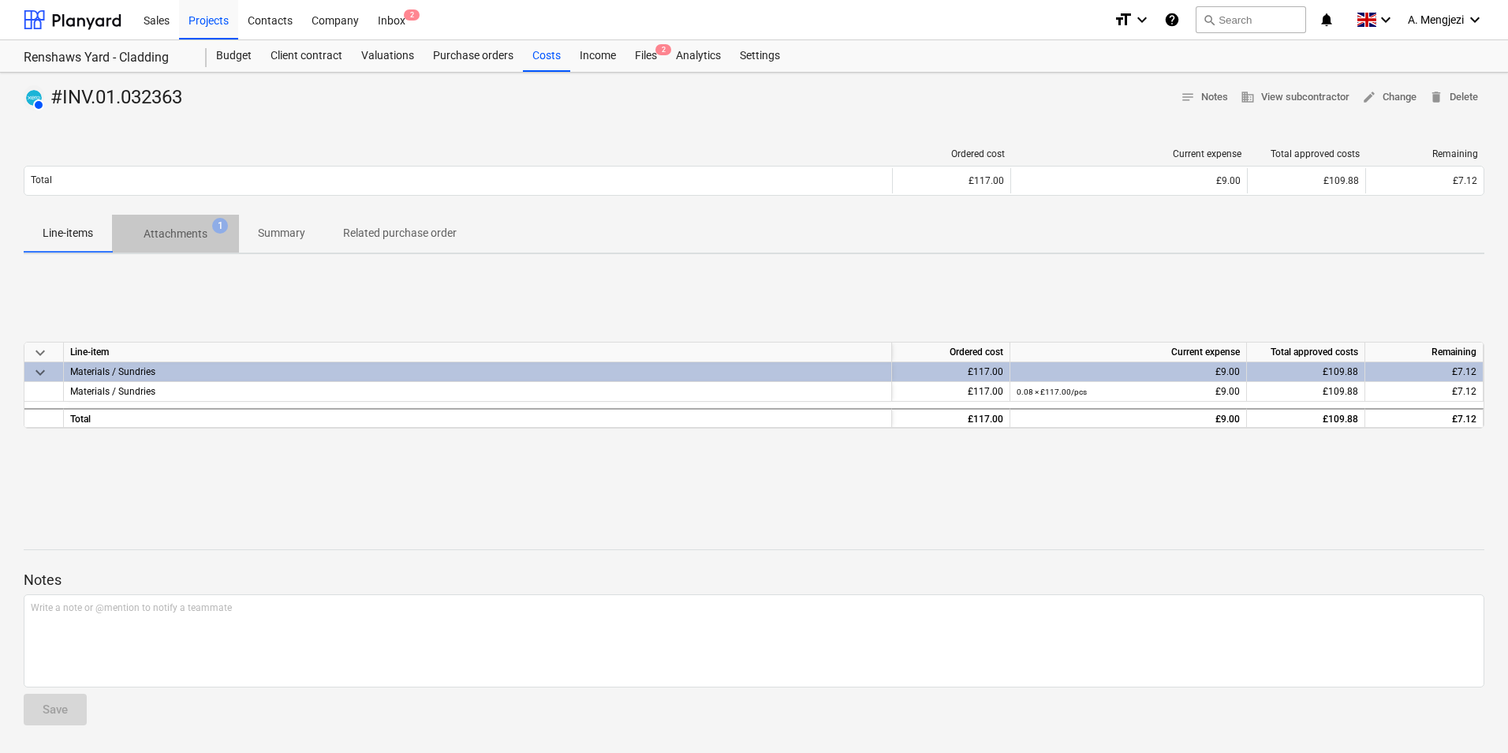
click at [200, 233] on p "Attachments" at bounding box center [176, 234] width 64 height 17
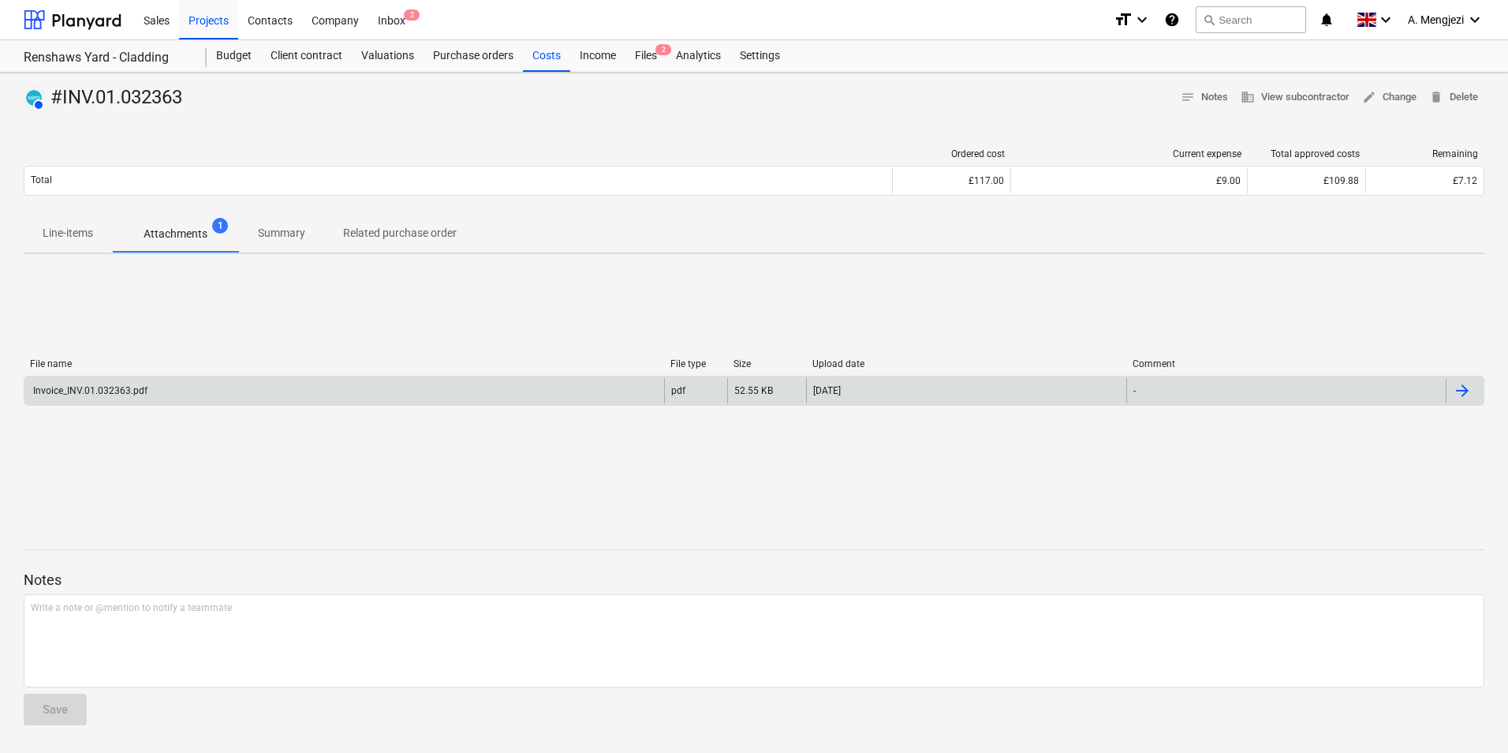
click at [200, 386] on div "Invoice_INV.01.032363.pdf" at bounding box center [344, 390] width 640 height 25
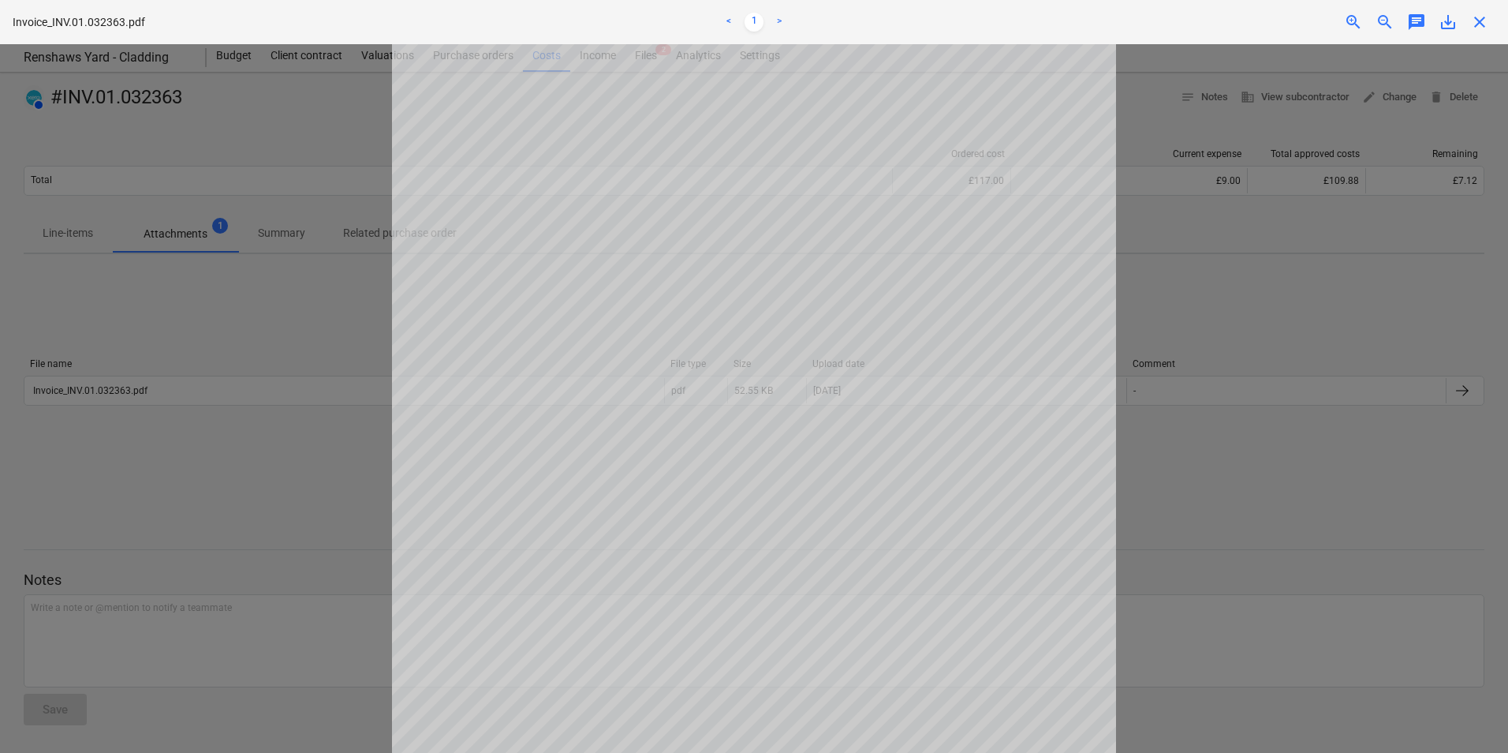
click at [1481, 23] on span "close" at bounding box center [1480, 22] width 19 height 19
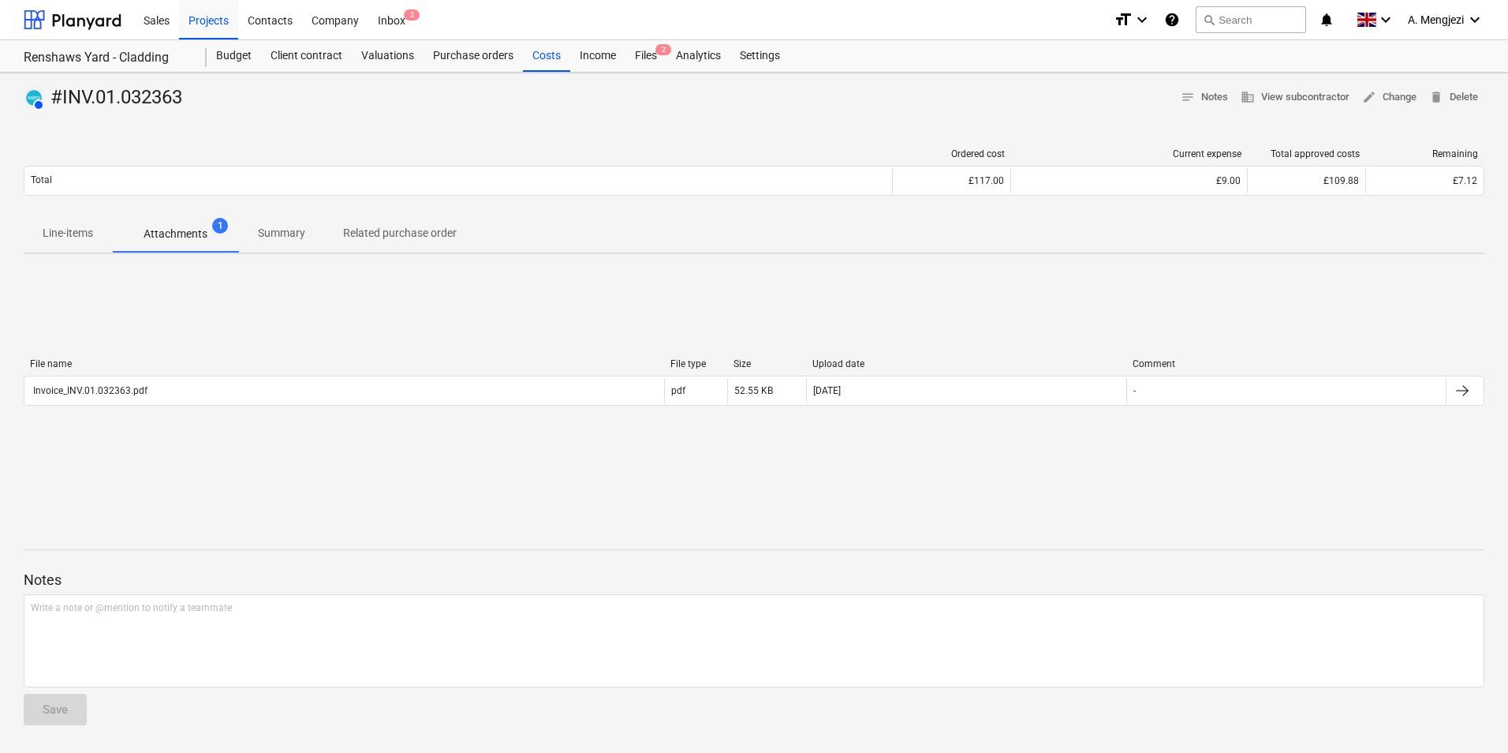
click at [77, 231] on p "Line-items" at bounding box center [68, 233] width 50 height 17
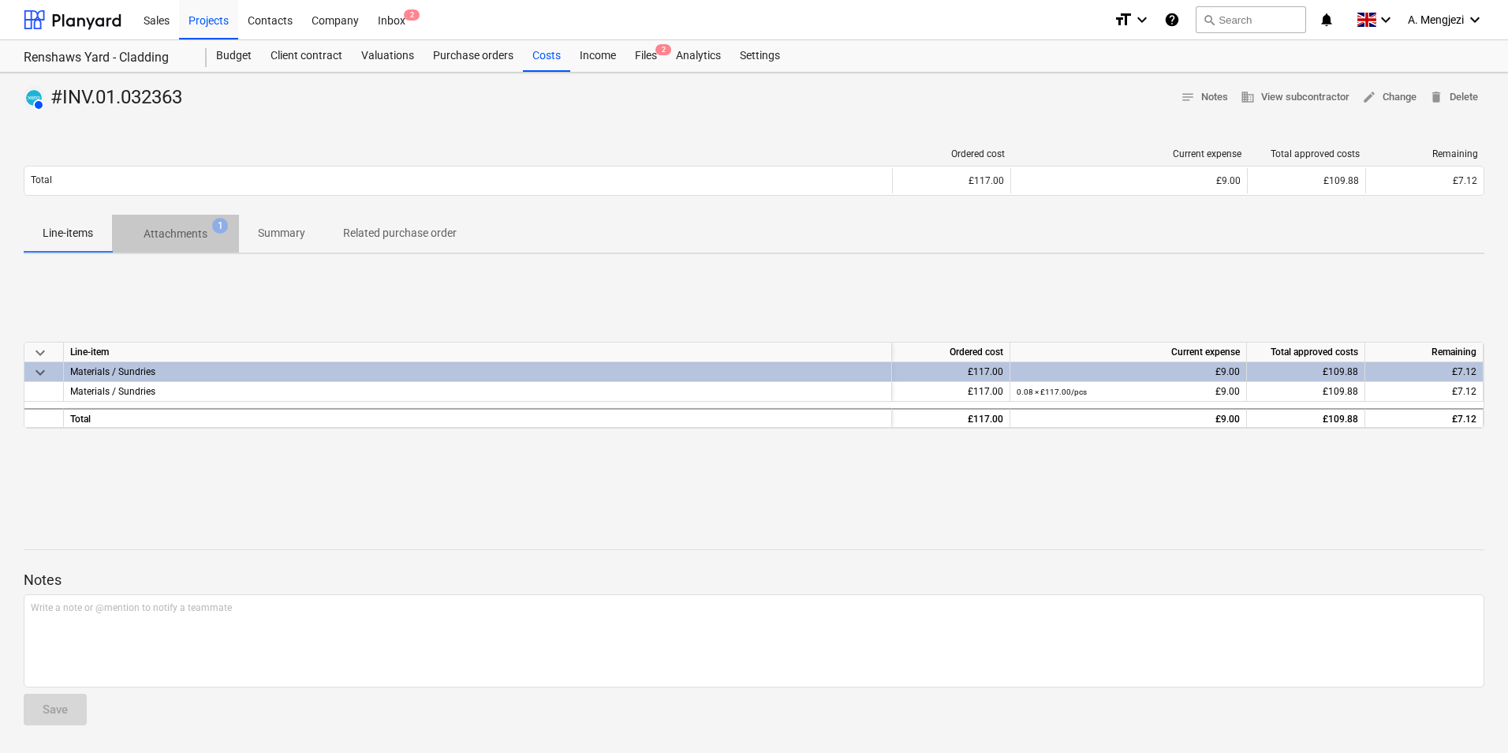
click at [180, 230] on p "Attachments" at bounding box center [176, 234] width 64 height 17
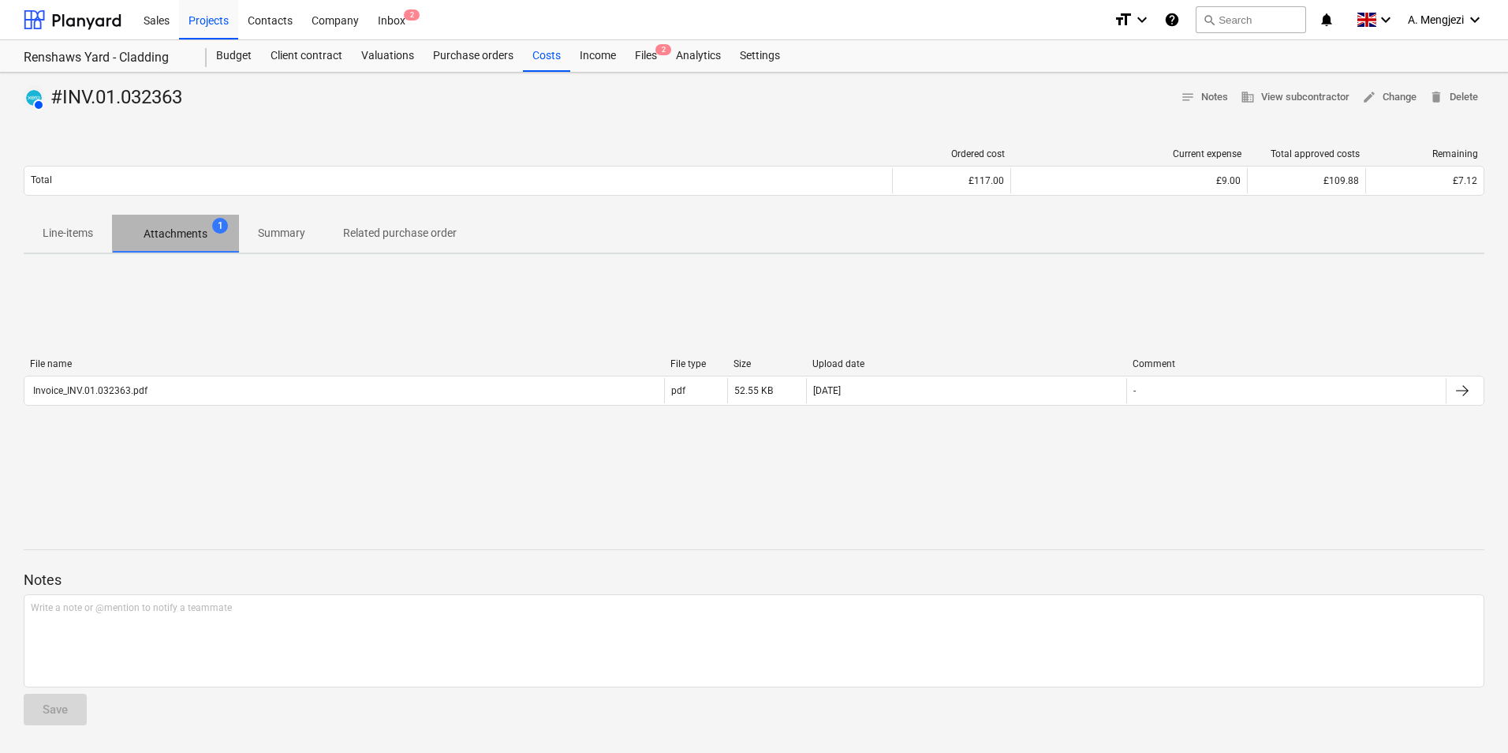
click at [180, 230] on p "Attachments" at bounding box center [176, 234] width 64 height 17
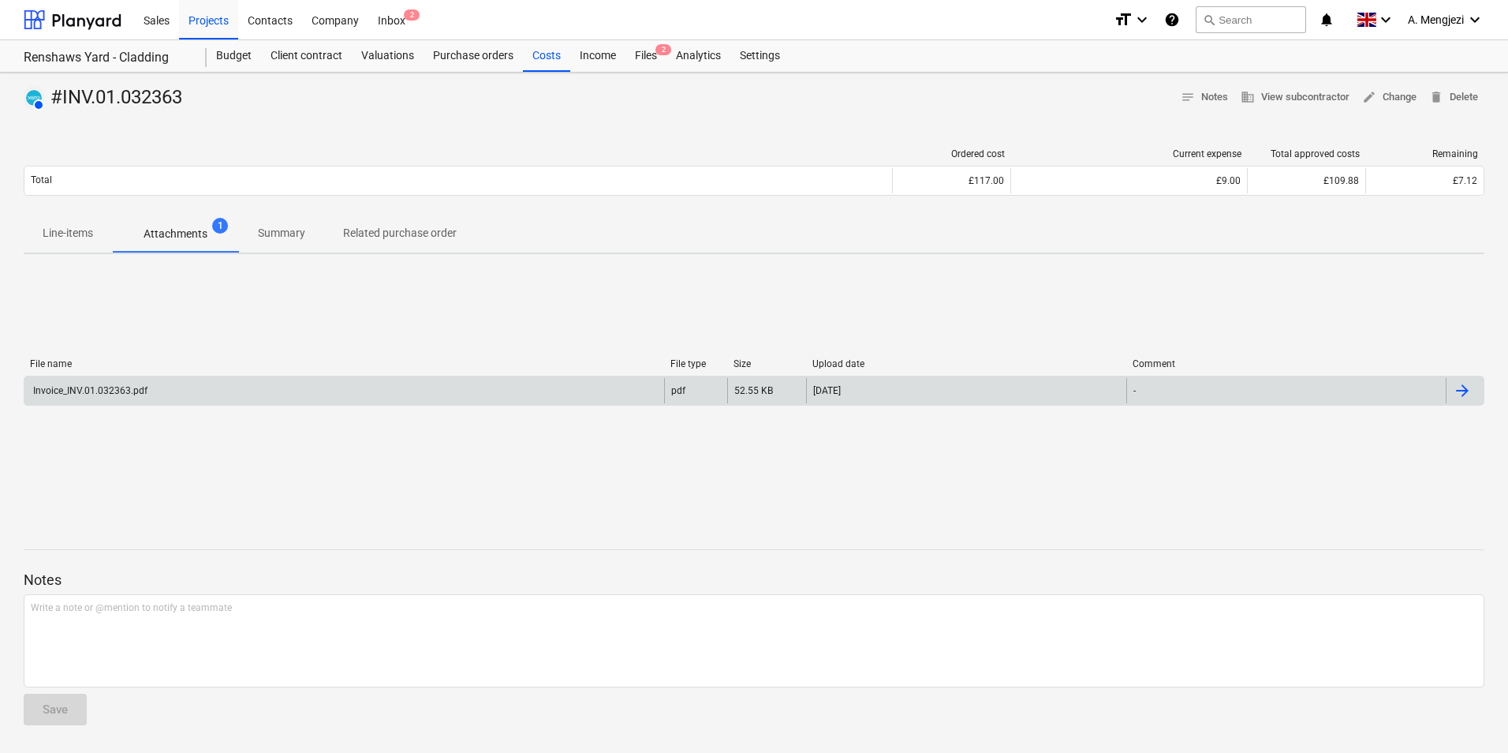
click at [113, 385] on div "Invoice_INV.01.032363.pdf" at bounding box center [89, 390] width 117 height 11
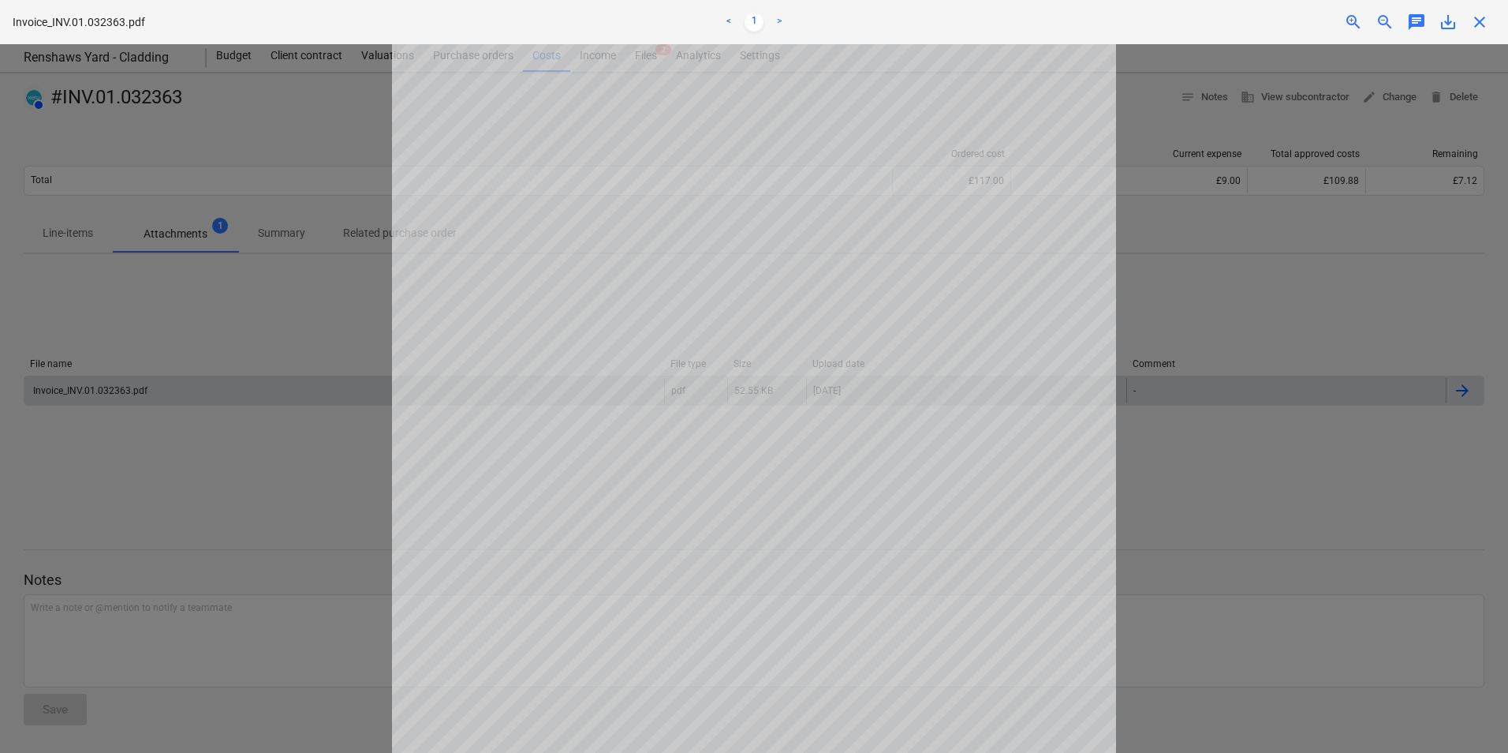
click at [1486, 18] on span "close" at bounding box center [1480, 22] width 19 height 19
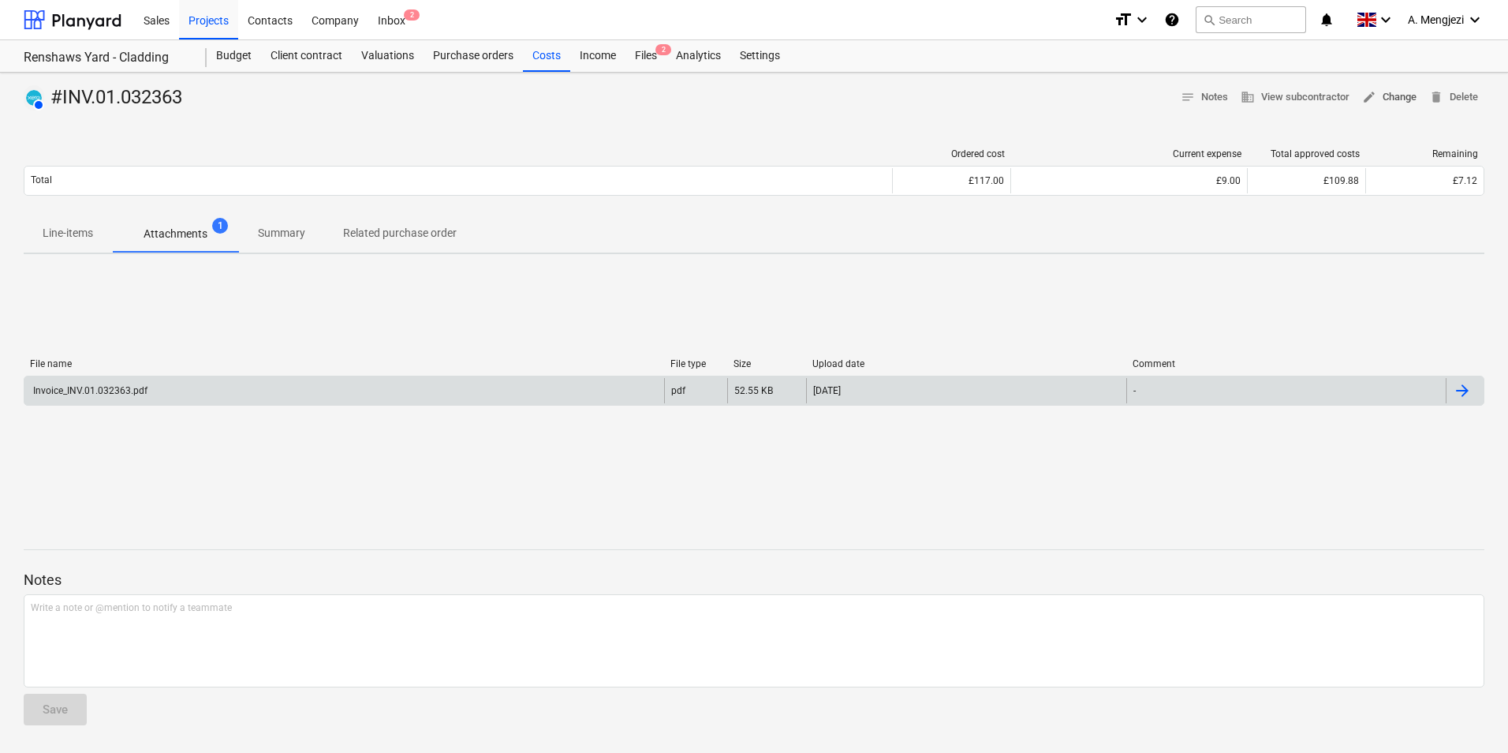
click at [1398, 98] on span "edit Change" at bounding box center [1389, 97] width 54 height 18
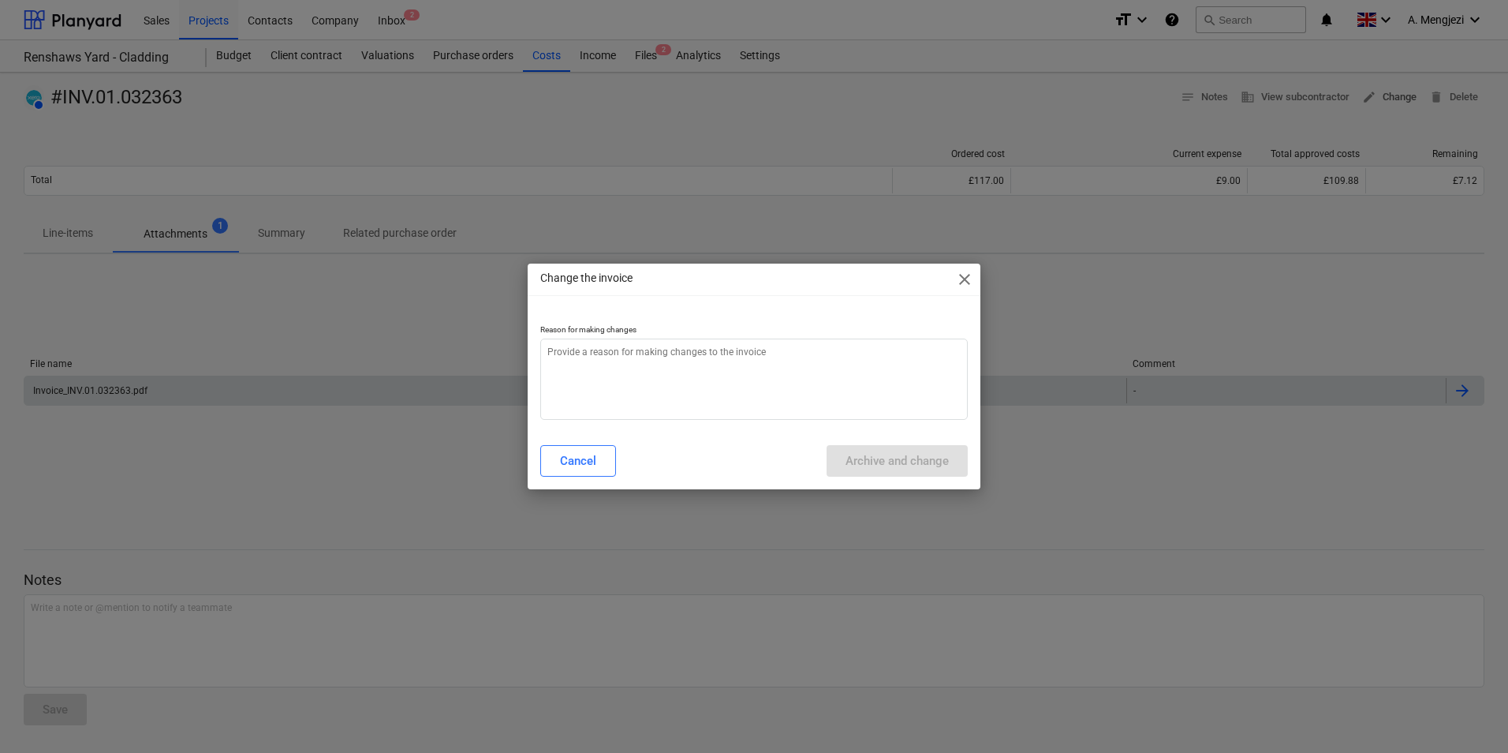
type textarea "x"
click at [774, 361] on textarea at bounding box center [754, 378] width 428 height 81
type textarea "w"
type textarea "x"
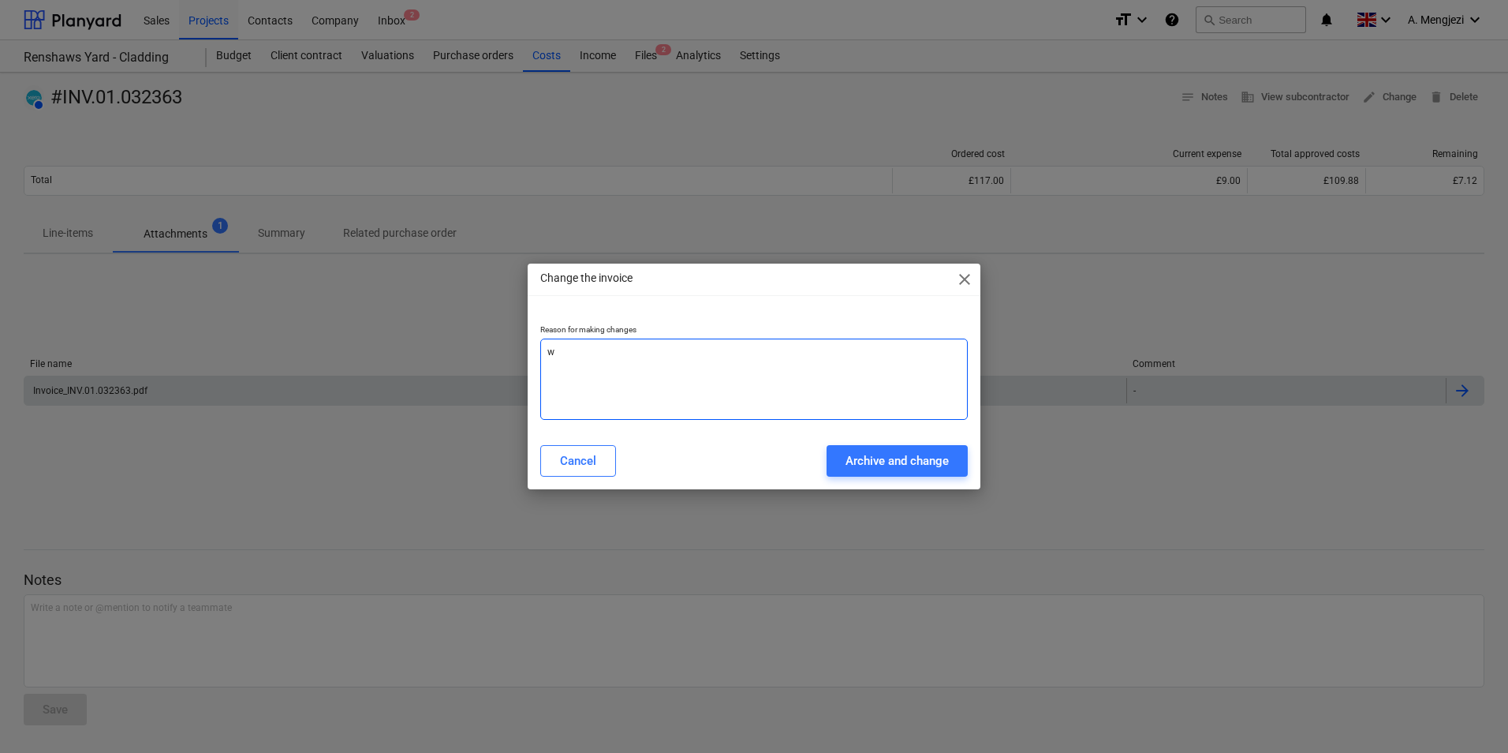
type textarea "x"
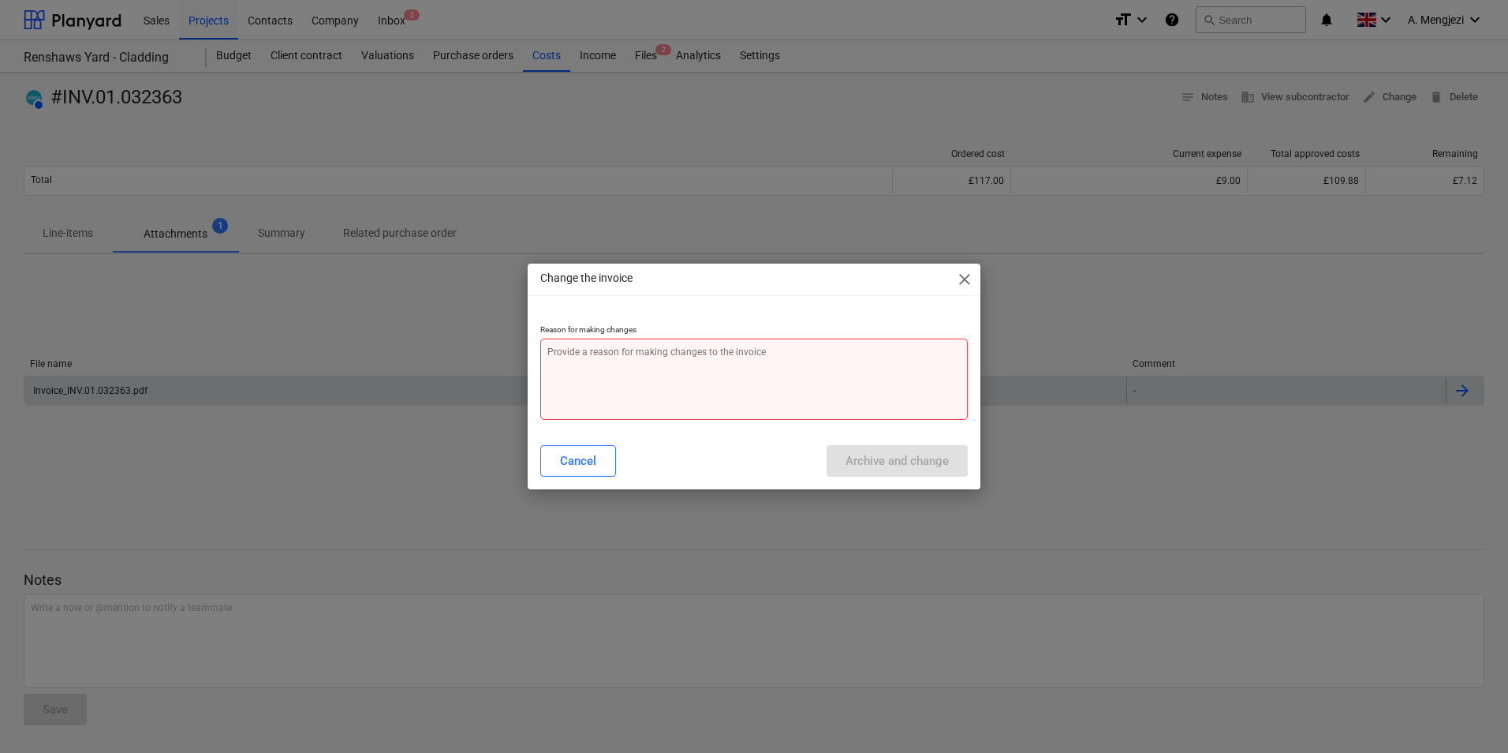
type textarea "e"
type textarea "x"
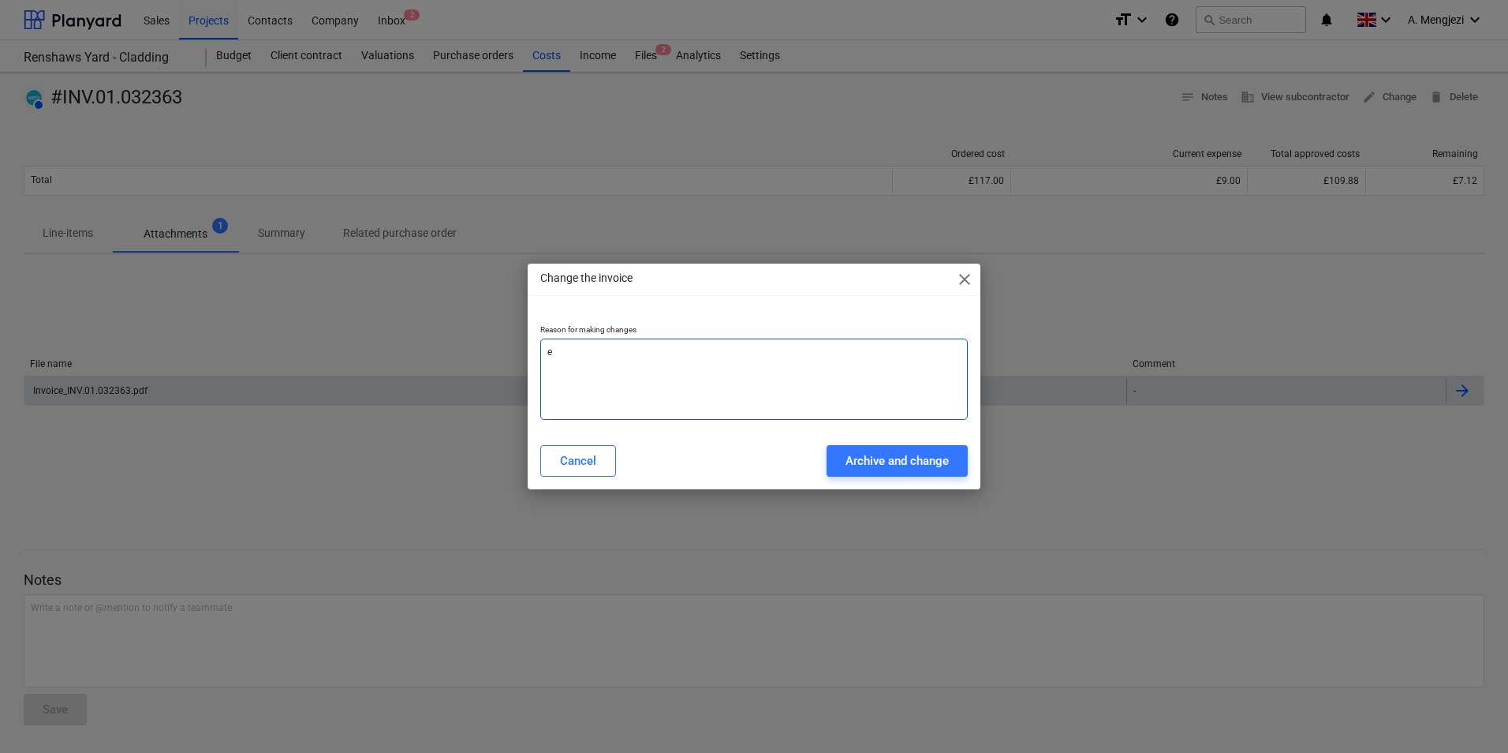
type textarea "er"
type textarea "x"
type textarea "err"
type textarea "x"
type textarea "erro"
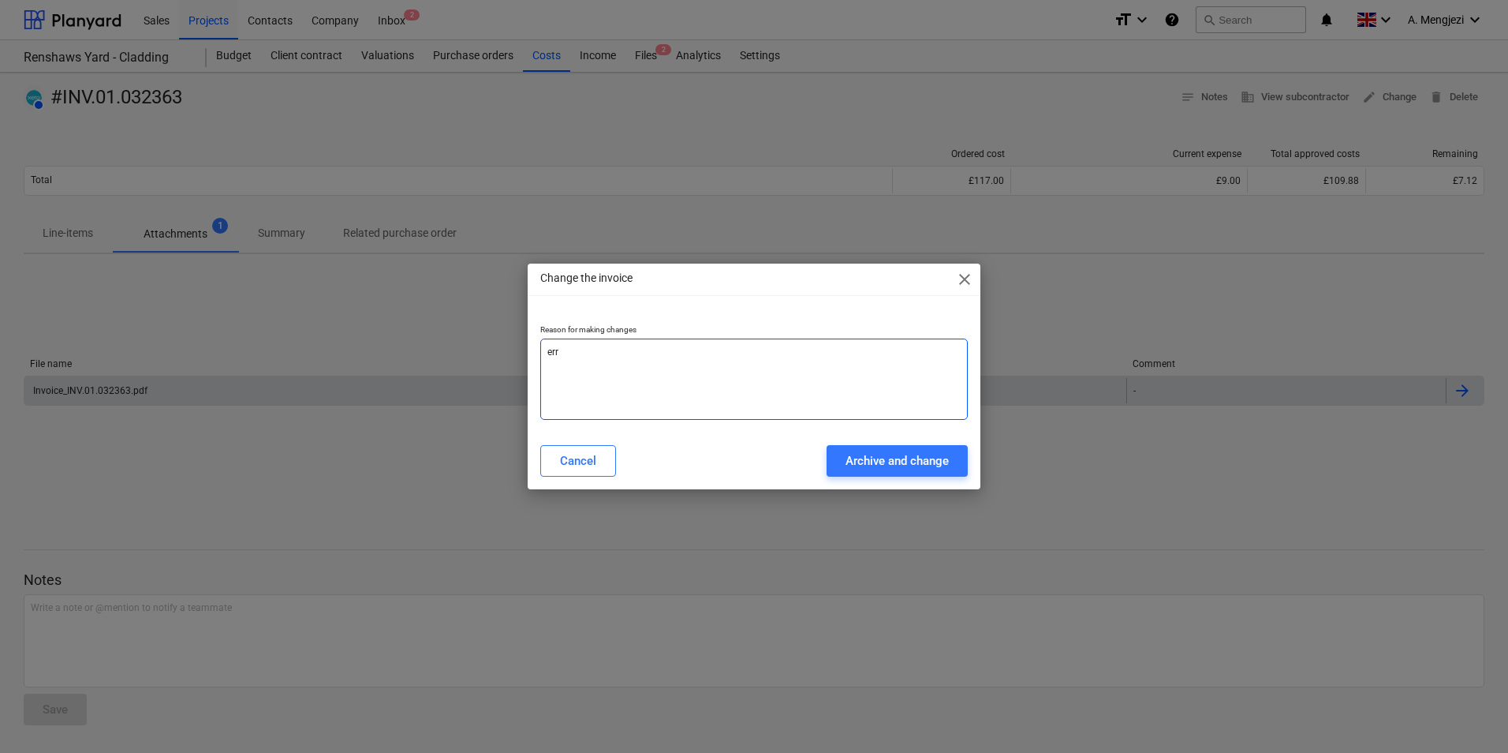
type textarea "x"
type textarea "error"
type textarea "x"
type textarea "error"
click at [899, 458] on div "Archive and change" at bounding box center [897, 460] width 103 height 21
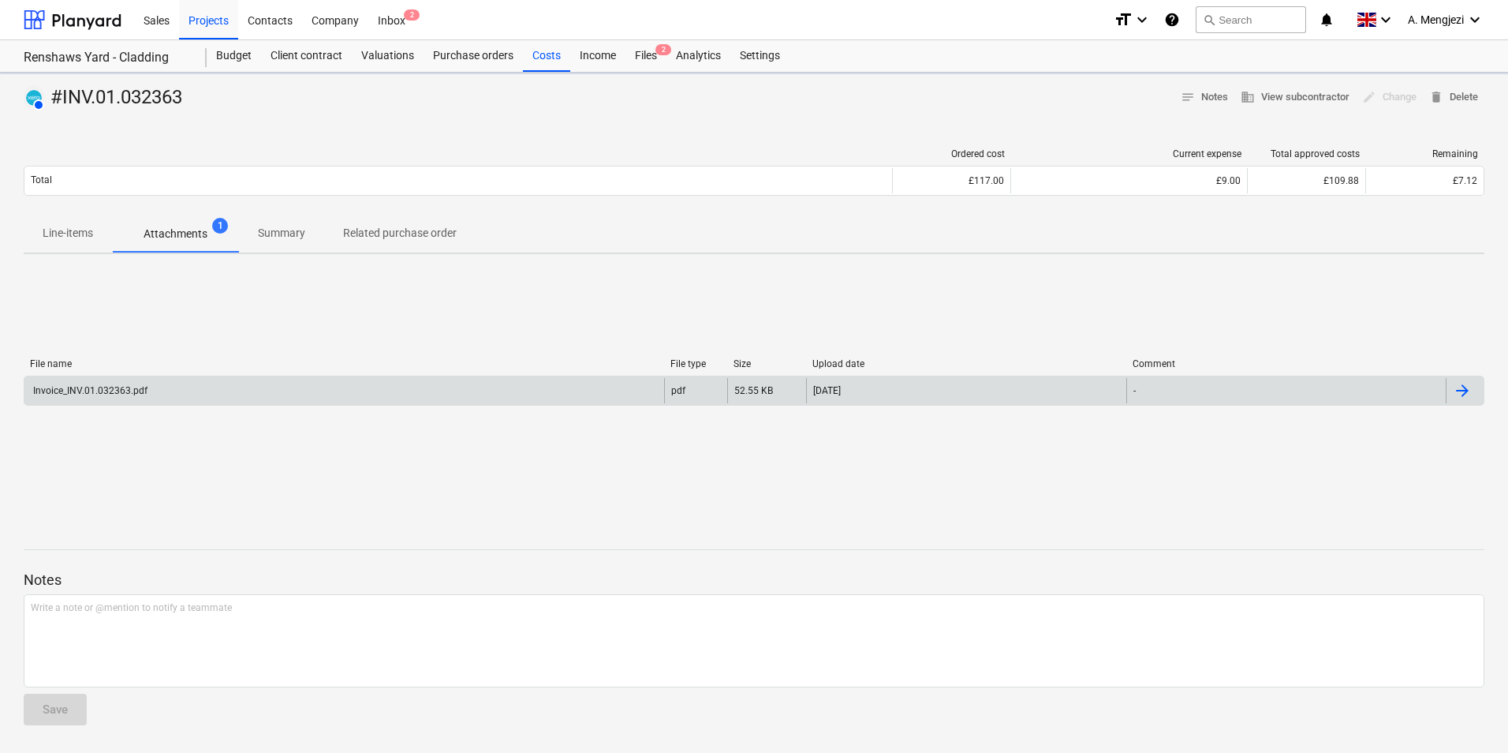
type textarea "x"
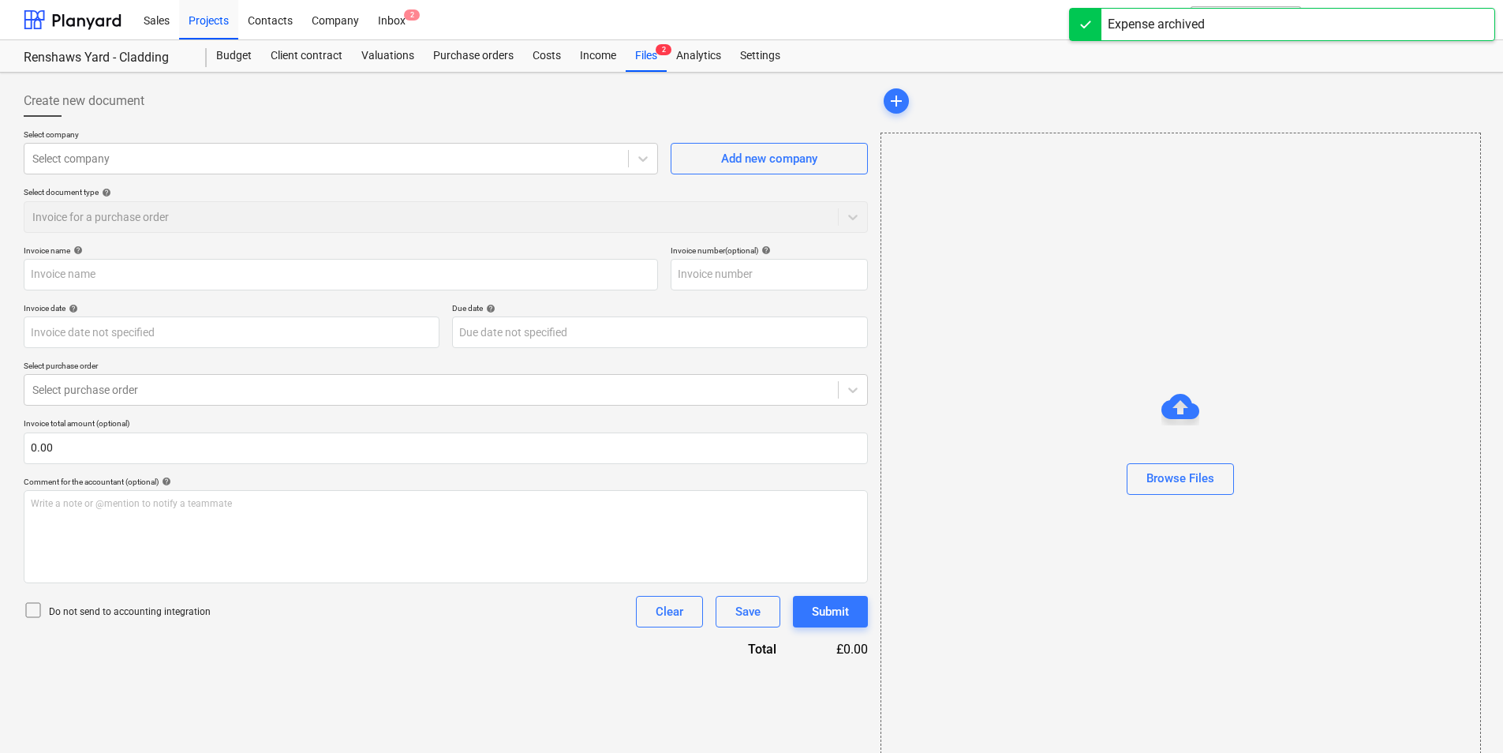
type input "#INV.01.032363"
type input "11 Sep 2025"
type input "31 Oct 2025"
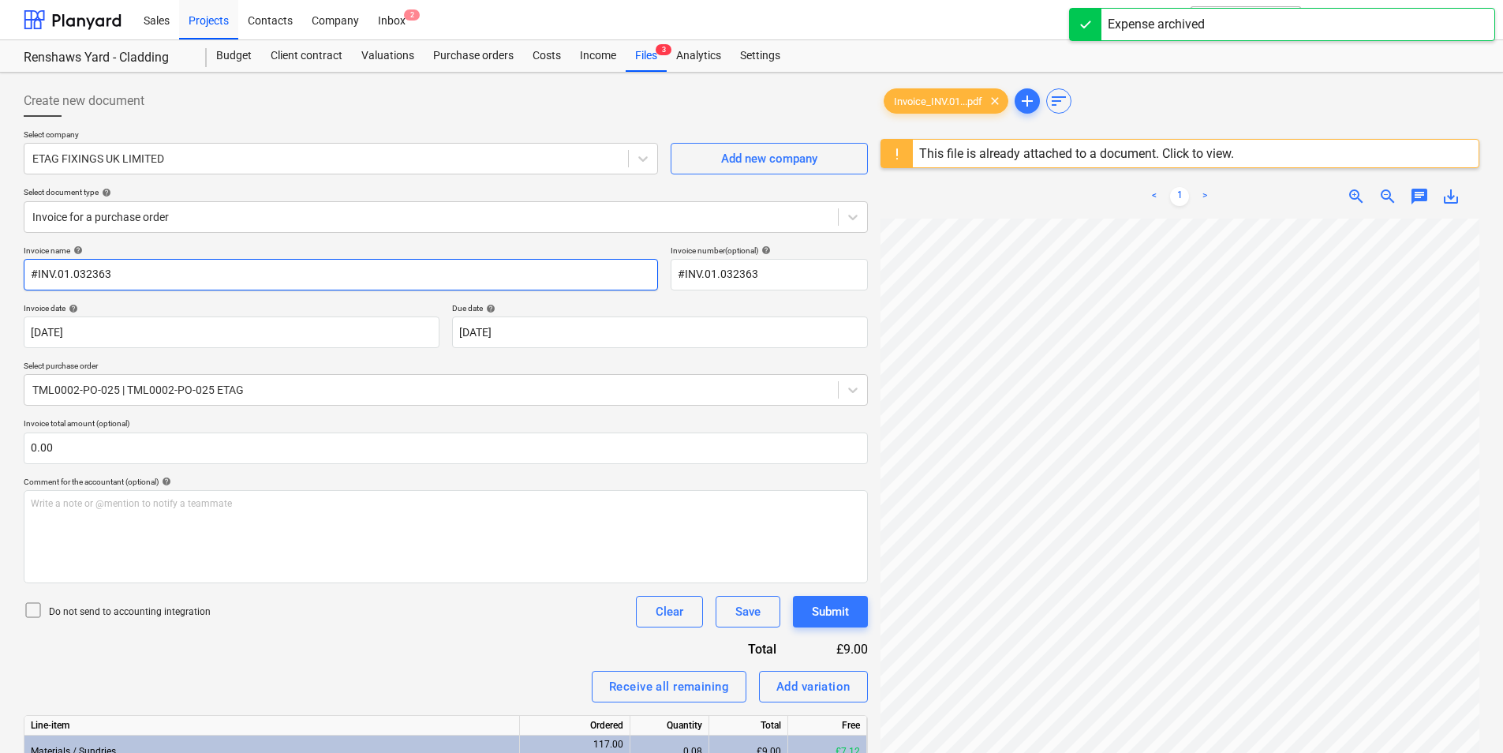
drag, startPoint x: 125, startPoint y: 280, endPoint x: 88, endPoint y: 280, distance: 37.9
click at [88, 280] on input "#INV.01.032363" at bounding box center [341, 275] width 634 height 32
type input "#INV.01.036323"
drag, startPoint x: 120, startPoint y: 274, endPoint x: 24, endPoint y: 273, distance: 96.2
click at [24, 273] on input "#INV.01.036323" at bounding box center [341, 275] width 634 height 32
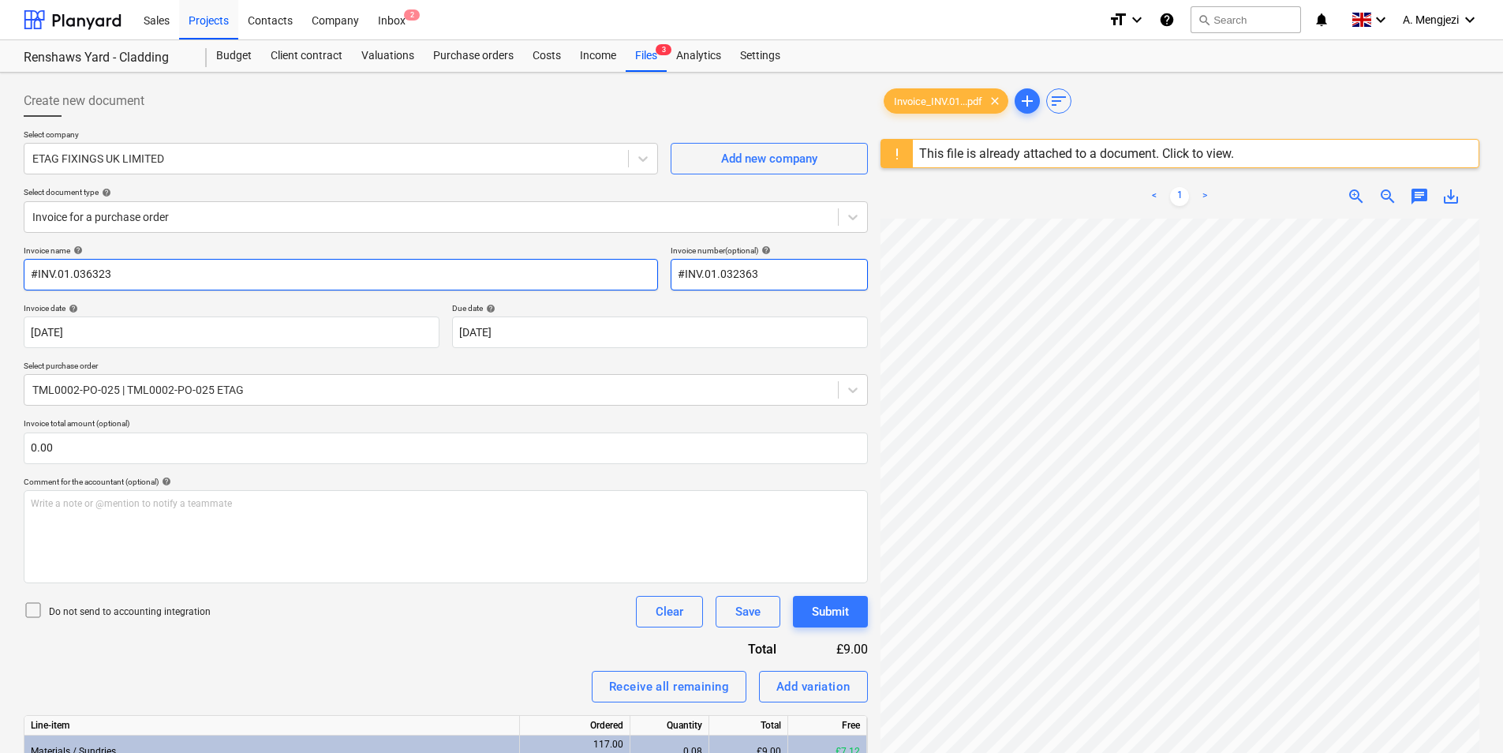
drag, startPoint x: 793, startPoint y: 276, endPoint x: 635, endPoint y: 275, distance: 157.8
click at [635, 275] on div "Invoice name help #INV.01.036323 Invoice number (optional) help #INV.01.032363" at bounding box center [446, 267] width 844 height 45
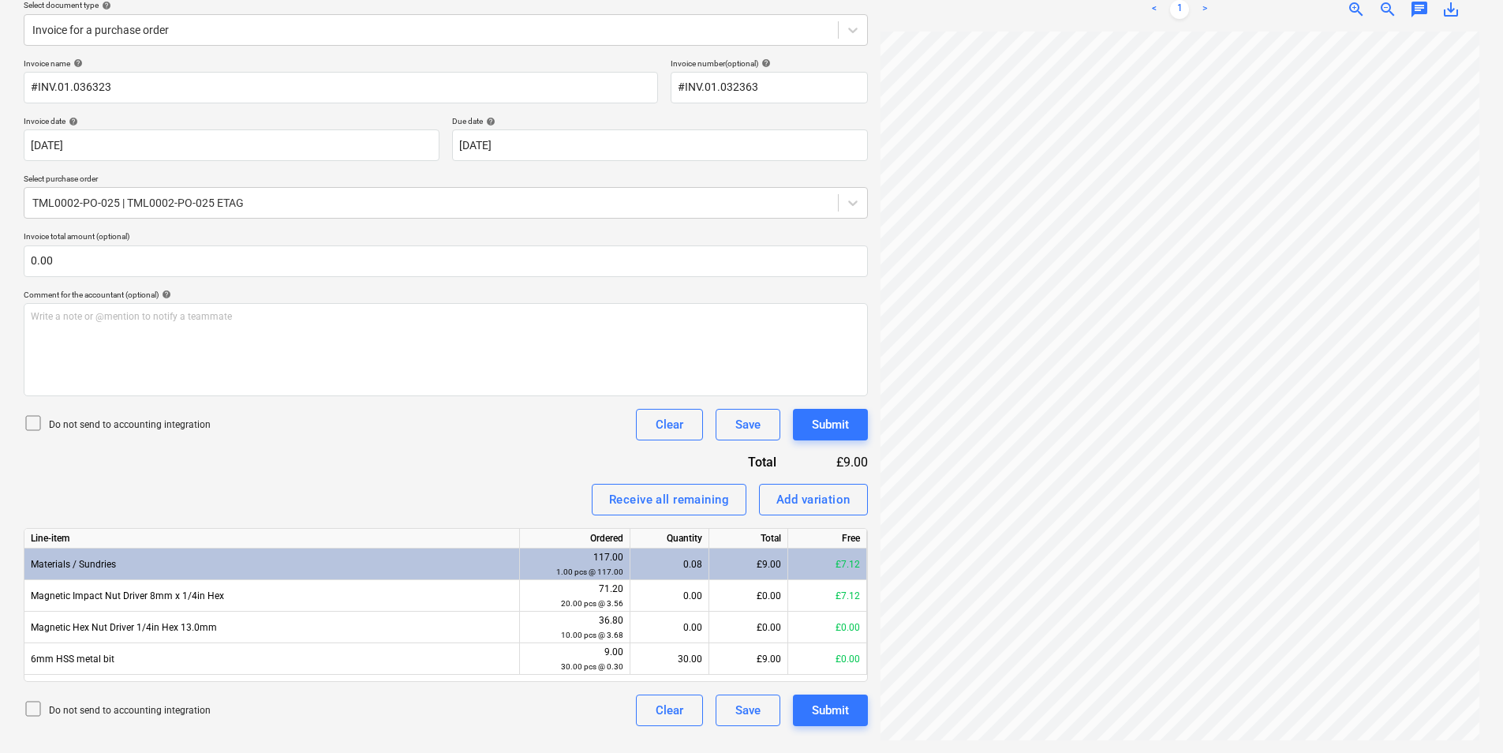
scroll to position [0, 47]
click at [795, 88] on input "#INV.01.032363" at bounding box center [769, 88] width 197 height 32
click at [801, 92] on input "#INV.01.032363" at bounding box center [769, 88] width 197 height 32
click at [768, 87] on input "#INV.01.032363" at bounding box center [769, 88] width 197 height 32
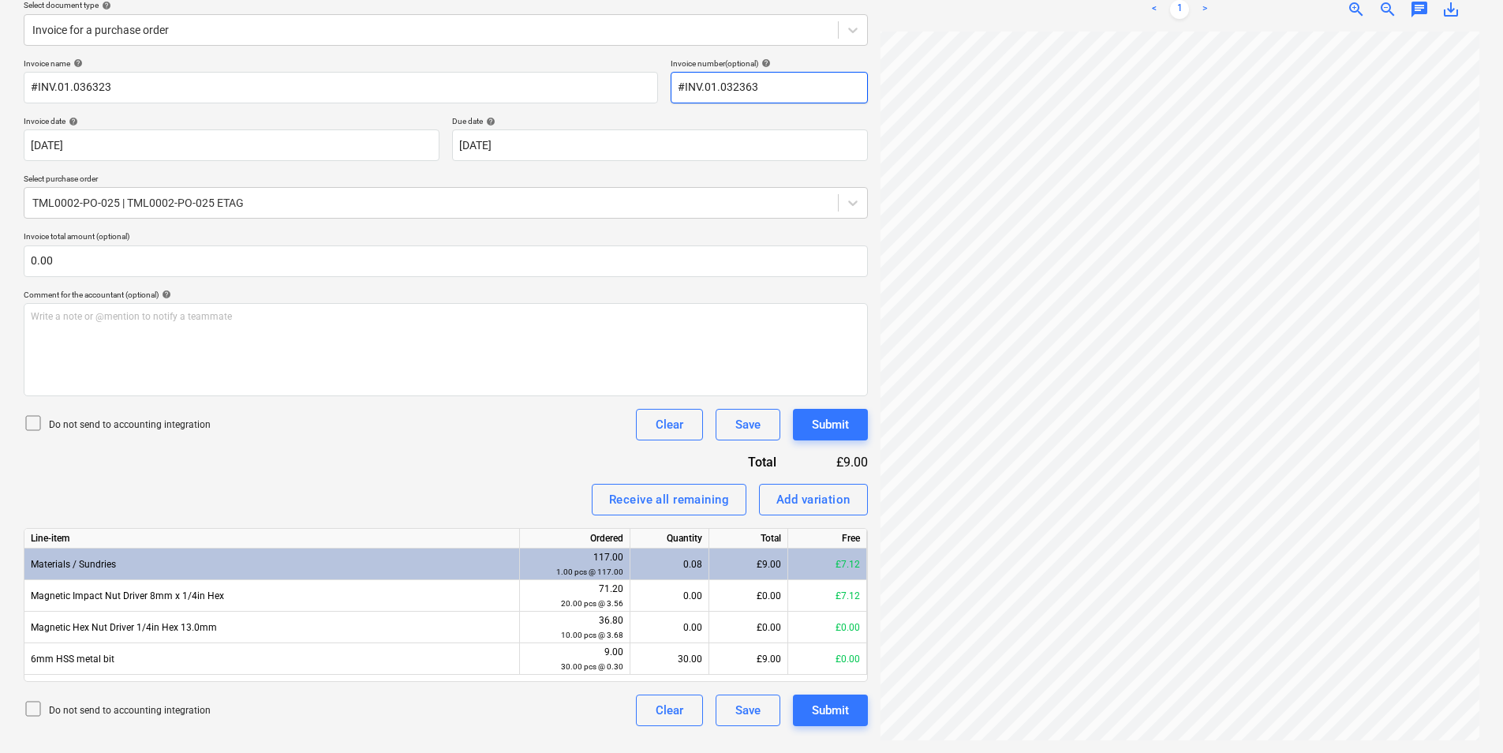
drag, startPoint x: 772, startPoint y: 88, endPoint x: 734, endPoint y: 90, distance: 37.9
click at [734, 90] on input "#INV.01.032363" at bounding box center [769, 88] width 197 height 32
type input "#INV.01.036323"
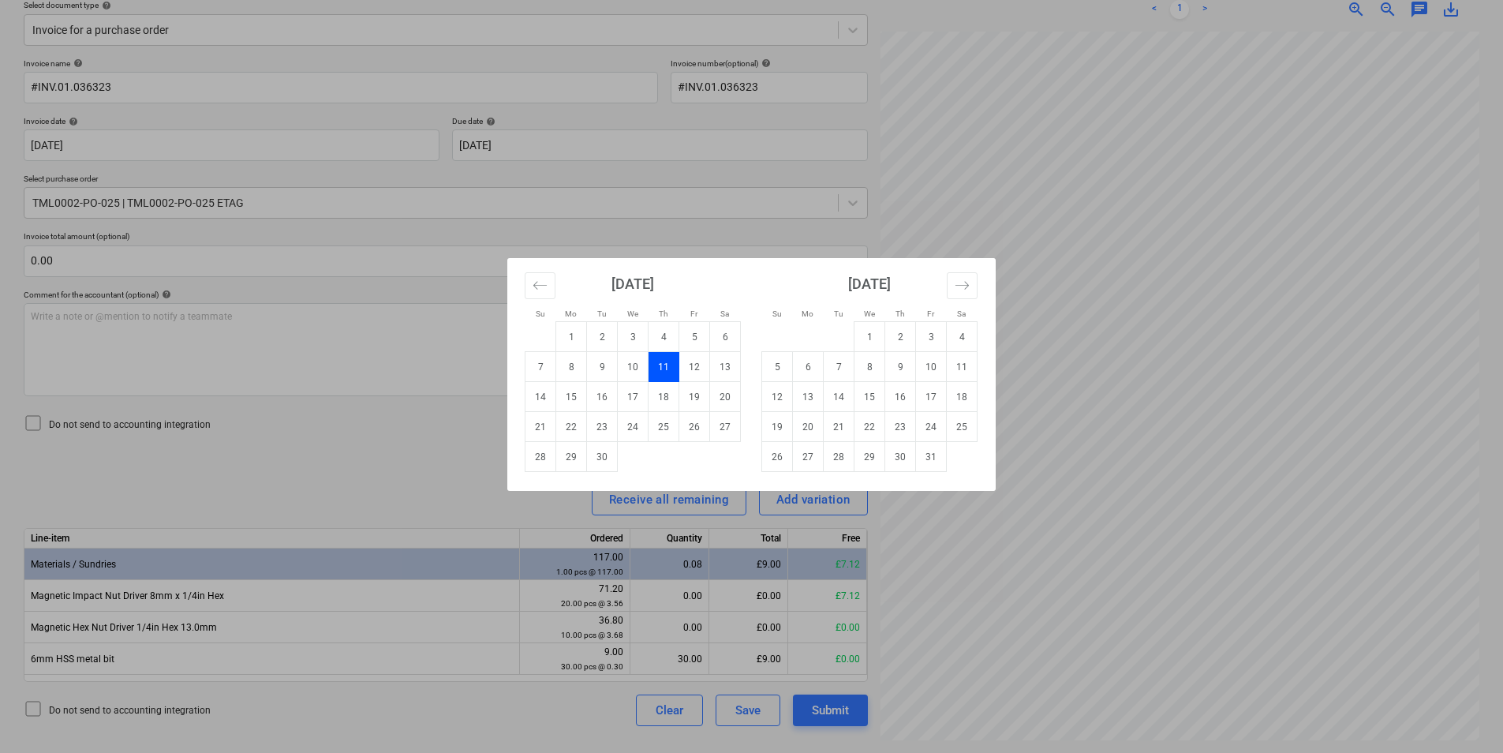
click at [417, 360] on div "Su Mo Tu We Th Fr Sa Su Mo Tu We Th Fr Sa August 2025 1 2 3 4 5 6 7 8 9 10 11 1…" at bounding box center [751, 376] width 1503 height 753
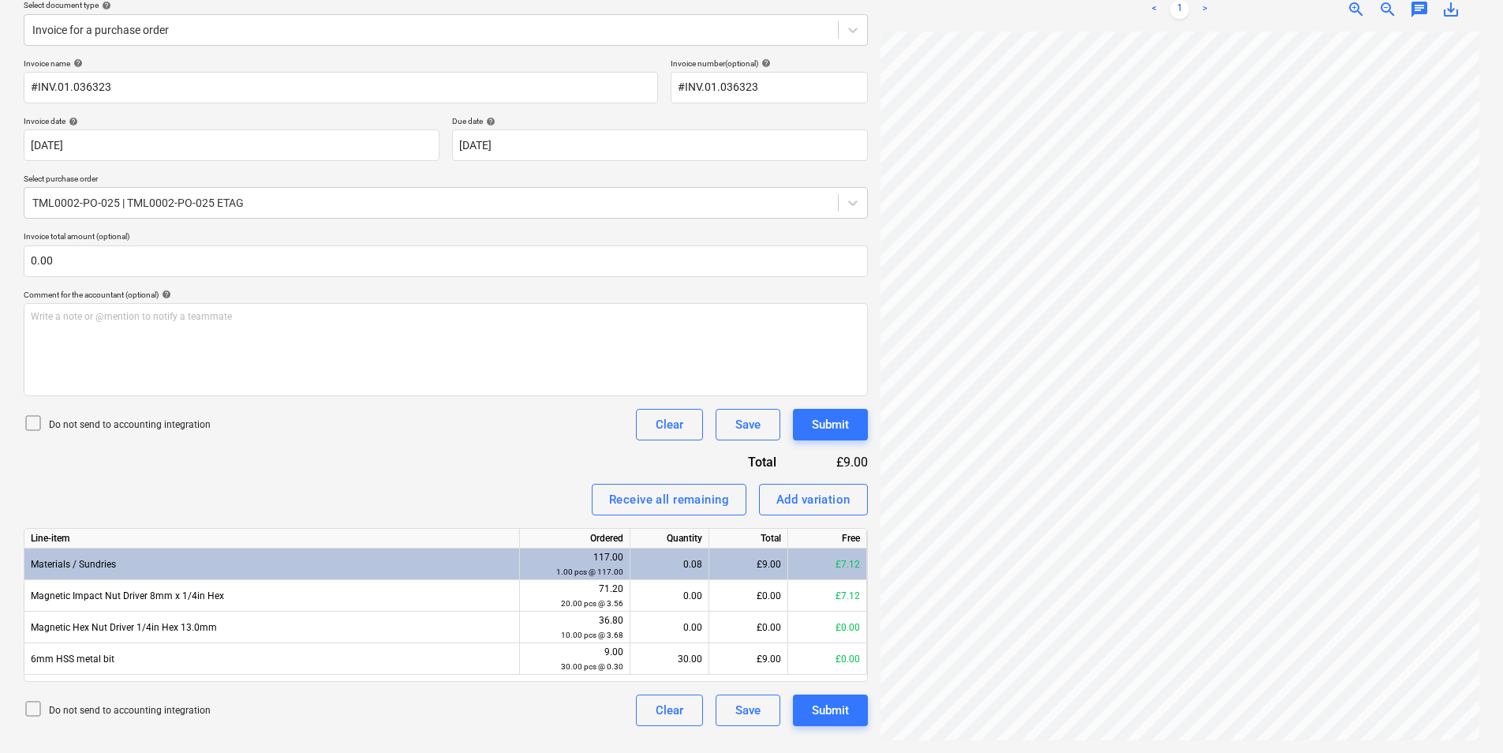
click at [32, 423] on icon at bounding box center [33, 422] width 19 height 19
click at [821, 714] on div "Submit" at bounding box center [830, 710] width 37 height 21
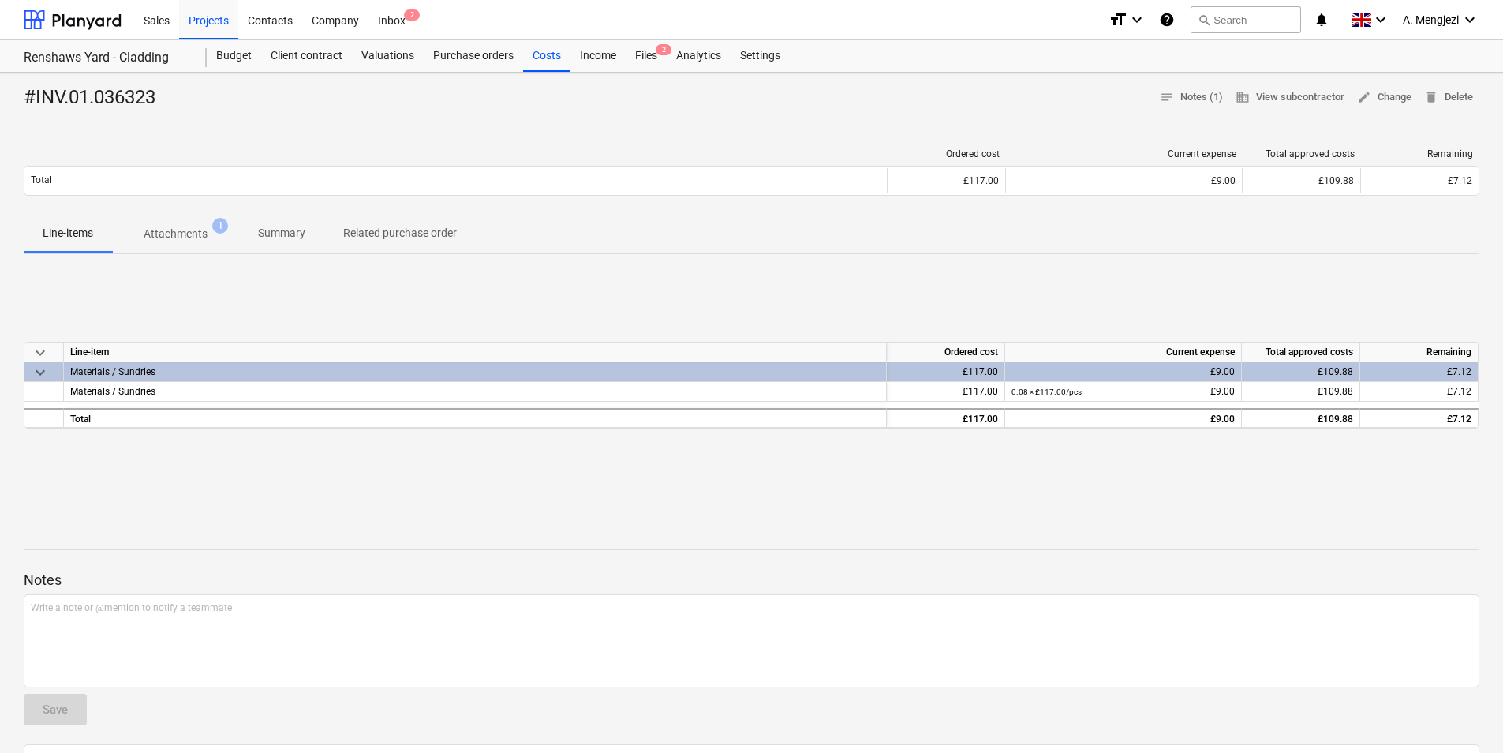
click at [160, 234] on p "Attachments" at bounding box center [176, 234] width 64 height 17
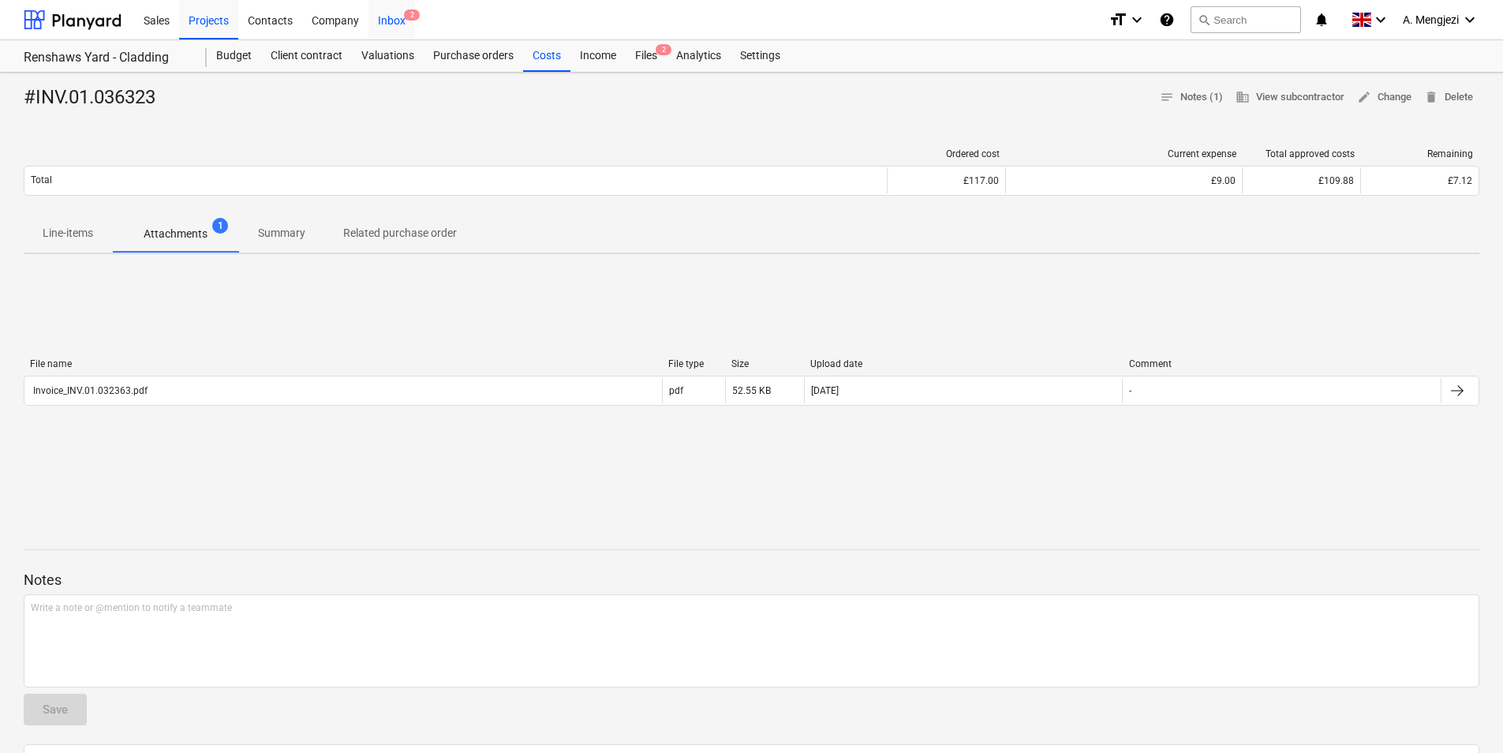
click at [396, 13] on div "Inbox 2" at bounding box center [391, 19] width 47 height 40
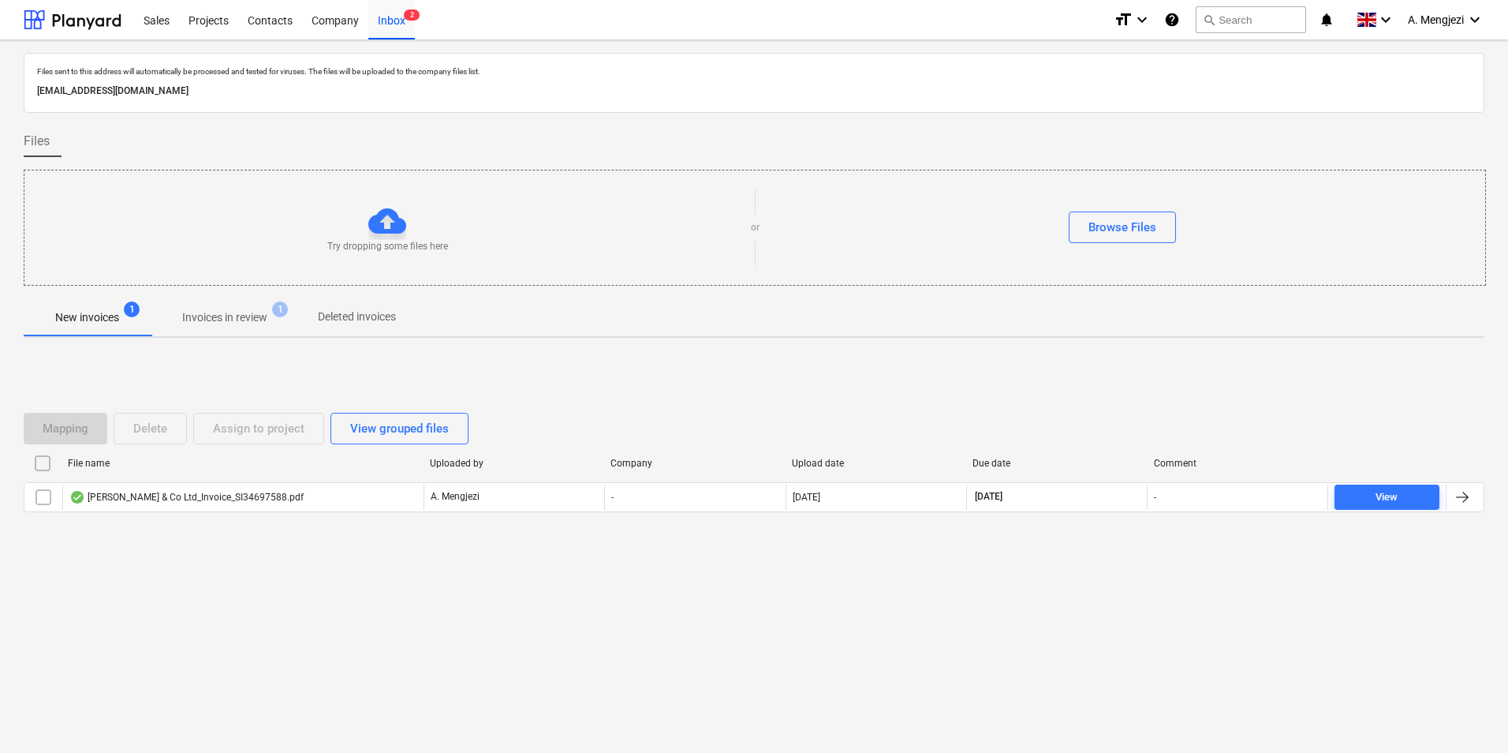
drag, startPoint x: 206, startPoint y: 312, endPoint x: 227, endPoint y: 339, distance: 34.9
click at [207, 312] on p "Invoices in review" at bounding box center [224, 317] width 85 height 17
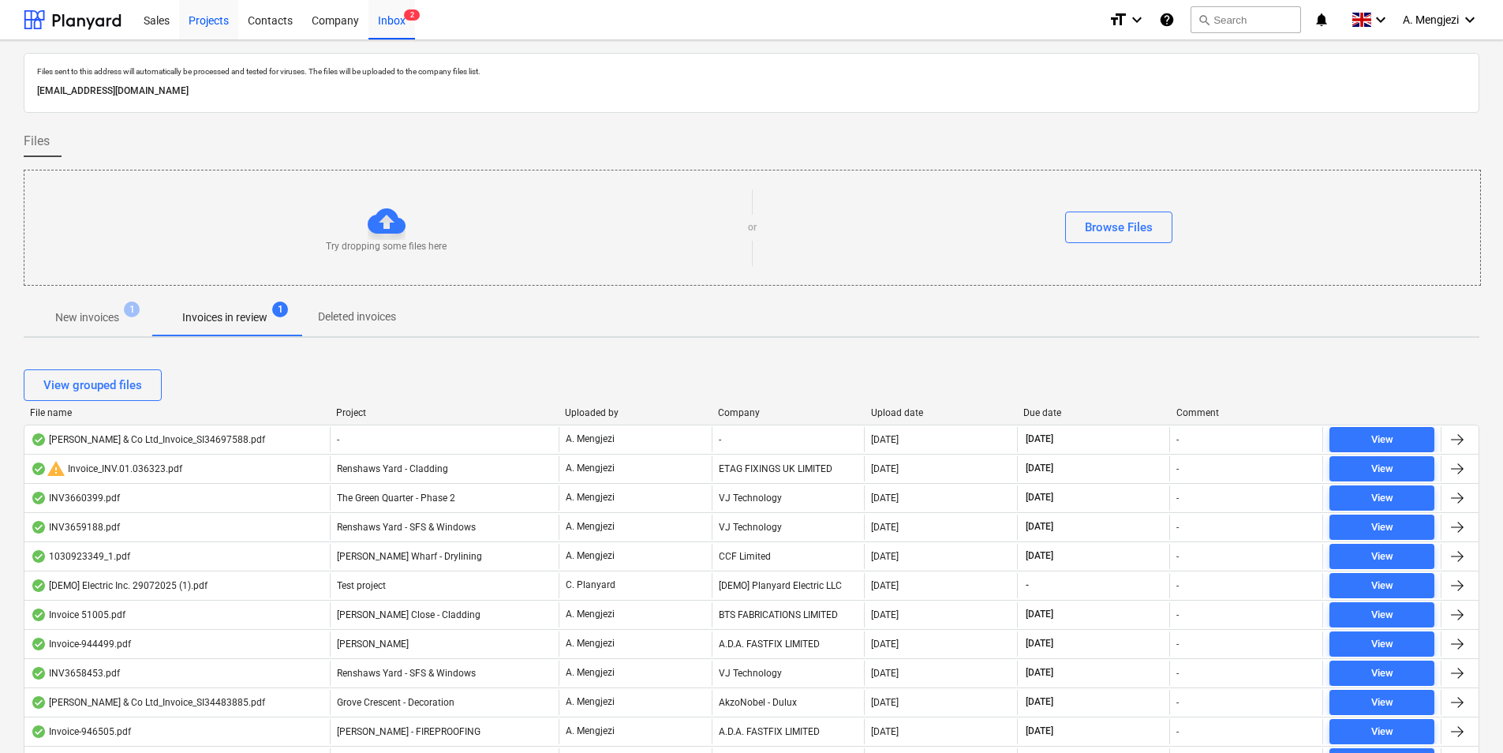
click at [216, 19] on div "Projects" at bounding box center [208, 19] width 59 height 40
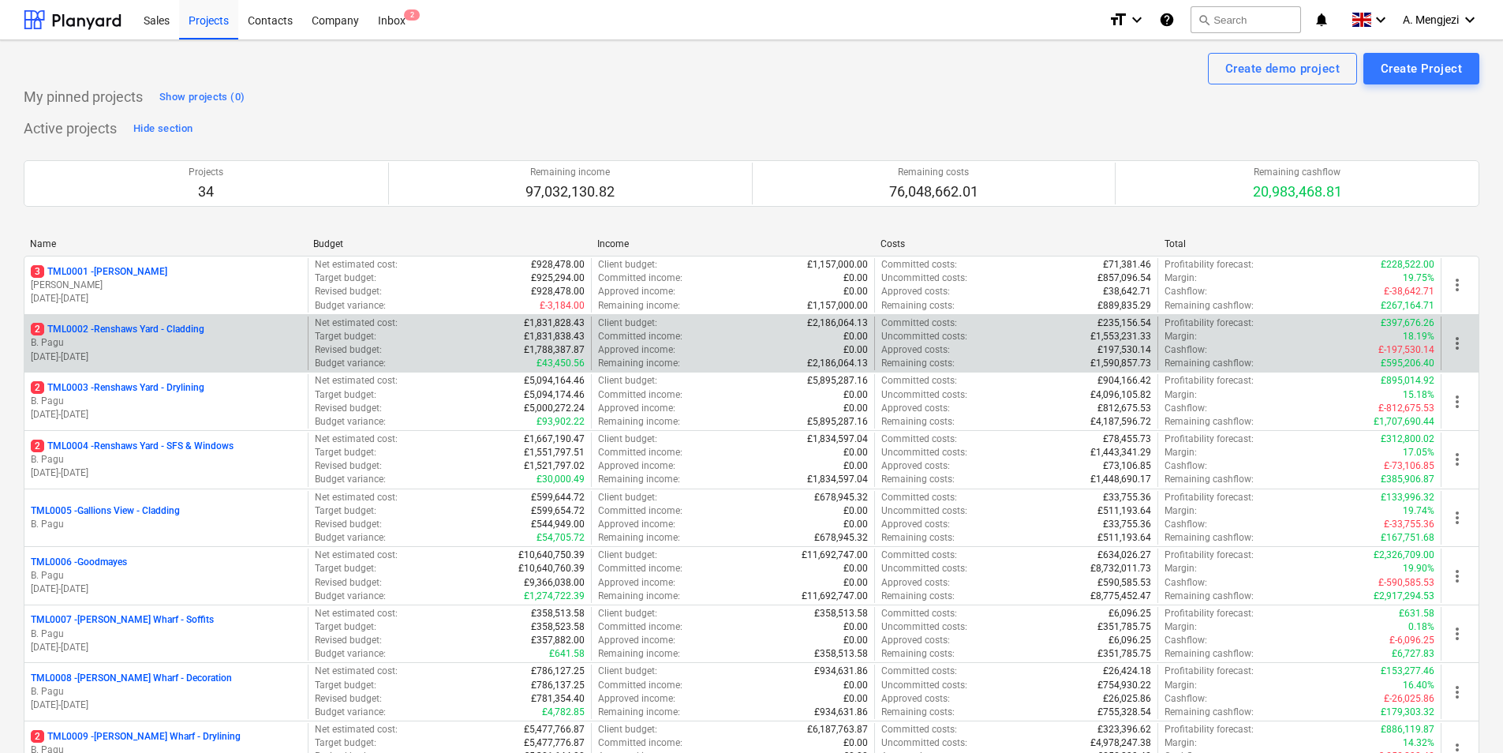
click at [206, 342] on p "B. Pagu" at bounding box center [166, 342] width 271 height 13
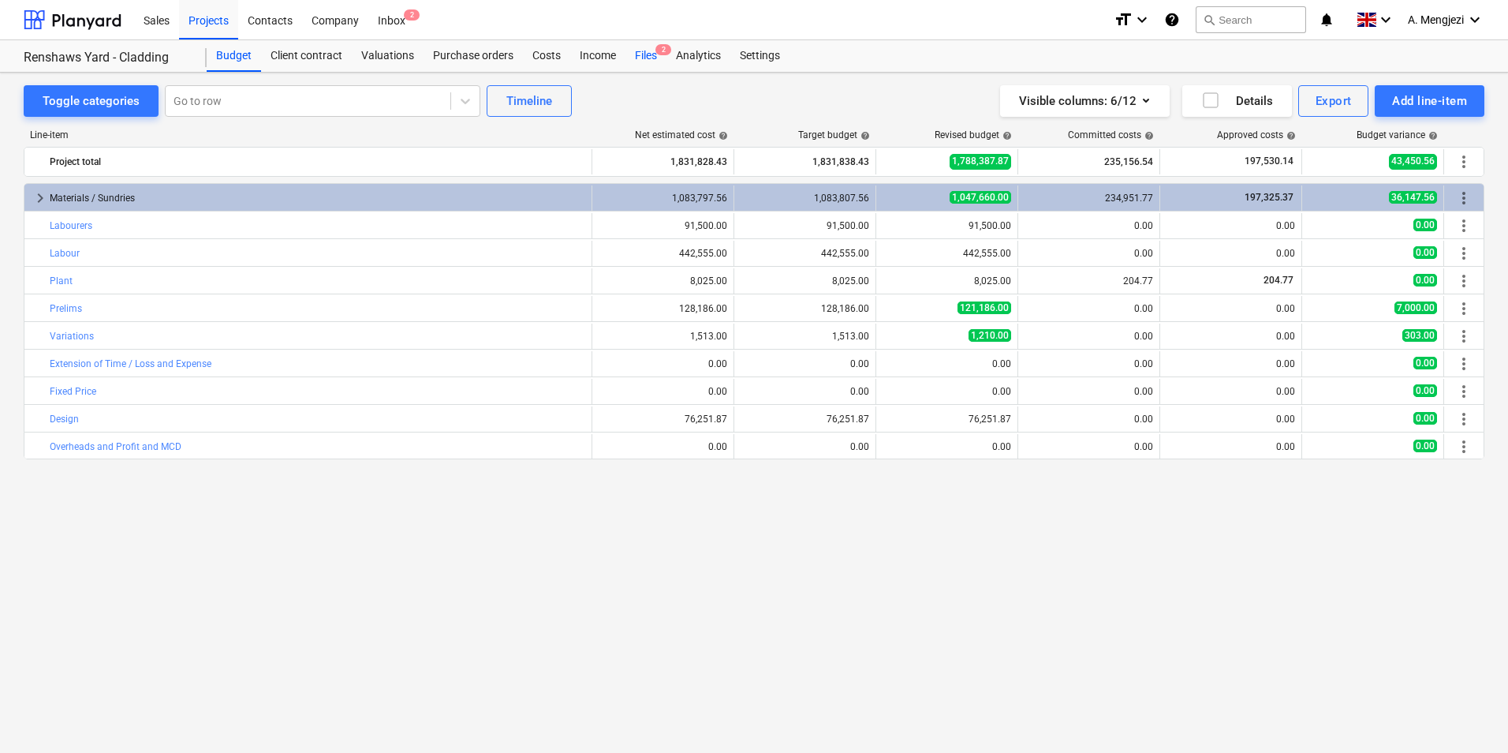
click at [644, 49] on div "Files 2" at bounding box center [646, 56] width 41 height 32
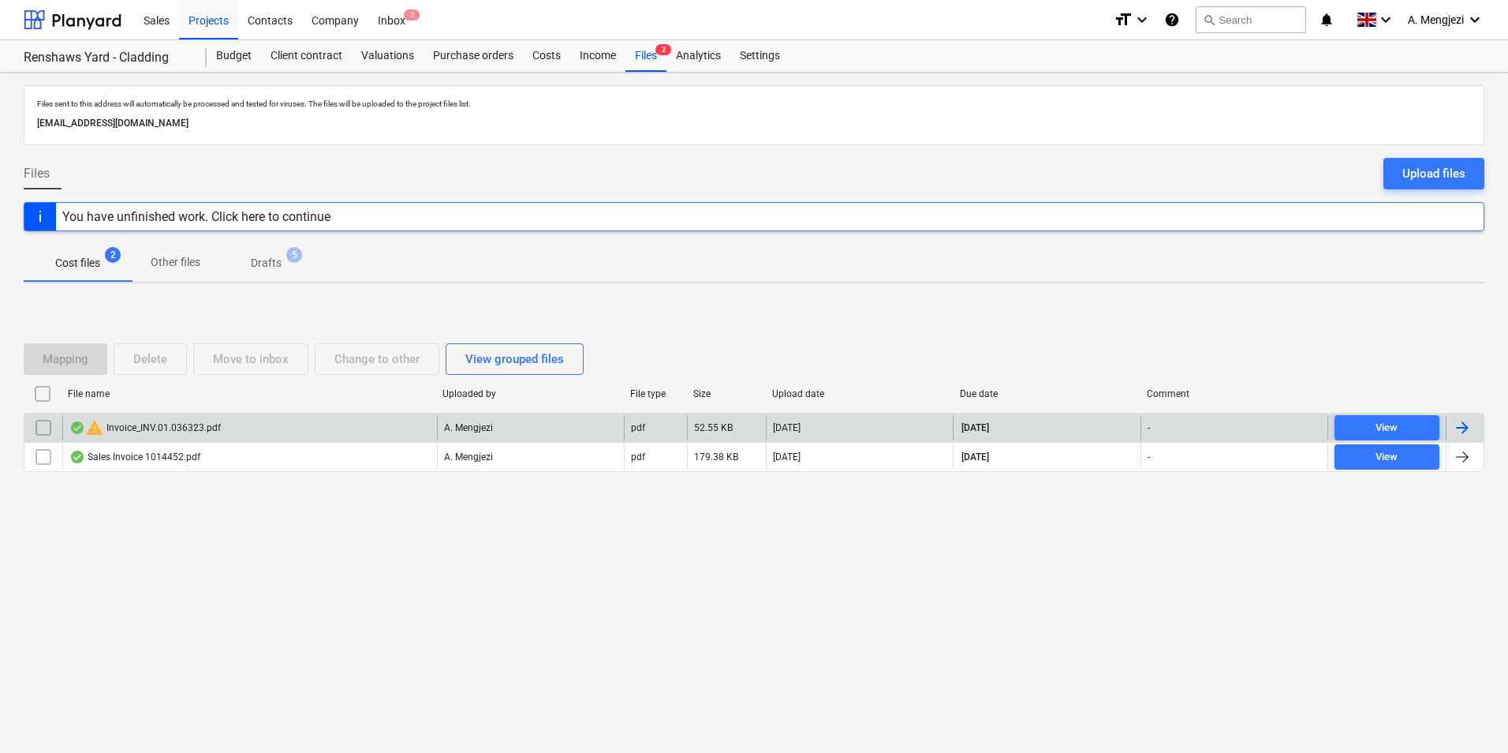
click at [43, 424] on input "checkbox" at bounding box center [43, 427] width 25 height 25
click at [136, 357] on div "Delete" at bounding box center [150, 359] width 34 height 21
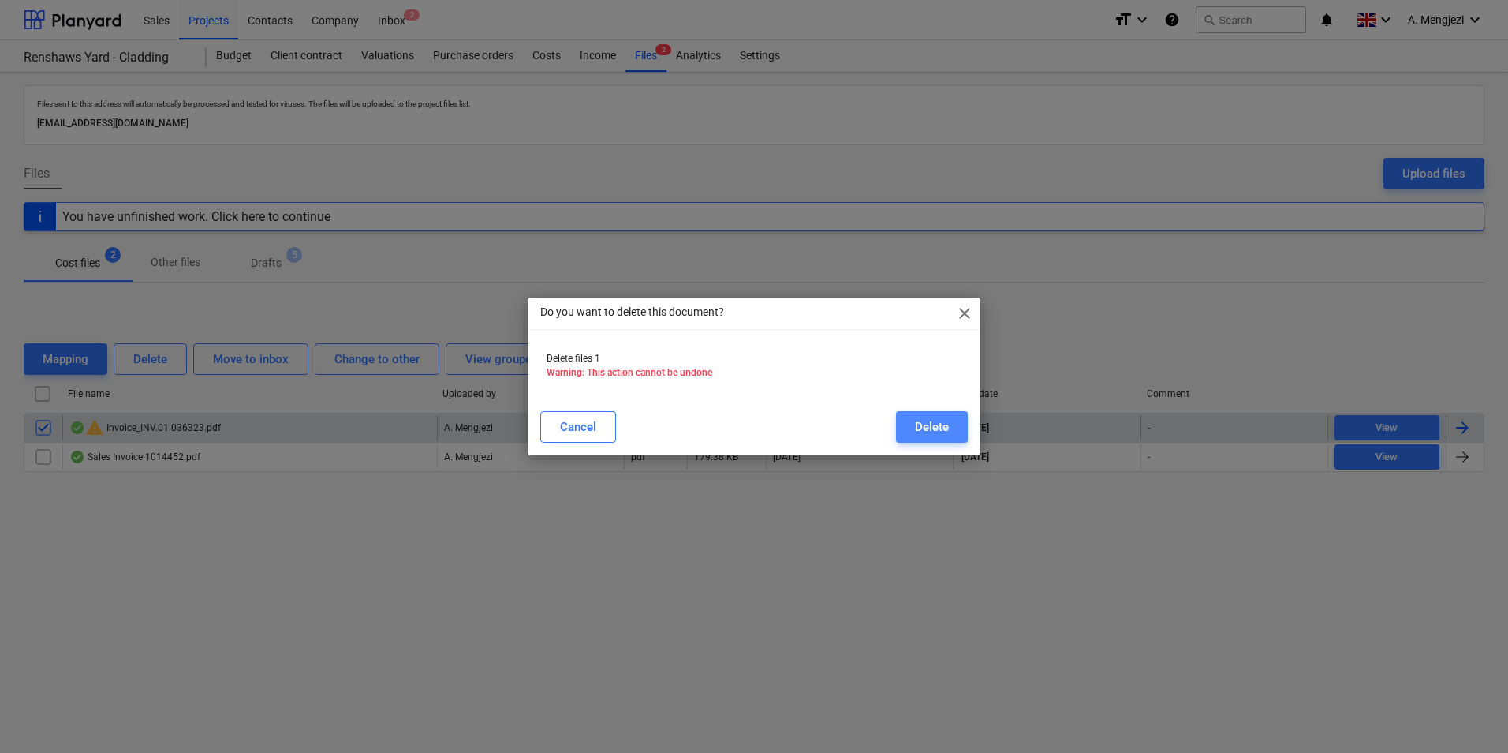
click at [944, 424] on div "Delete" at bounding box center [932, 427] width 34 height 21
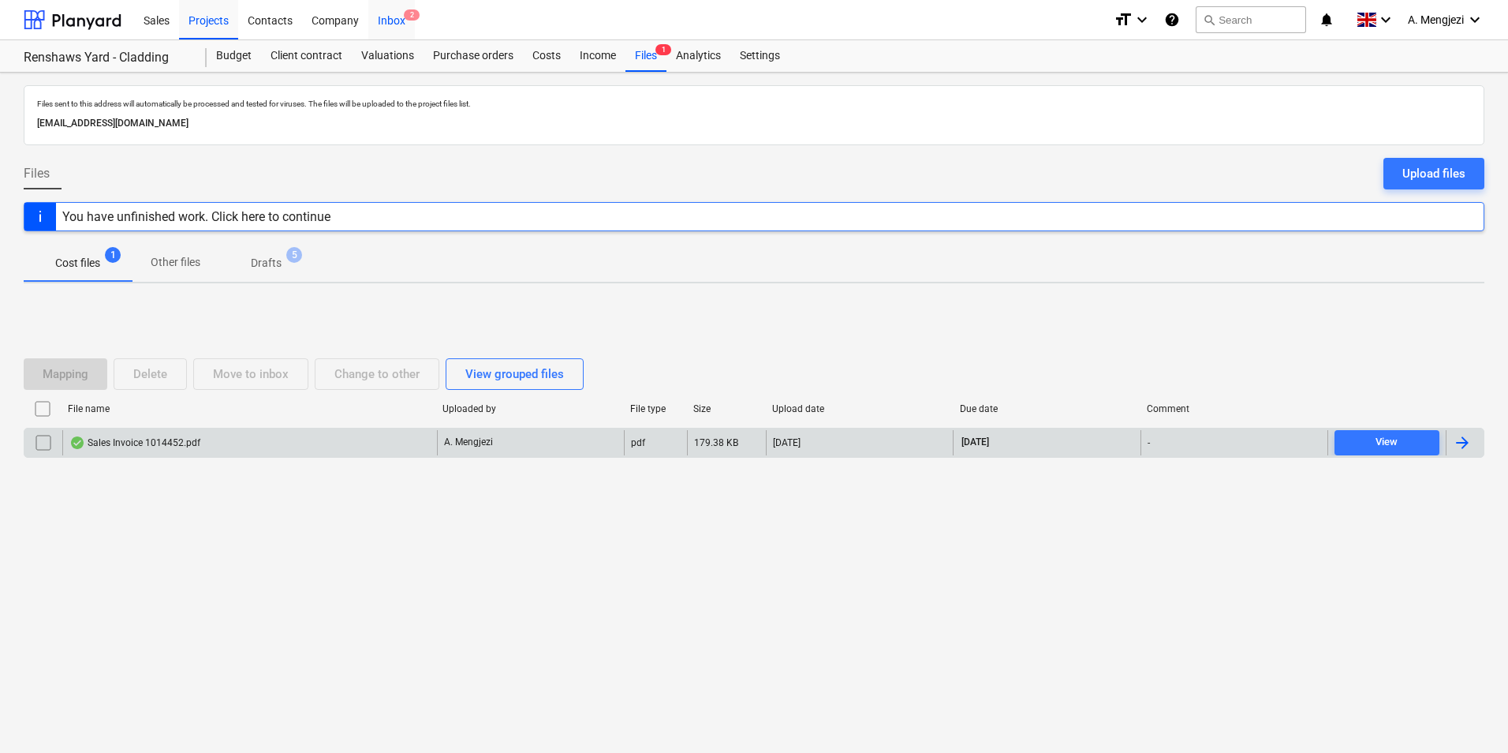
click at [394, 18] on div "Inbox 2" at bounding box center [391, 19] width 47 height 40
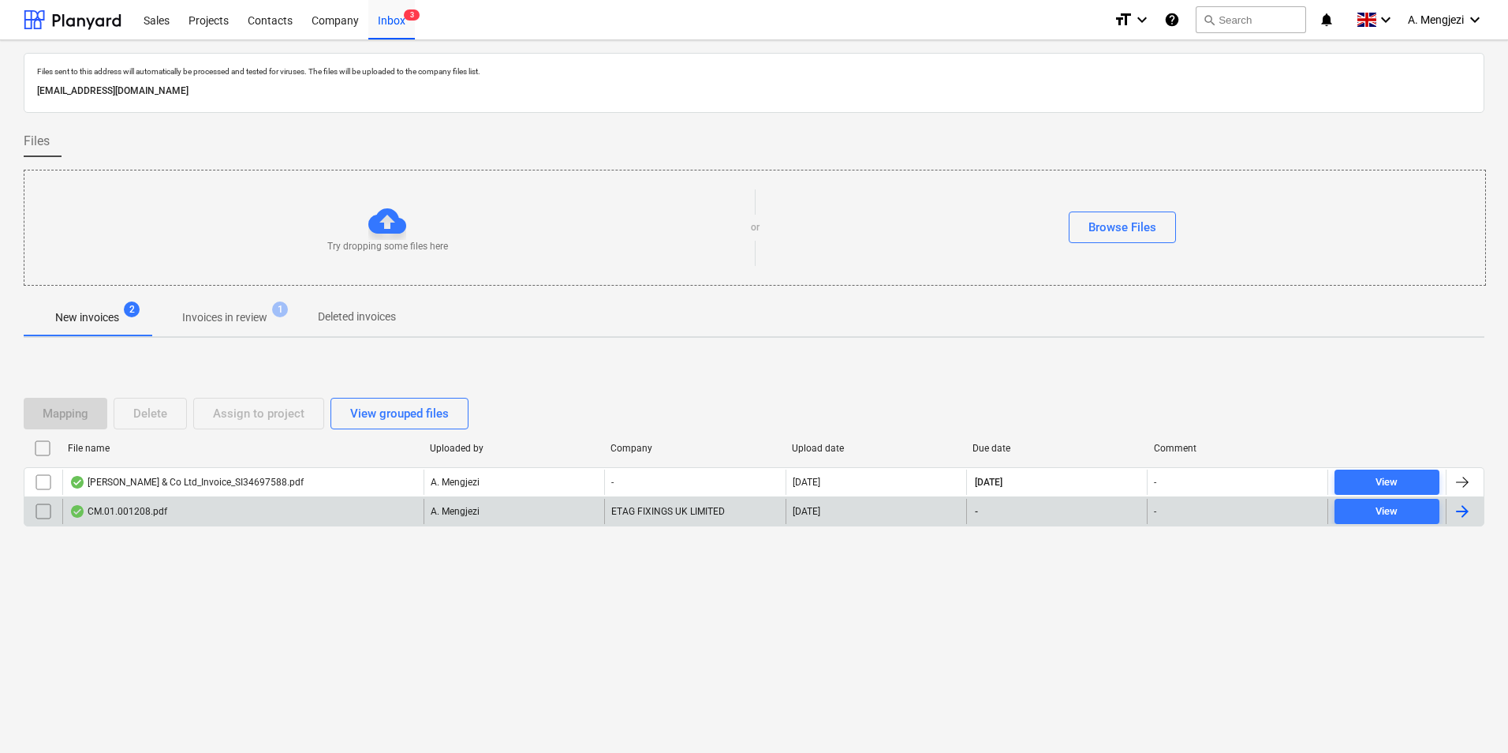
click at [280, 500] on div "CM.01.001208.pdf" at bounding box center [242, 511] width 361 height 25
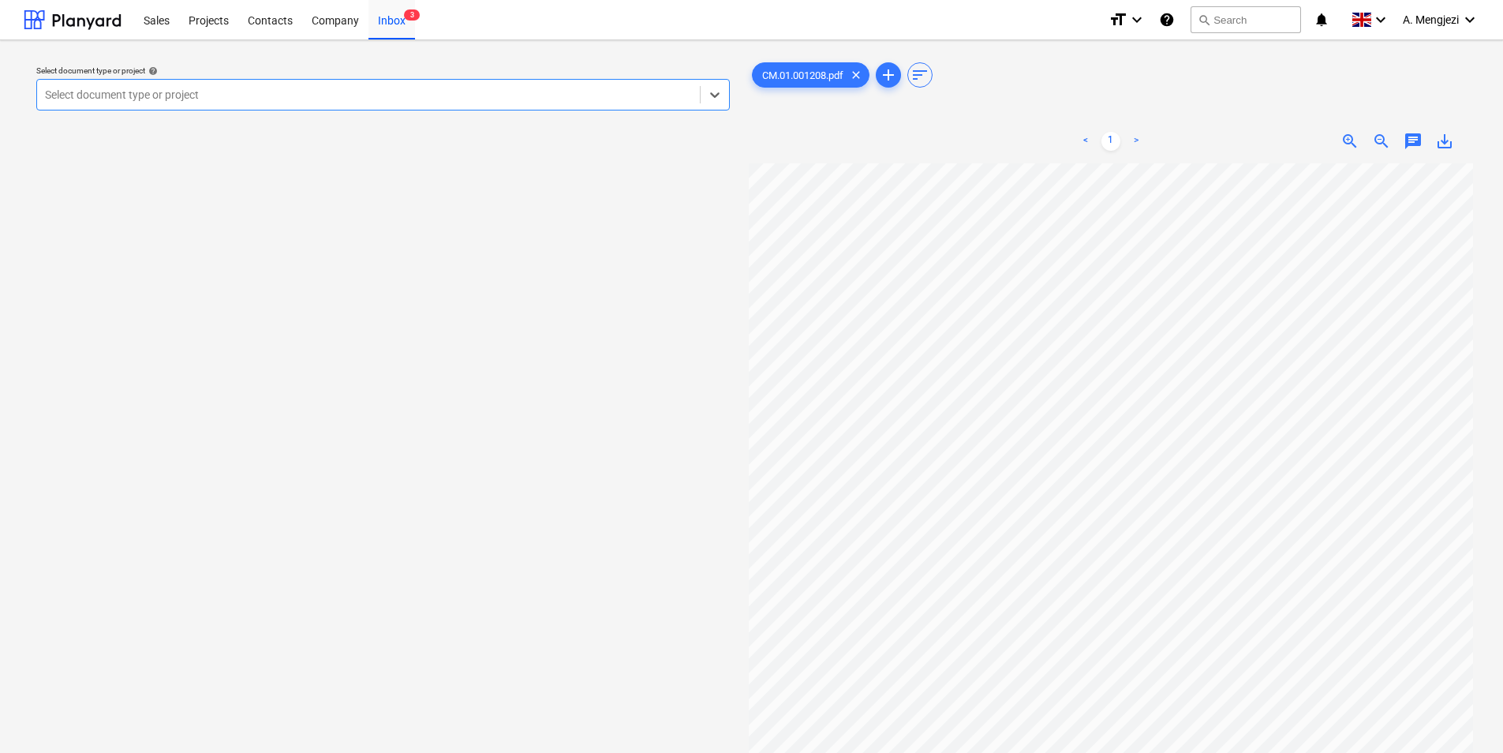
click at [373, 89] on div at bounding box center [368, 95] width 647 height 16
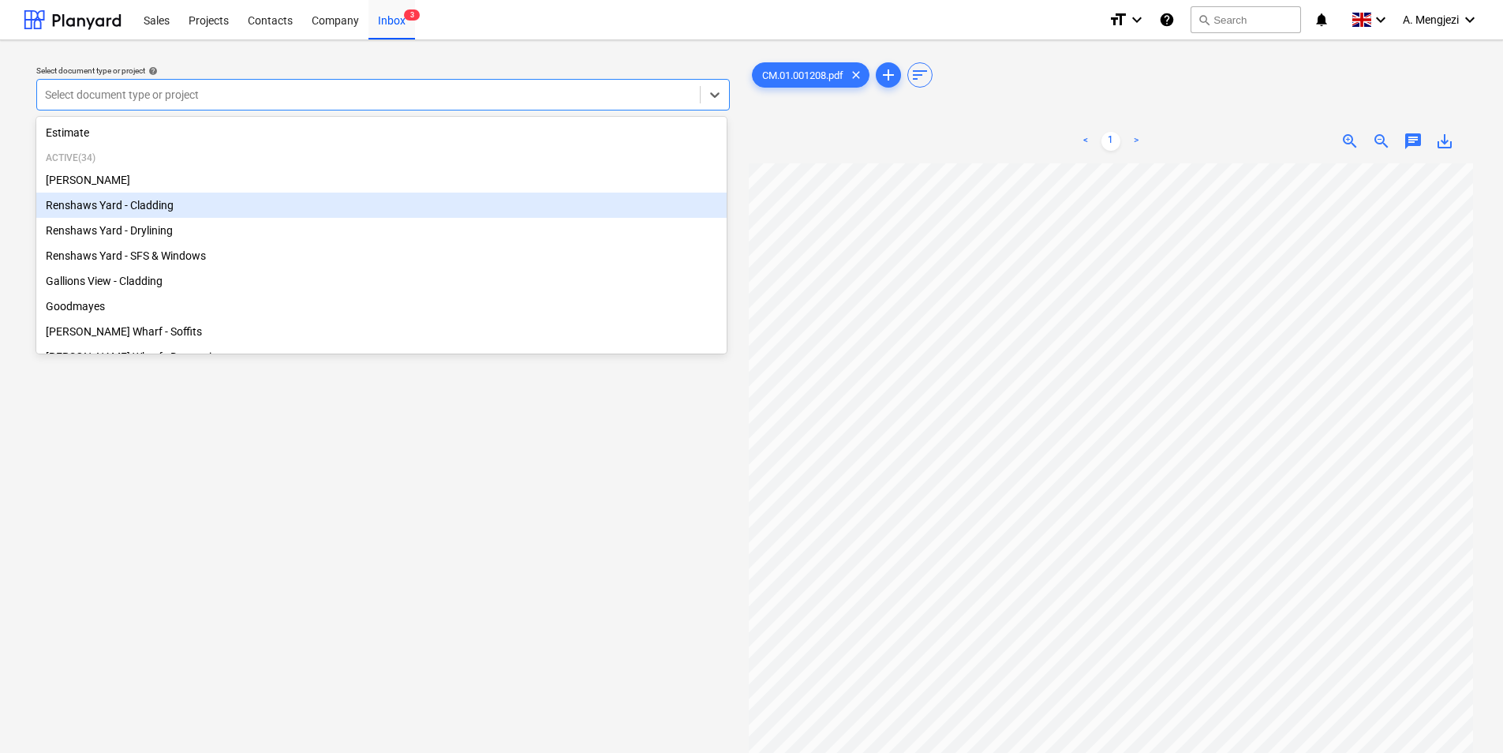
click at [278, 202] on div "Renshaws Yard - Cladding" at bounding box center [381, 204] width 690 height 25
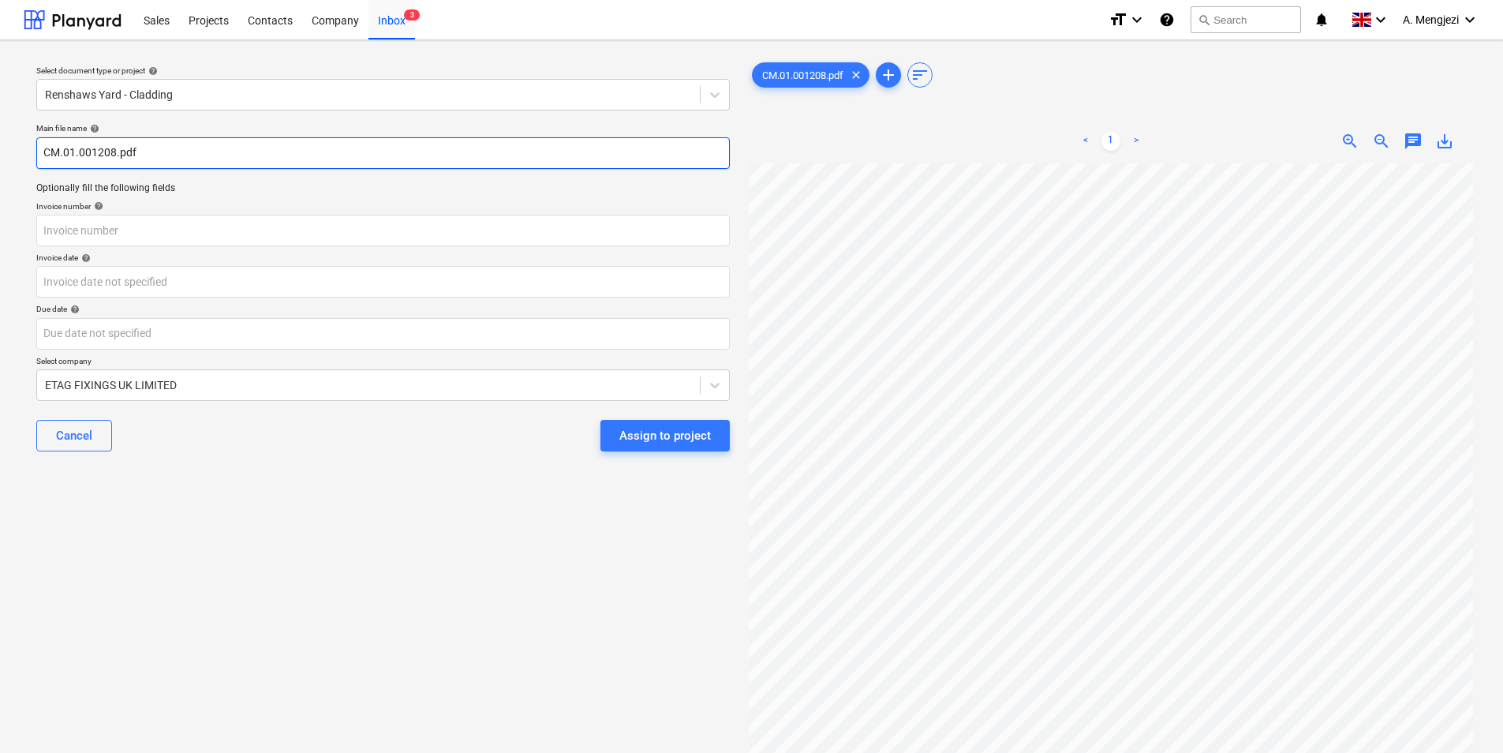
drag, startPoint x: 43, startPoint y: 159, endPoint x: 114, endPoint y: 151, distance: 71.4
click at [114, 151] on input "CM.01.001208.pdf" at bounding box center [382, 153] width 693 height 32
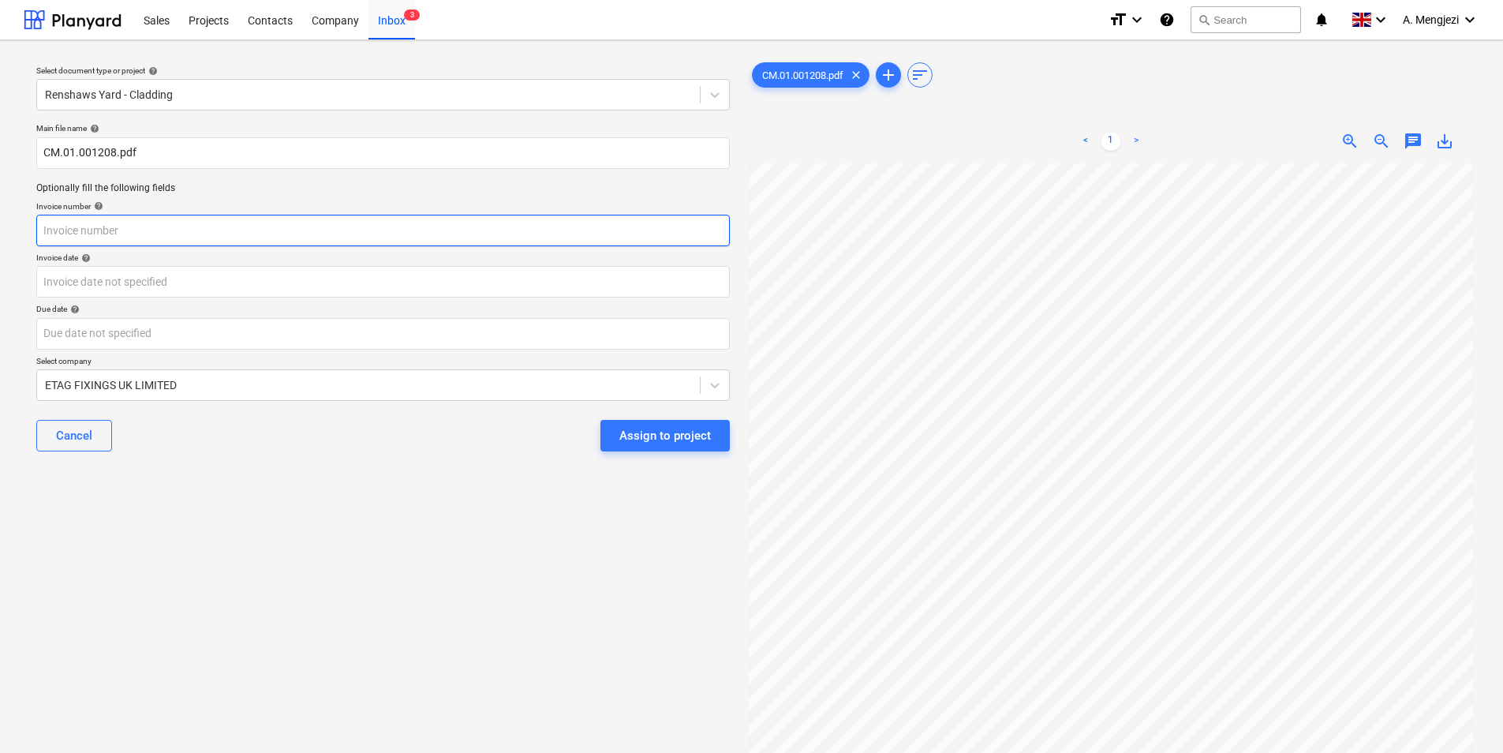
click at [114, 226] on input "text" at bounding box center [382, 231] width 693 height 32
paste input "CM.01.001208"
click at [43, 230] on input "CM.01.001208" at bounding box center [382, 231] width 693 height 32
type input "#CM.01.001208"
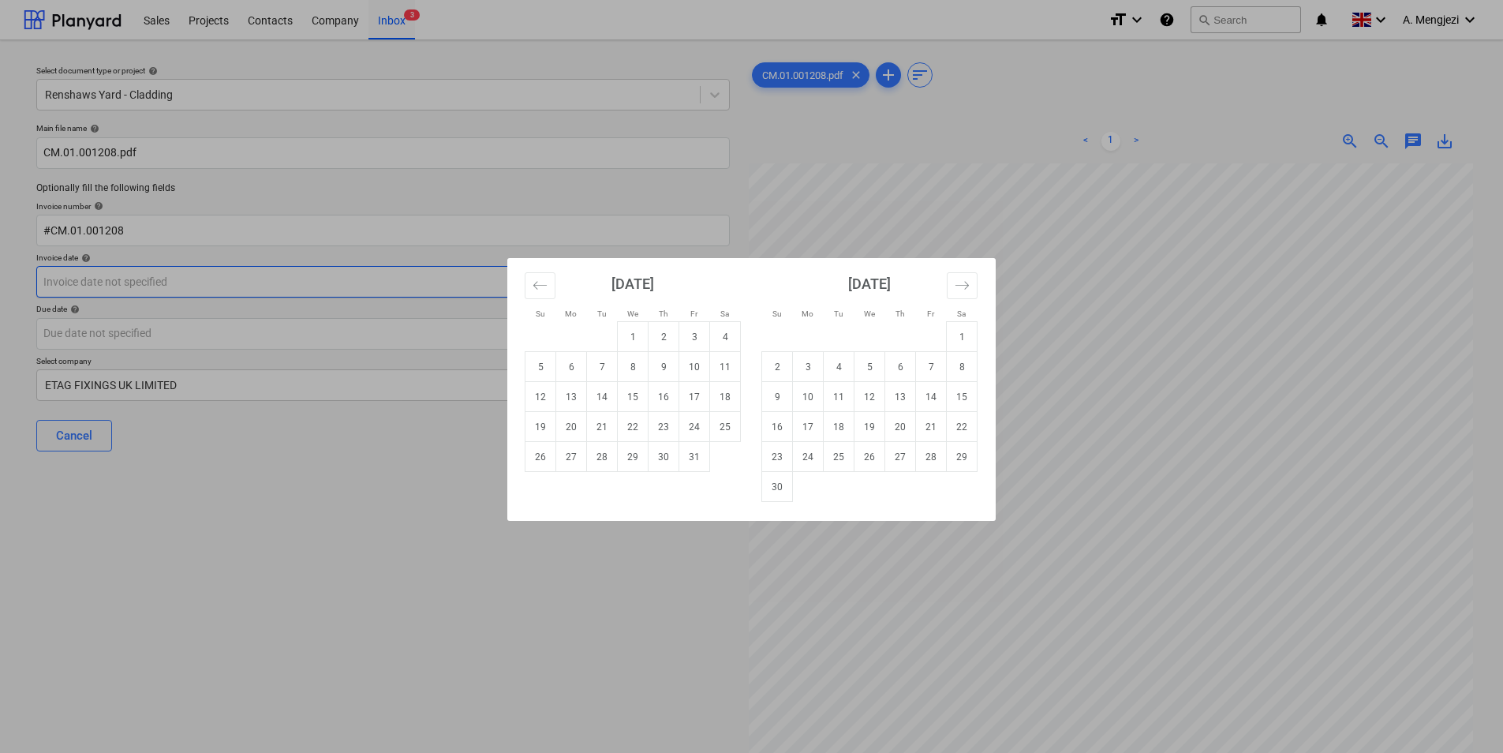
click at [143, 278] on body "Sales Projects Contacts Company Inbox 3 format_size keyboard_arrow_down help se…" at bounding box center [751, 376] width 1503 height 753
click at [533, 278] on icon "Move backward to switch to the previous month." at bounding box center [540, 285] width 15 height 15
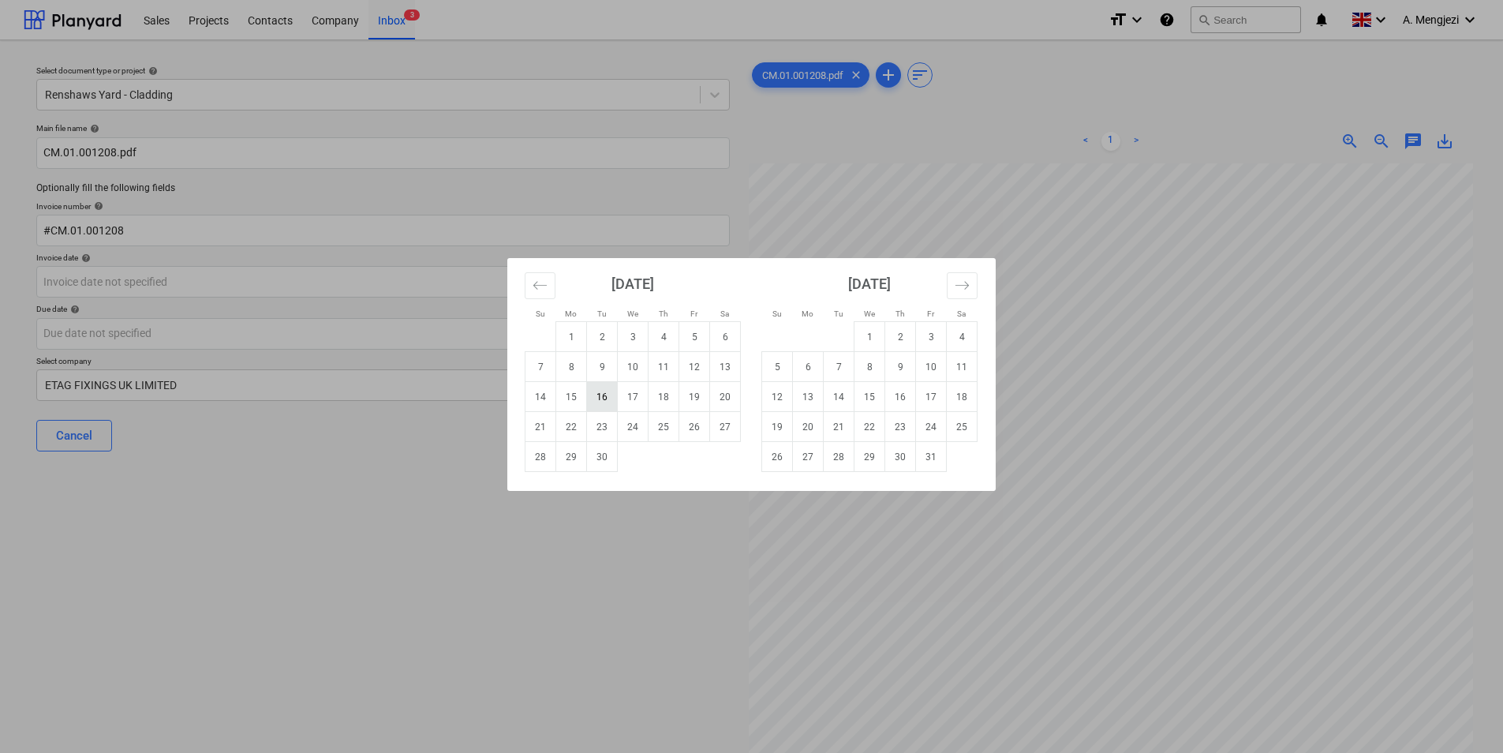
click at [606, 394] on td "16" at bounding box center [602, 397] width 31 height 30
type input "16 Sep 2025"
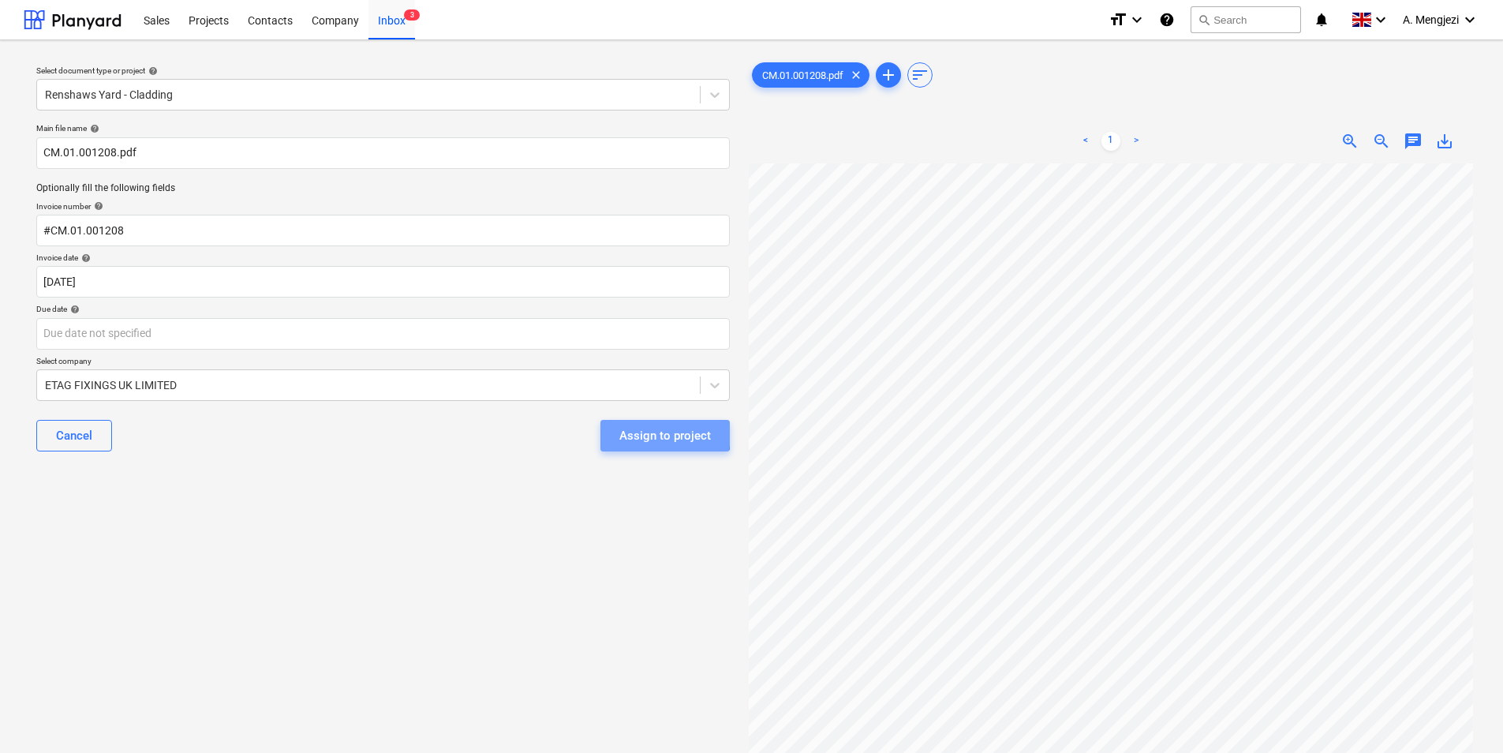
click at [637, 433] on div "Assign to project" at bounding box center [665, 435] width 92 height 21
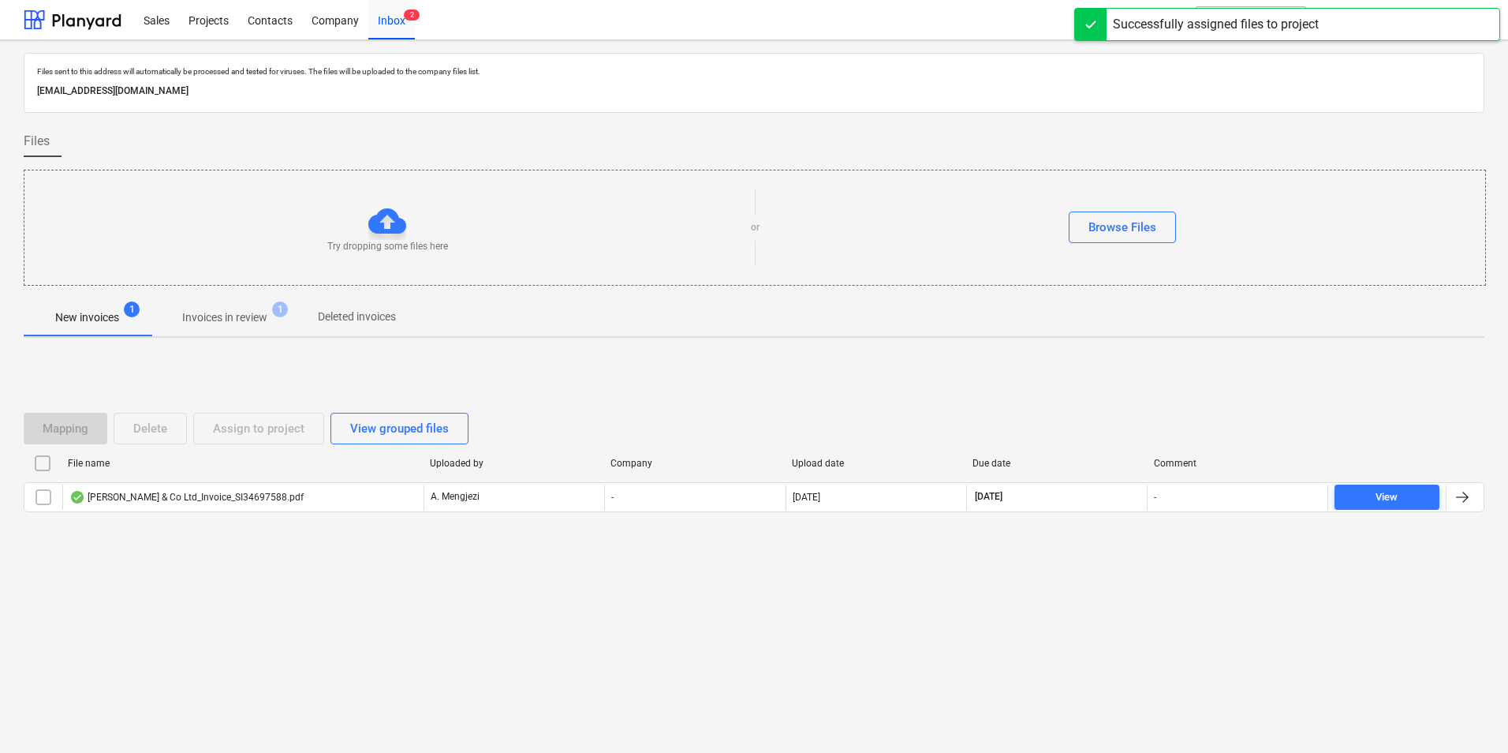
click at [232, 322] on p "Invoices in review" at bounding box center [224, 317] width 85 height 17
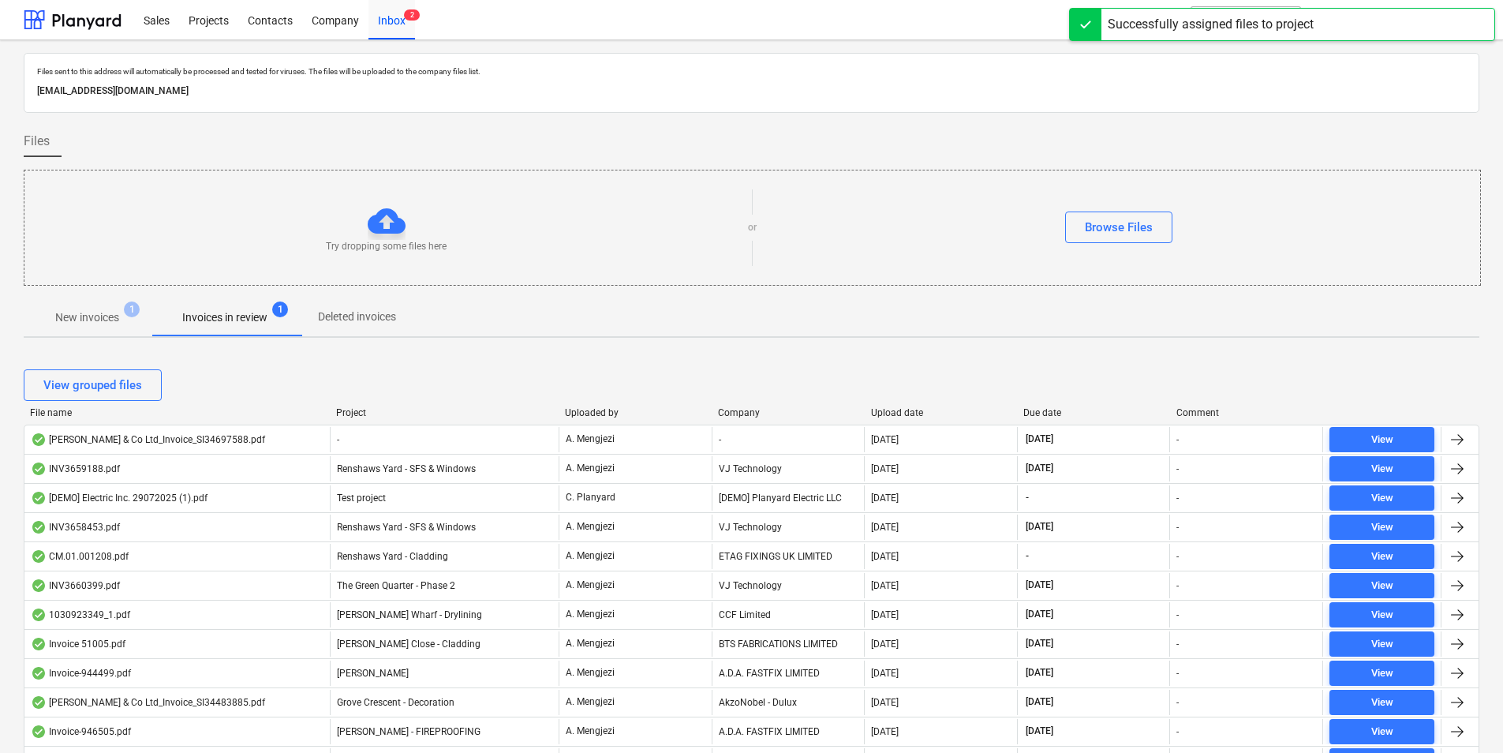
click at [887, 414] on div "Upload date" at bounding box center [941, 412] width 140 height 11
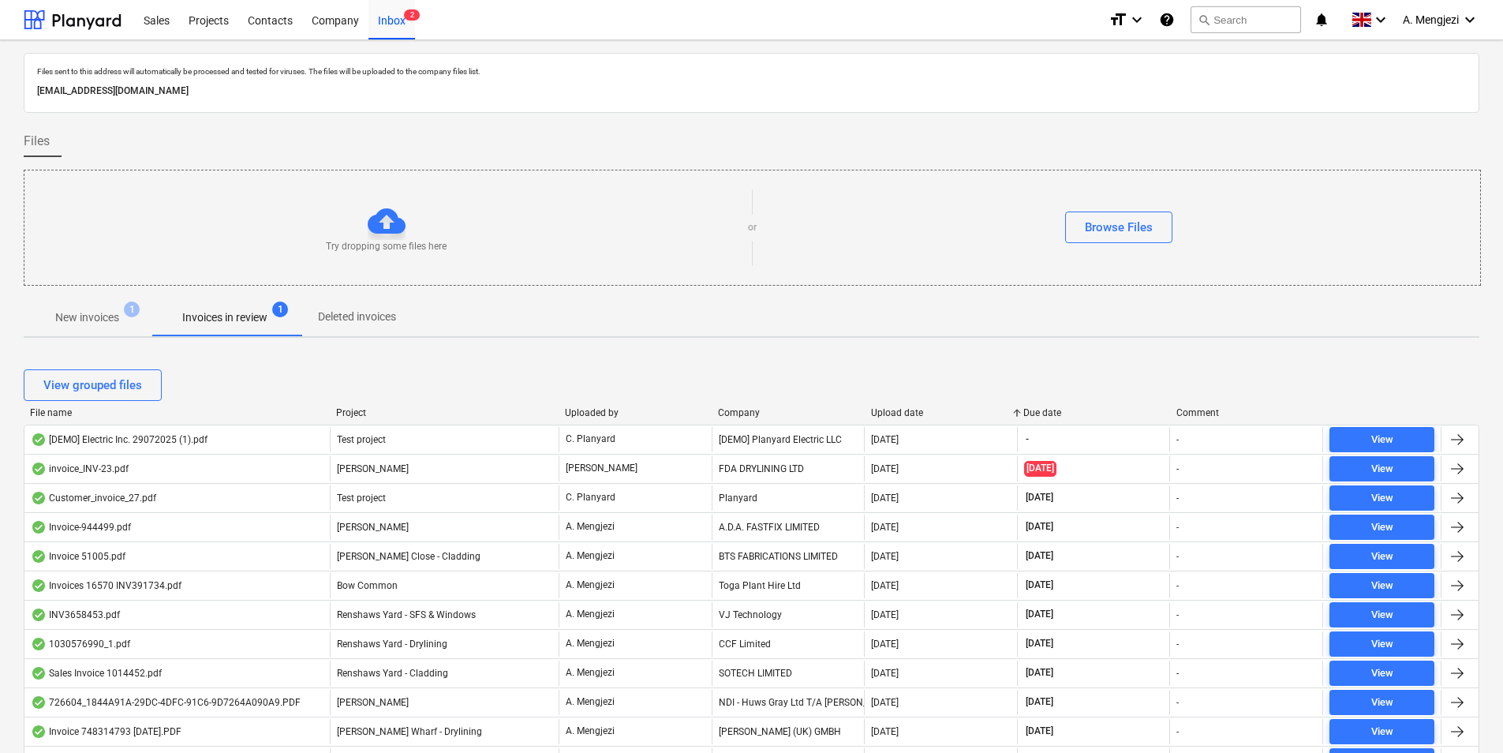
click at [890, 413] on div "Upload date" at bounding box center [941, 412] width 140 height 11
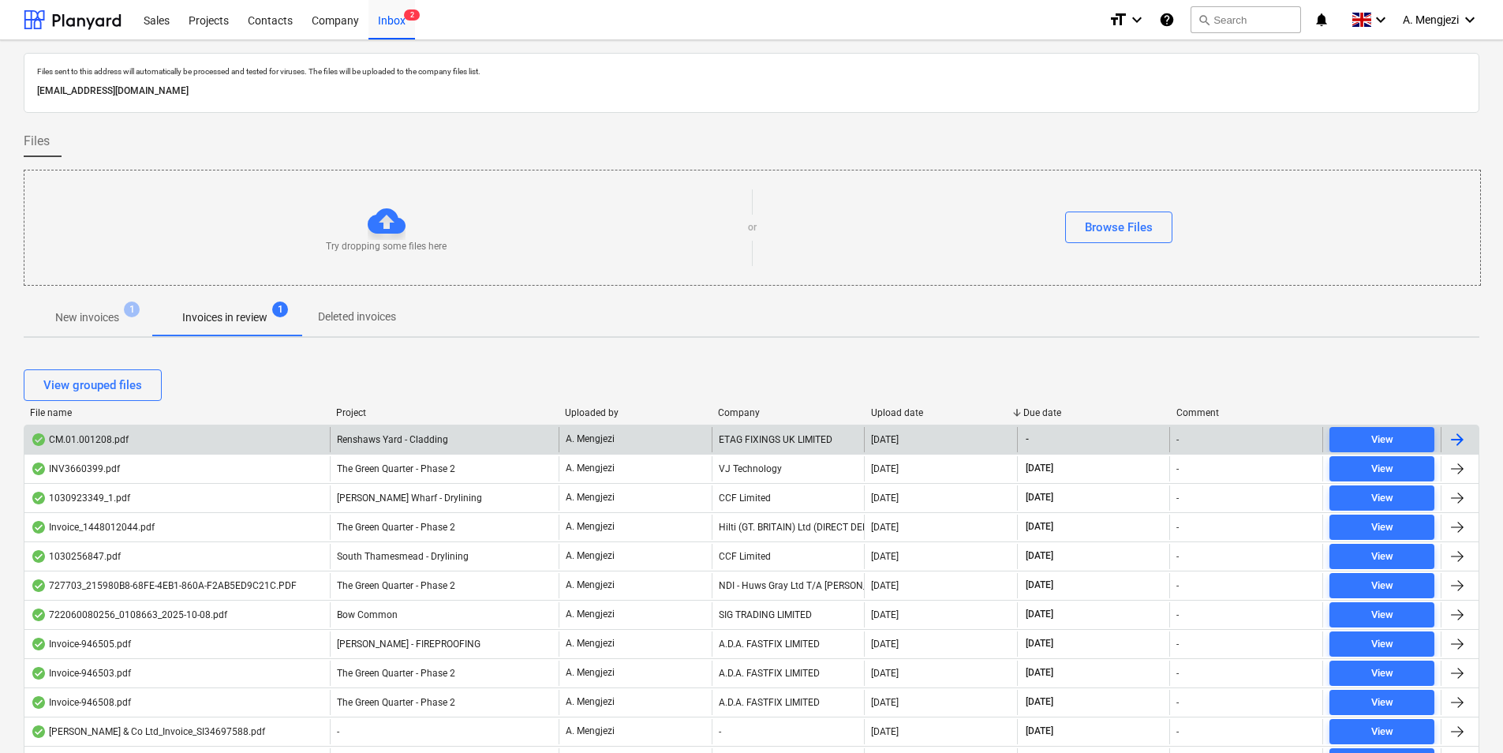
click at [133, 440] on div "CM.01.001208.pdf" at bounding box center [176, 439] width 305 height 25
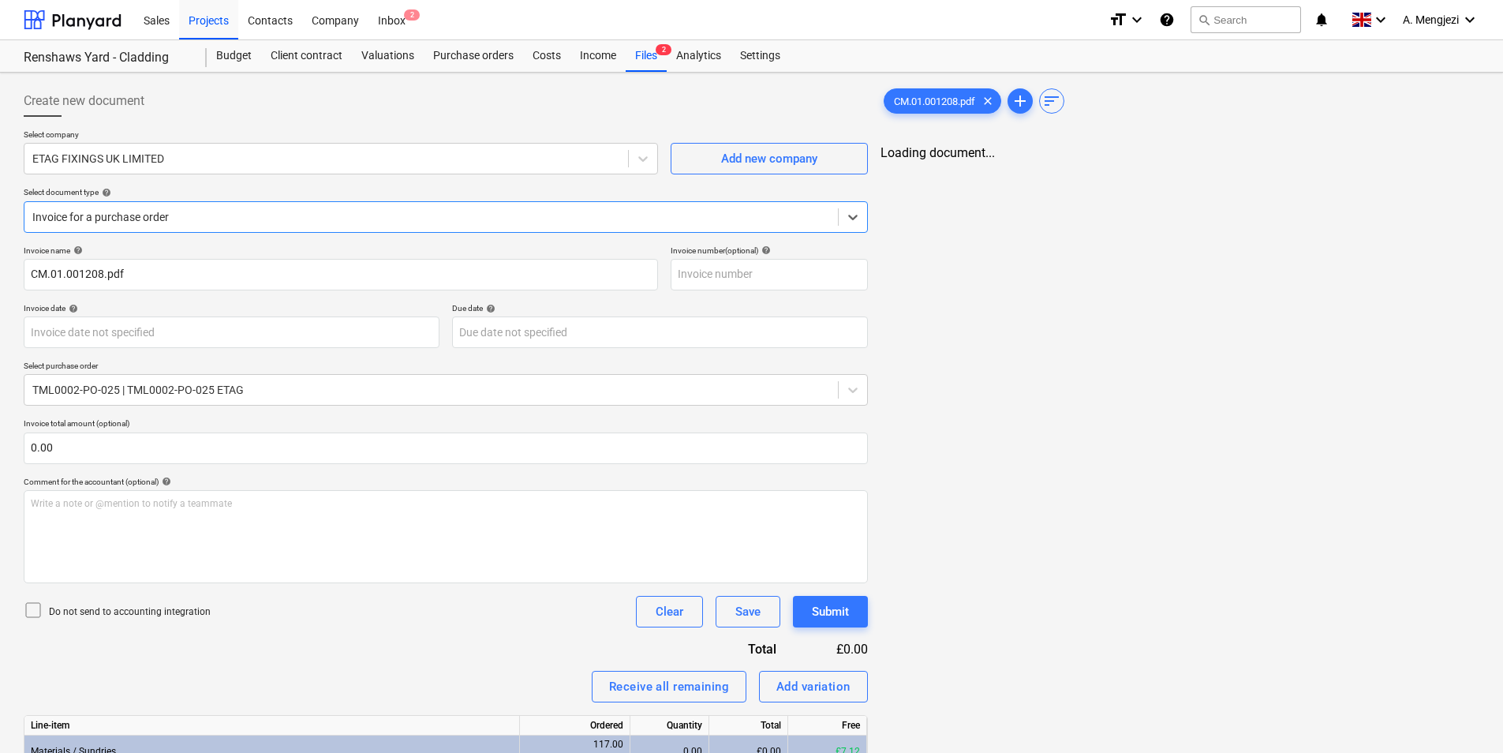
type input "#CM.01.001208"
type input "16 Sep 2025"
click at [215, 211] on div at bounding box center [431, 217] width 798 height 16
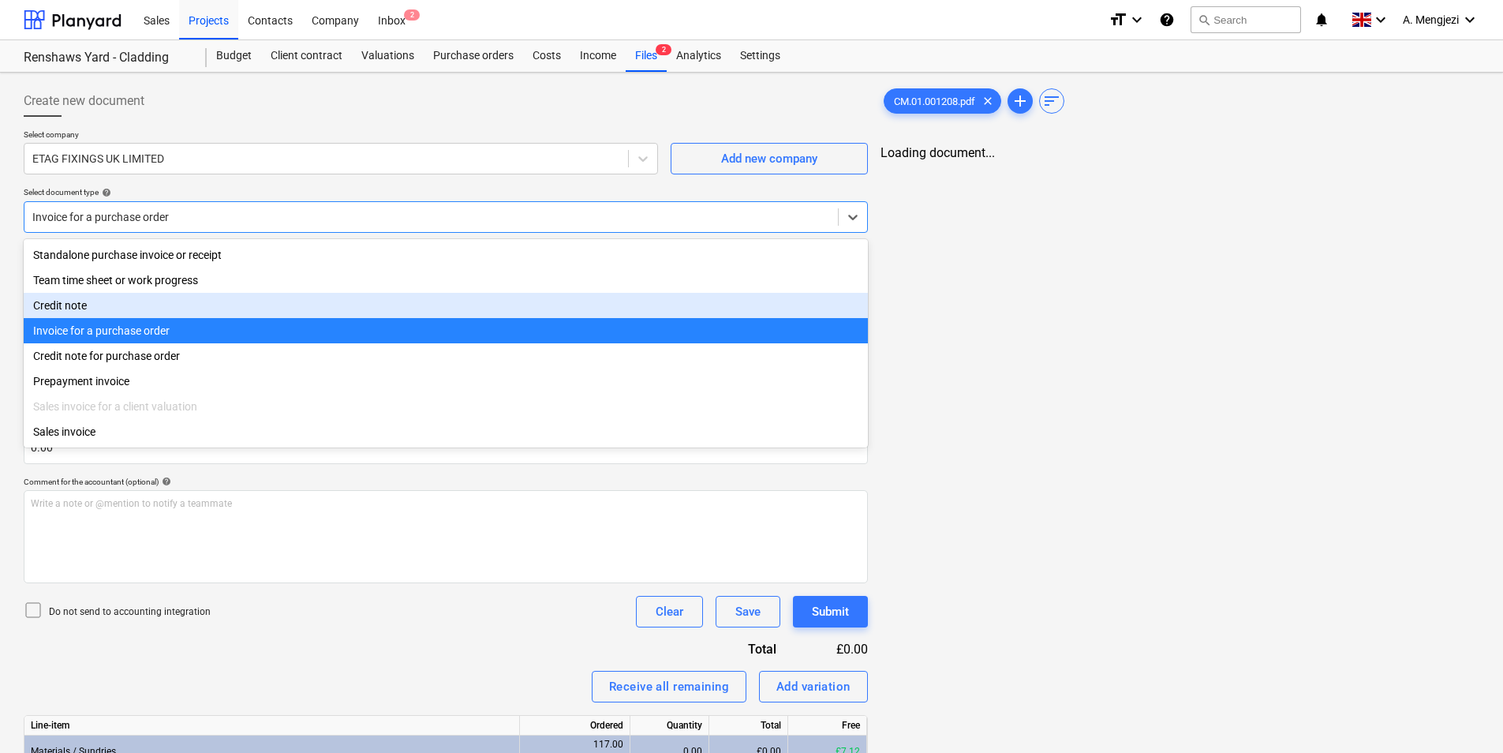
click at [151, 301] on div "Credit note" at bounding box center [446, 305] width 844 height 25
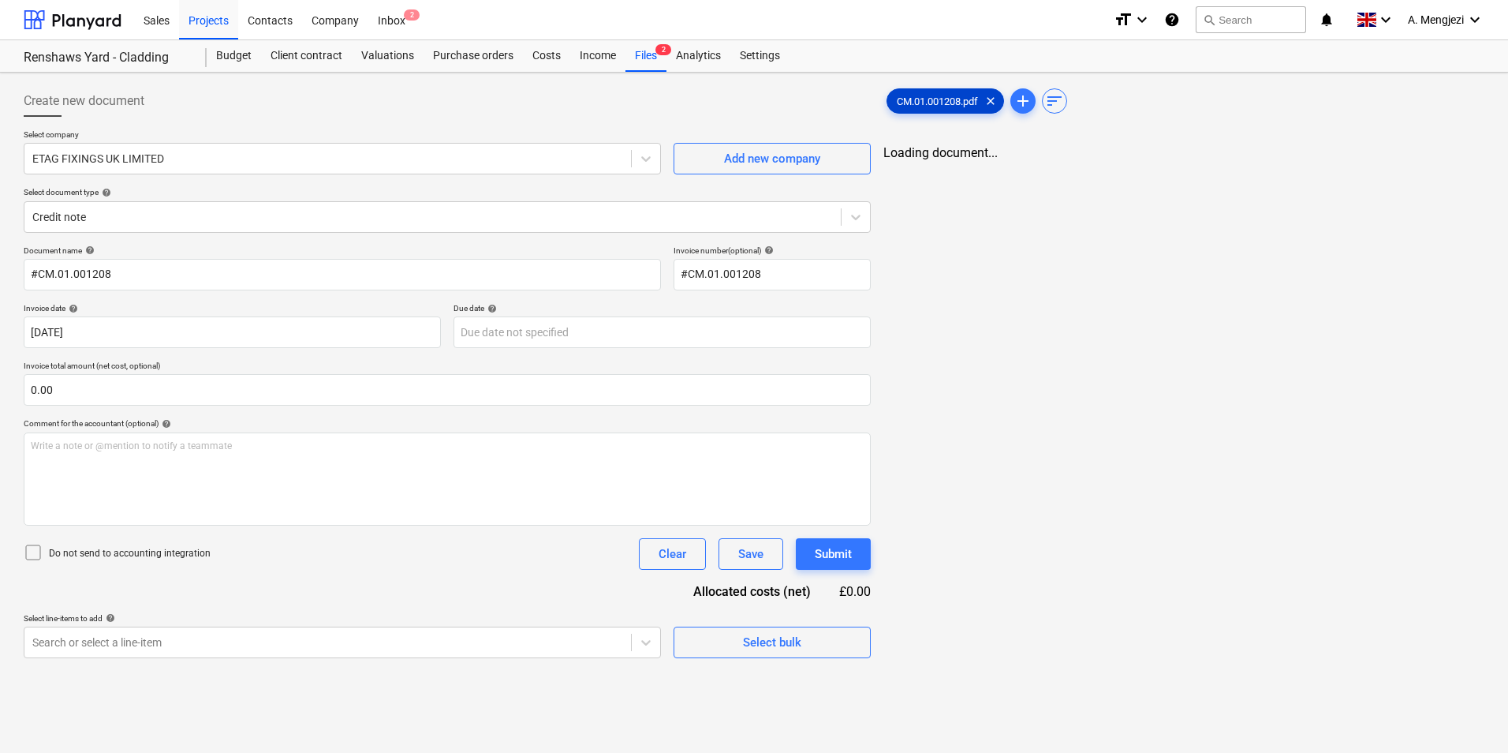
click at [936, 99] on span "CM.01.001208.pdf" at bounding box center [938, 101] width 100 height 12
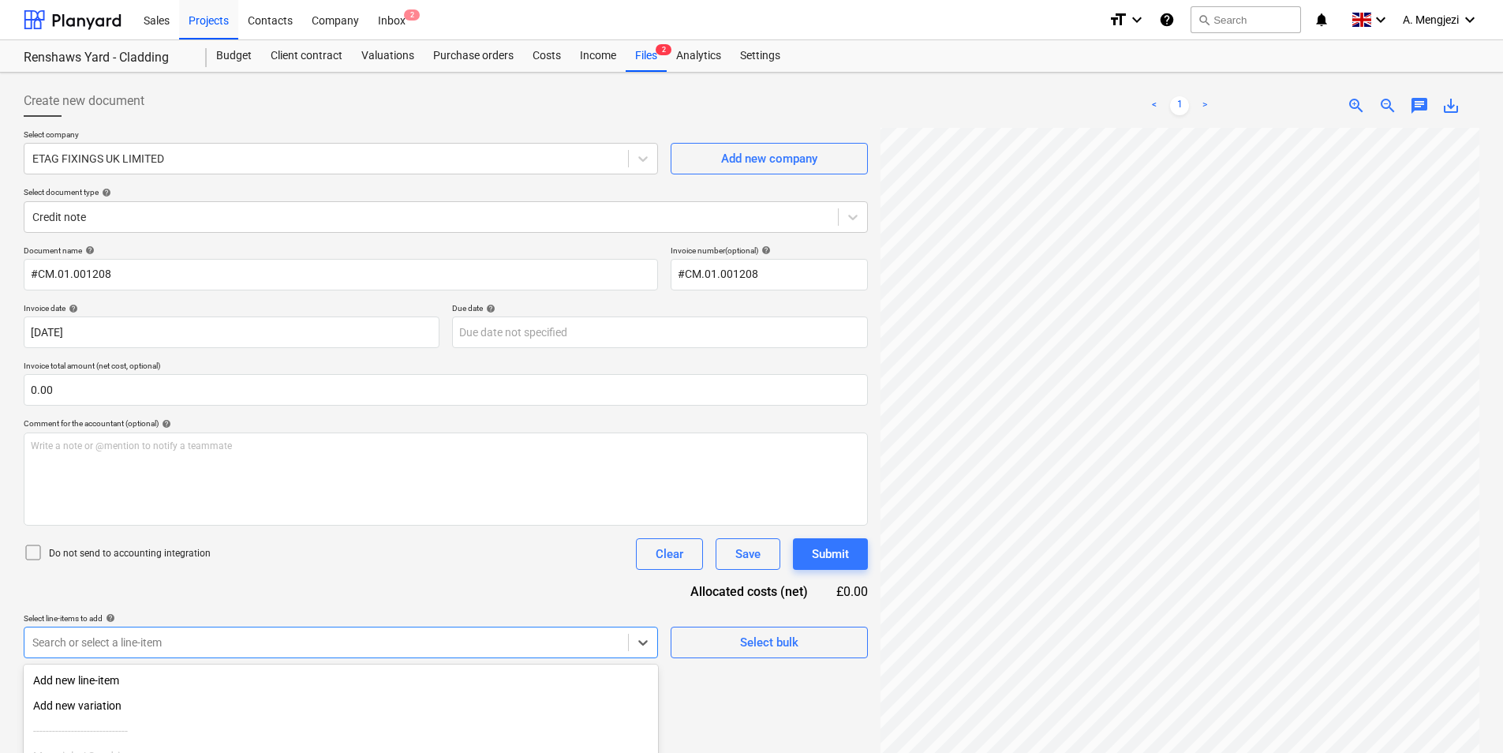
scroll to position [155, 0]
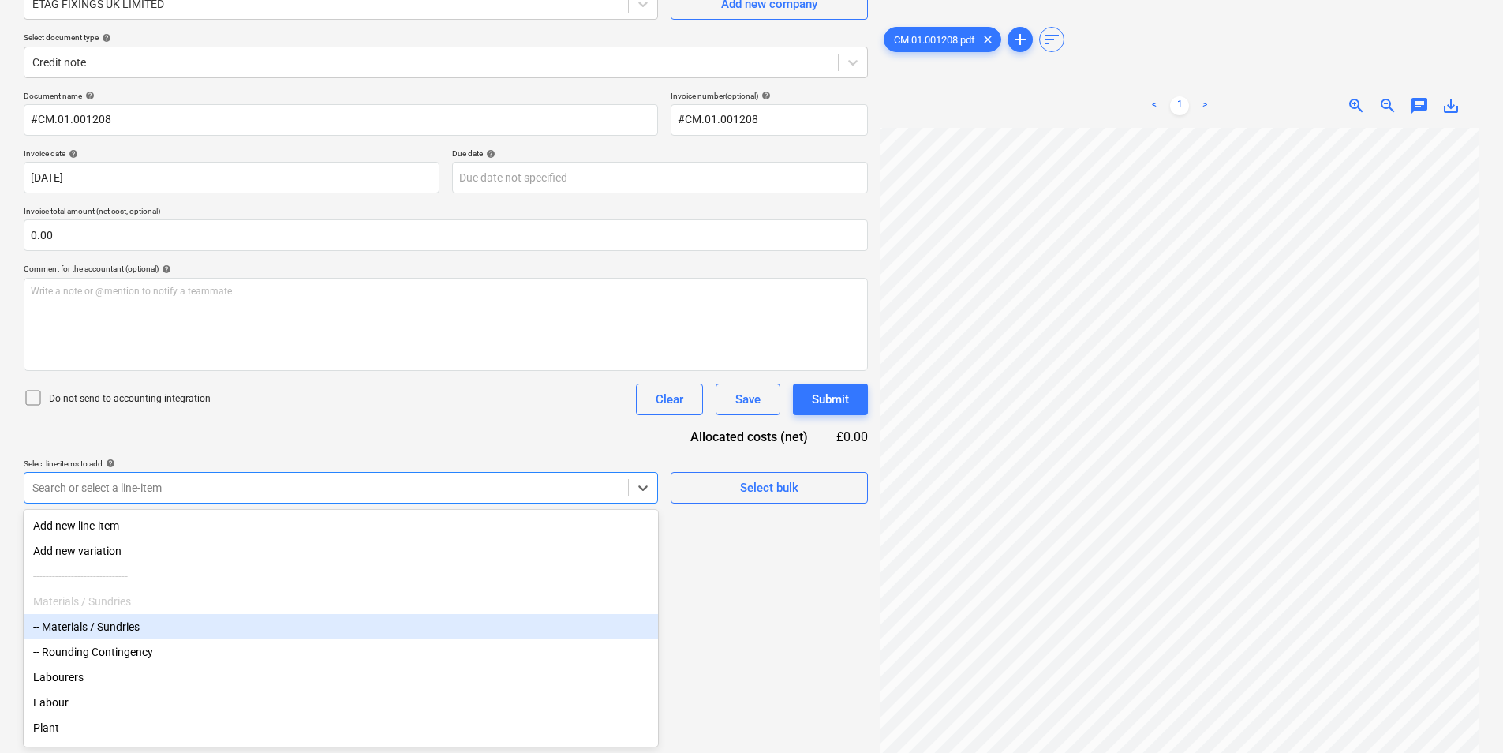
click at [166, 598] on body "Sales Projects Contacts Company Inbox 2 format_size keyboard_arrow_down help se…" at bounding box center [751, 221] width 1503 height 753
click at [165, 637] on div "-- Materials / Sundries" at bounding box center [341, 626] width 634 height 25
click at [738, 698] on div "Create new document Select company ETAG FIXINGS UK LIMITED Add new company Sele…" at bounding box center [445, 336] width 857 height 825
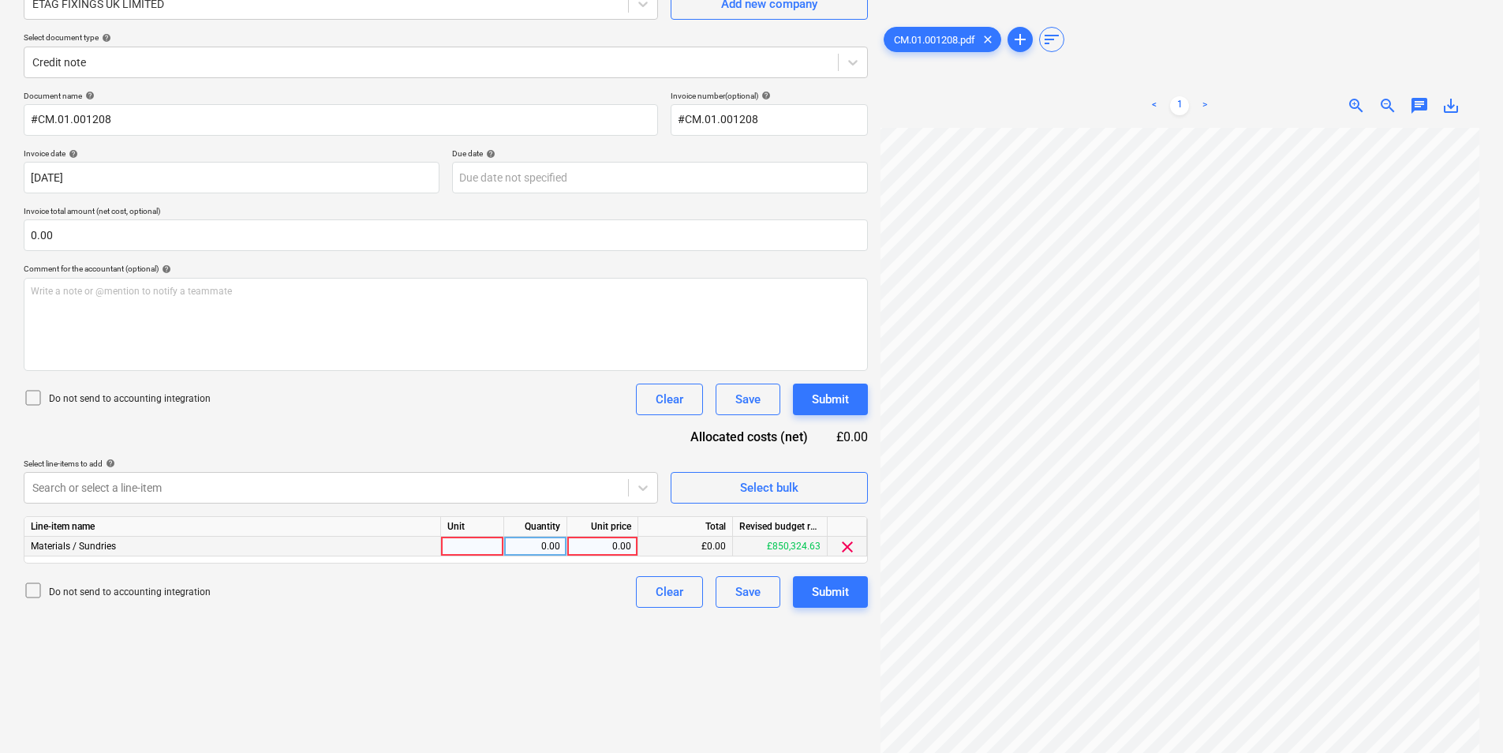
click at [488, 549] on div at bounding box center [472, 546] width 63 height 20
type input "pcs"
type input "-1"
type input "10.68"
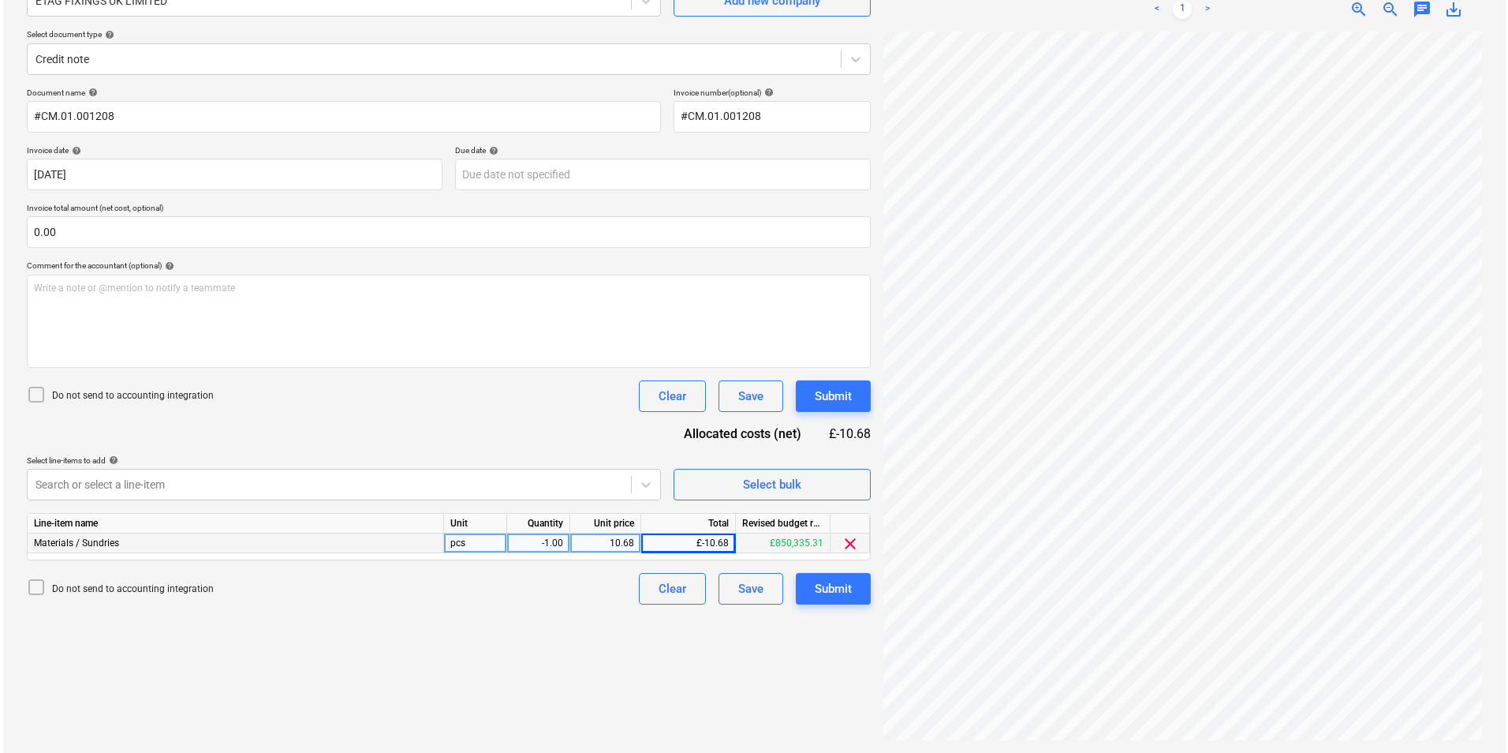
scroll to position [0, 134]
click at [836, 592] on div "Submit" at bounding box center [830, 588] width 37 height 21
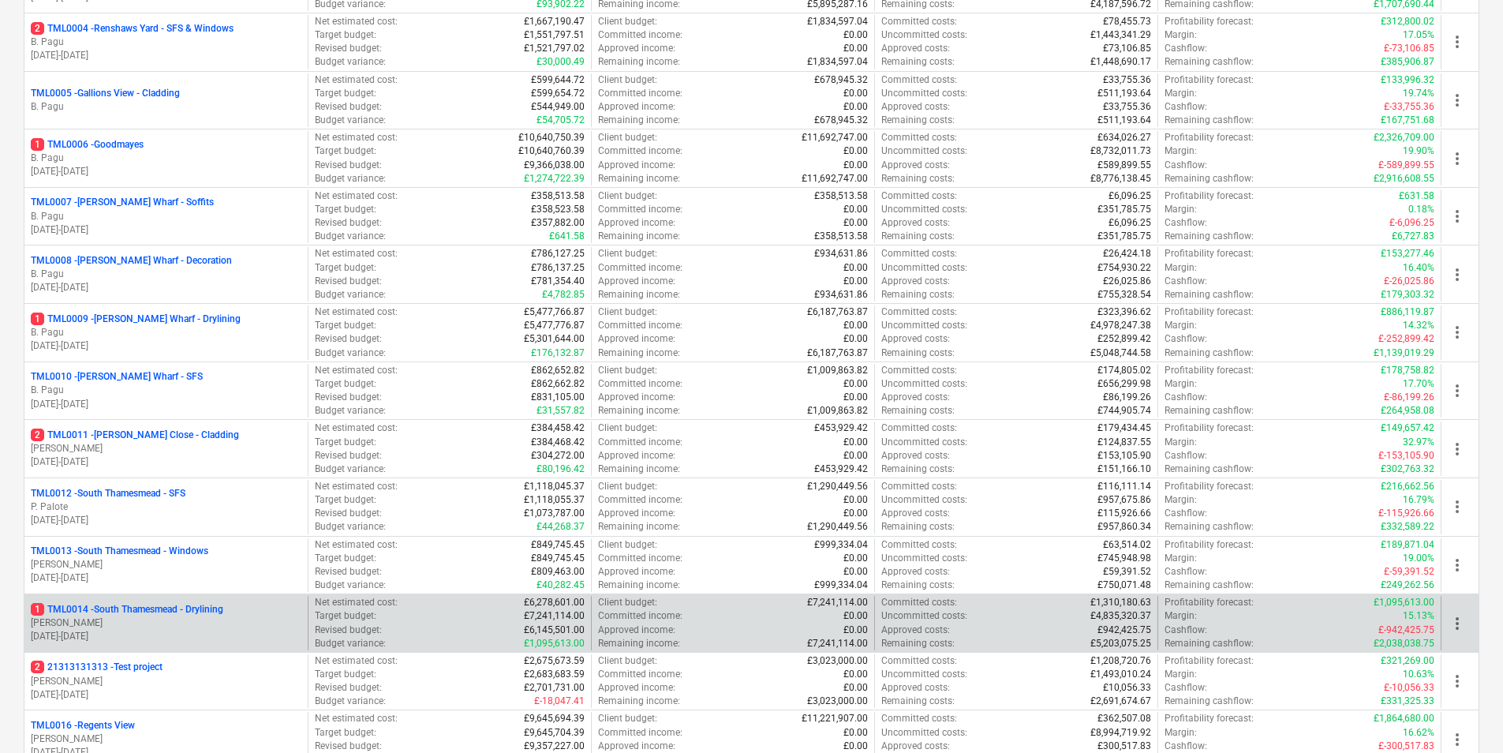
scroll to position [789, 0]
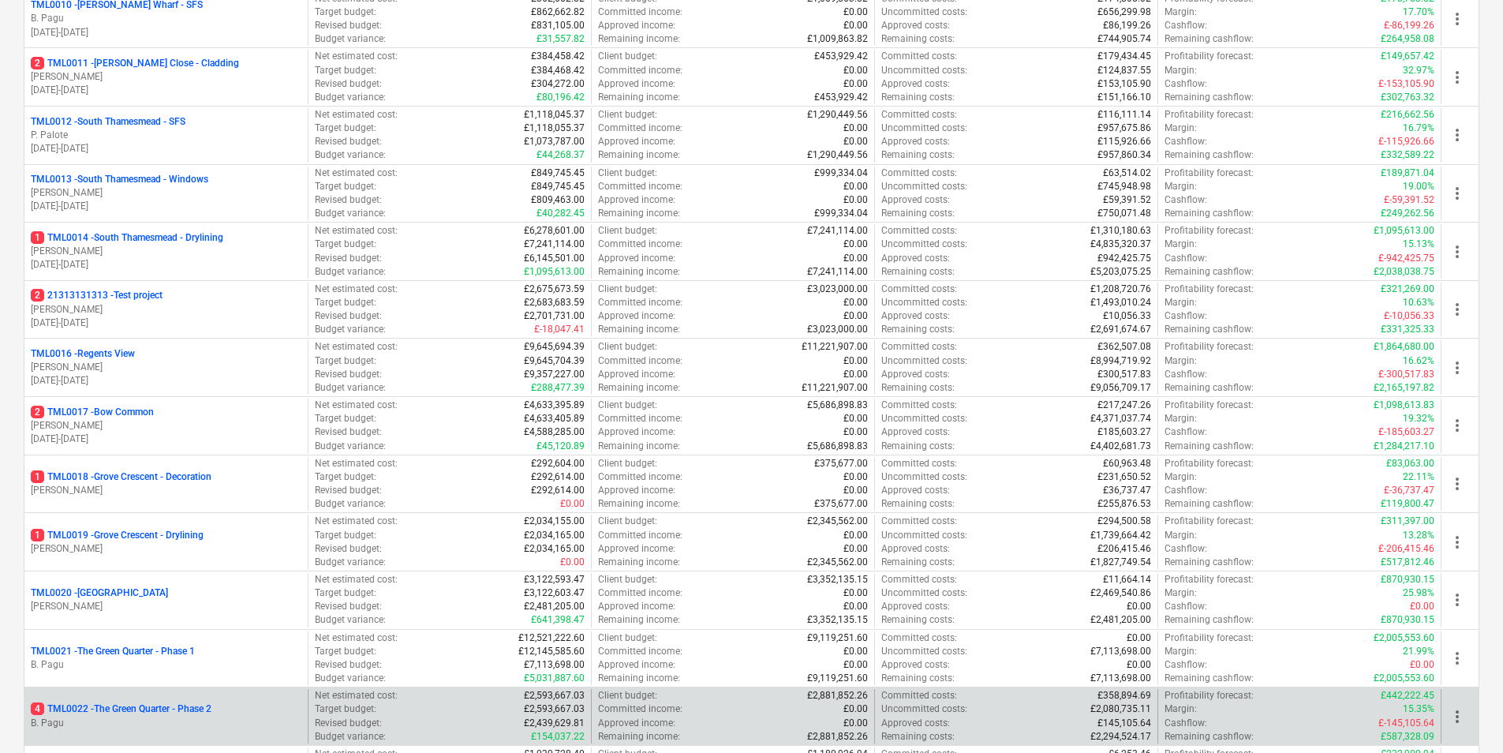
click at [139, 712] on p "4 TML0022 - The Green Quarter - Phase 2" at bounding box center [121, 708] width 181 height 13
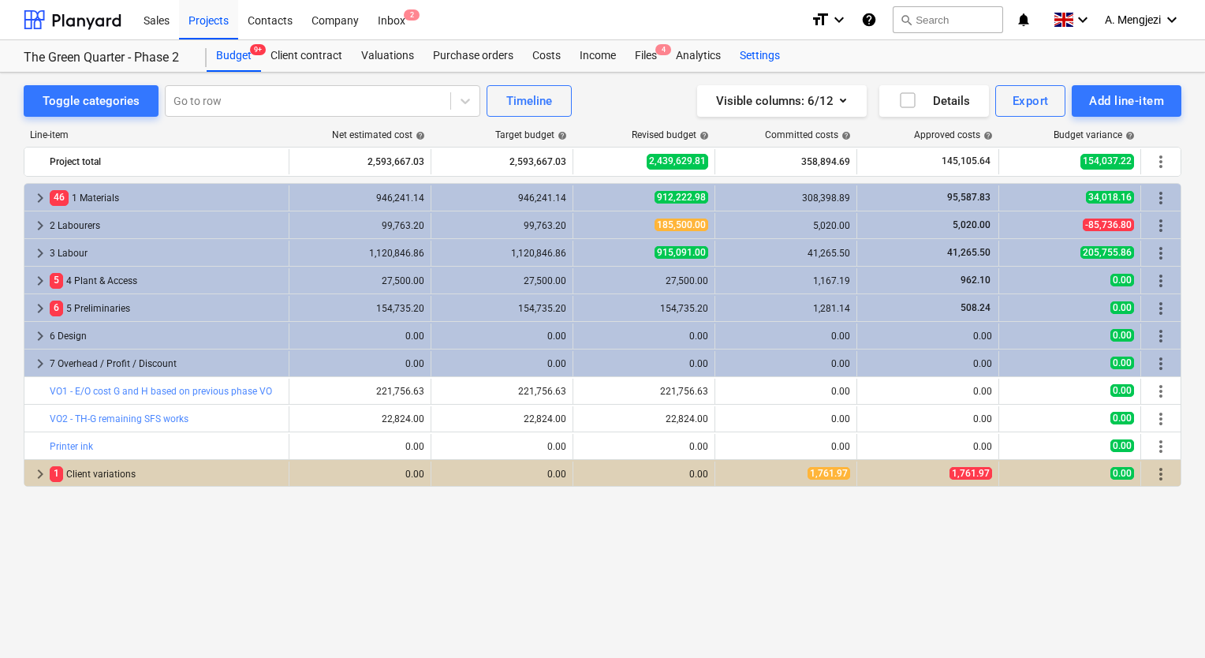
click at [757, 51] on div "Settings" at bounding box center [760, 56] width 59 height 32
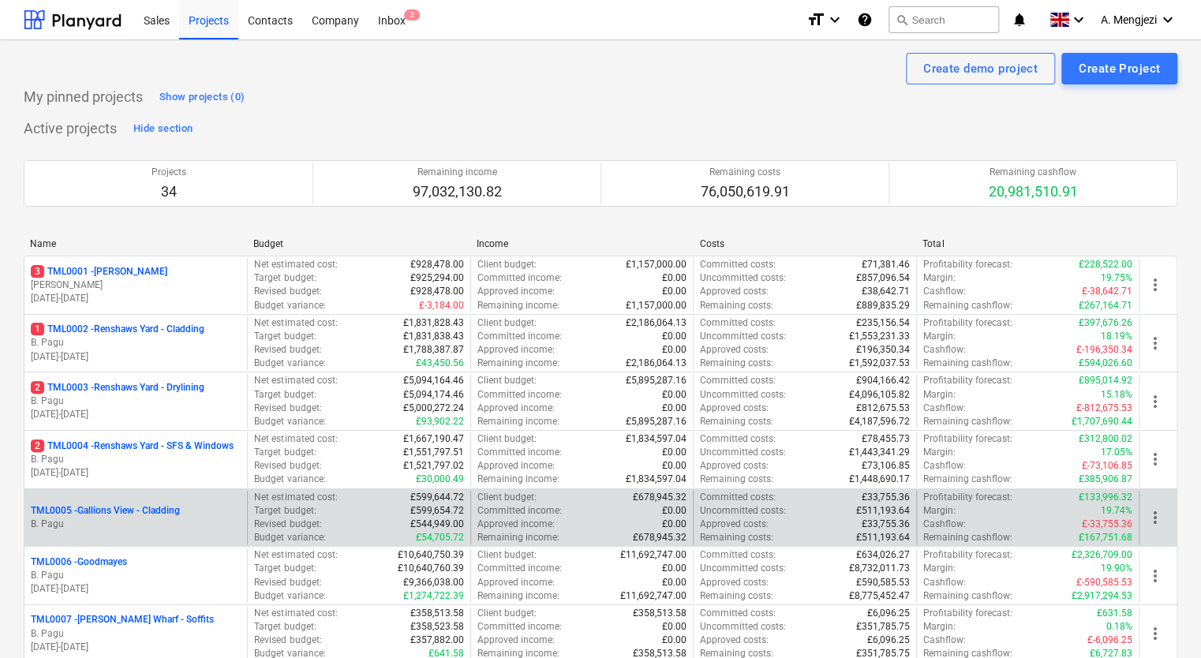
scroll to position [394, 0]
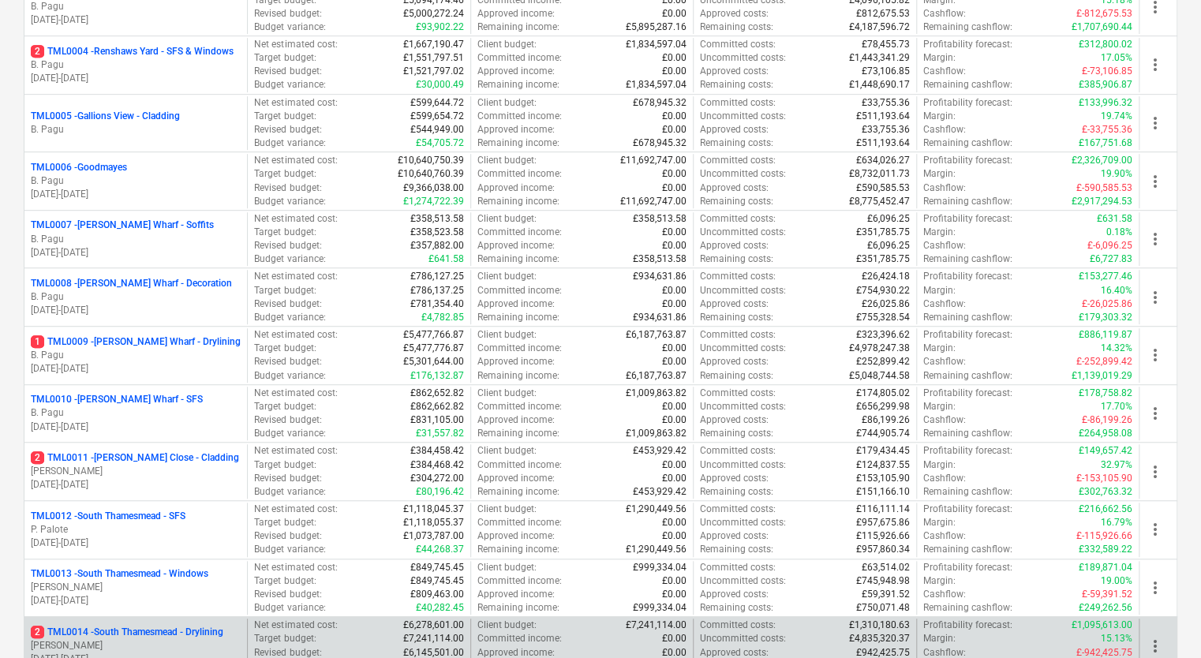
click at [173, 630] on p "2 TML0014 - South Thamesmead - Drylining" at bounding box center [127, 632] width 192 height 13
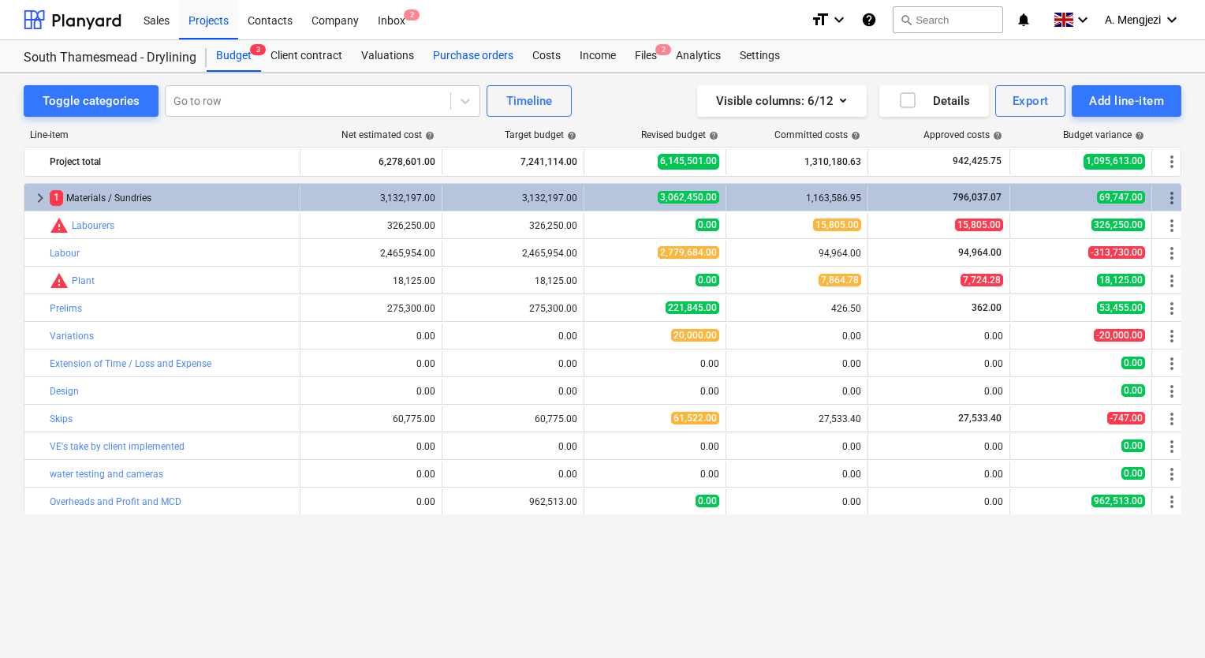
click at [458, 51] on div "Purchase orders" at bounding box center [473, 56] width 99 height 32
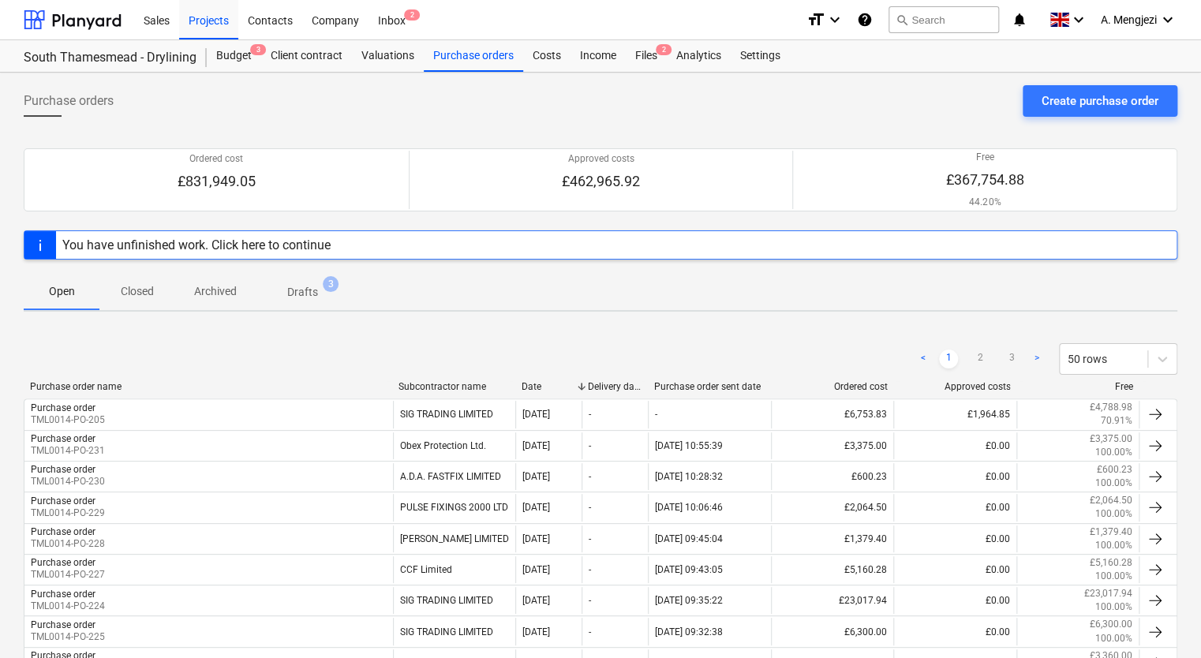
click at [133, 290] on p "Closed" at bounding box center [137, 291] width 38 height 17
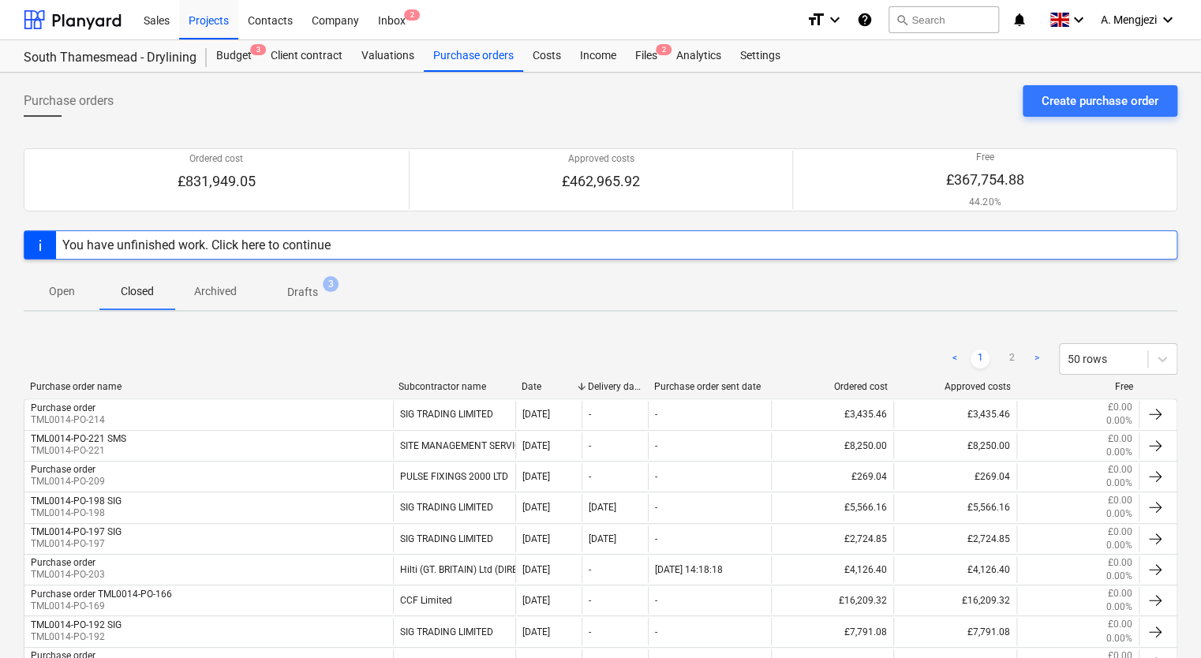
click at [215, 286] on p "Archived" at bounding box center [215, 291] width 43 height 17
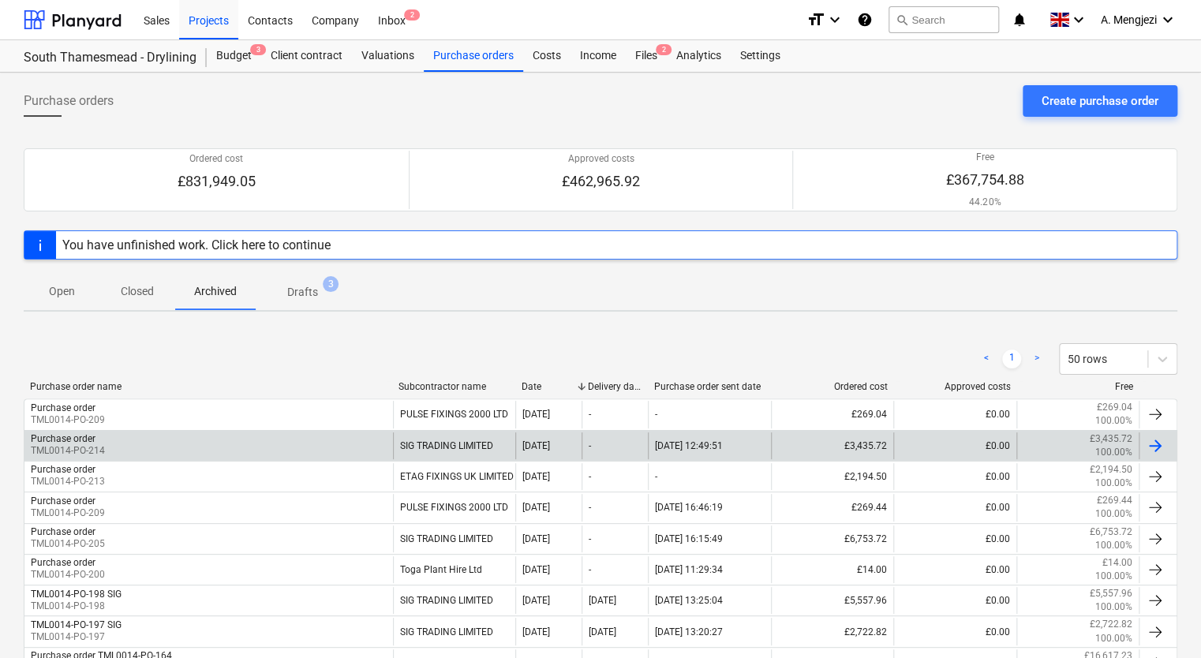
scroll to position [394, 0]
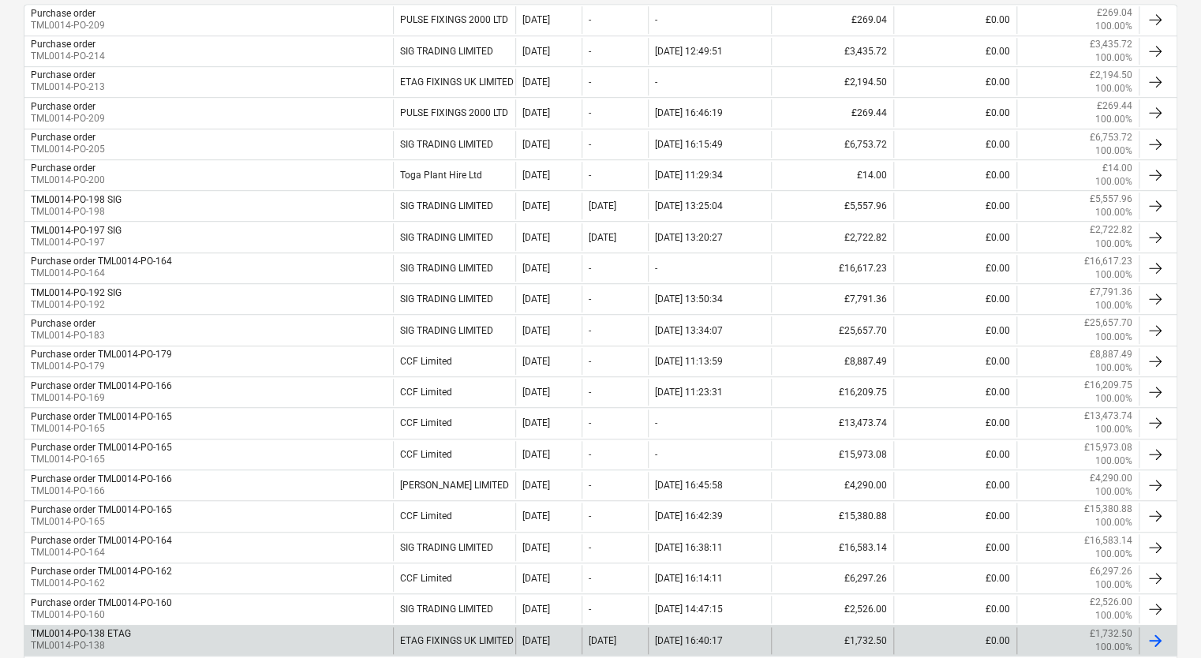
click at [282, 635] on div "TML0014-PO-138 ETAG TML0014-PO-138" at bounding box center [208, 640] width 368 height 27
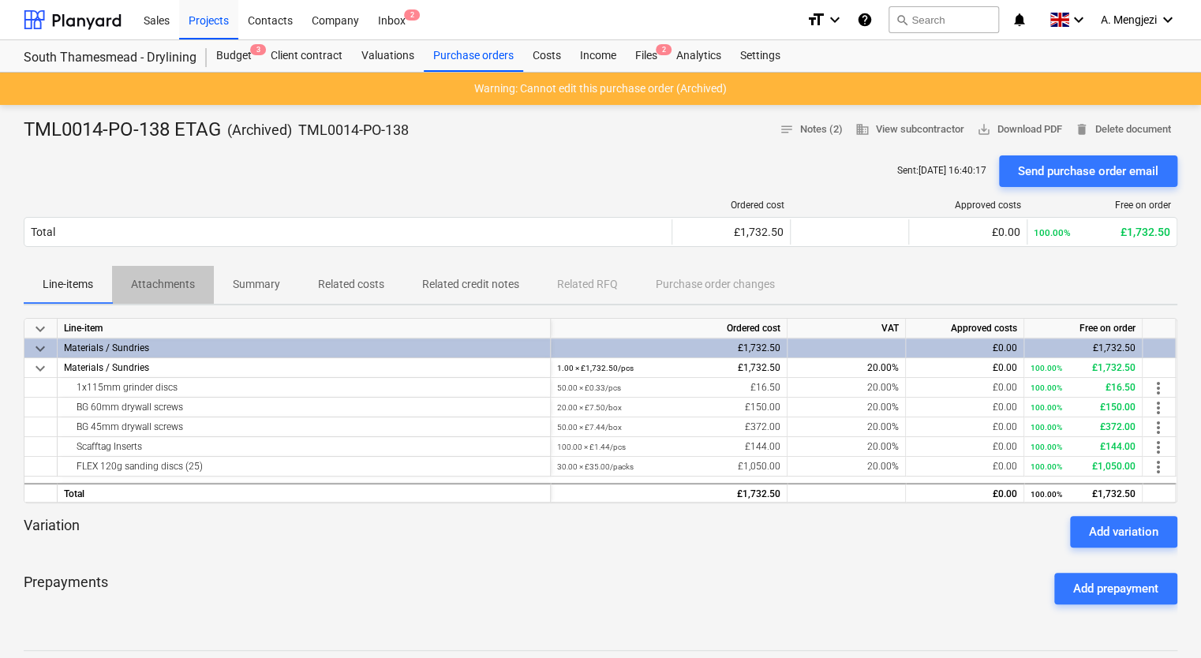
click at [169, 276] on p "Attachments" at bounding box center [163, 284] width 64 height 17
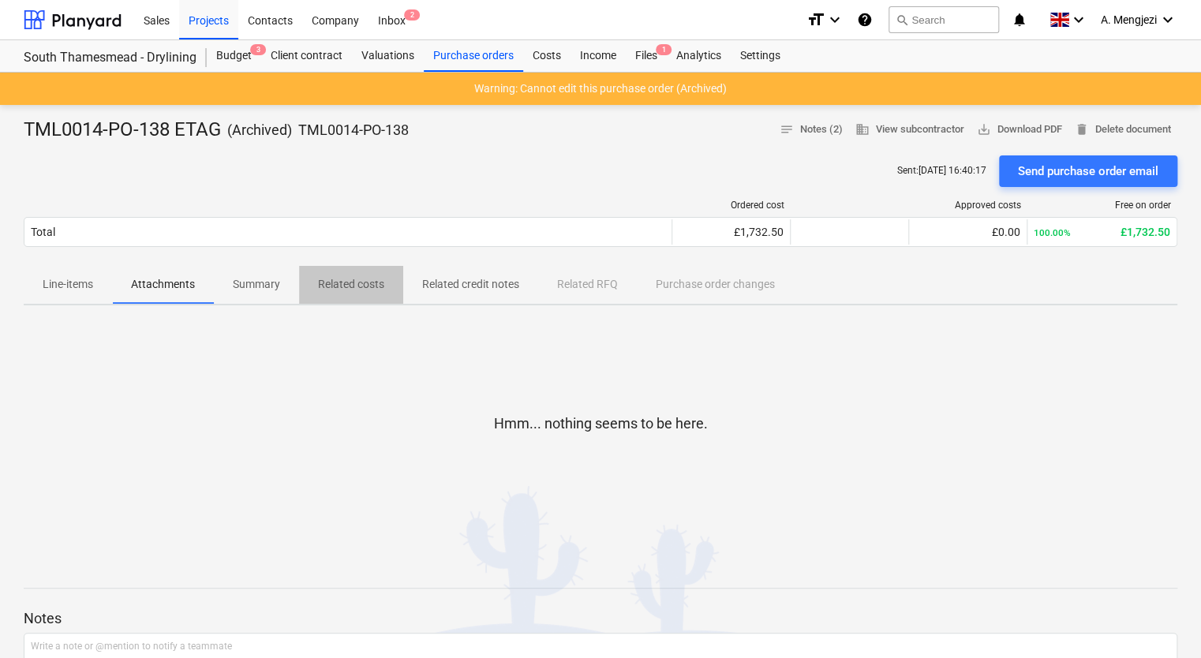
click at [364, 287] on p "Related costs" at bounding box center [351, 284] width 66 height 17
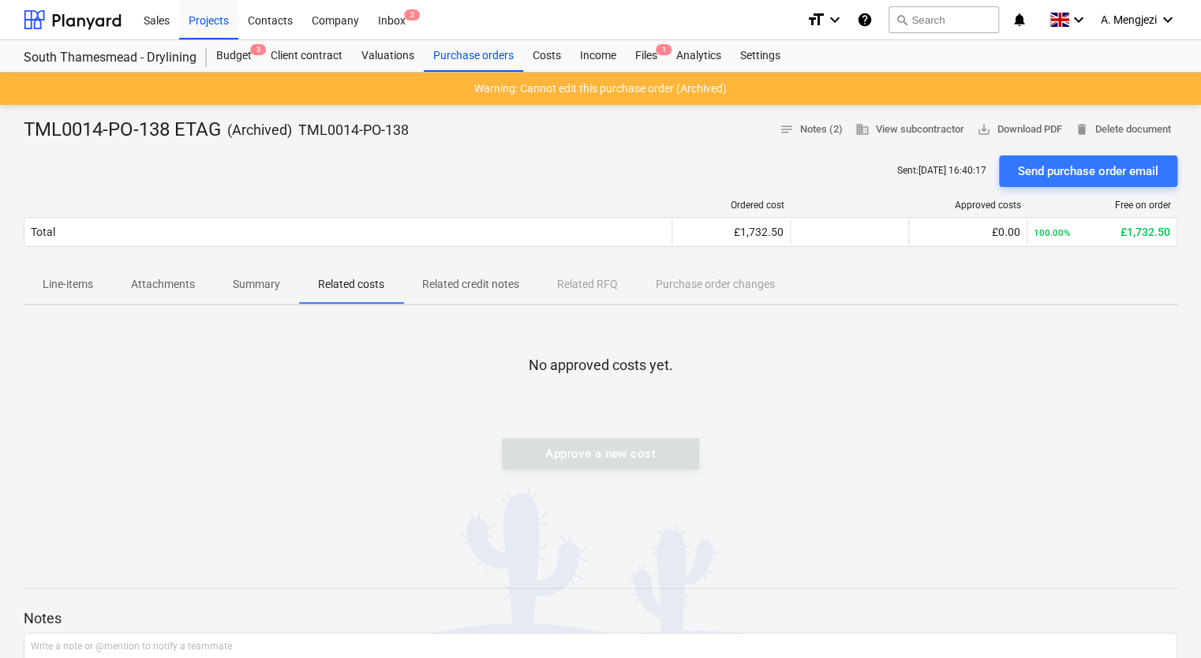
click at [246, 282] on p "Summary" at bounding box center [256, 284] width 47 height 17
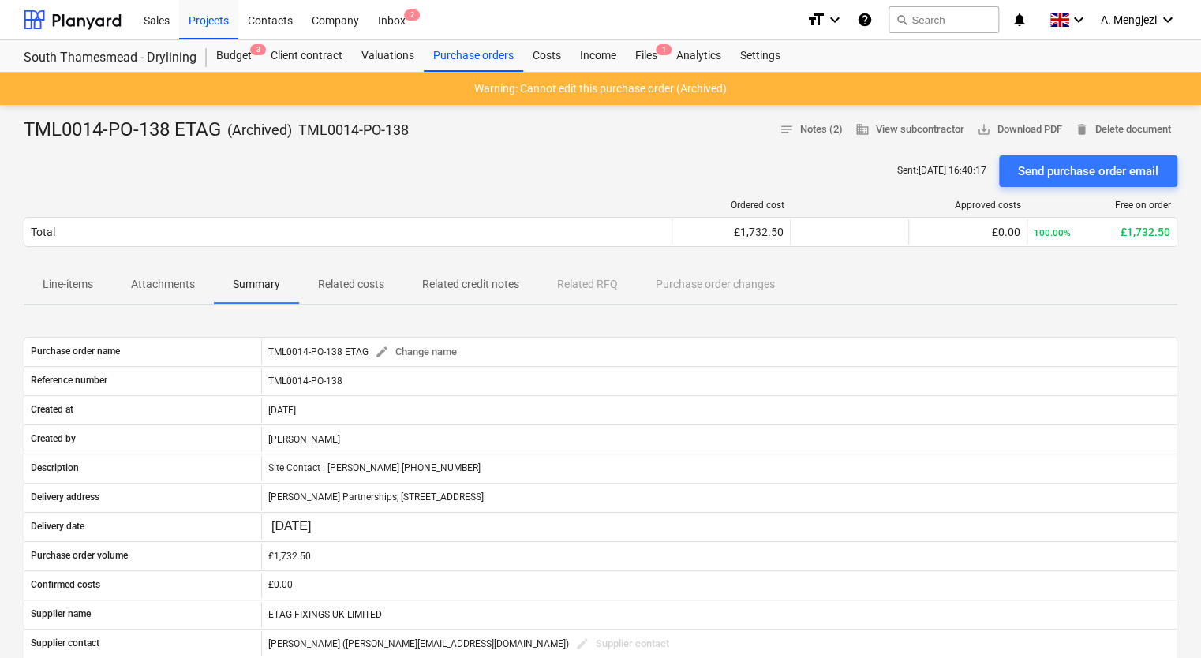
click at [155, 277] on p "Attachments" at bounding box center [163, 284] width 64 height 17
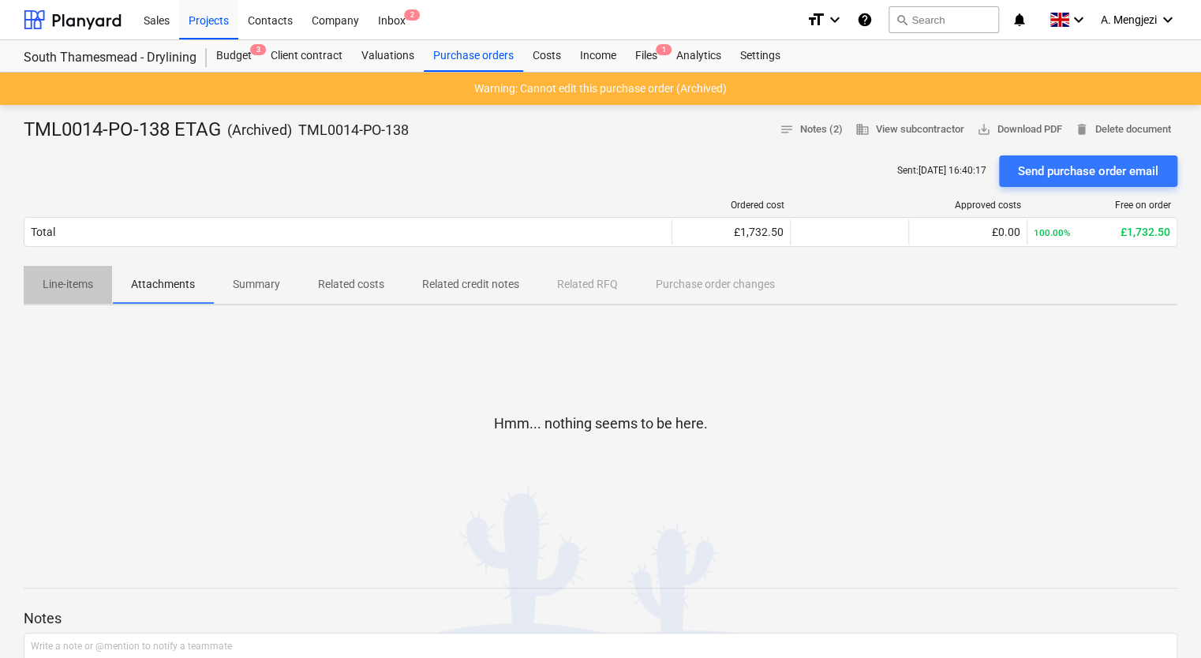
click at [57, 284] on p "Line-items" at bounding box center [68, 284] width 50 height 17
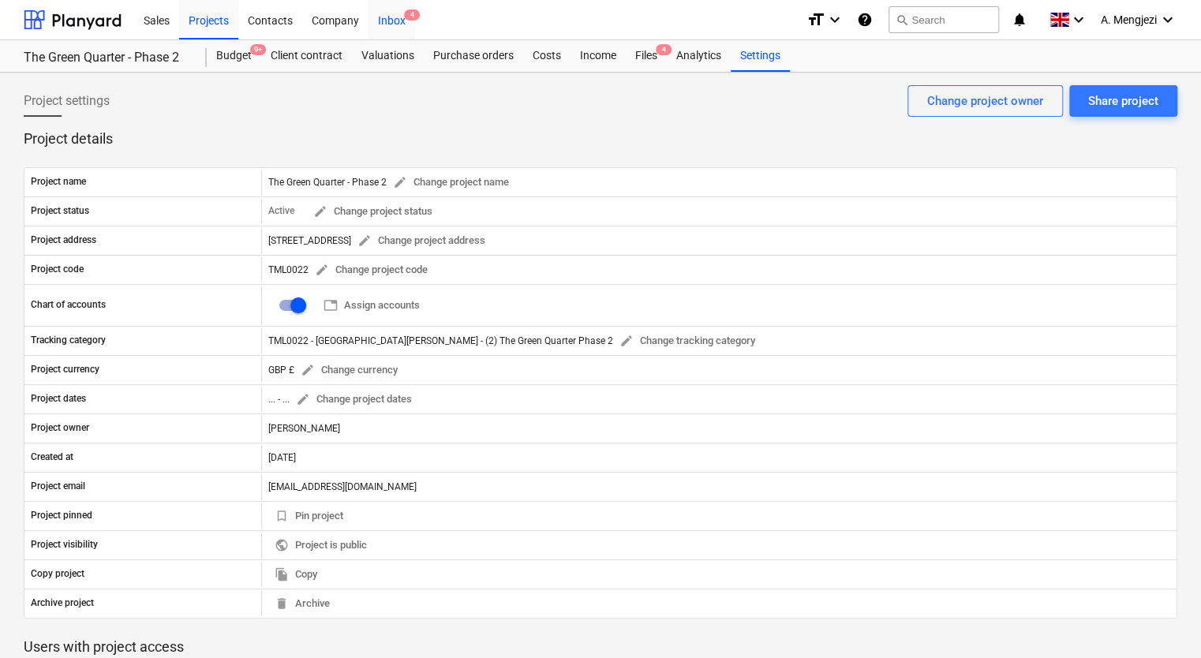
click at [397, 10] on div "Inbox 4" at bounding box center [391, 19] width 47 height 40
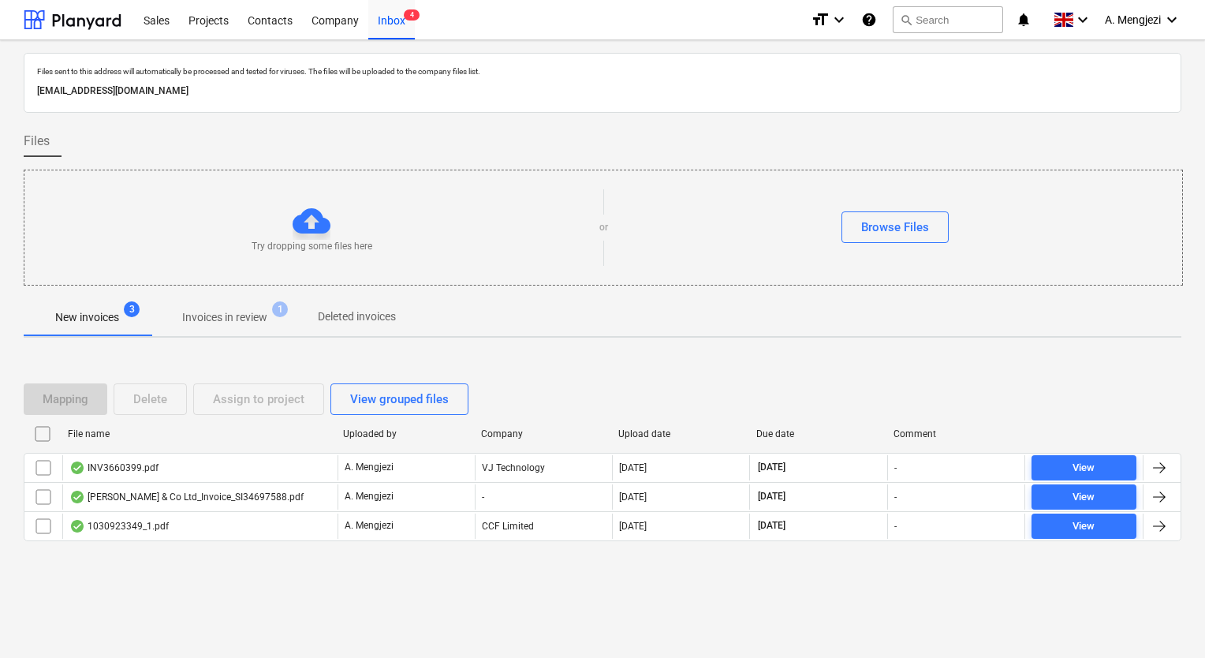
click at [238, 317] on p "Invoices in review" at bounding box center [224, 317] width 85 height 17
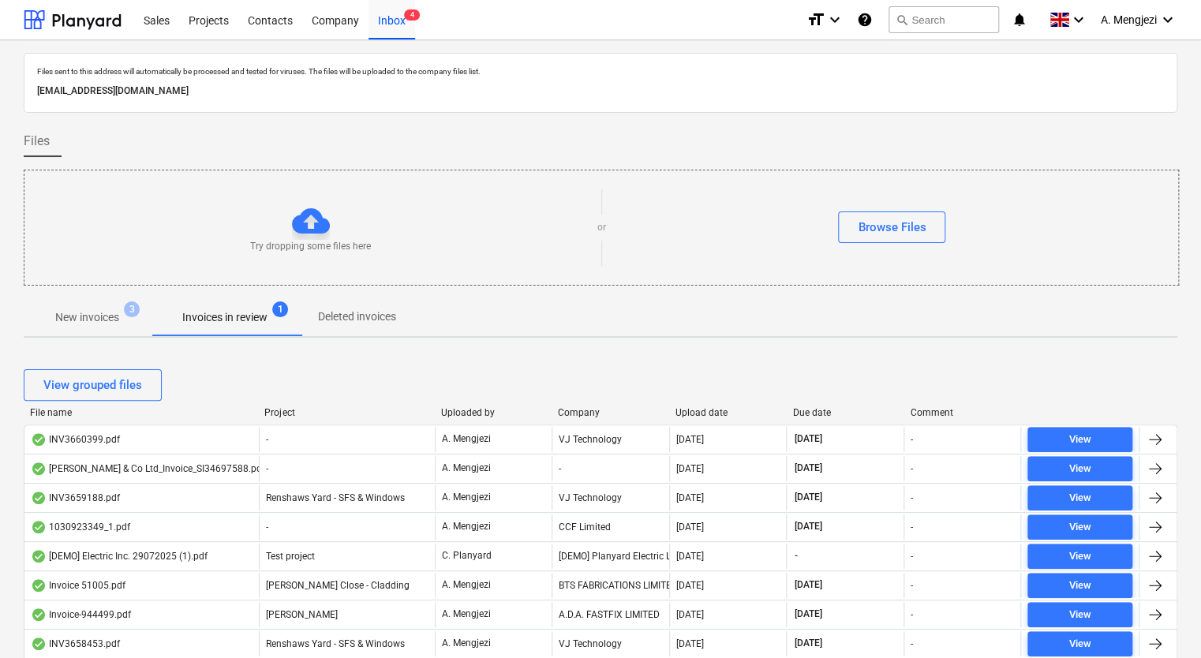
click at [584, 409] on div "Company" at bounding box center [610, 412] width 105 height 11
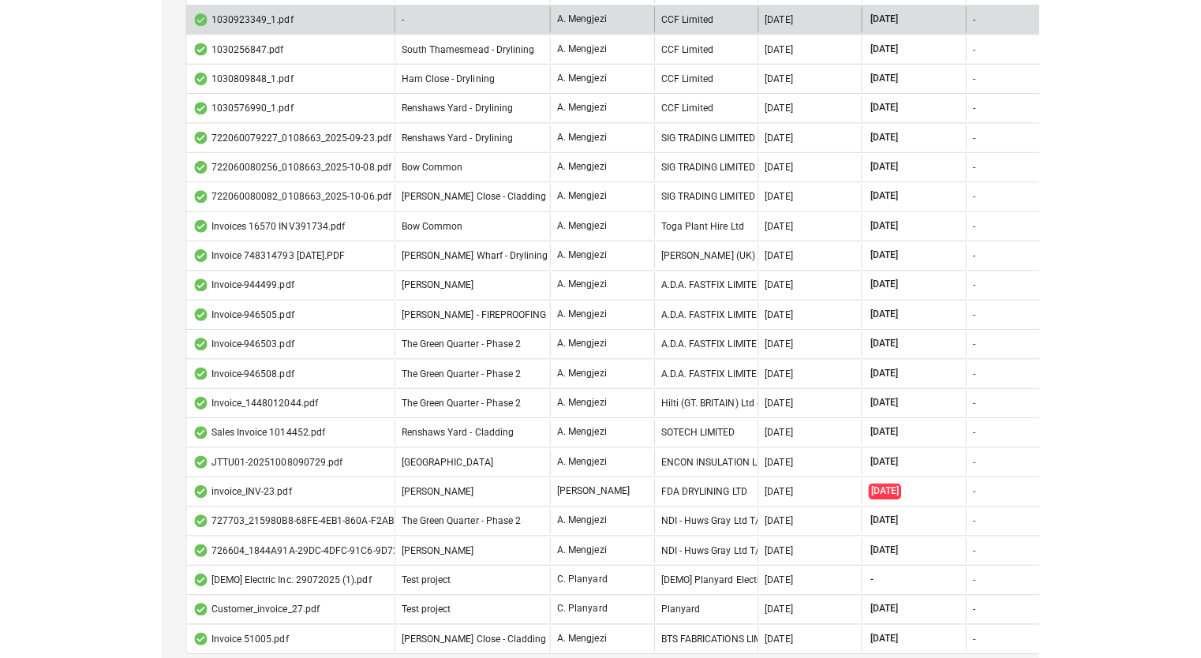
scroll to position [565, 0]
